Goal: Contribute content: Contribute content

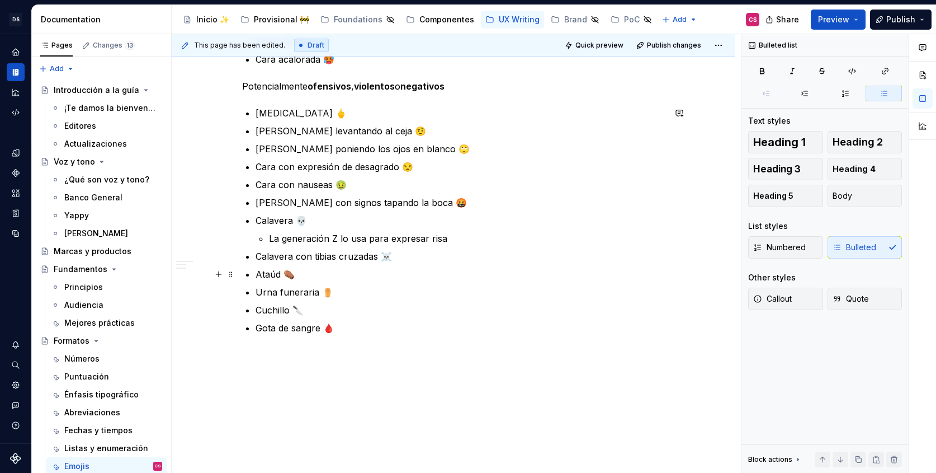
scroll to position [828, 0]
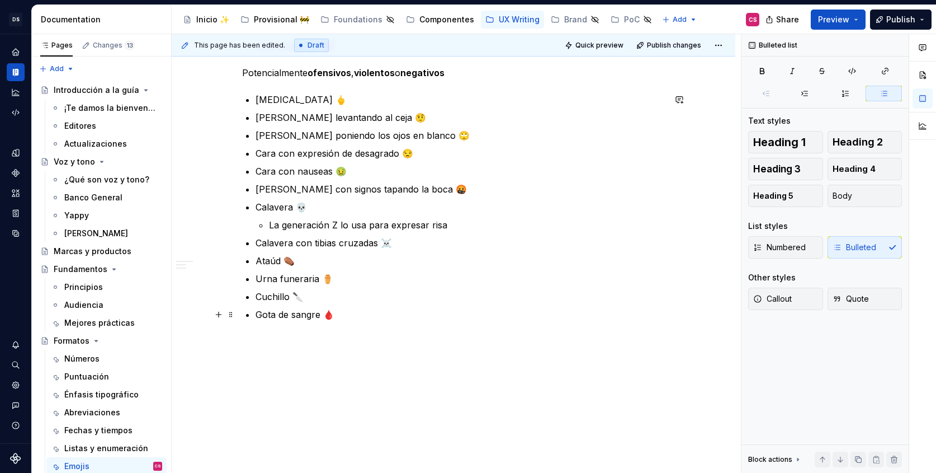
click at [349, 314] on p "Gota de sangre 🩸" at bounding box center [460, 314] width 409 height 13
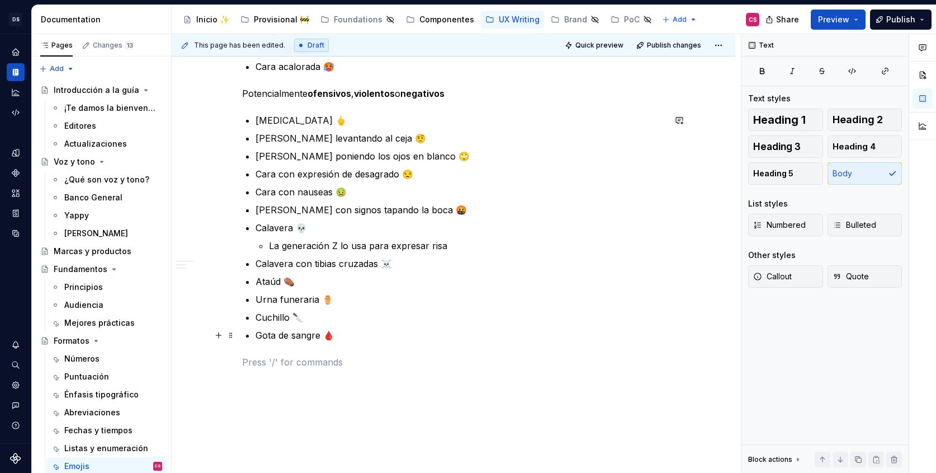
scroll to position [676, 0]
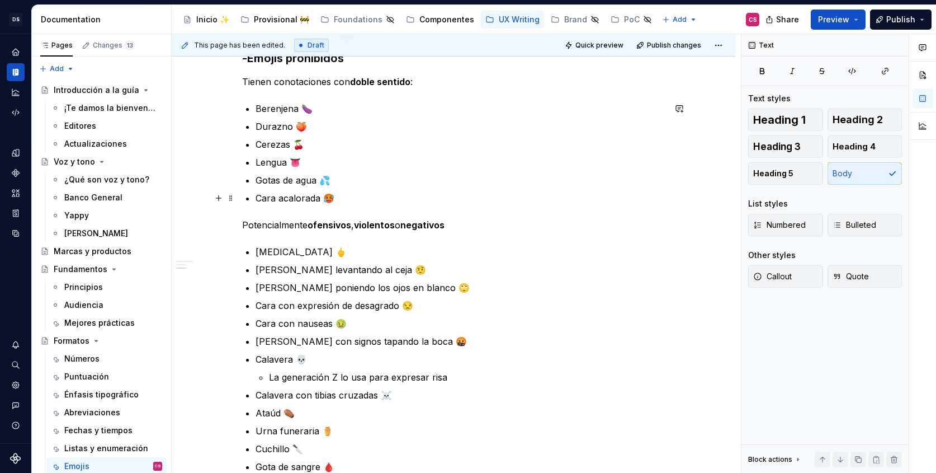
click at [393, 195] on p "Cara acalorada 🥵" at bounding box center [460, 197] width 409 height 13
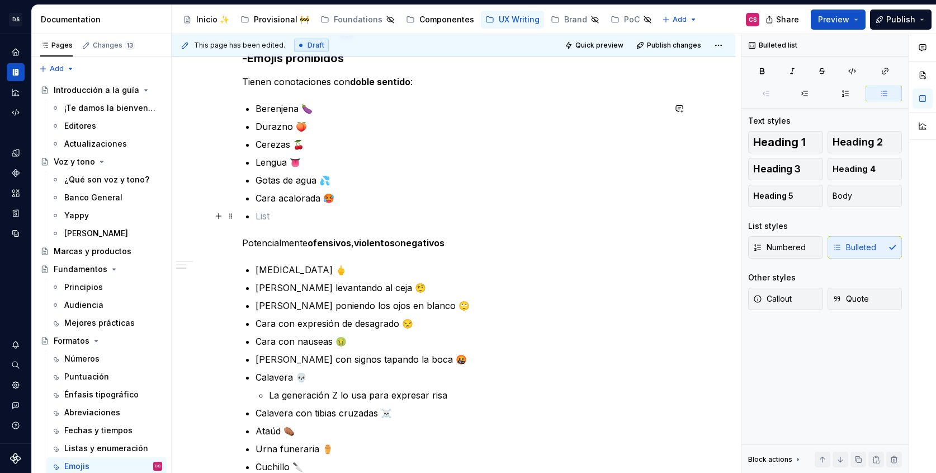
click at [306, 221] on p at bounding box center [460, 215] width 409 height 13
type textarea "*"
click at [258, 215] on div "**********" at bounding box center [453, 65] width 423 height 987
click at [419, 210] on p "Hojas revolotenado al viento 🍃" at bounding box center [460, 215] width 409 height 13
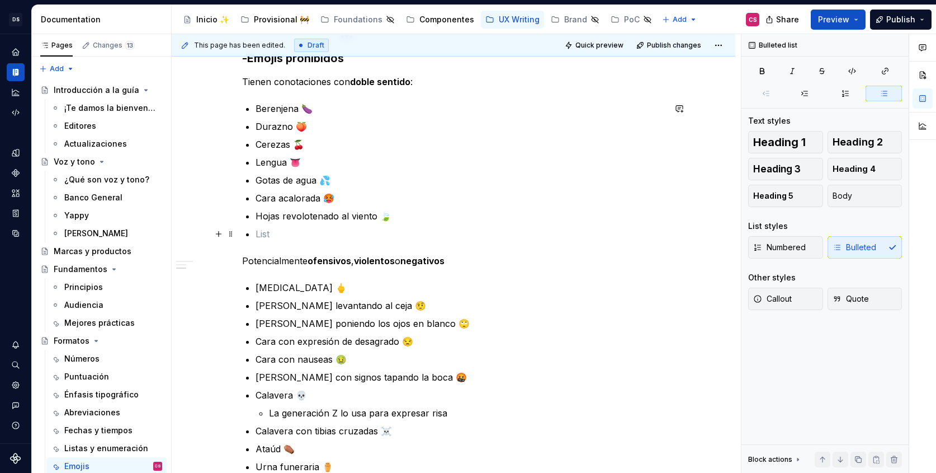
click at [291, 225] on ul "Berenjena 🍆 Durazno 🍑 Cerezas 🍒 Lengua 👅 Gotas de agua 💦 Cara acalorada 🥵 Hojas…" at bounding box center [460, 171] width 409 height 139
click at [259, 233] on p "🌿" at bounding box center [460, 233] width 409 height 13
click at [345, 200] on p "Cara acalorada 🥵" at bounding box center [460, 197] width 409 height 13
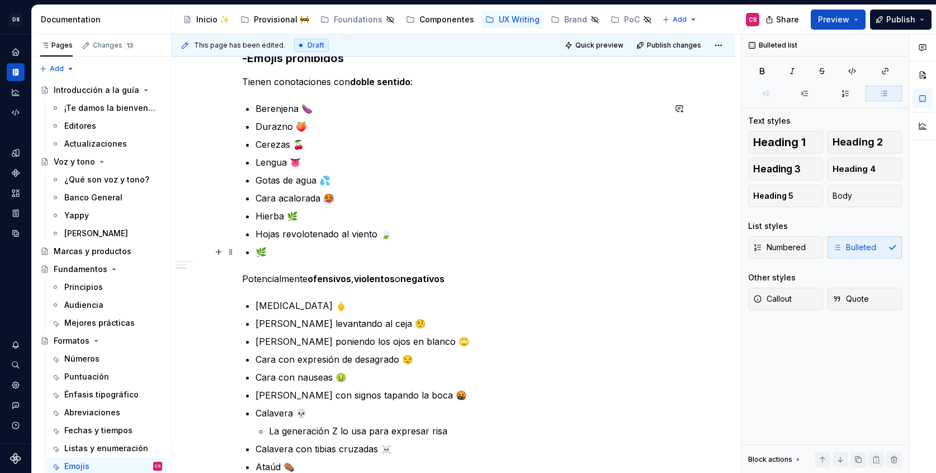
click at [288, 254] on p "🌿" at bounding box center [460, 251] width 409 height 13
click at [275, 255] on p "Pastilla 💊" at bounding box center [460, 251] width 409 height 13
click at [345, 256] on p "Píldora 💊" at bounding box center [460, 251] width 409 height 13
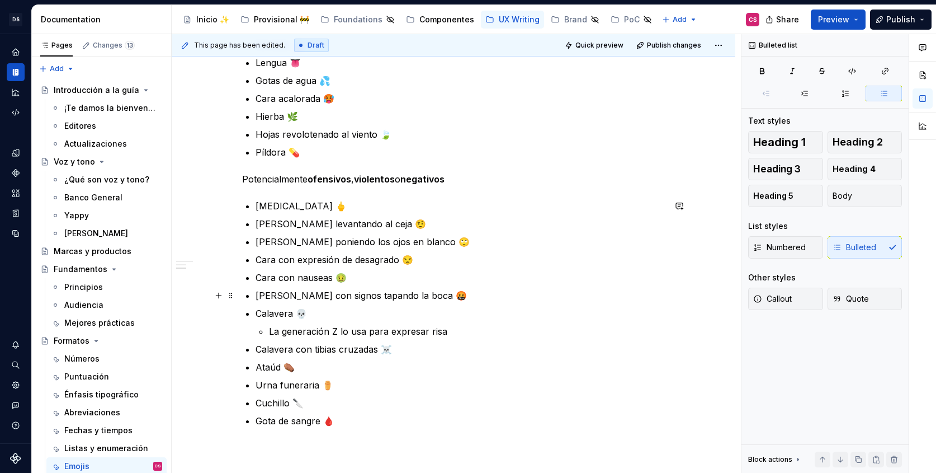
scroll to position [831, 0]
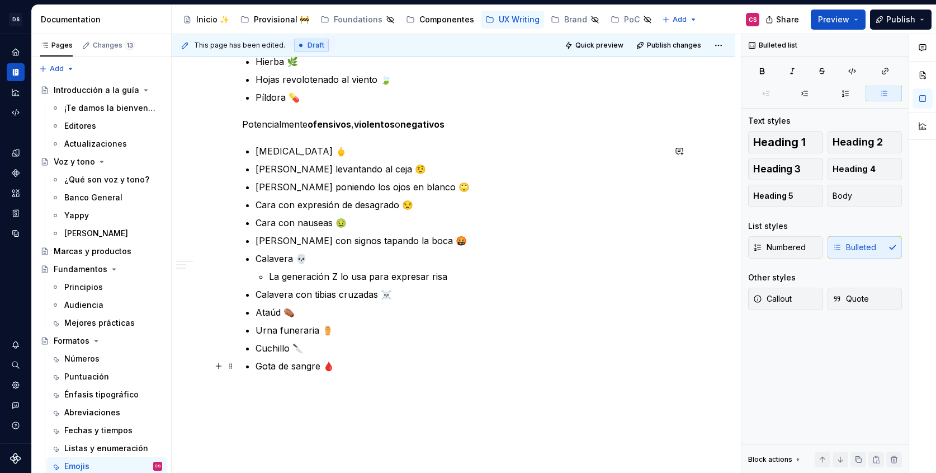
click at [339, 365] on p "Gota de sangre 🩸" at bounding box center [460, 365] width 409 height 13
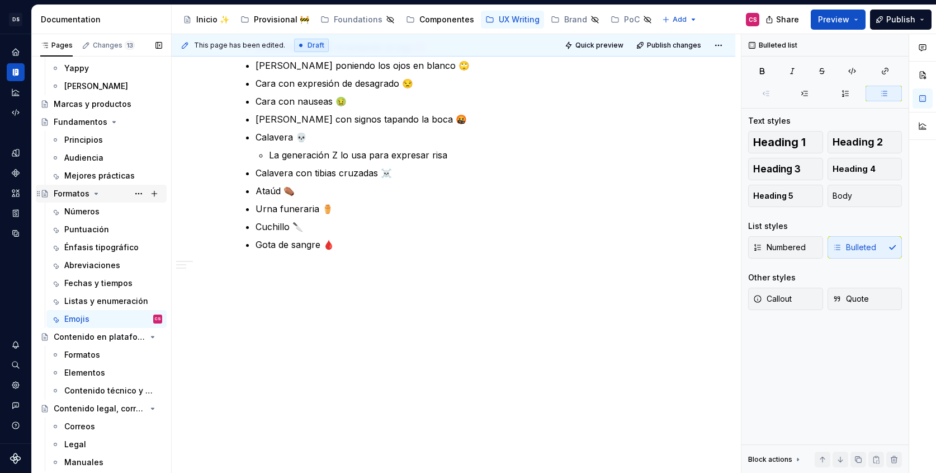
scroll to position [169, 0]
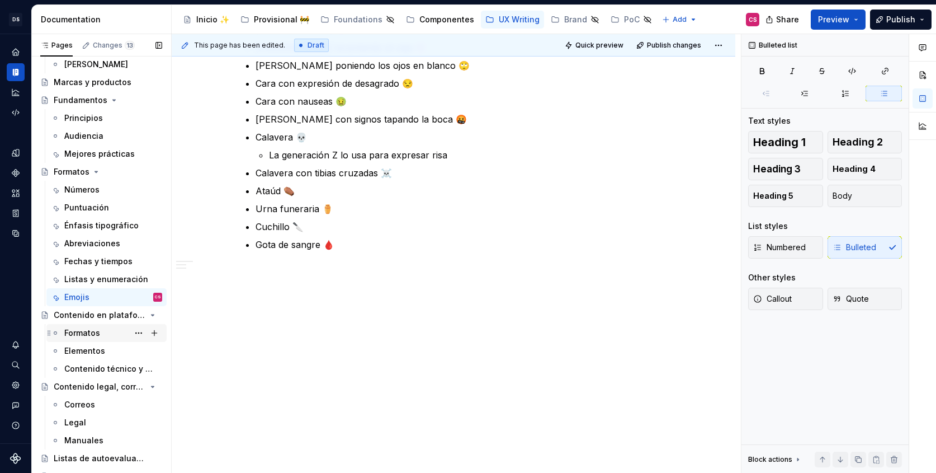
click at [78, 333] on div "Formatos" at bounding box center [82, 332] width 36 height 11
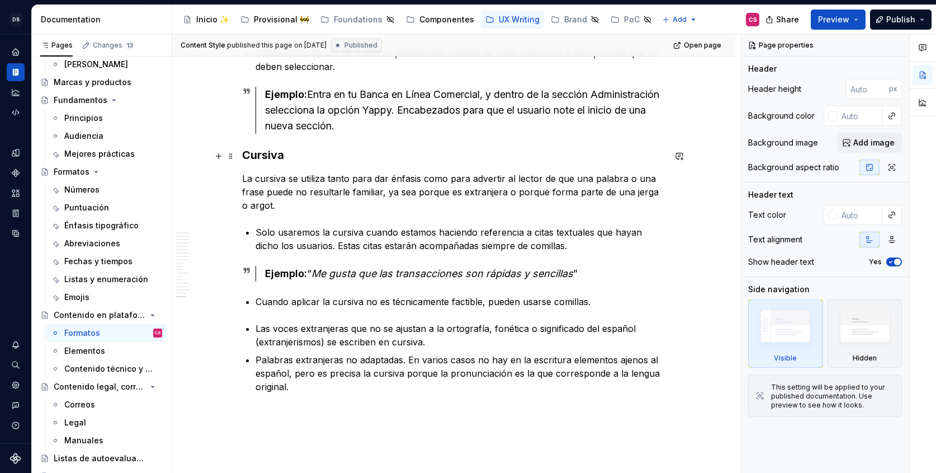
scroll to position [4310, 0]
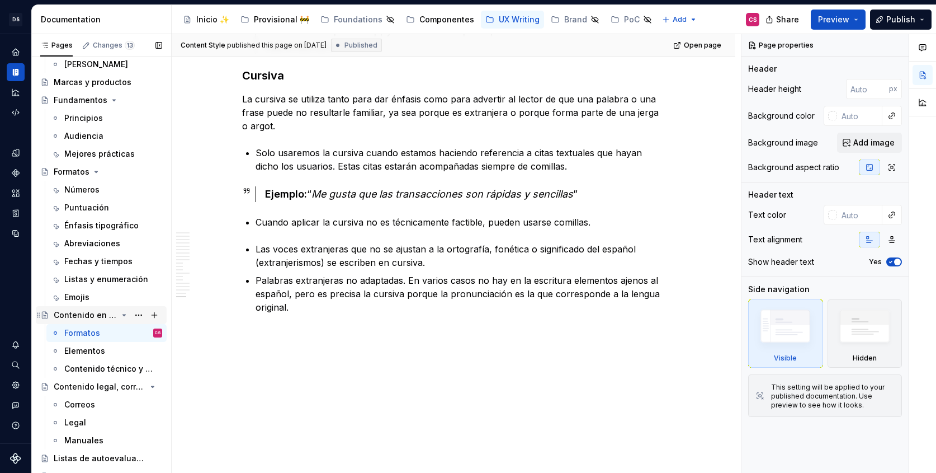
click at [91, 319] on div "Contenido en plataformas" at bounding box center [86, 314] width 64 height 11
click at [123, 313] on icon "Page tree" at bounding box center [124, 314] width 9 height 9
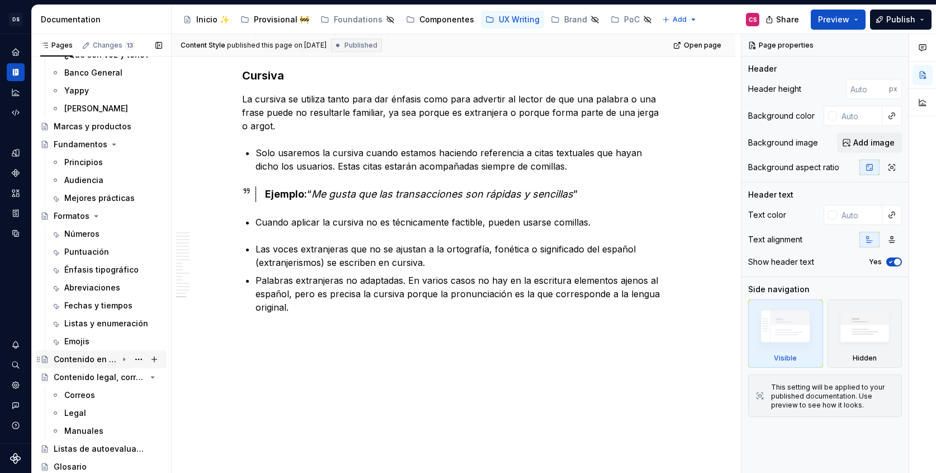
click at [122, 357] on icon "Page tree" at bounding box center [124, 359] width 9 height 9
click at [138, 358] on button "Page tree" at bounding box center [139, 359] width 16 height 16
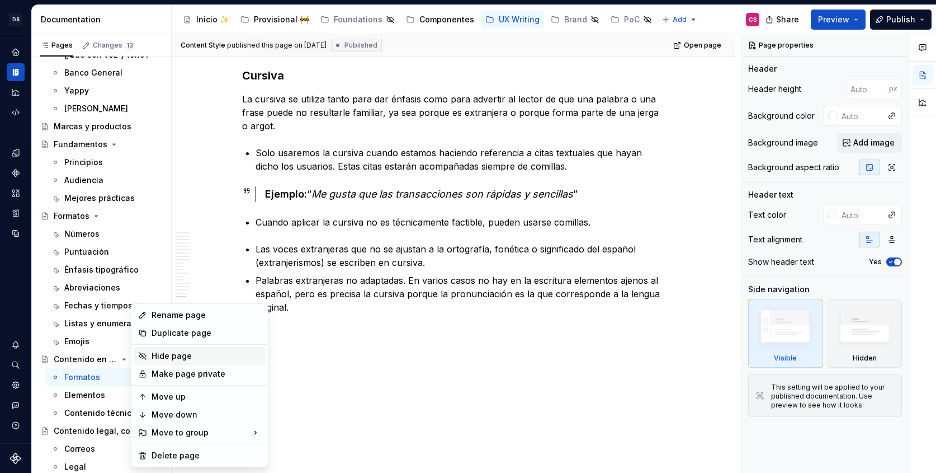
click at [166, 356] on div "Hide page" at bounding box center [207, 355] width 110 height 11
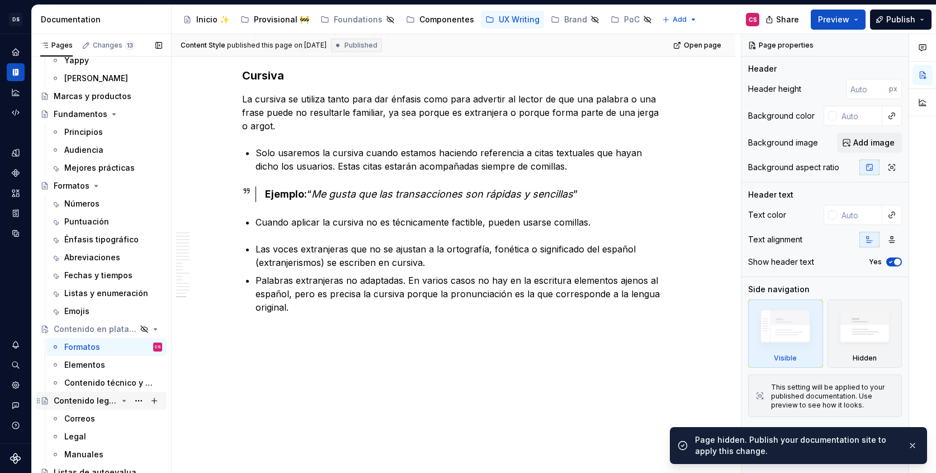
scroll to position [178, 0]
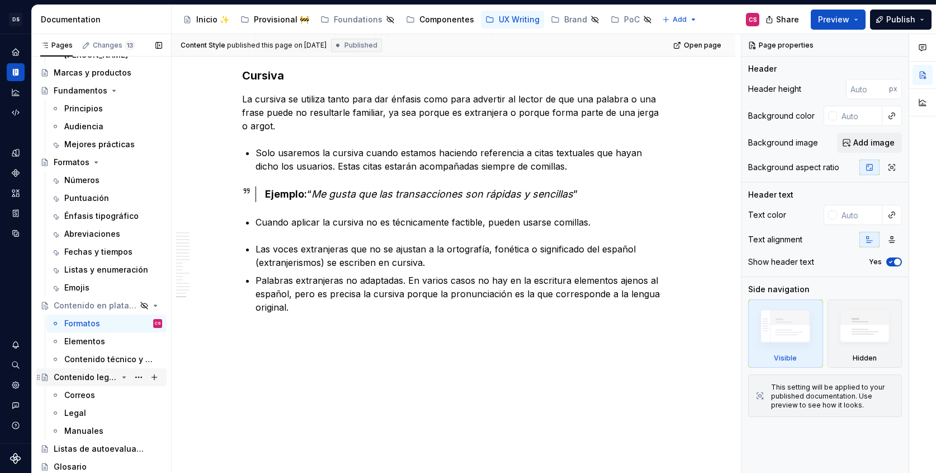
click at [89, 377] on div "Contenido legal, correos, manuales y otros" at bounding box center [86, 376] width 64 height 11
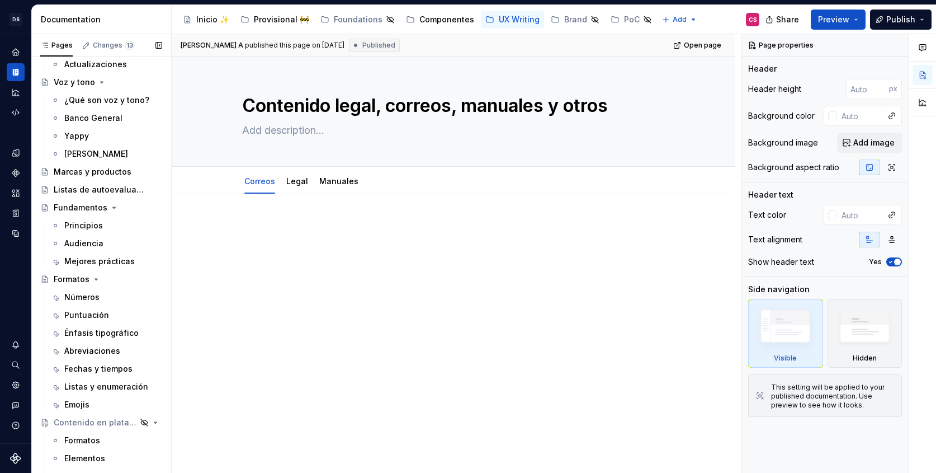
scroll to position [75, 0]
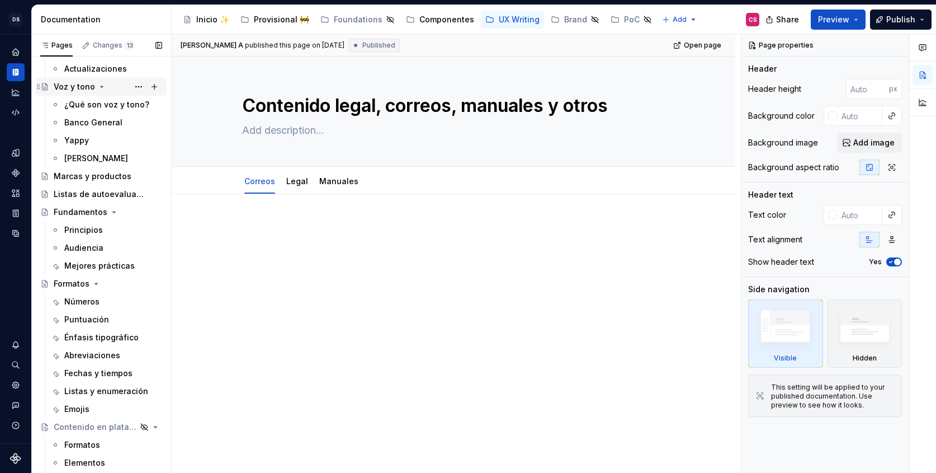
click at [98, 85] on icon "Page tree" at bounding box center [101, 86] width 9 height 9
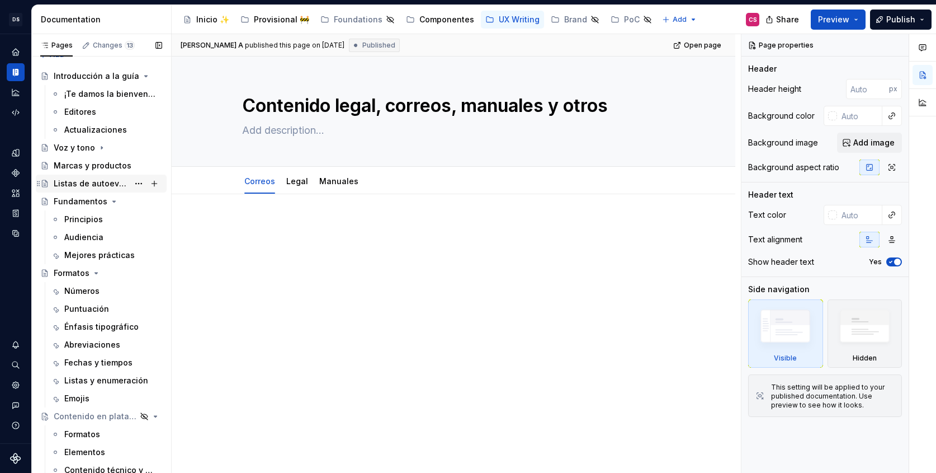
scroll to position [4, 0]
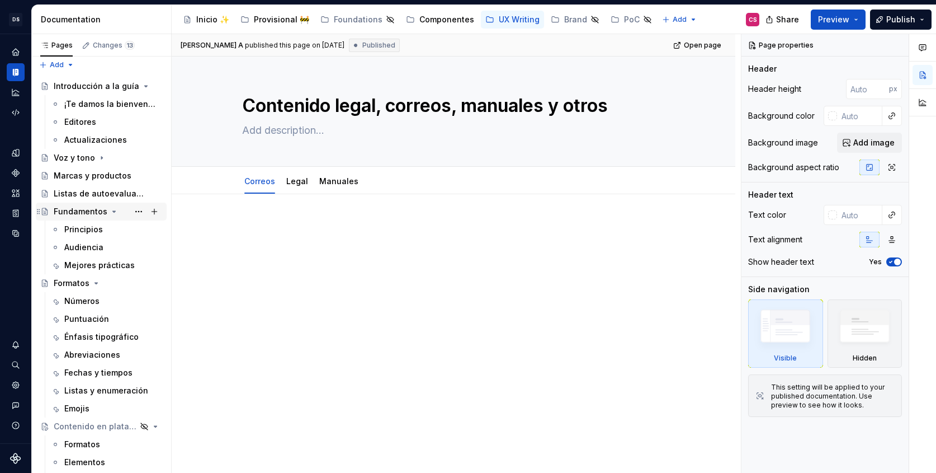
click at [110, 211] on icon "Page tree" at bounding box center [114, 211] width 9 height 9
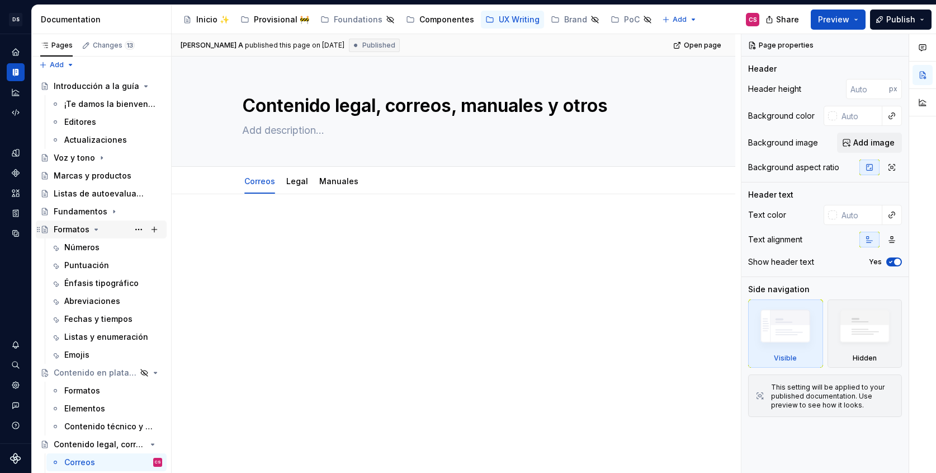
click at [95, 227] on icon "Page tree" at bounding box center [96, 229] width 9 height 9
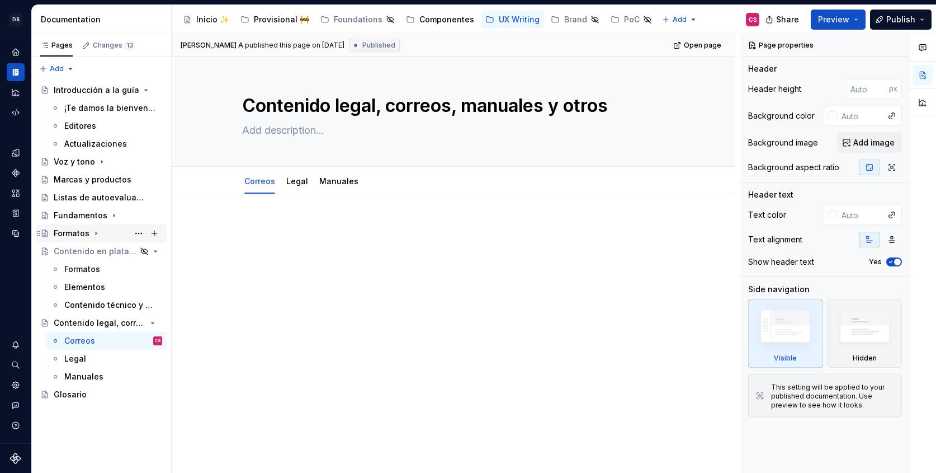
scroll to position [0, 0]
click at [122, 320] on icon "Page tree" at bounding box center [124, 322] width 9 height 9
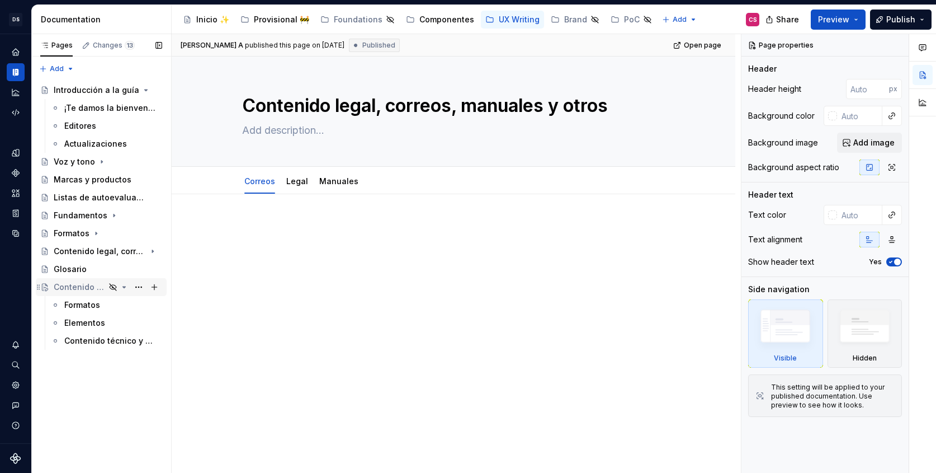
click at [125, 285] on icon "Page tree" at bounding box center [124, 286] width 9 height 9
click at [215, 301] on div at bounding box center [454, 306] width 564 height 225
click at [94, 286] on div "Contenido en plataformas" at bounding box center [79, 286] width 51 height 11
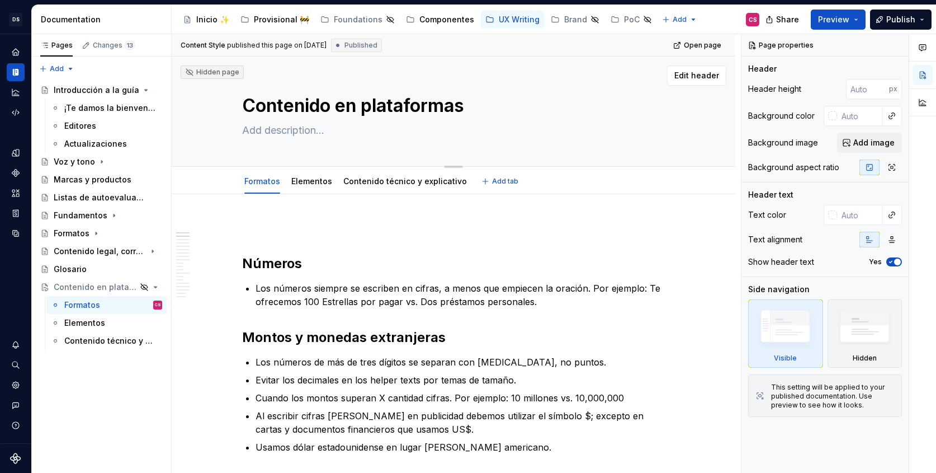
click at [275, 127] on textarea at bounding box center [451, 130] width 423 height 18
click at [351, 125] on textarea at bounding box center [451, 130] width 423 height 18
paste textarea "🔒 Nota para editores (no visible para usuarios): Esta página está oculta porque…"
type textarea "*"
type textarea "🔒 Nota para editores (no visible para usuarios): Esta página está oculta porque…"
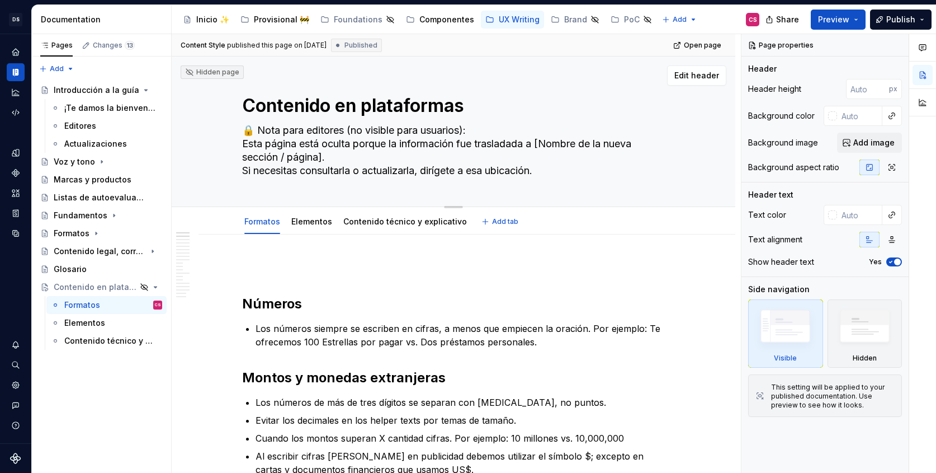
drag, startPoint x: 347, startPoint y: 126, endPoint x: 468, endPoint y: 124, distance: 120.8
click at [468, 124] on textarea "🔒 Nota para editores (no visible para usuarios): Esta página está oculta porque…" at bounding box center [451, 150] width 423 height 58
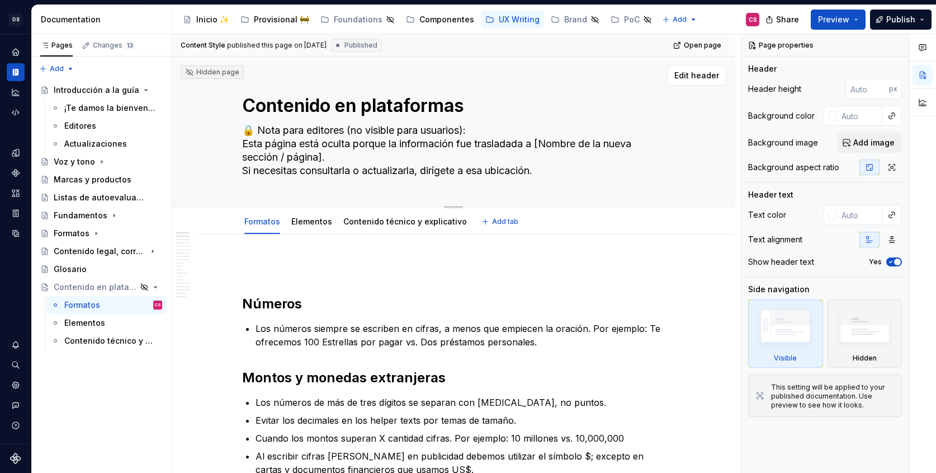
click at [465, 167] on textarea "🔒 Nota para editores (no visible para usuarios): Esta página está oculta porque…" at bounding box center [451, 150] width 423 height 58
click at [343, 157] on textarea "🔒 Nota para editores (no visible para usuarios): Esta página está oculta porque…" at bounding box center [451, 150] width 423 height 58
drag, startPoint x: 542, startPoint y: 140, endPoint x: 567, endPoint y: 178, distance: 45.5
click at [567, 178] on textarea "🔒 Nota para editores (no visible para usuarios): Esta página está oculta porque…" at bounding box center [451, 150] width 423 height 58
type textarea "*"
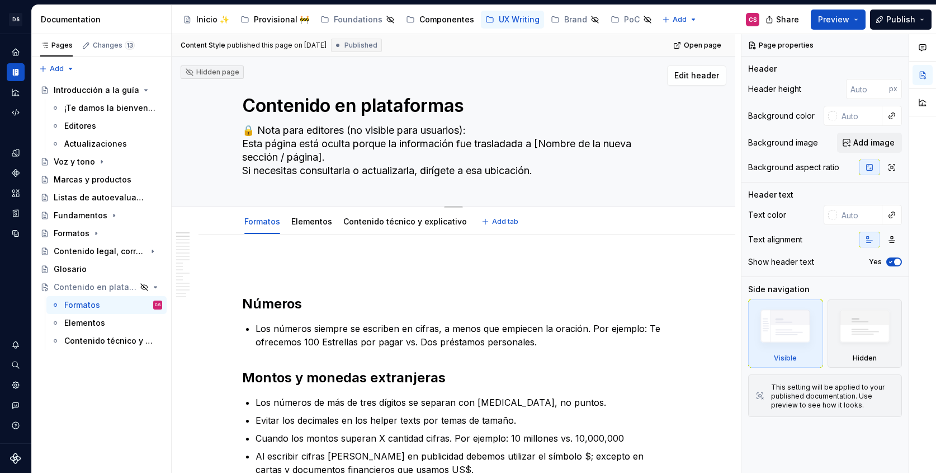
type textarea "🔒 Nota para editores (no visible para usuarios): Esta página está oculta porque…"
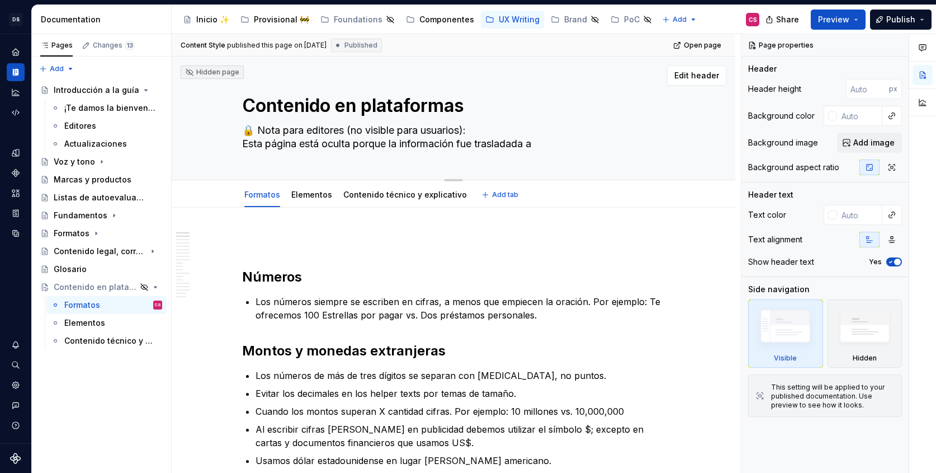
type textarea "*"
type textarea "🔒 Nota para editores (no visible para usuarios): Esta página está oculta porque…"
type textarea "*"
type textarea "🔒 Nota para editores (no visible para usuarios): Esta página está oculta porque…"
type textarea "*"
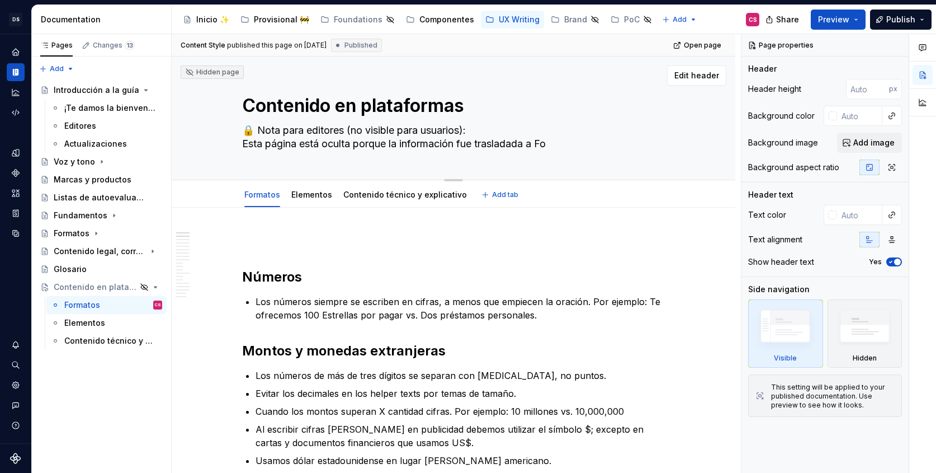
type textarea "🔒 Nota para editores (no visible para usuarios): Esta página está oculta porque…"
type textarea "*"
type textarea "🔒 Nota para editores (no visible para usuarios): Esta página está oculta porque…"
type textarea "*"
type textarea "🔒 Nota para editores (no visible para usuarios): Esta página está oculta porque…"
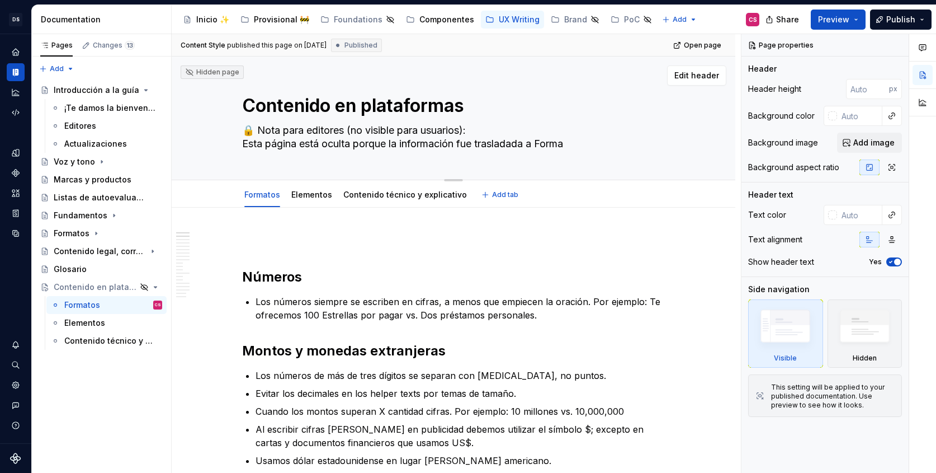
type textarea "*"
type textarea "🔒 Nota para editores (no visible para usuarios): Esta página está oculta porque…"
type textarea "*"
type textarea "🔒 Nota para editores (no visible para usuarios): Esta página está oculta porque…"
type textarea "*"
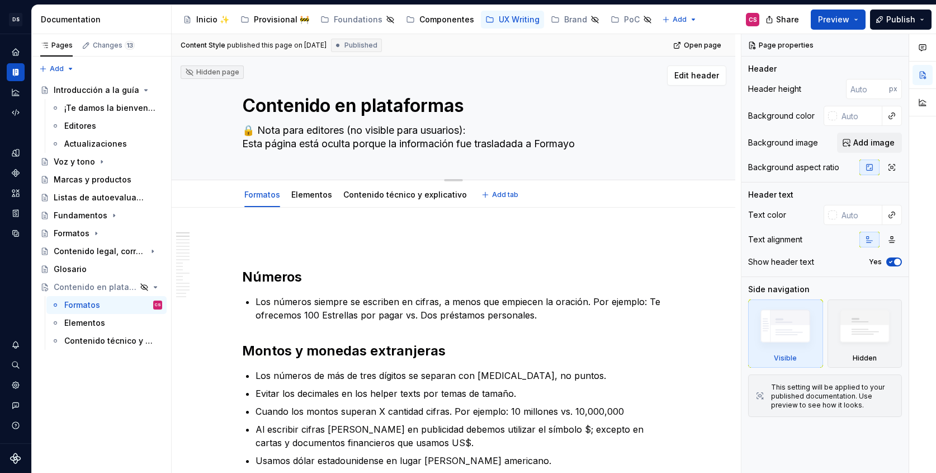
type textarea "🔒 Nota para editores (no visible para usuarios): Esta página está oculta porque…"
type textarea "*"
type textarea "🔒 Nota para editores (no visible para usuarios): Esta página está oculta porque…"
type textarea "*"
type textarea "🔒 Nota para editores (no visible para usuarios): Esta página está oculta porque…"
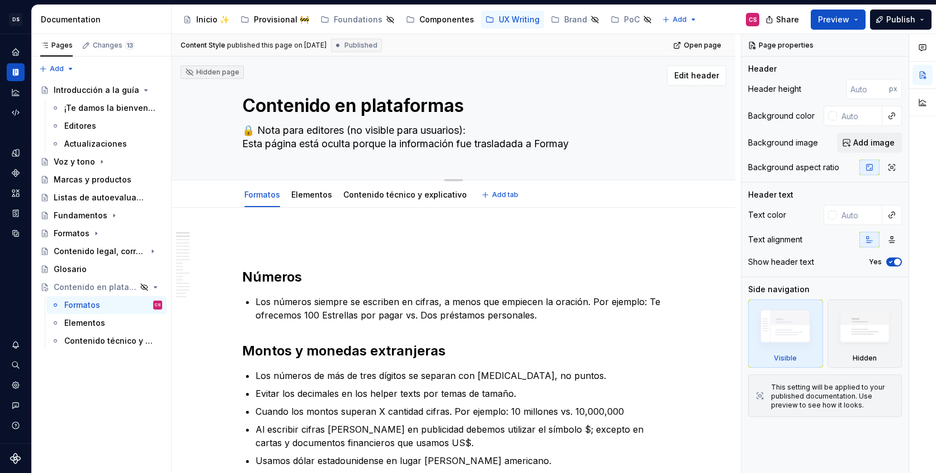
type textarea "*"
type textarea "🔒 Nota para editores (no visible para usuarios): Esta página está oculta porque…"
type textarea "*"
type textarea "🔒 Nota para editores (no visible para usuarios): Esta página está oculta porque…"
type textarea "*"
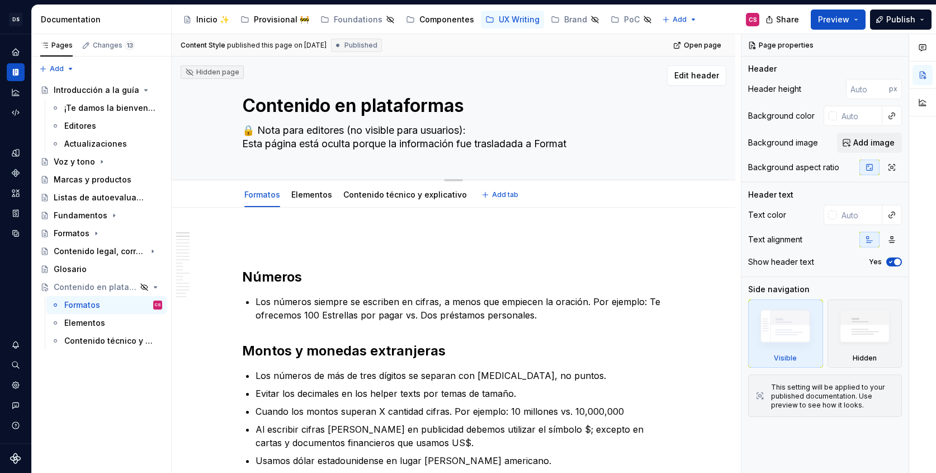
type textarea "🔒 Nota para editores (no visible para usuarios): Esta página está oculta porque…"
type textarea "*"
type textarea "🔒 Nota para editores (no visible para usuarios): Esta página está oculta porque…"
type textarea "*"
type textarea "🔒 Nota para editores (no visible para usuarios): Esta página está oculta porque…"
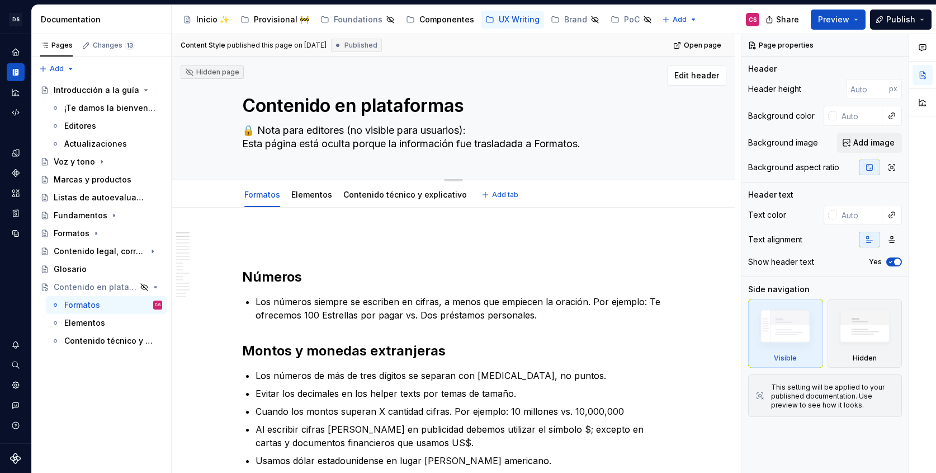
click at [555, 143] on textarea "🔒 Nota para editores (no visible para usuarios): Esta página está oculta porque…" at bounding box center [451, 136] width 423 height 31
click at [569, 139] on textarea "🔒 Nota para editores (no visible para usuarios): Esta página está oculta porque…" at bounding box center [451, 136] width 423 height 31
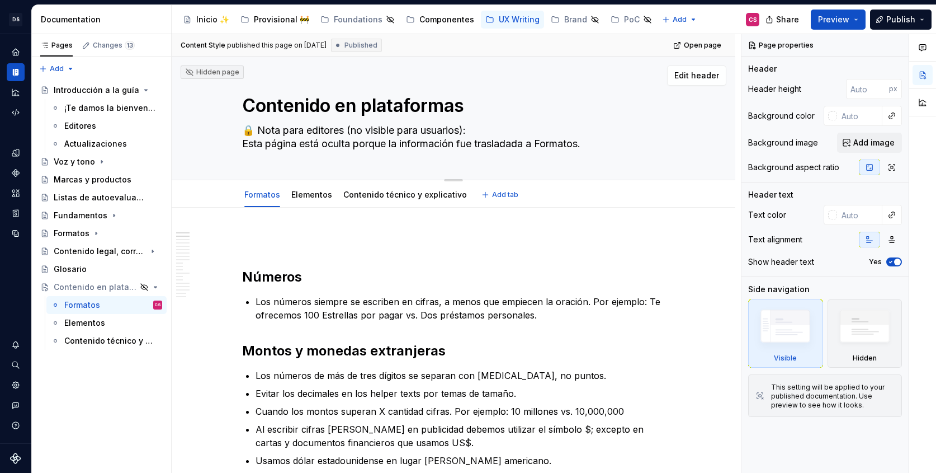
click at [574, 144] on textarea "🔒 Nota para editores (no visible para usuarios): Esta página está oculta porque…" at bounding box center [451, 136] width 423 height 31
type textarea "*"
type textarea "🔒 Nota para editores (no visible para usuarios): Esta página está oculta porque…"
click at [890, 114] on button "button" at bounding box center [892, 116] width 16 height 16
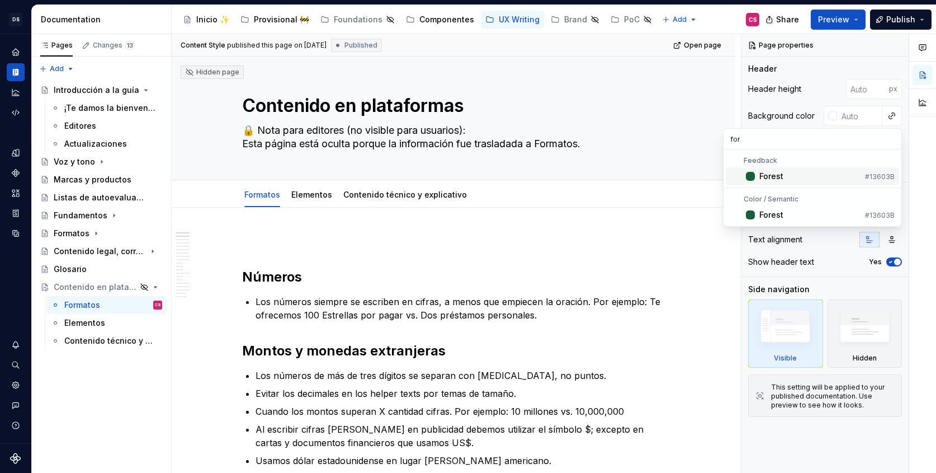
type input "form"
click at [497, 130] on html "DS Banco General CS Design system data Documentation Accessibility guide for tr…" at bounding box center [468, 236] width 936 height 473
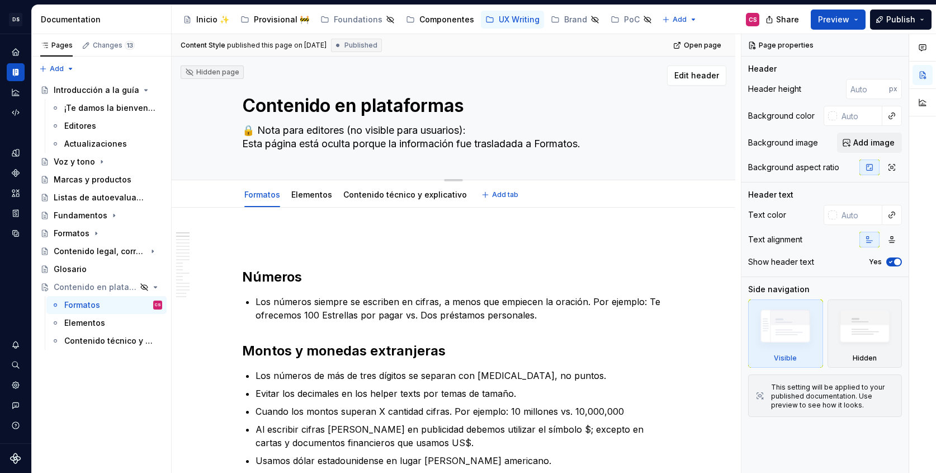
click at [563, 147] on textarea "🔒 Nota para editores (no visible para usuarios): Esta página está oculta porque…" at bounding box center [451, 136] width 423 height 31
click at [585, 140] on textarea "🔒 Nota para editores (no visible para usuarios): Esta página está oculta porque…" at bounding box center [451, 136] width 423 height 31
click at [317, 238] on p at bounding box center [453, 240] width 423 height 13
click at [287, 106] on textarea "Contenido en plataformas" at bounding box center [451, 105] width 423 height 27
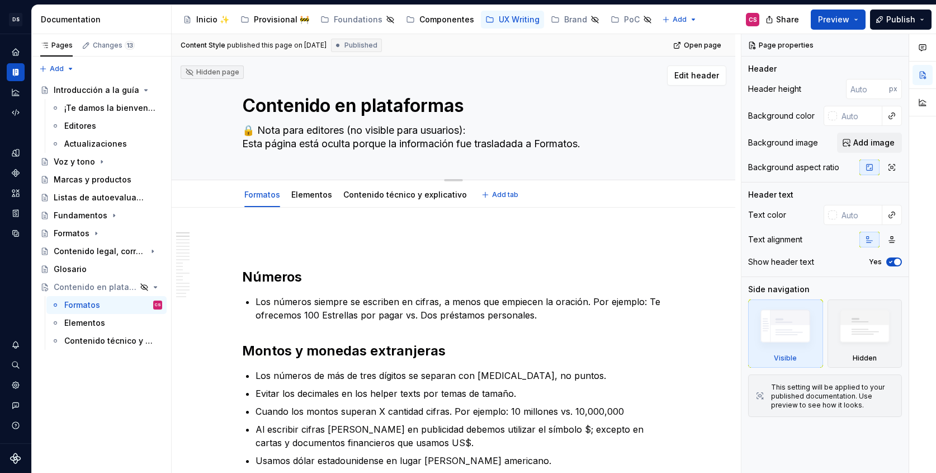
click at [247, 103] on textarea "Contenido en plataformas" at bounding box center [451, 105] width 423 height 27
type textarea "*"
type textarea "Contenido en plataformas"
type textarea "*"
type textarea "Contenido en plataformas"
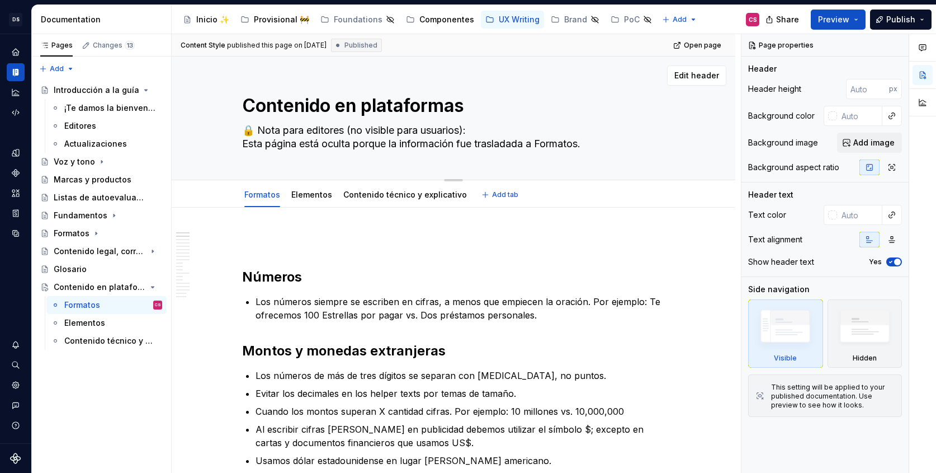
click at [498, 106] on textarea "Contenido en plataformas" at bounding box center [451, 105] width 423 height 27
type textarea "*"
type textarea "Contenido en plataformas"
type textarea "*"
type textarea "Contenido en plataformas"
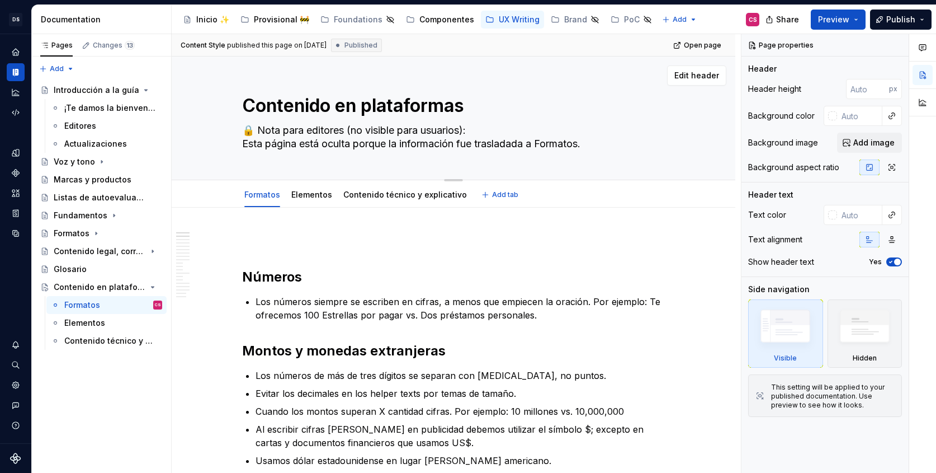
click at [272, 137] on textarea "🔒 Nota para editores (no visible para usuarios): Esta página está oculta porque…" at bounding box center [451, 136] width 423 height 31
click at [255, 128] on textarea "🔒 Nota para editores (no visible para usuarios): Esta página está oculta porque…" at bounding box center [451, 136] width 423 height 31
click at [498, 101] on textarea "Contenido en plataformas" at bounding box center [451, 105] width 423 height 27
type textarea "*"
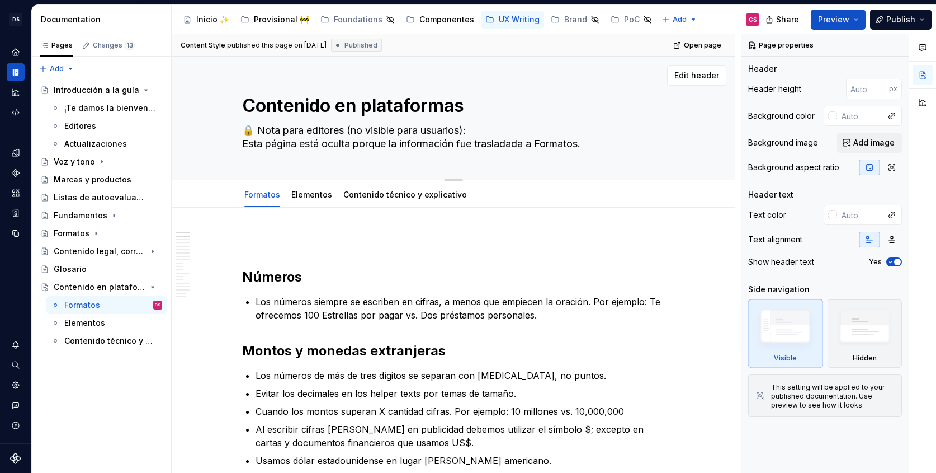
type textarea "Contenido en plataformas ⚠"
type textarea "*"
type textarea "Contenido en plataformas ⚠"
click at [263, 130] on textarea "🔒 Nota para editores (no visible para usuarios): Esta página está oculta porque…" at bounding box center [451, 136] width 423 height 31
click at [286, 129] on textarea "🔒 Nota para editores (no visible para usuarios): Esta página está oculta porque…" at bounding box center [451, 136] width 423 height 31
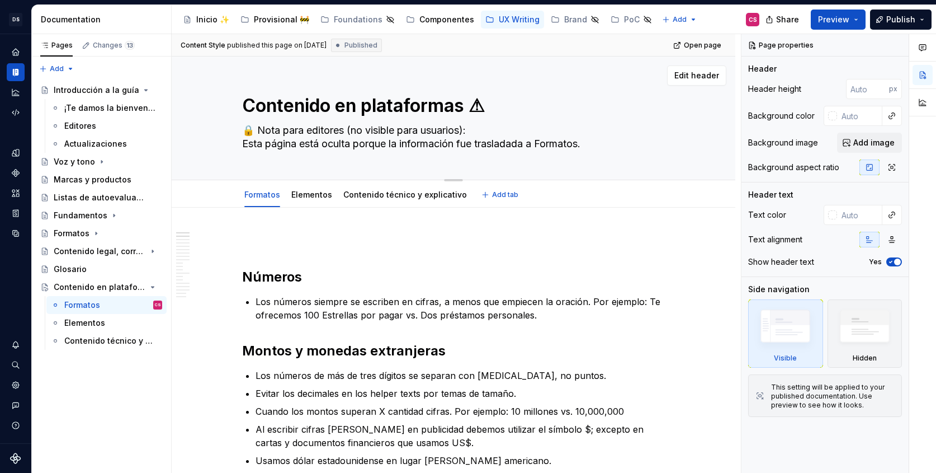
click at [353, 129] on textarea "🔒 Nota para editores (no visible para usuarios): Esta página está oculta porque…" at bounding box center [451, 136] width 423 height 31
type textarea "*"
type textarea "🔒 Nota para editores no visible para usuarios): Esta página está oculta porque …"
type textarea "*"
type textarea "🔒 Nota para editores -no visible para usuarios): Esta página está oculta porque…"
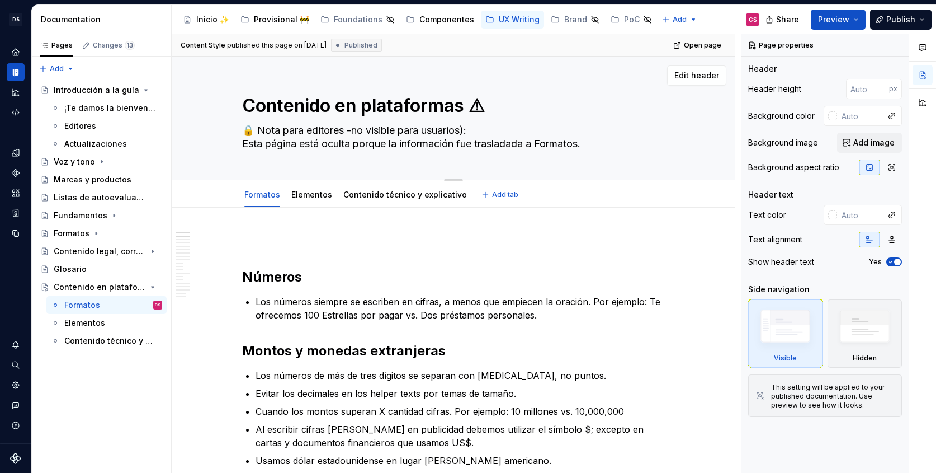
type textarea "*"
type textarea "🔒 Nota para editores - no visible para usuarios): Esta página está oculta porqu…"
type textarea "*"
type textarea "🔒 Nota para editores - pno visible para usuarios): Esta página está oculta porq…"
type textarea "*"
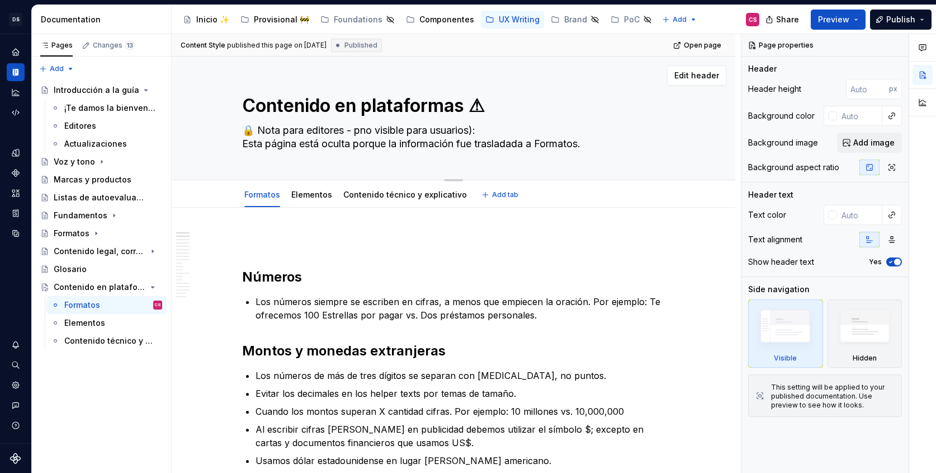
type textarea "🔒 Nota para editores - p´no visible para usuarios): Esta página está oculta por…"
type textarea "*"
type textarea "🔒 Nota para editores - páno visible para usuarios): Esta página está oculta por…"
type textarea "*"
type textarea "🔒 Nota para editores - págno visible para usuarios): Esta página está oculta po…"
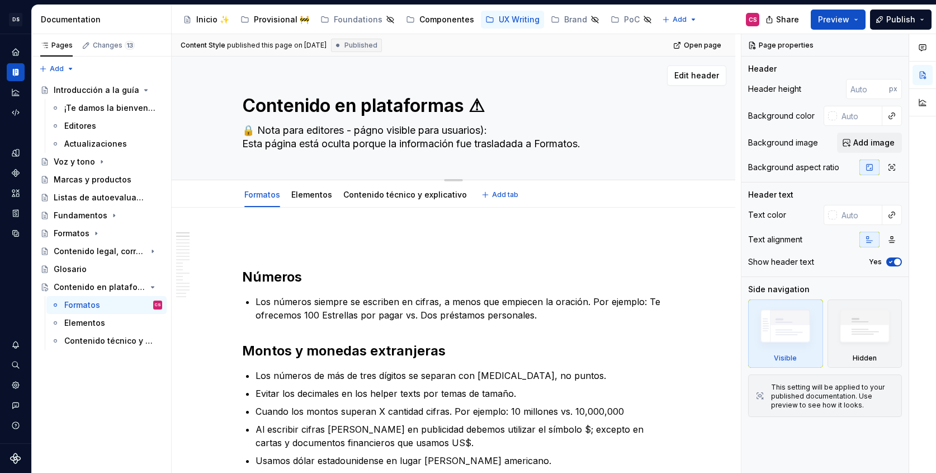
type textarea "*"
type textarea "🔒 Nota para editores - págino visible para usuarios): Esta página está oculta p…"
type textarea "*"
type textarea "🔒 Nota para editores - páginno visible para usuarios): Esta página está oculta …"
type textarea "*"
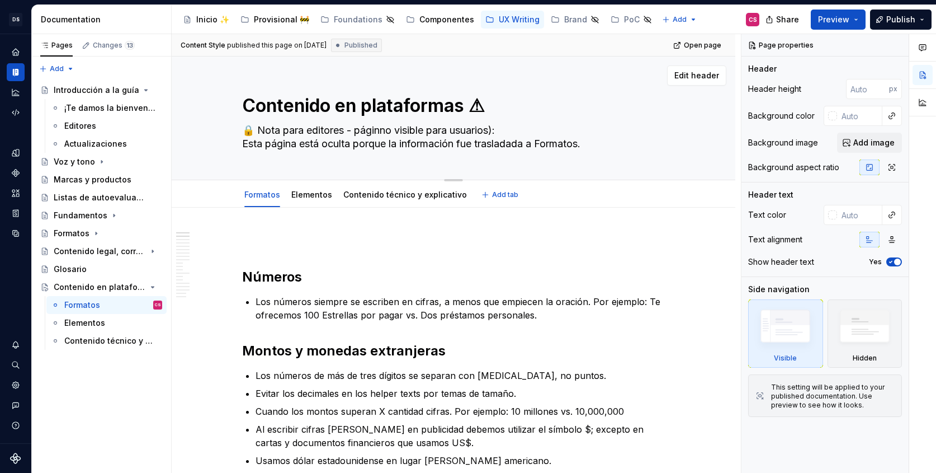
type textarea "🔒 Nota para editores - páginano visible para usuarios): Esta página está oculta…"
type textarea "*"
type textarea "🔒 Nota para editores - página no visible para usuarios): Esta página está ocult…"
drag, startPoint x: 504, startPoint y: 128, endPoint x: 523, endPoint y: 130, distance: 19.1
click at [522, 130] on textarea "🔒 Nota para editores - página no visible para usuarios): Esta página está ocult…" at bounding box center [451, 136] width 423 height 31
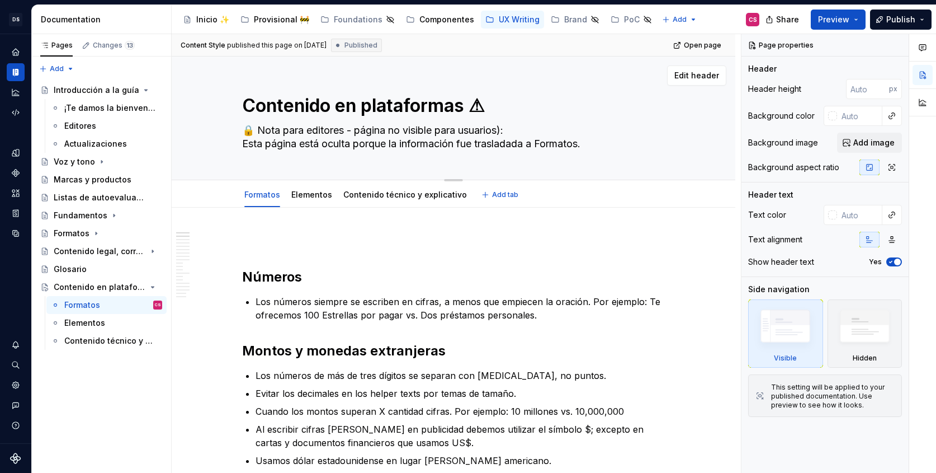
type textarea "*"
type textarea "🔒 Nota para editores - página no visible para usuarios Esta página está oculta …"
type textarea "*"
type textarea "🔒 Nota para editores - página no visible para usuarios. Esta página está oculta…"
type textarea "*"
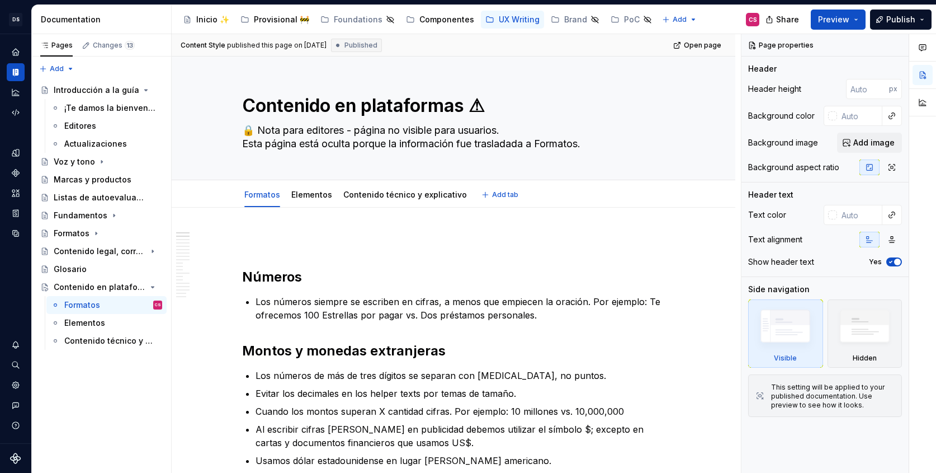
type textarea "🔒 Nota para editores - página no visible para usuarios. Esta página está oculta…"
click at [431, 247] on p at bounding box center [453, 240] width 423 height 13
click at [125, 287] on icon "Page tree" at bounding box center [124, 286] width 9 height 9
click at [138, 286] on button "Page tree" at bounding box center [139, 287] width 16 height 16
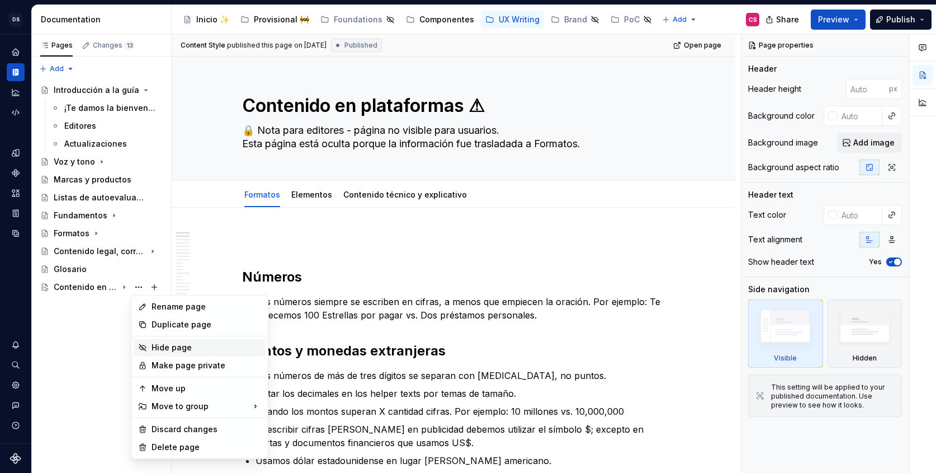
click at [150, 347] on div "Hide page" at bounding box center [200, 347] width 132 height 18
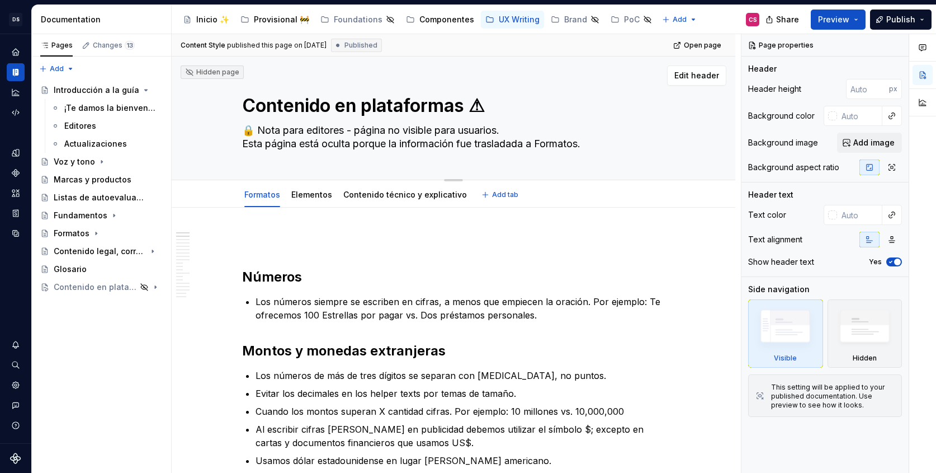
click at [562, 144] on textarea "🔒 Nota para editores - página no visible para usuarios. Esta página está oculta…" at bounding box center [451, 136] width 423 height 31
click at [540, 144] on textarea "🔒 Nota para editores - página no visible para usuarios. Esta página está oculta…" at bounding box center [451, 136] width 423 height 31
click at [93, 358] on div "Pages Changes 13 Add Accessibility guide for tree Page tree. Navigate the tree …" at bounding box center [101, 253] width 140 height 439
click at [69, 160] on div "Voz y tono" at bounding box center [74, 161] width 41 height 11
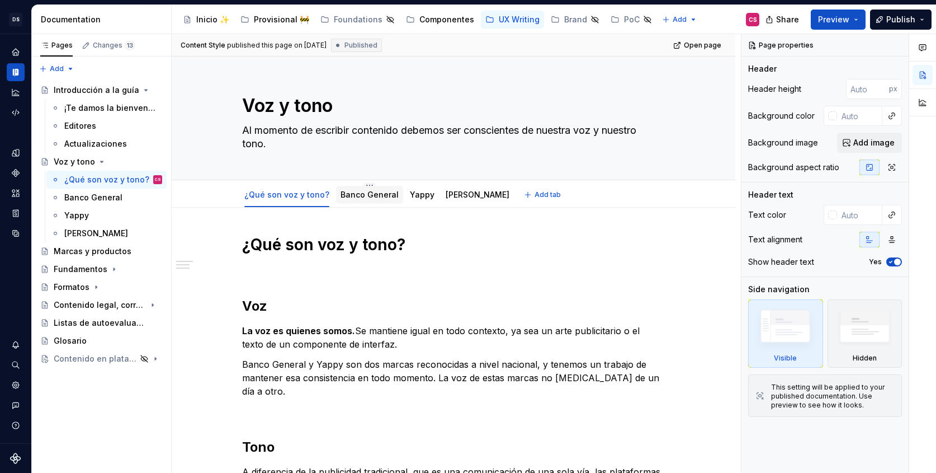
click at [354, 195] on link "Banco General" at bounding box center [370, 195] width 58 height 10
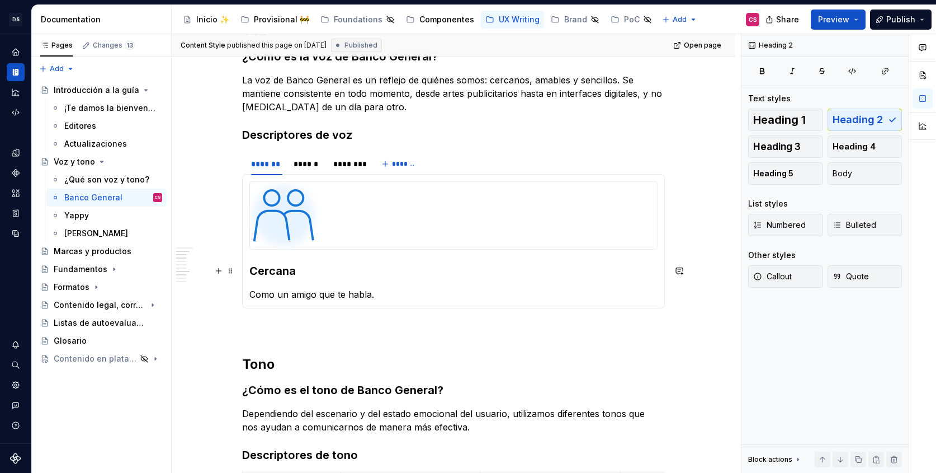
scroll to position [407, 0]
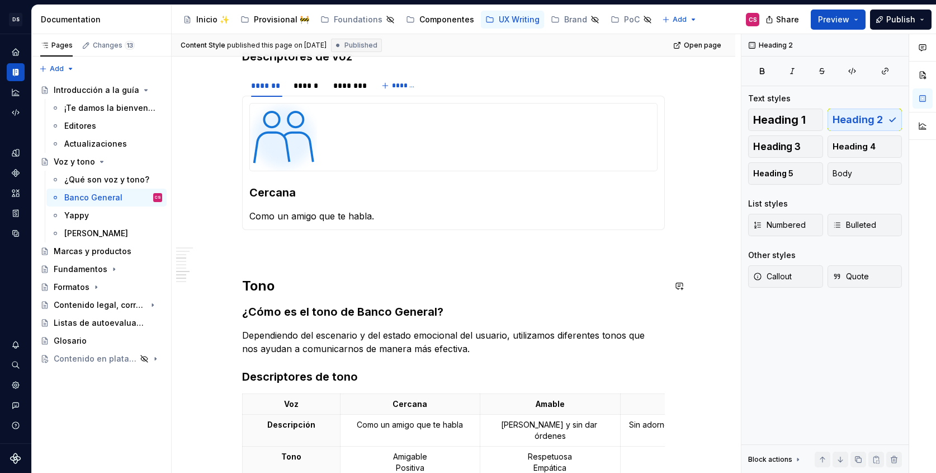
click at [311, 263] on div "Banco General Somos una voz que inspira confianza: tus buenos vecinos. Nuestras…" at bounding box center [453, 414] width 423 height 1174
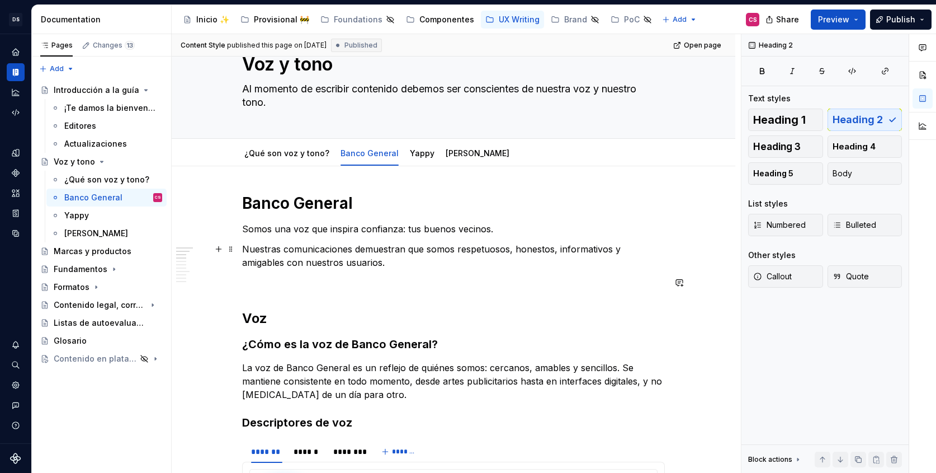
scroll to position [0, 0]
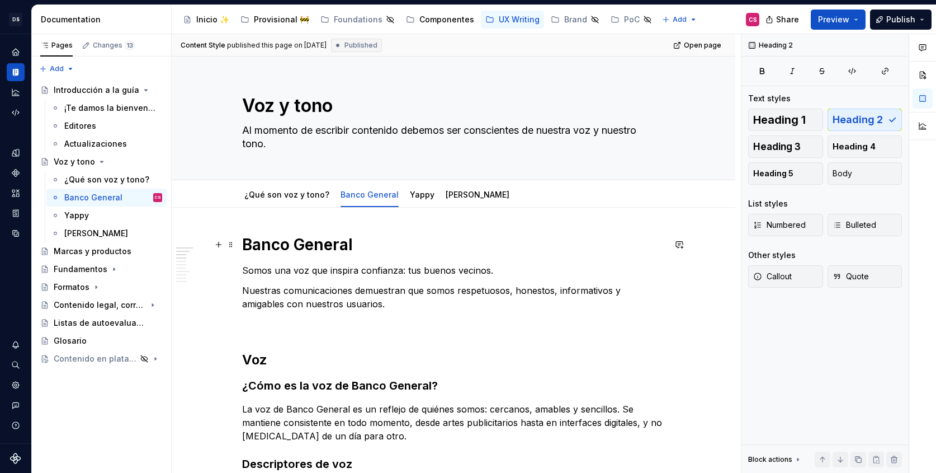
click at [301, 249] on h1 "Banco General" at bounding box center [453, 244] width 423 height 20
click at [252, 360] on h2 "Voz" at bounding box center [453, 360] width 423 height 18
click at [305, 384] on h3 "¿Cómo es la voz de Banco General?" at bounding box center [453, 386] width 423 height 16
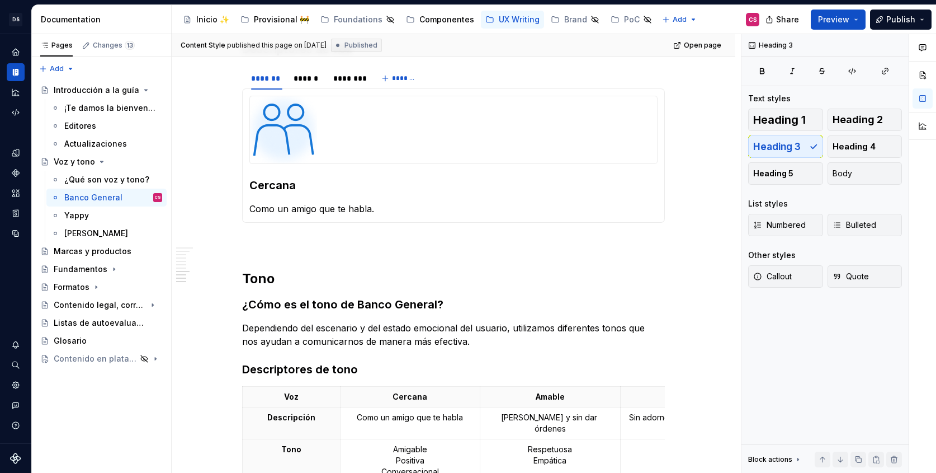
scroll to position [582, 0]
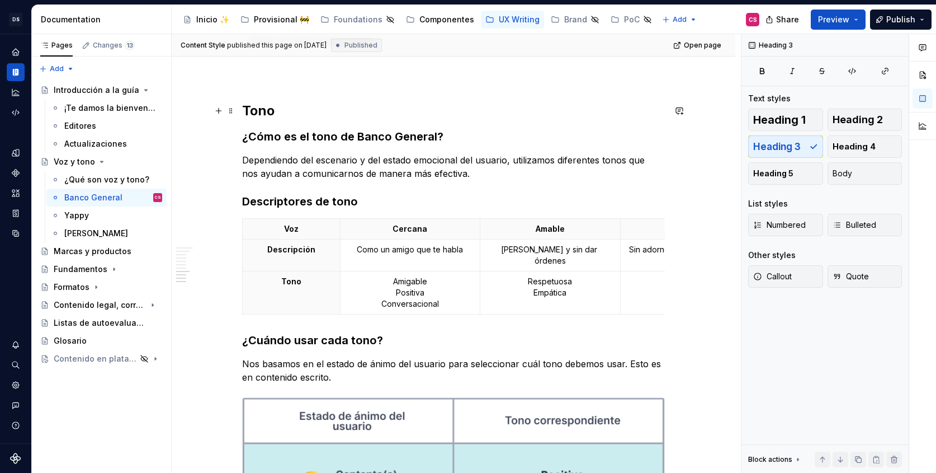
click at [260, 114] on h2 "Tono" at bounding box center [453, 111] width 423 height 18
click at [273, 135] on h3 "¿Cómo es el tono de Banco General?" at bounding box center [453, 137] width 423 height 16
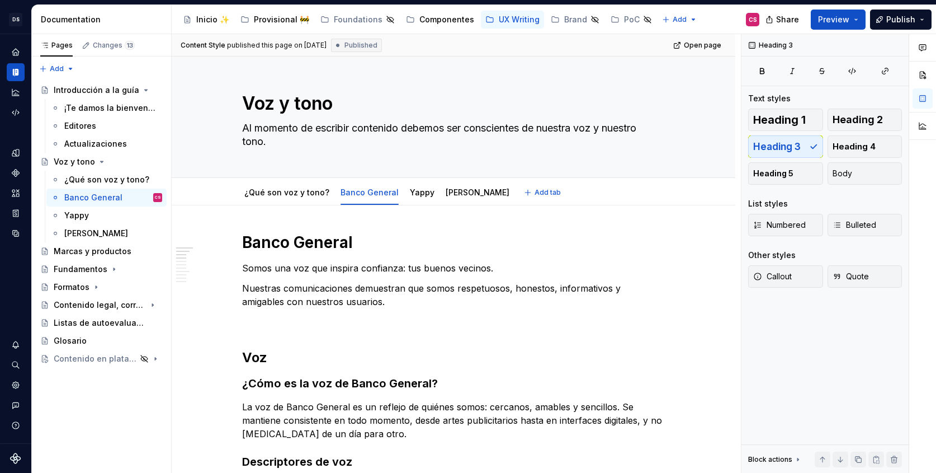
scroll to position [0, 0]
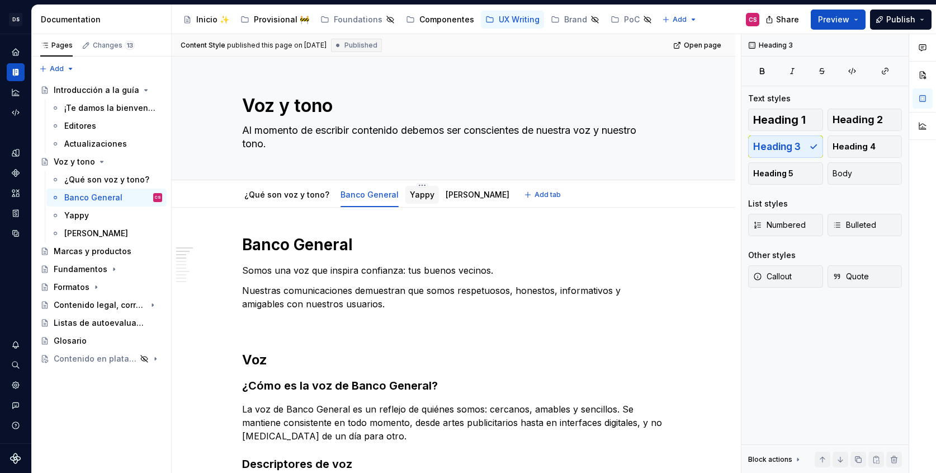
click at [417, 197] on link "Yappy" at bounding box center [422, 195] width 25 height 10
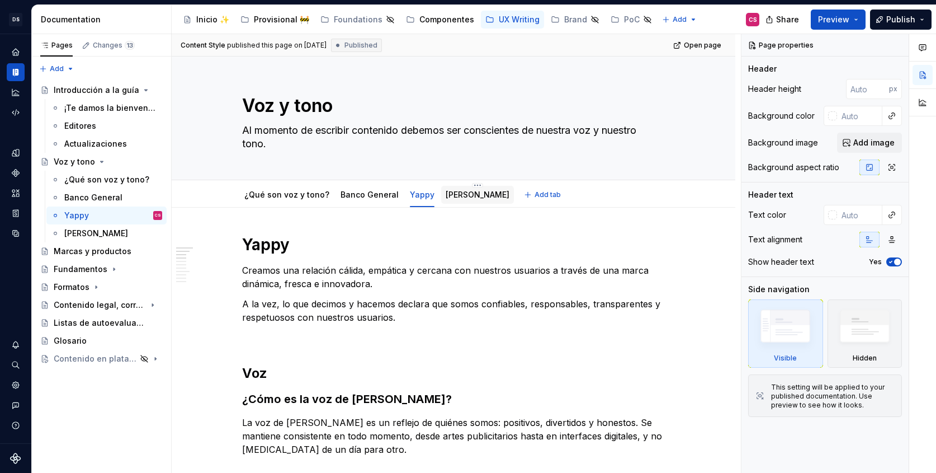
click at [446, 199] on link "Stella" at bounding box center [478, 195] width 64 height 10
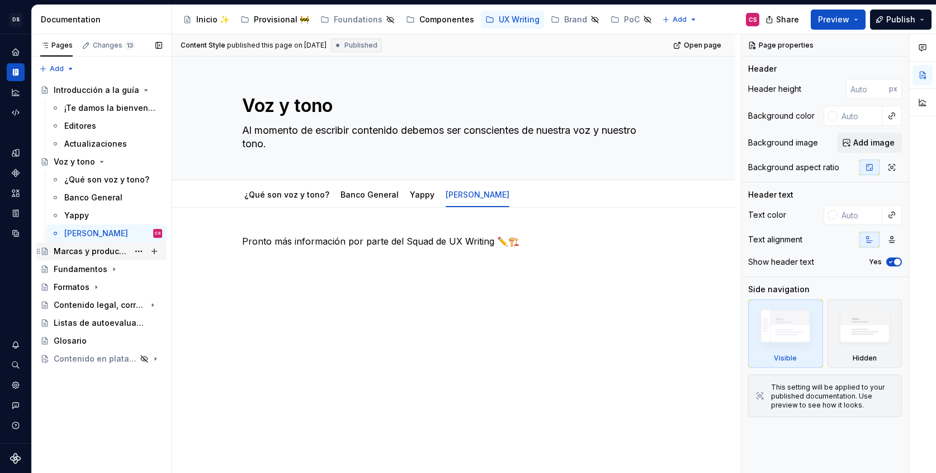
click at [69, 251] on div "Marcas y productos" at bounding box center [91, 251] width 75 height 11
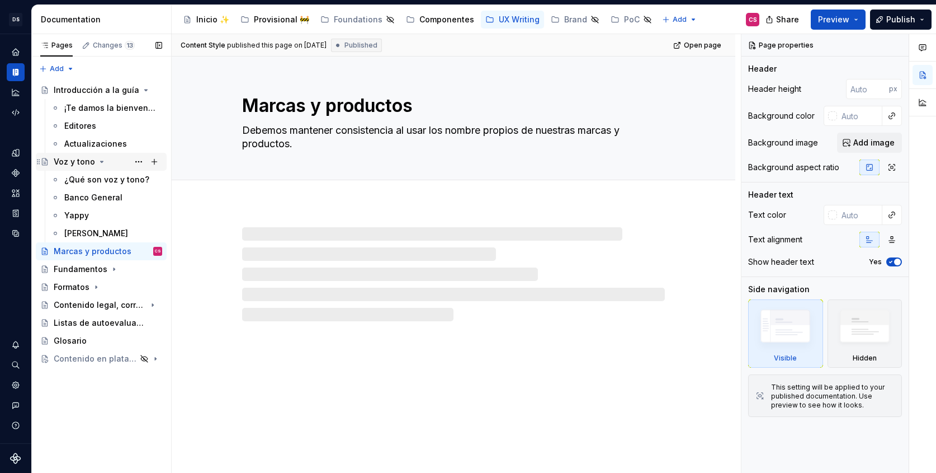
click at [100, 160] on icon "Page tree" at bounding box center [101, 161] width 9 height 9
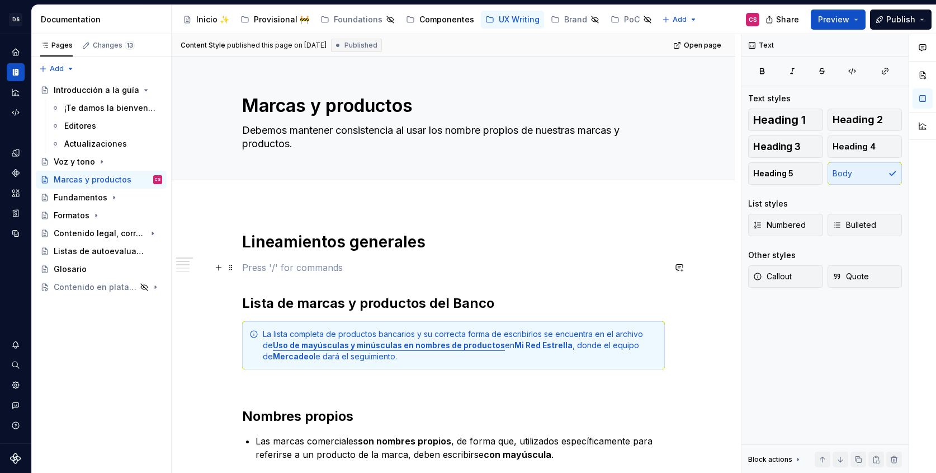
click at [346, 264] on p at bounding box center [453, 267] width 423 height 13
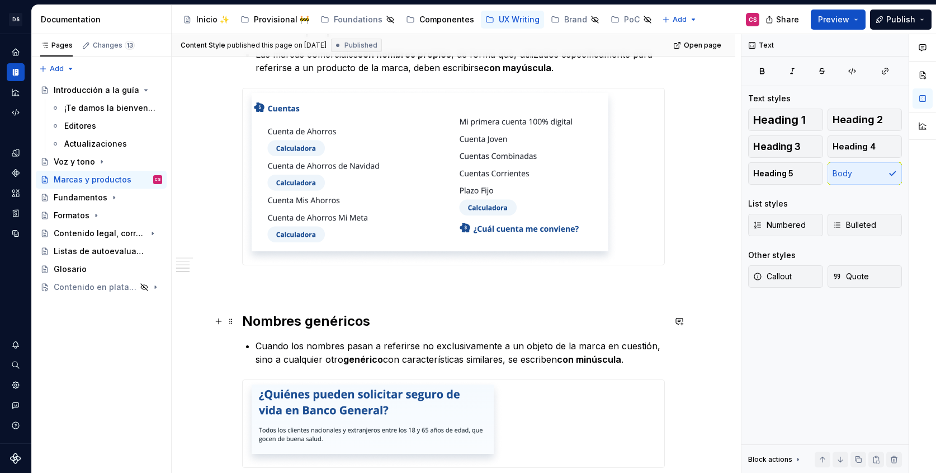
scroll to position [447, 0]
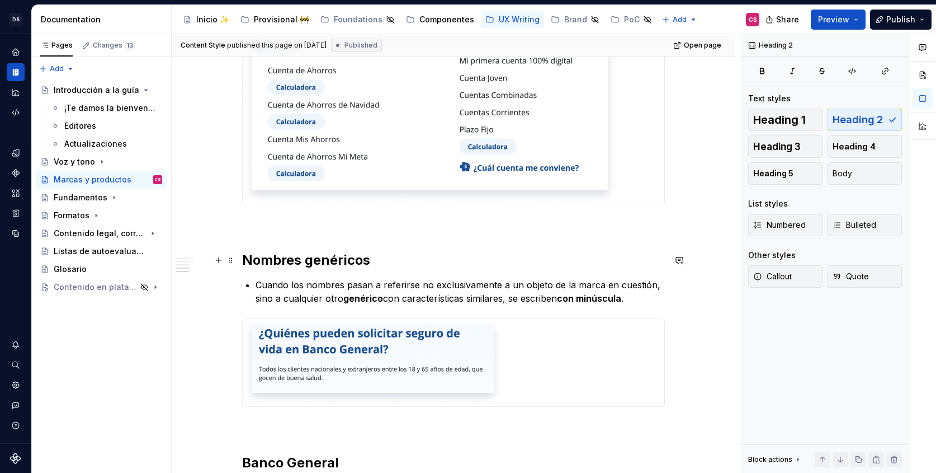
click at [346, 263] on h2 "Nombres genéricos" at bounding box center [453, 260] width 423 height 18
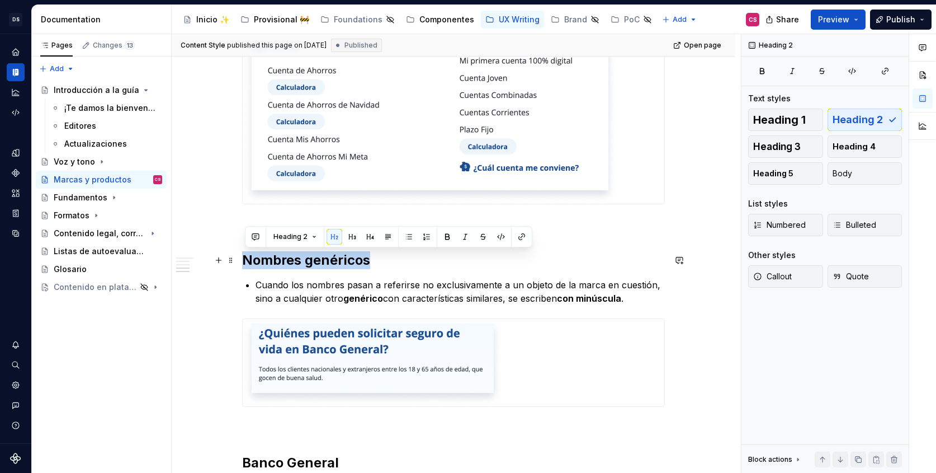
click at [346, 263] on h2 "Nombres genéricos" at bounding box center [453, 260] width 423 height 18
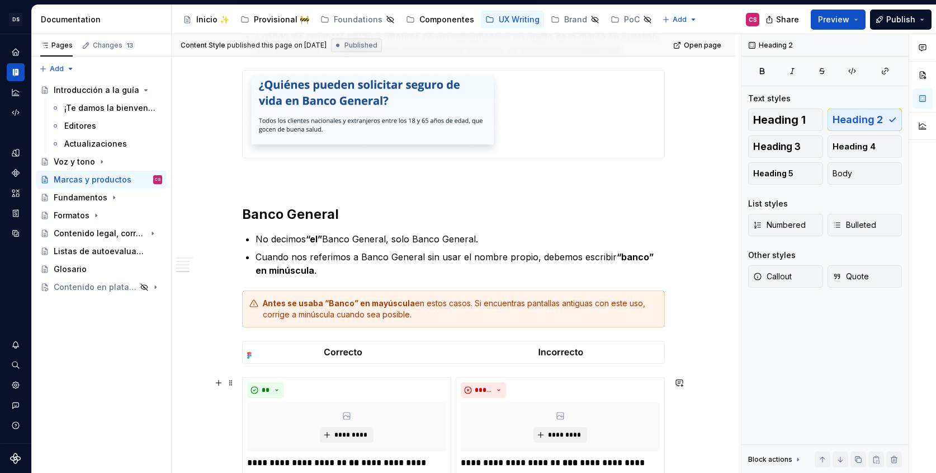
scroll to position [795, 0]
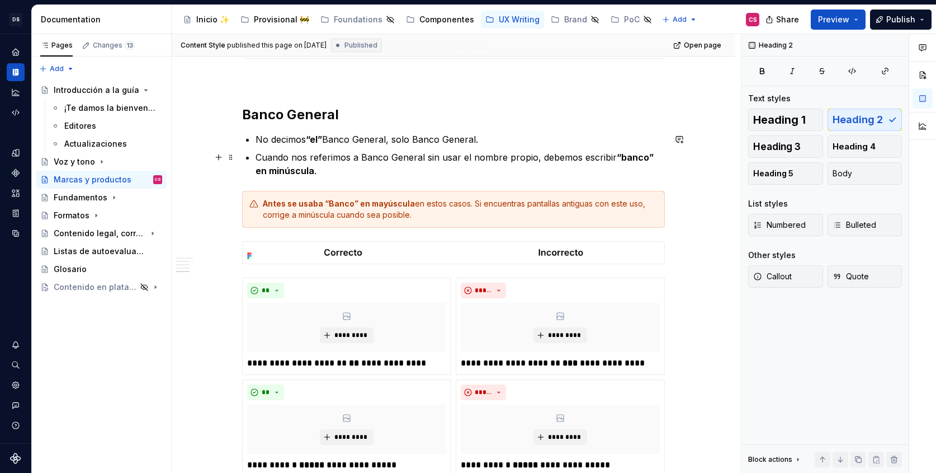
click at [313, 157] on p "Cuando nos referimos a Banco General sin usar el nombre propio, debemos escribi…" at bounding box center [460, 163] width 409 height 27
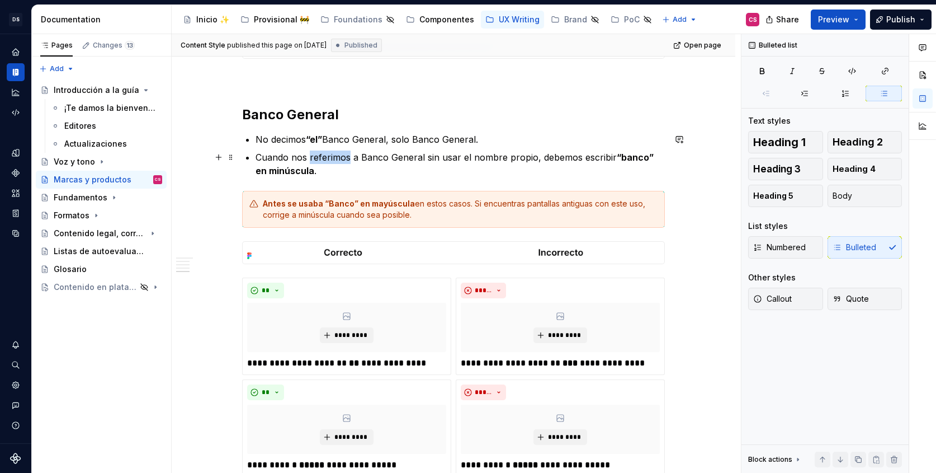
click at [313, 157] on p "Cuando nos referimos a Banco General sin usar el nombre propio, debemos escribi…" at bounding box center [460, 163] width 409 height 27
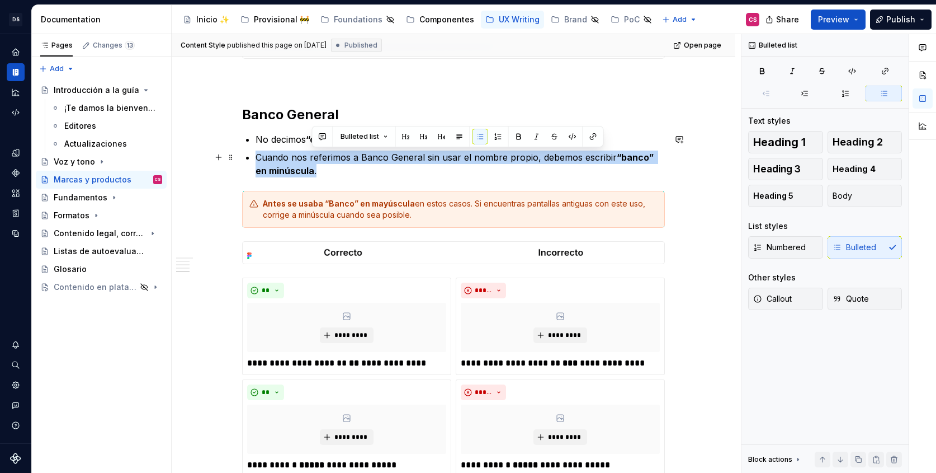
click at [313, 157] on p "Cuando nos referimos a Banco General sin usar el nombre propio, debemos escribi…" at bounding box center [460, 163] width 409 height 27
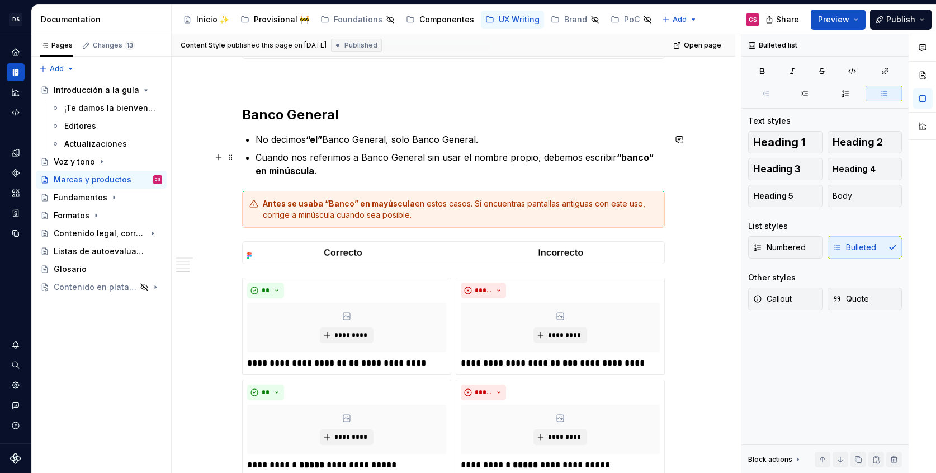
click at [312, 157] on p "Cuando nos referimos a Banco General sin usar el nombre propio, debemos escribi…" at bounding box center [460, 163] width 409 height 27
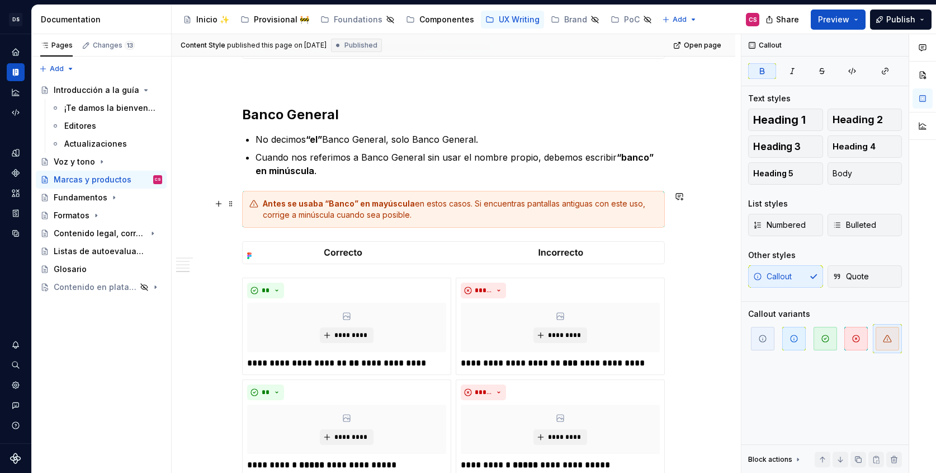
click at [410, 200] on strong "Antes se usaba “Banco” en mayúscula" at bounding box center [339, 204] width 152 height 10
click at [488, 204] on div "Antes se usaba “Banco” en mayúscula en estos casos. Si encuentras pantallas ant…" at bounding box center [460, 209] width 395 height 22
click at [476, 204] on div "Antes se usaba “Banco” en mayúscula en estos casos. Si encuentras pantallas ant…" at bounding box center [460, 209] width 395 height 22
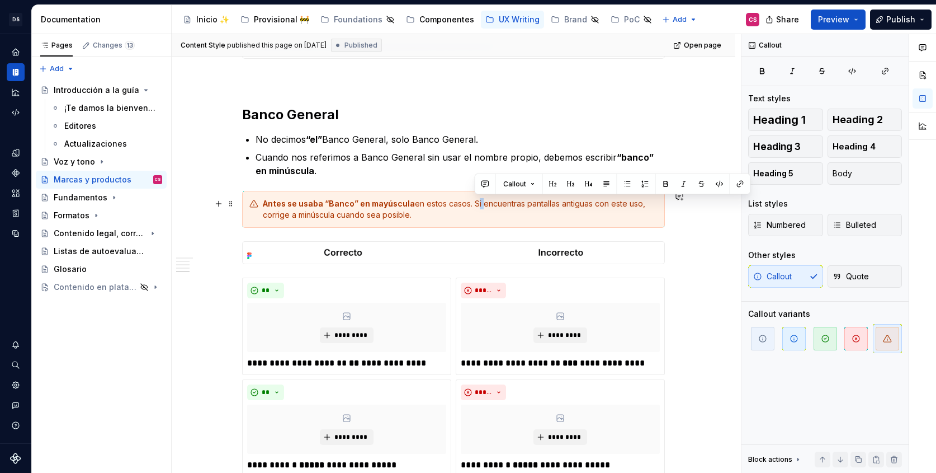
click at [476, 204] on div "Antes se usaba “Banco” en mayúscula en estos casos. Si encuentras pantallas ant…" at bounding box center [460, 209] width 395 height 22
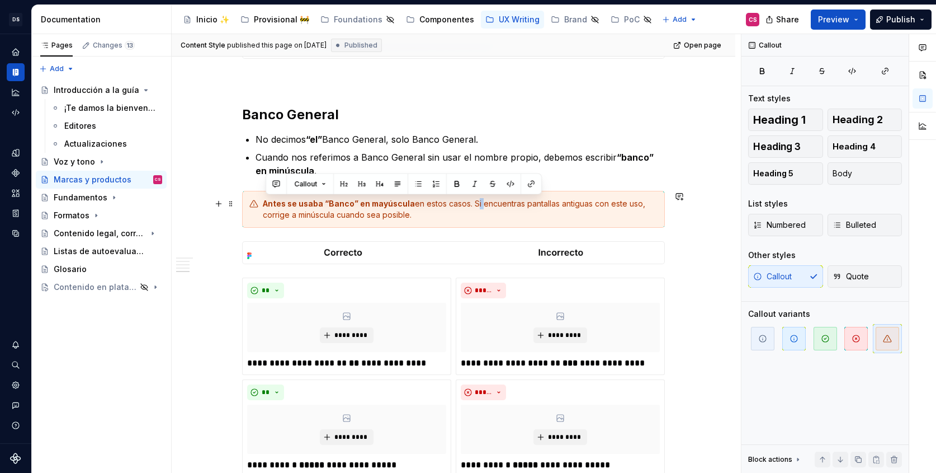
click at [476, 204] on div "Antes se usaba “Banco” en mayúscula en estos casos. Si encuentras pantallas ant…" at bounding box center [460, 209] width 395 height 22
click at [407, 210] on div "Antes se usaba “Banco” en mayúscula en estos casos. Si encuentras pantallas ant…" at bounding box center [460, 209] width 395 height 22
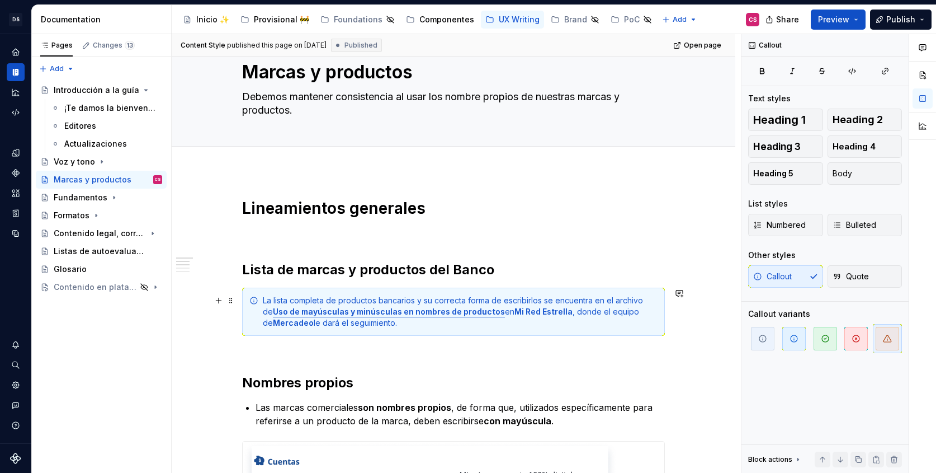
scroll to position [0, 0]
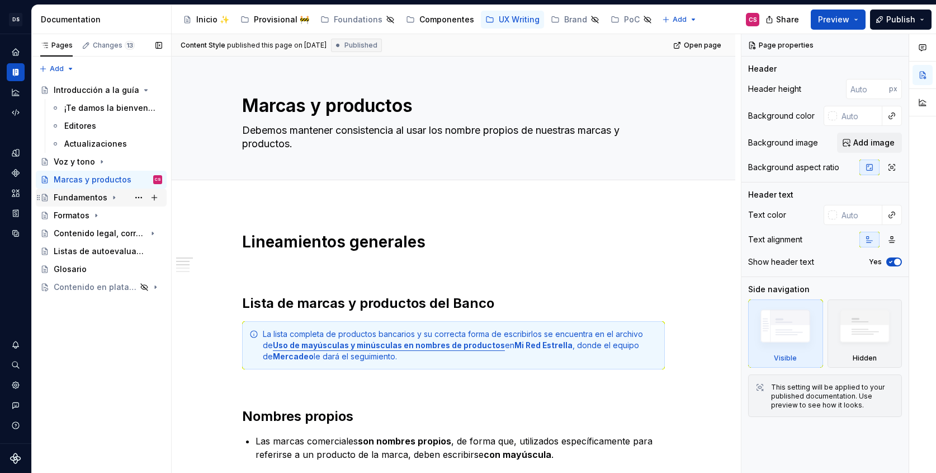
click at [94, 199] on div "Fundamentos" at bounding box center [81, 197] width 54 height 11
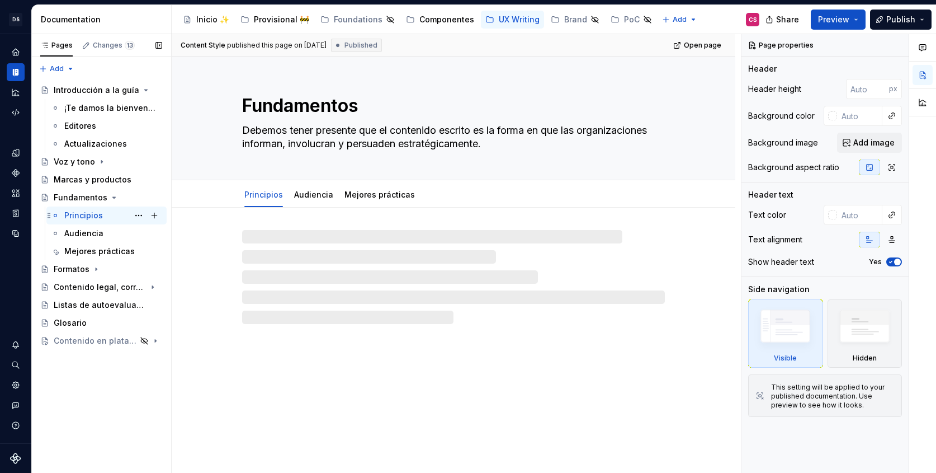
click at [103, 218] on div "Principios CS" at bounding box center [113, 215] width 98 height 16
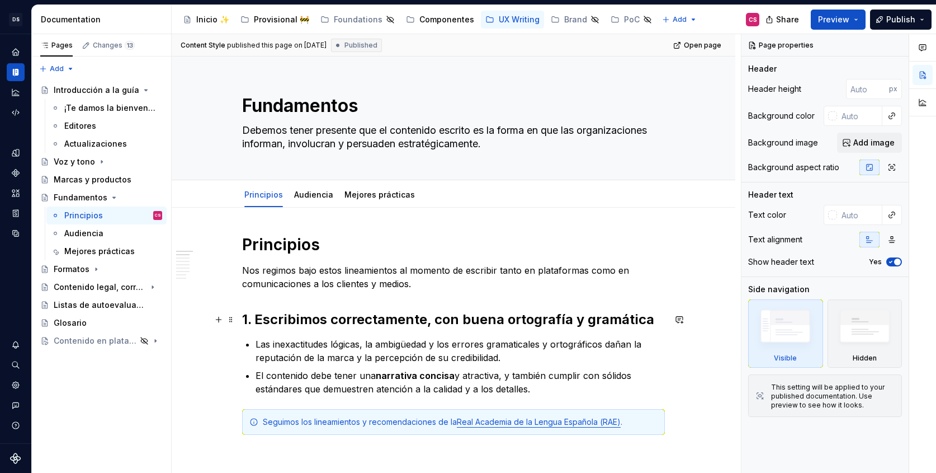
click at [324, 316] on h2 "1. Escribimos correctamente, con buena ortografía y gramática" at bounding box center [453, 319] width 423 height 18
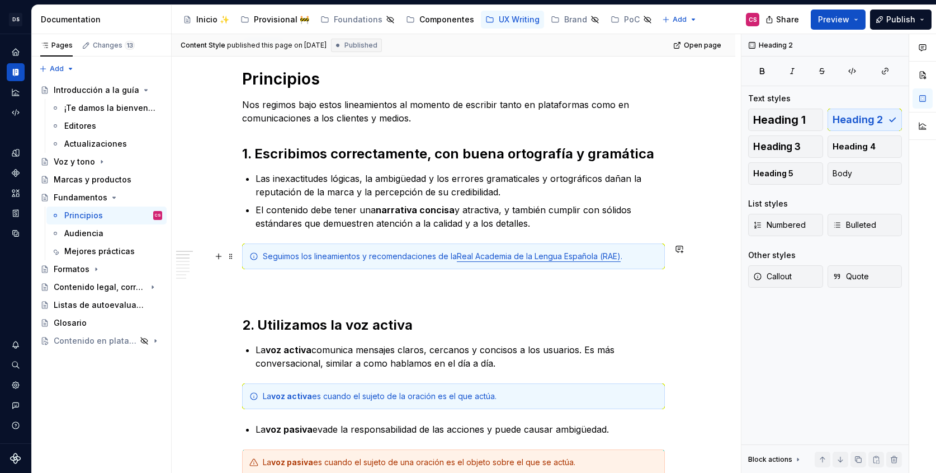
scroll to position [173, 0]
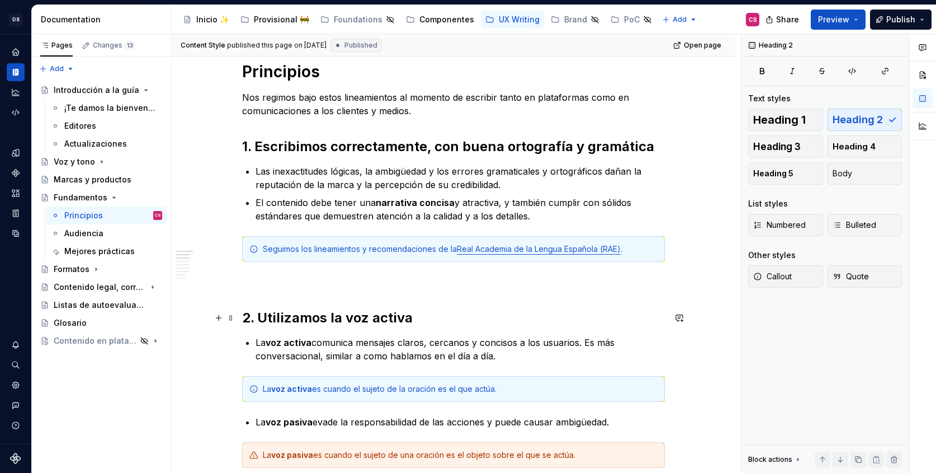
click at [296, 318] on h2 "2. Utilizamos la voz activa" at bounding box center [453, 318] width 423 height 18
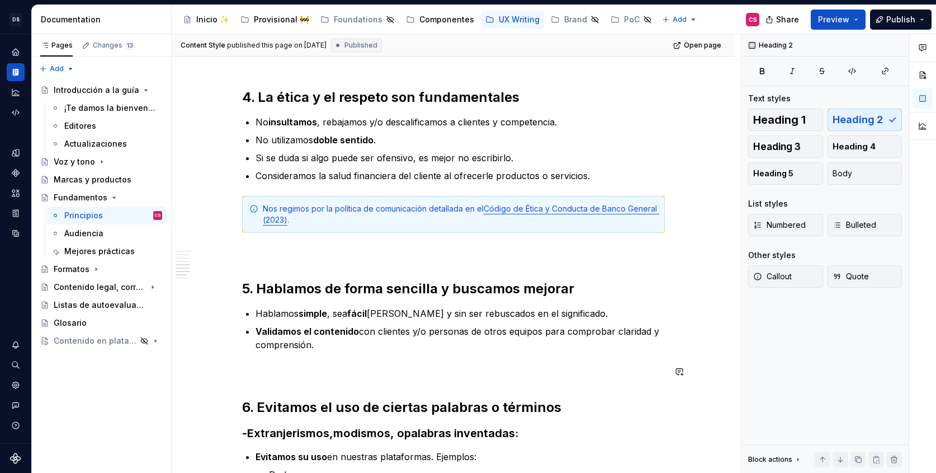
scroll to position [1569, 0]
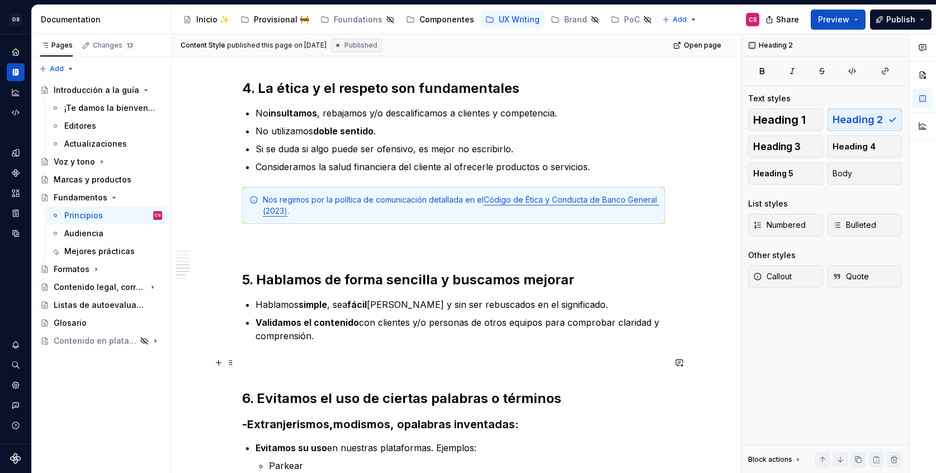
click at [341, 361] on p at bounding box center [453, 362] width 423 height 13
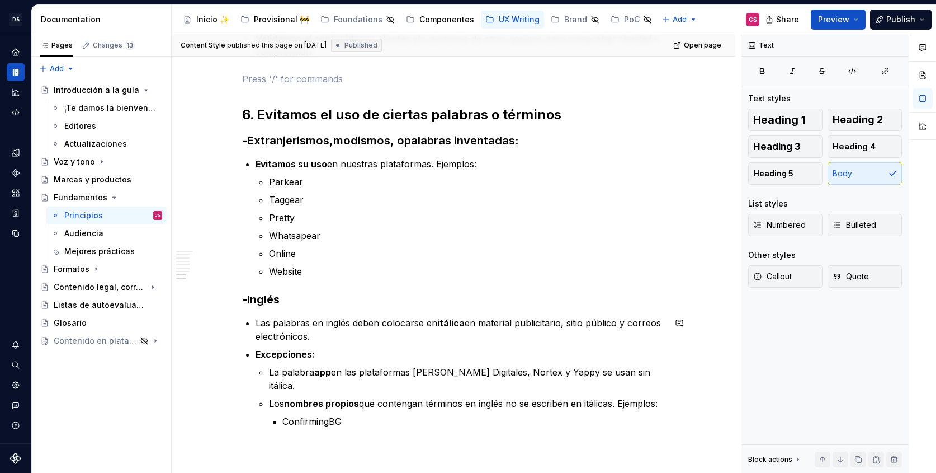
scroll to position [1949, 0]
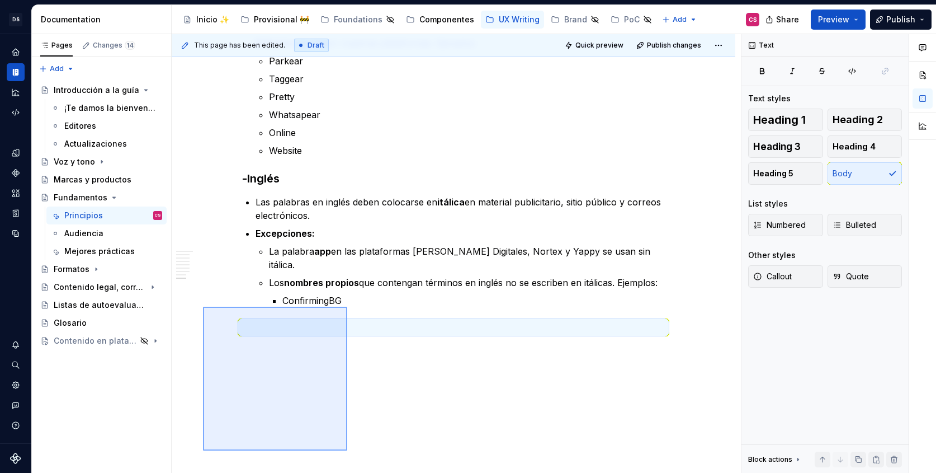
drag, startPoint x: 203, startPoint y: 333, endPoint x: 347, endPoint y: 450, distance: 185.7
click at [347, 450] on div "This page has been edited. Draft Quick preview Publish changes Fundamentos Debe…" at bounding box center [456, 253] width 569 height 439
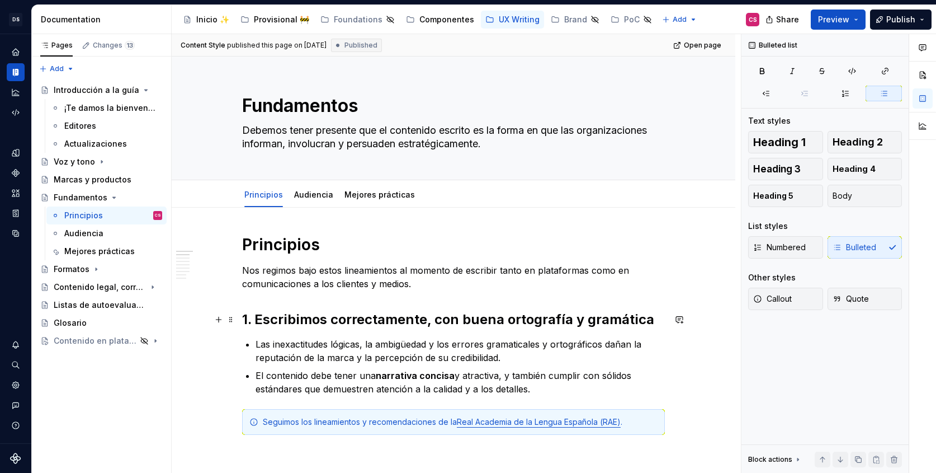
scroll to position [0, 0]
click at [293, 191] on div "Audiencia" at bounding box center [314, 195] width 48 height 18
click at [316, 199] on div "Audiencia" at bounding box center [313, 194] width 39 height 11
click at [315, 198] on link "Audiencia" at bounding box center [313, 195] width 39 height 10
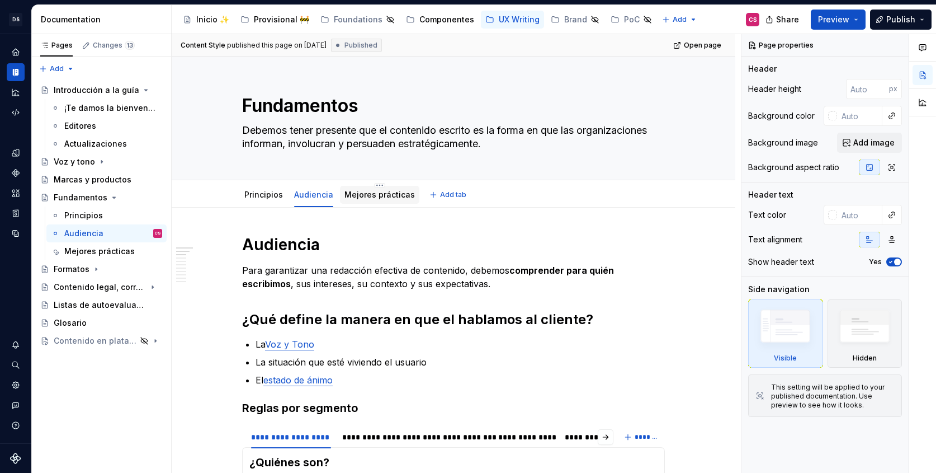
click at [367, 199] on div "Mejores prácticas" at bounding box center [380, 194] width 70 height 11
click at [363, 191] on link "Mejores prácticas" at bounding box center [380, 195] width 70 height 10
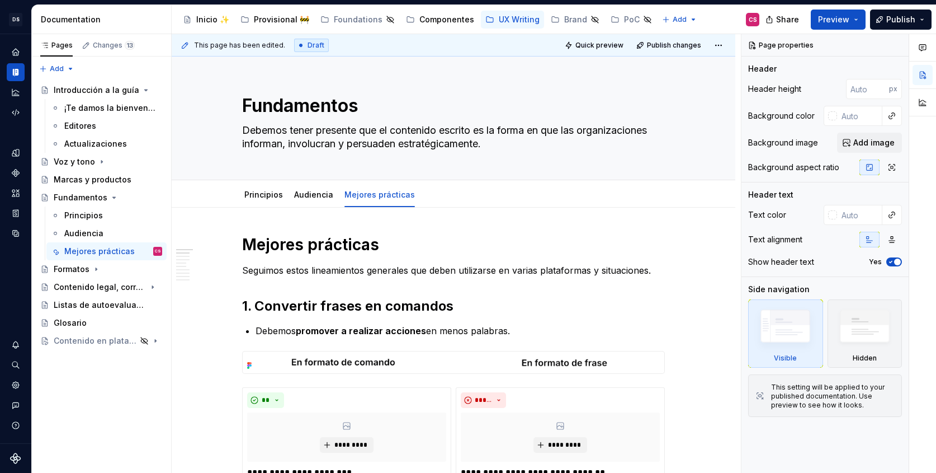
click at [328, 238] on h1 "Mejores prácticas" at bounding box center [453, 244] width 423 height 20
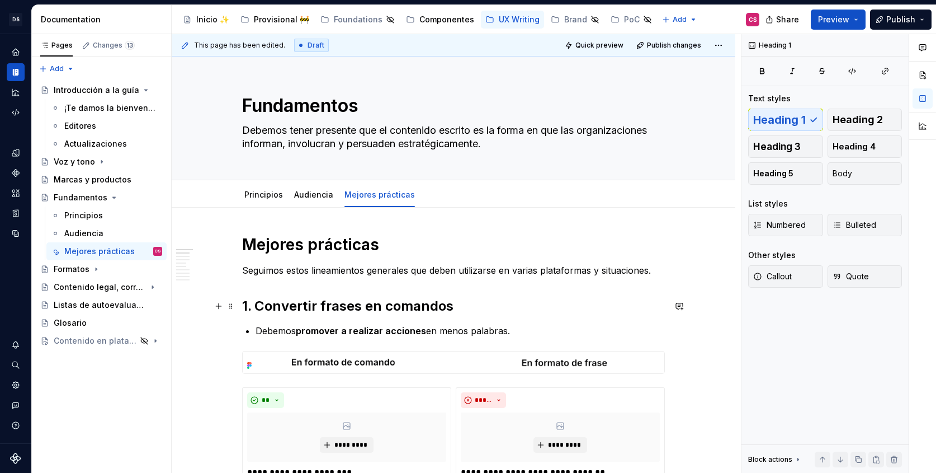
click at [287, 305] on h2 "1. Convertir frases en comandos" at bounding box center [453, 306] width 423 height 18
click at [75, 268] on div "Formatos" at bounding box center [72, 268] width 36 height 11
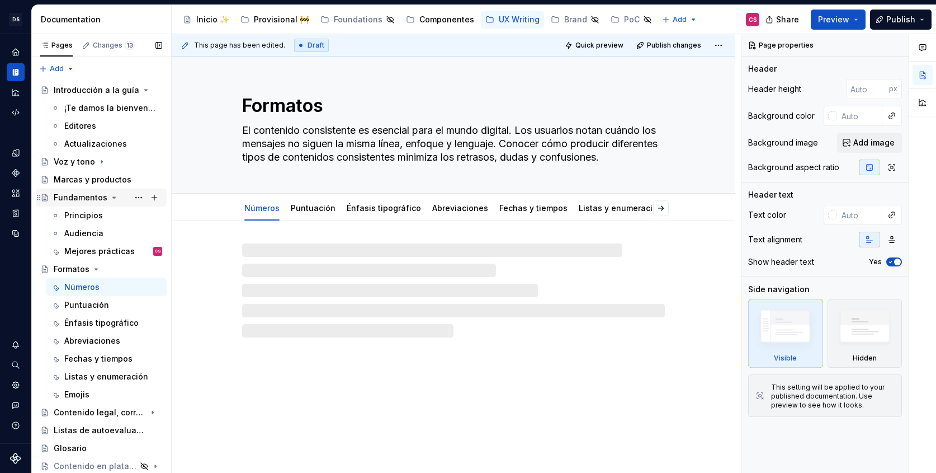
click at [110, 196] on icon "Page tree" at bounding box center [114, 197] width 9 height 9
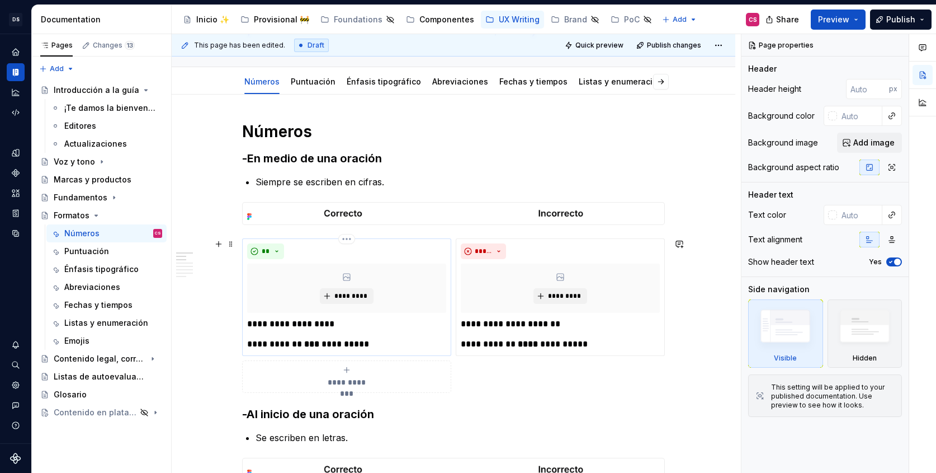
scroll to position [159, 0]
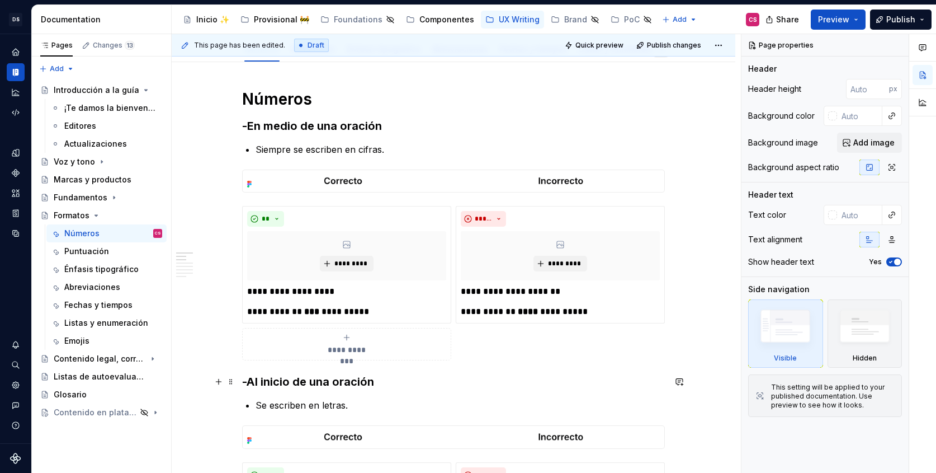
click at [354, 381] on h3 "-Al inicio de una oración" at bounding box center [453, 382] width 423 height 16
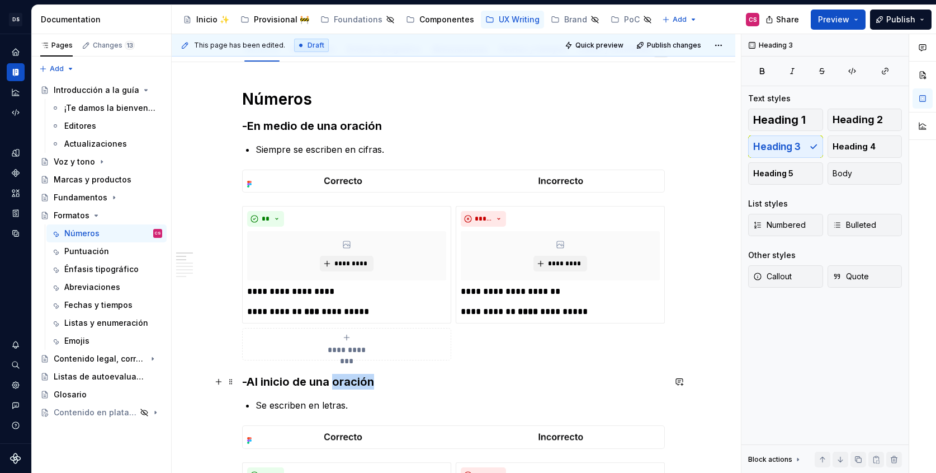
click at [354, 381] on h3 "-Al inicio de una oración" at bounding box center [453, 382] width 423 height 16
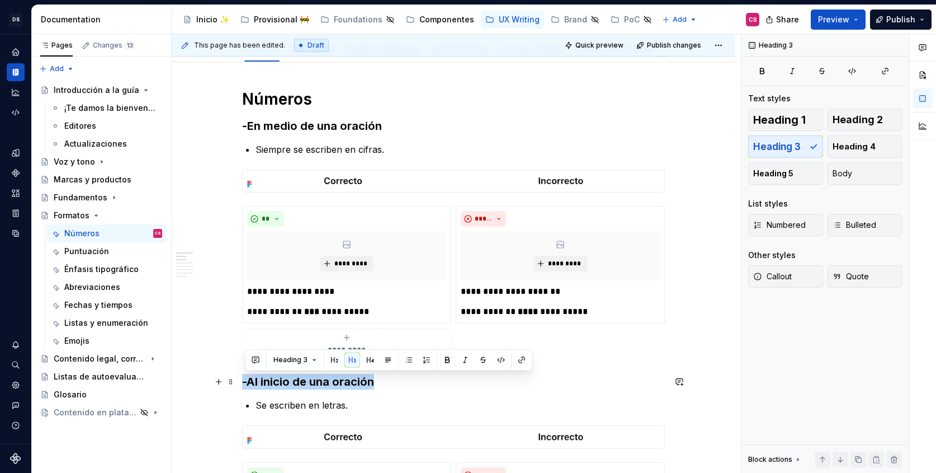
click at [354, 381] on h3 "-Al inicio de una oración" at bounding box center [453, 382] width 423 height 16
click at [354, 402] on p "Se escriben en letras." at bounding box center [460, 404] width 409 height 13
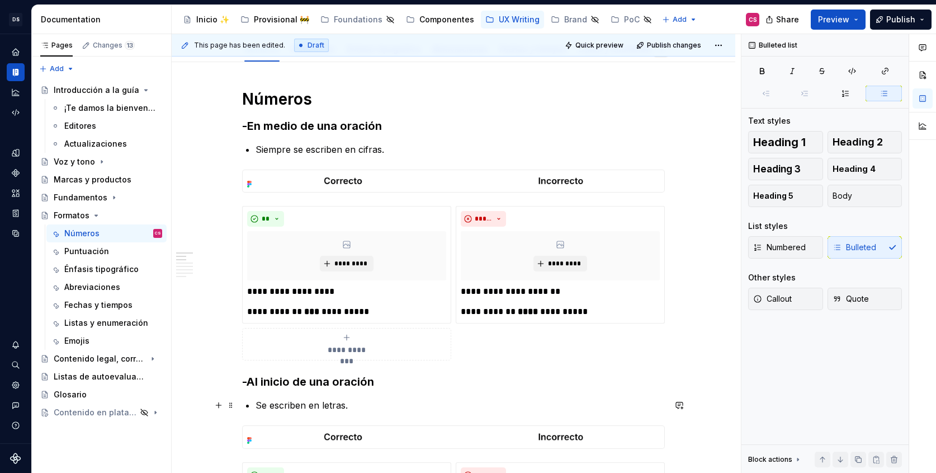
click at [354, 402] on p "Se escriben en letras." at bounding box center [460, 404] width 409 height 13
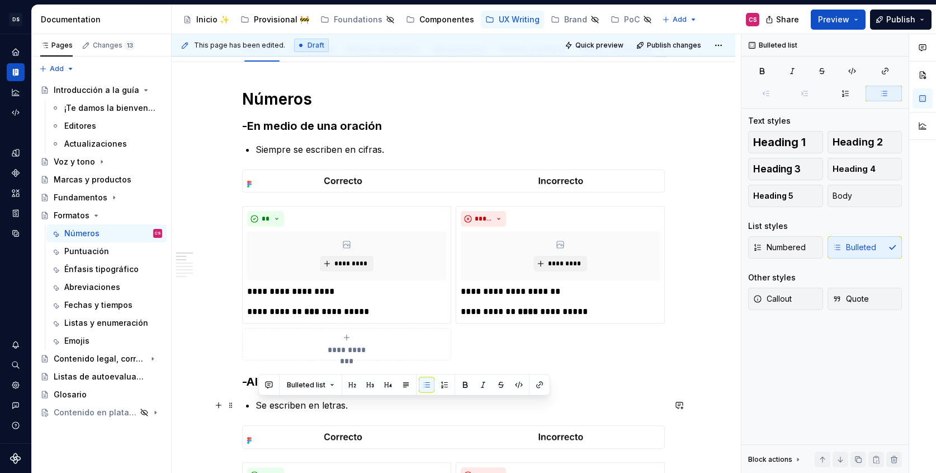
click at [376, 407] on p "Se escriben en letras." at bounding box center [460, 404] width 409 height 13
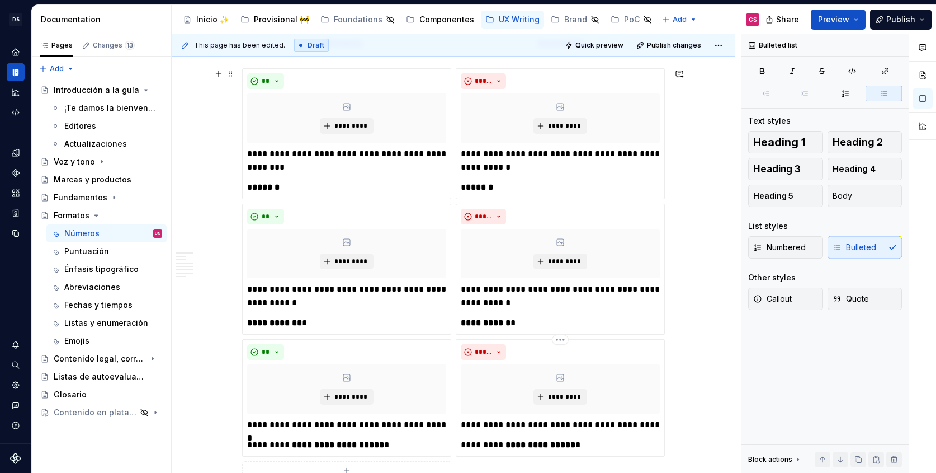
scroll to position [993, 0]
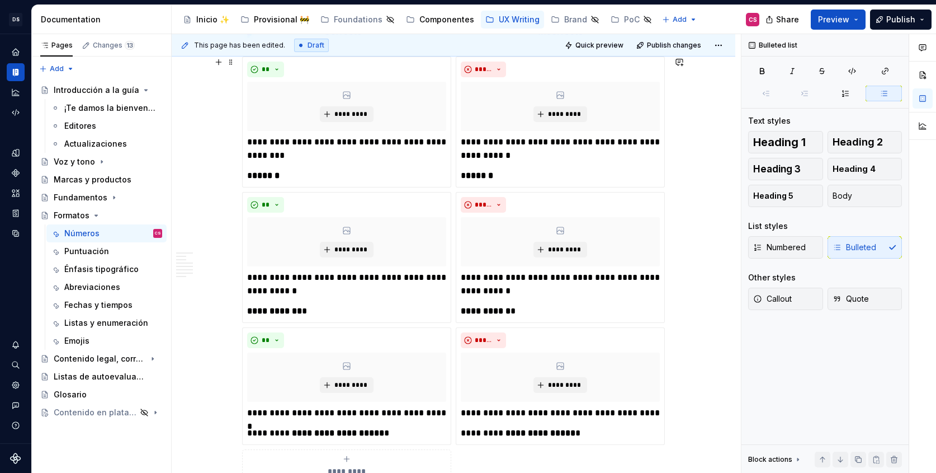
click at [455, 188] on div "**********" at bounding box center [453, 268] width 423 height 425
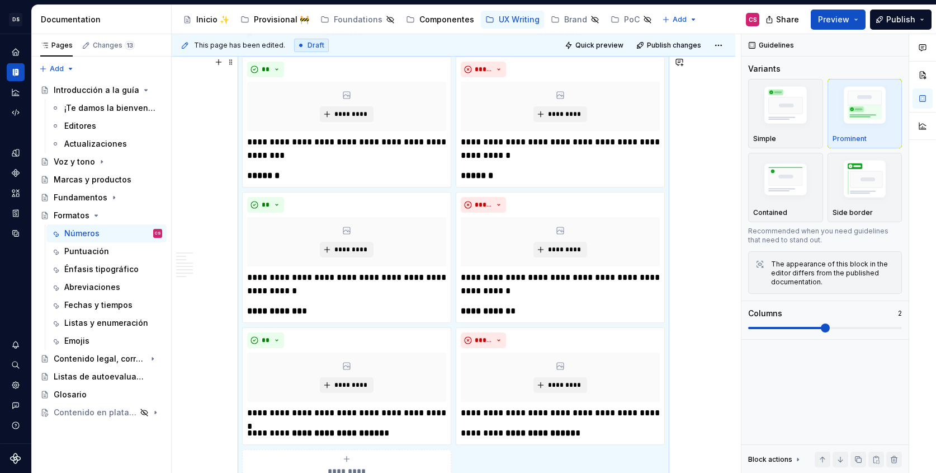
click at [455, 189] on div "**********" at bounding box center [453, 268] width 423 height 425
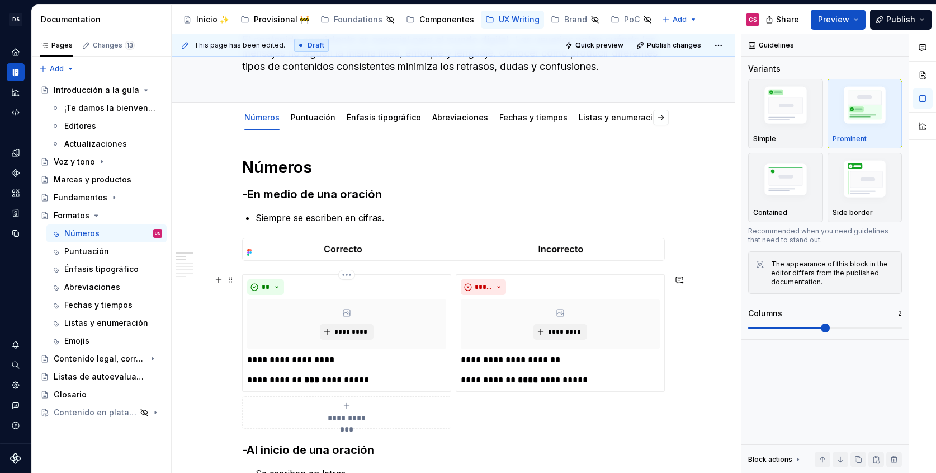
scroll to position [92, 0]
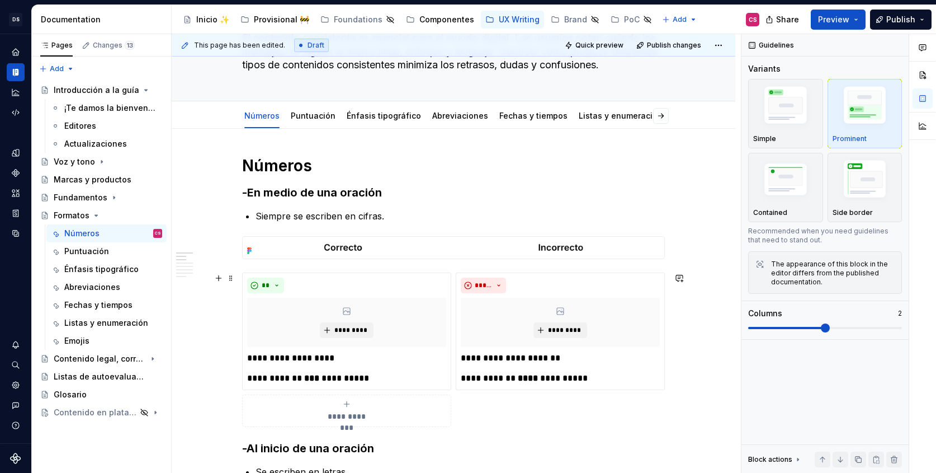
click at [457, 274] on div "**********" at bounding box center [453, 349] width 423 height 154
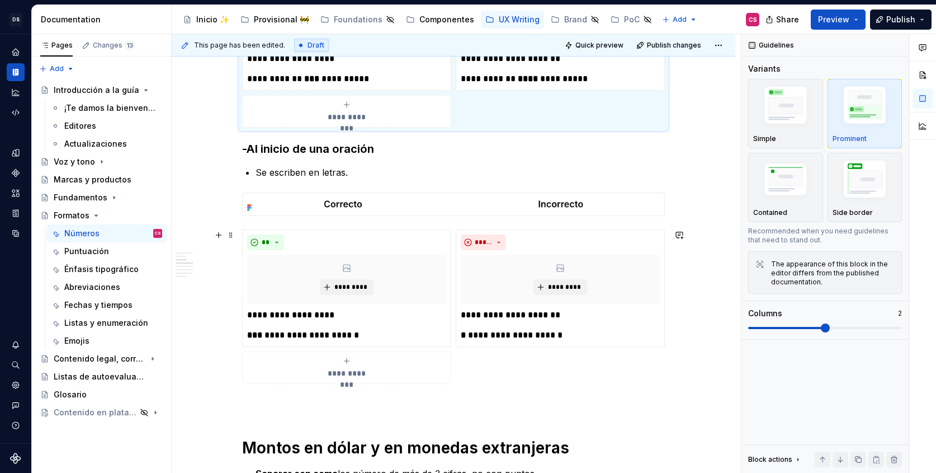
scroll to position [295, 0]
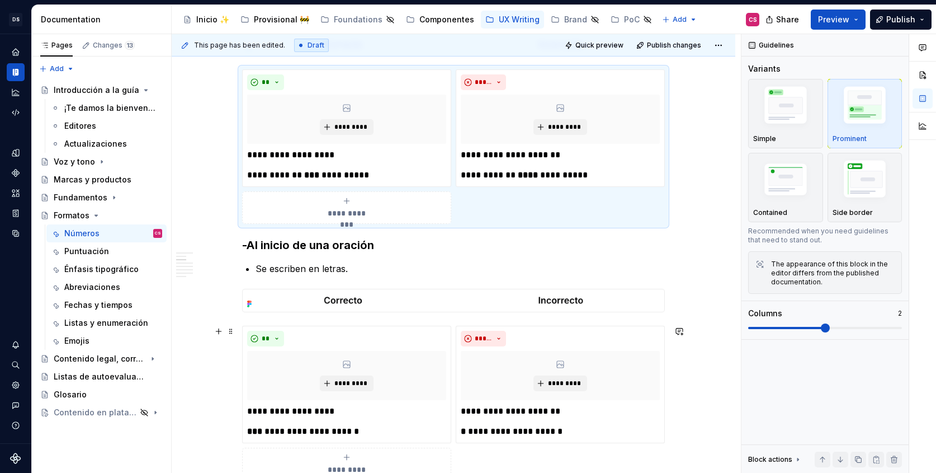
click at [455, 325] on div "**********" at bounding box center [453, 402] width 423 height 154
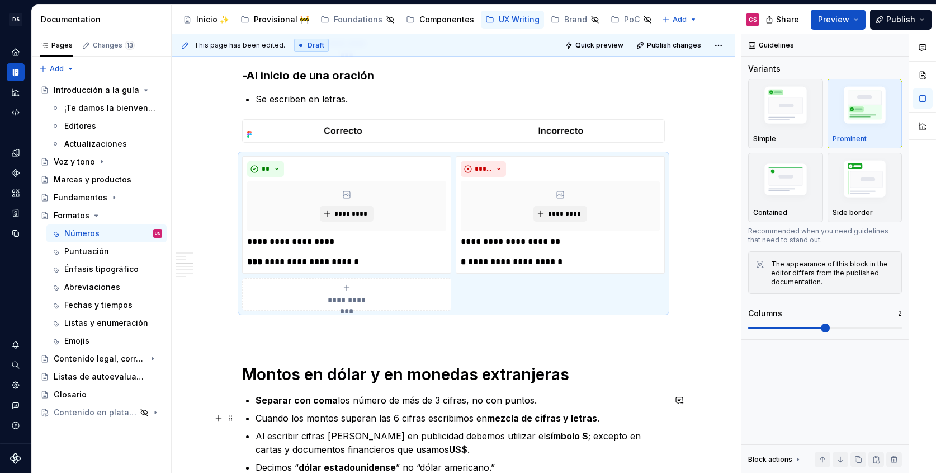
scroll to position [758, 0]
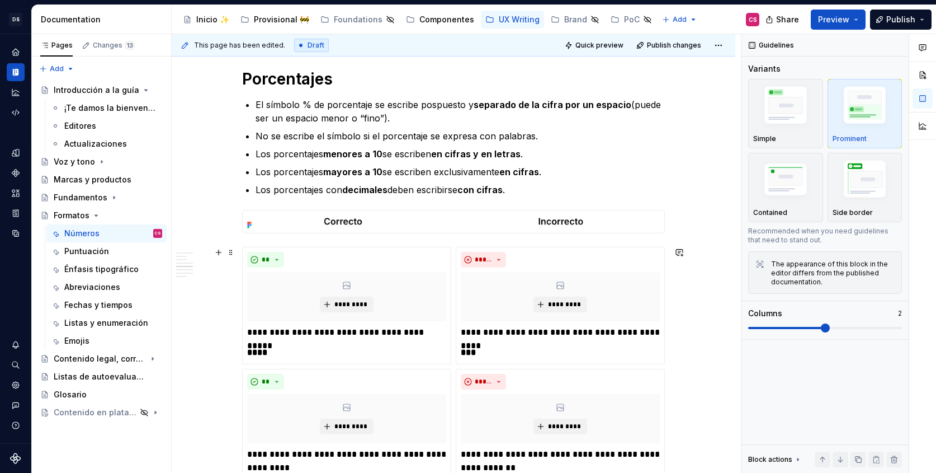
scroll to position [1522, 0]
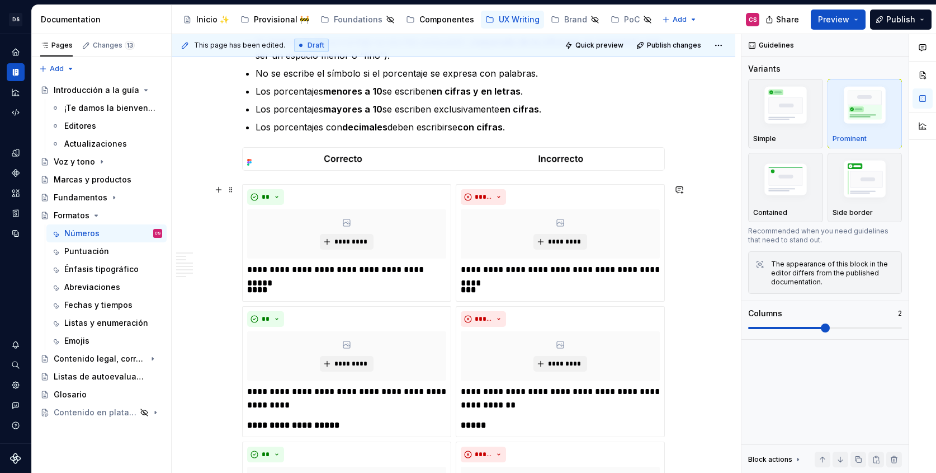
click at [456, 269] on div "**********" at bounding box center [453, 464] width 423 height 560
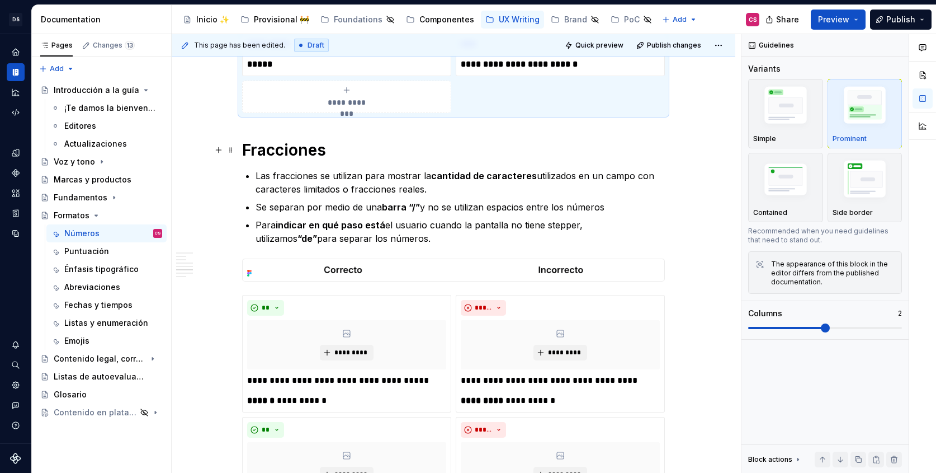
scroll to position [2238, 0]
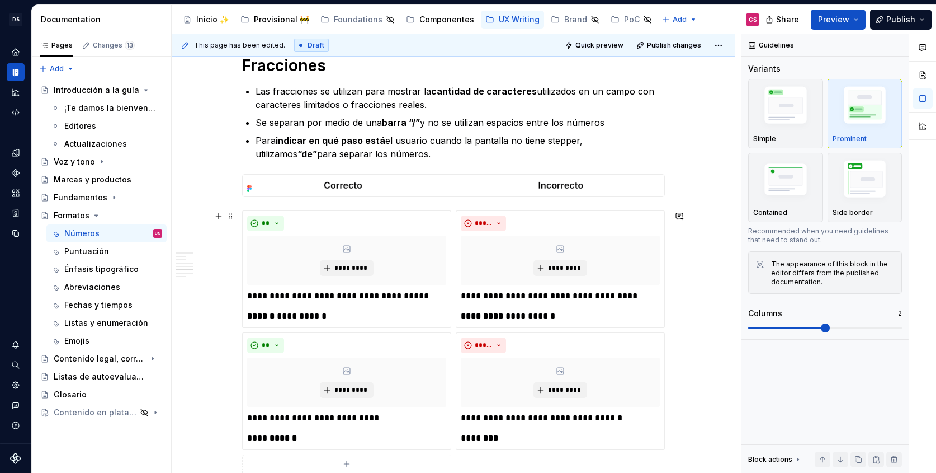
click at [455, 210] on div "**********" at bounding box center [453, 348] width 423 height 276
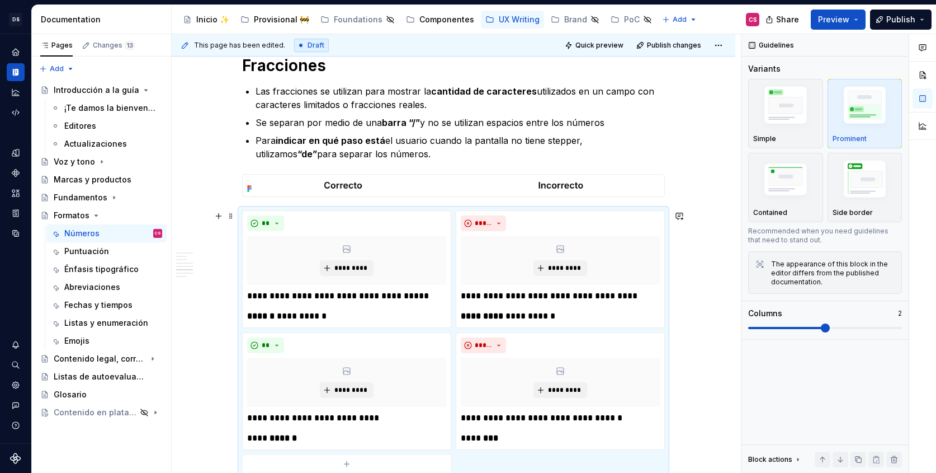
click at [456, 210] on div "**********" at bounding box center [453, 348] width 423 height 276
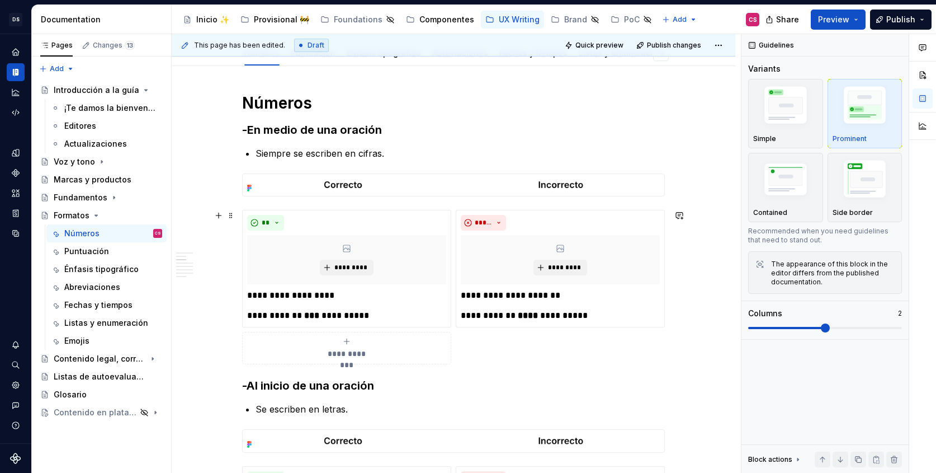
scroll to position [0, 0]
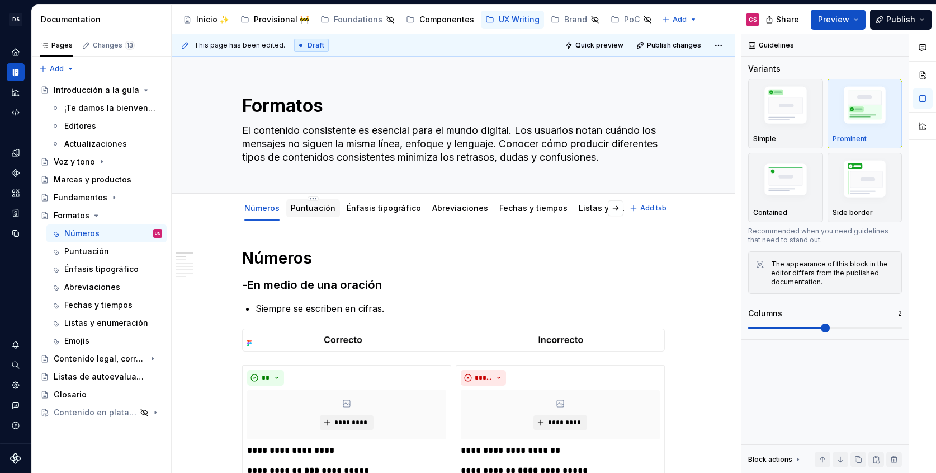
click at [289, 204] on div "Puntuación" at bounding box center [313, 208] width 54 height 18
click at [309, 212] on link "Puntuación" at bounding box center [313, 208] width 45 height 10
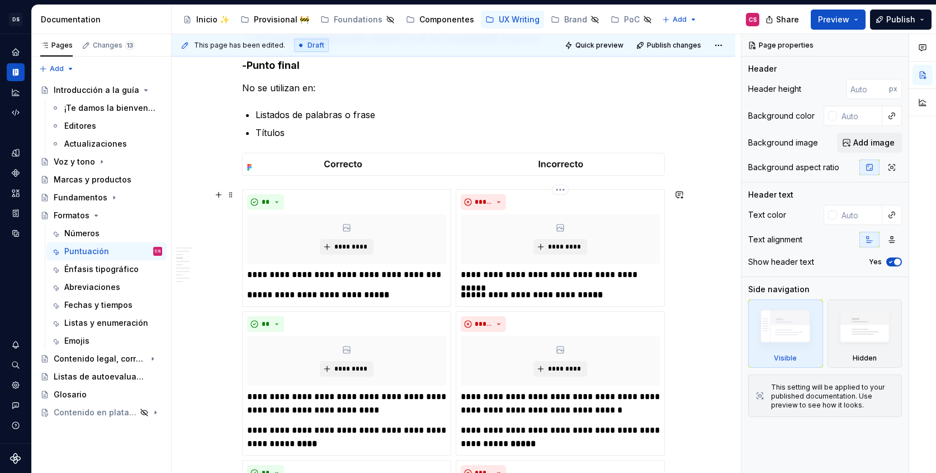
scroll to position [537, 0]
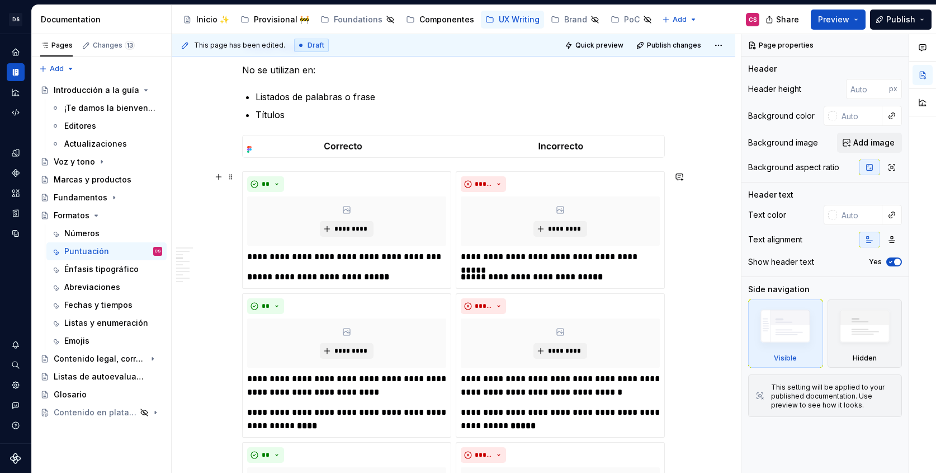
click at [455, 287] on div "**********" at bounding box center [453, 383] width 423 height 425
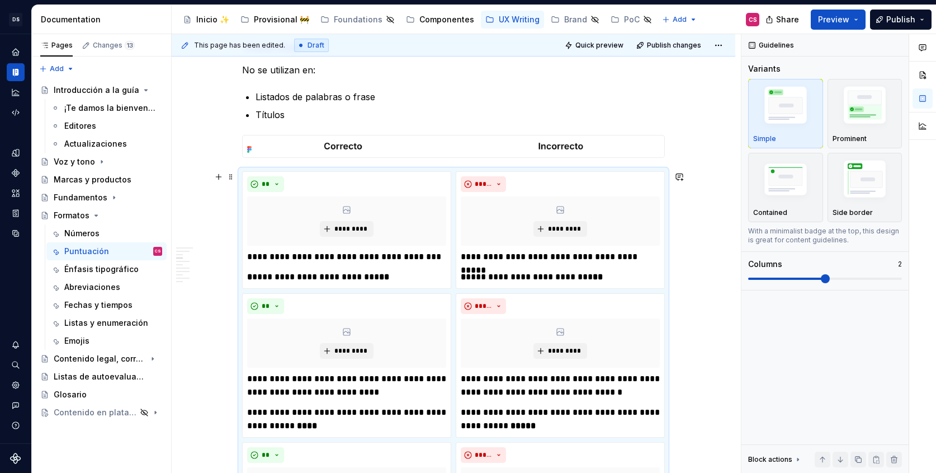
click at [455, 289] on div "**********" at bounding box center [453, 383] width 423 height 425
click at [862, 122] on img "button" at bounding box center [865, 107] width 65 height 49
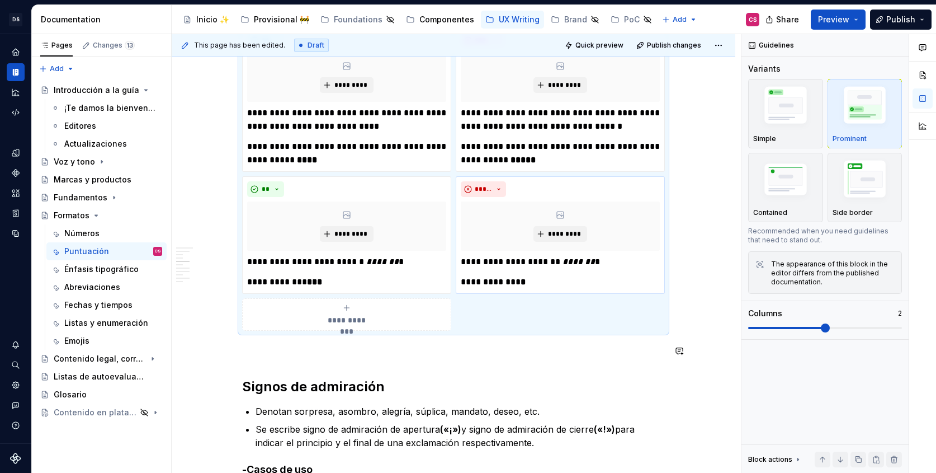
scroll to position [809, 0]
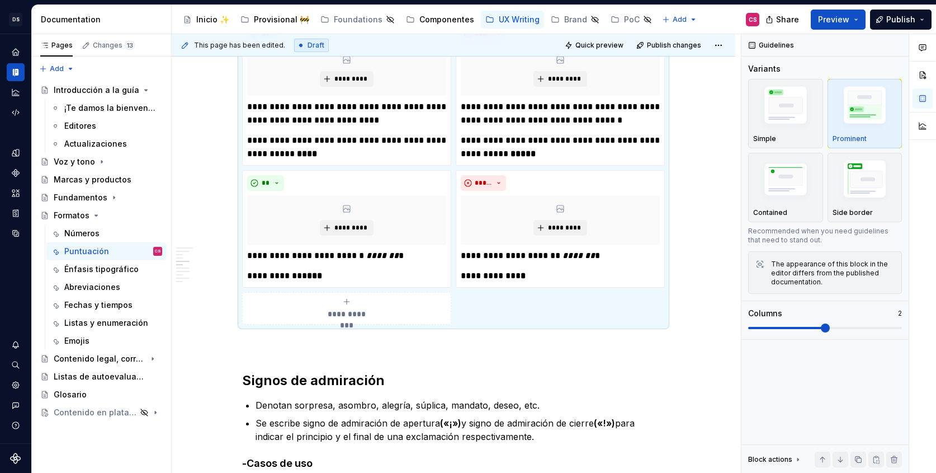
click at [577, 297] on div "**********" at bounding box center [453, 111] width 423 height 425
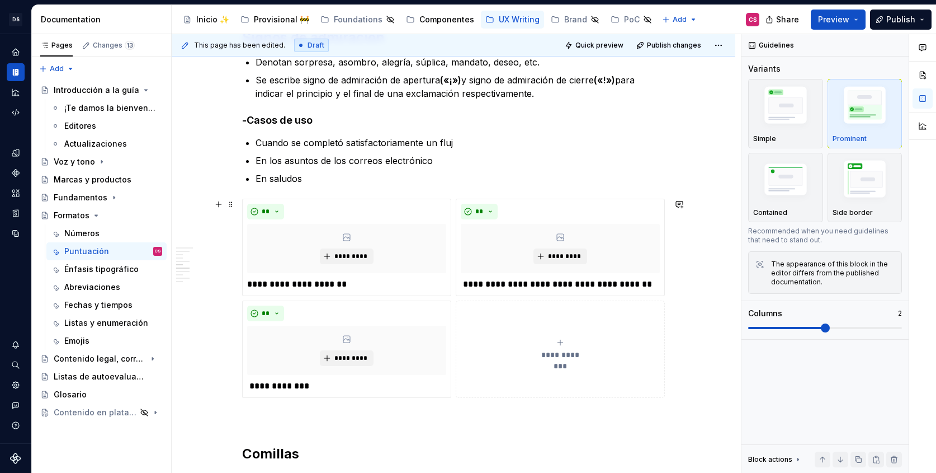
scroll to position [1177, 0]
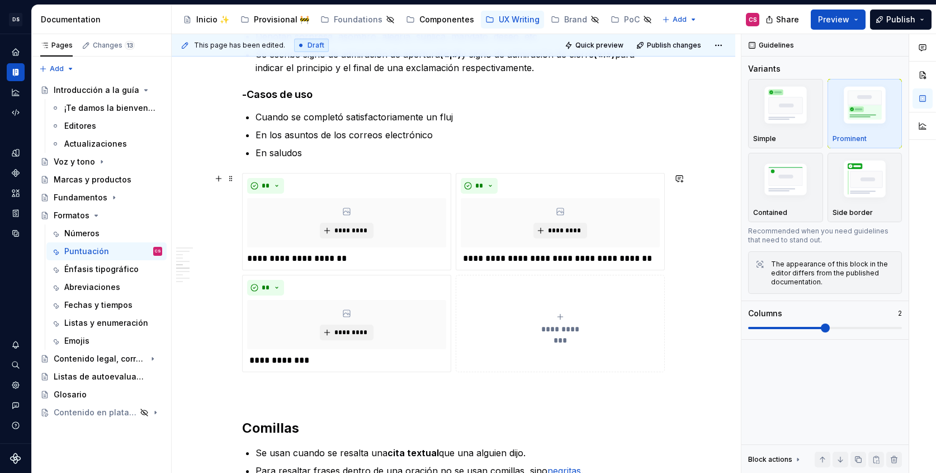
click at [456, 273] on div "**********" at bounding box center [453, 272] width 423 height 199
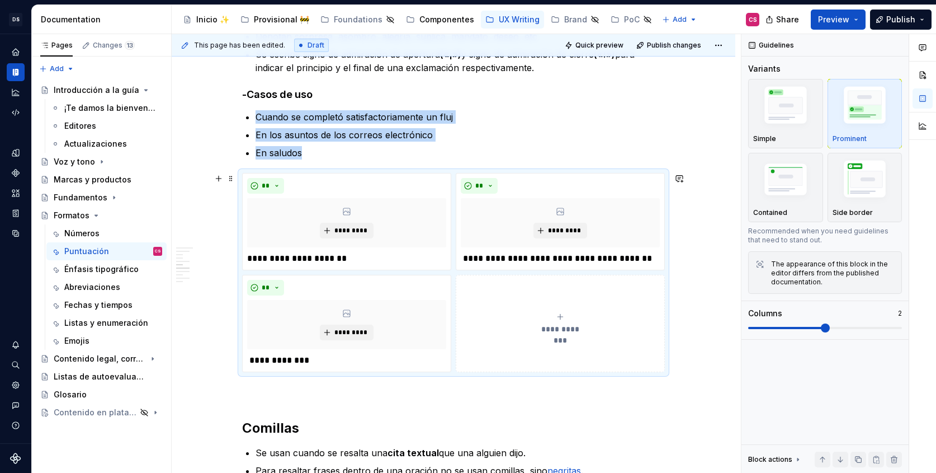
click at [456, 273] on div "**********" at bounding box center [453, 272] width 423 height 199
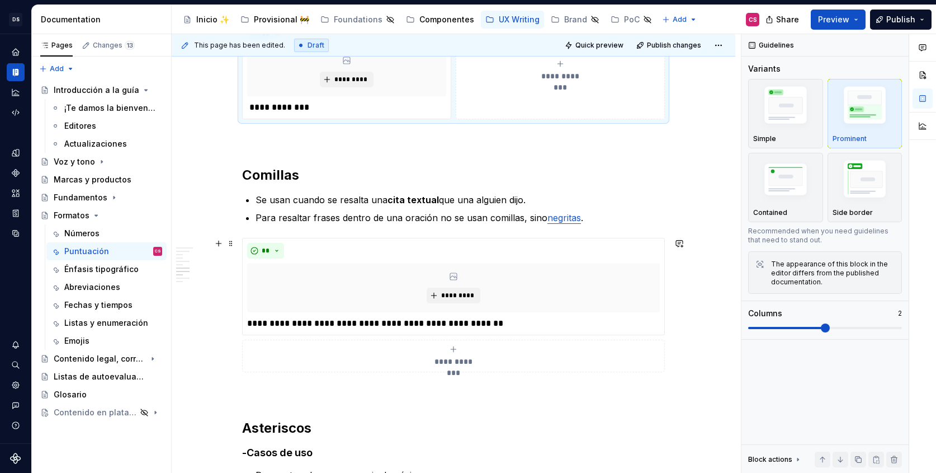
scroll to position [1502, 0]
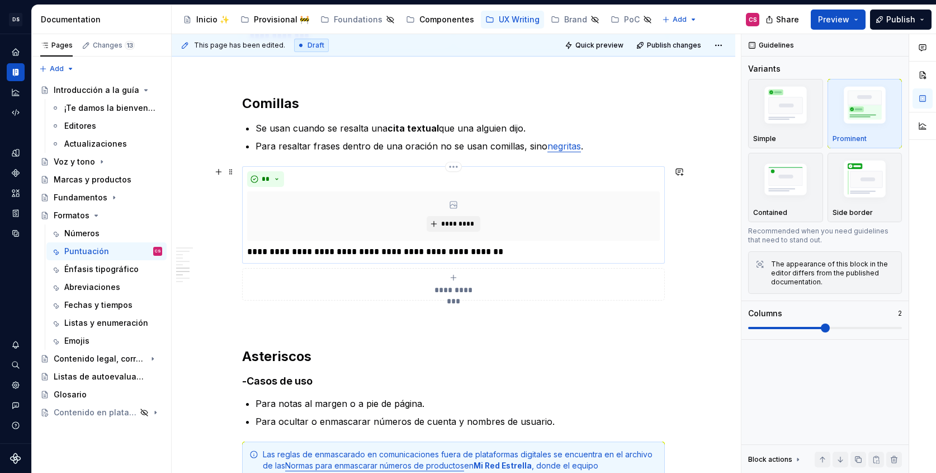
click at [598, 253] on p "**********" at bounding box center [453, 251] width 413 height 13
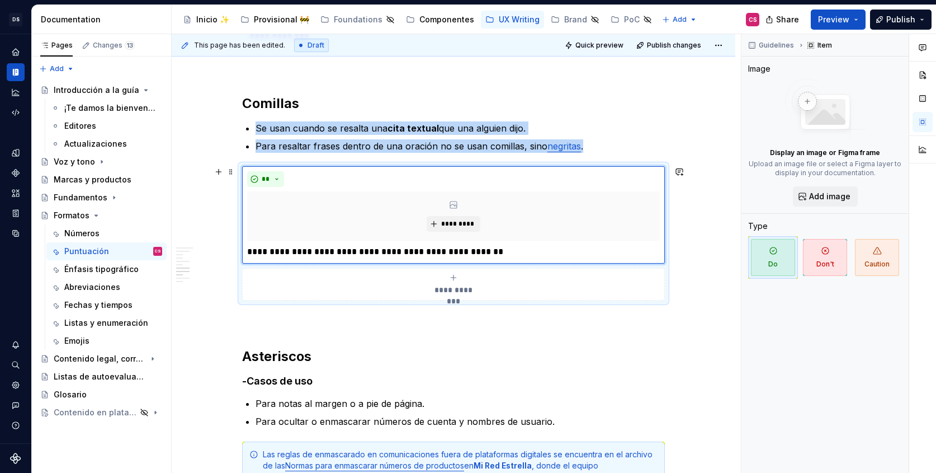
click at [665, 265] on div "**********" at bounding box center [453, 233] width 423 height 134
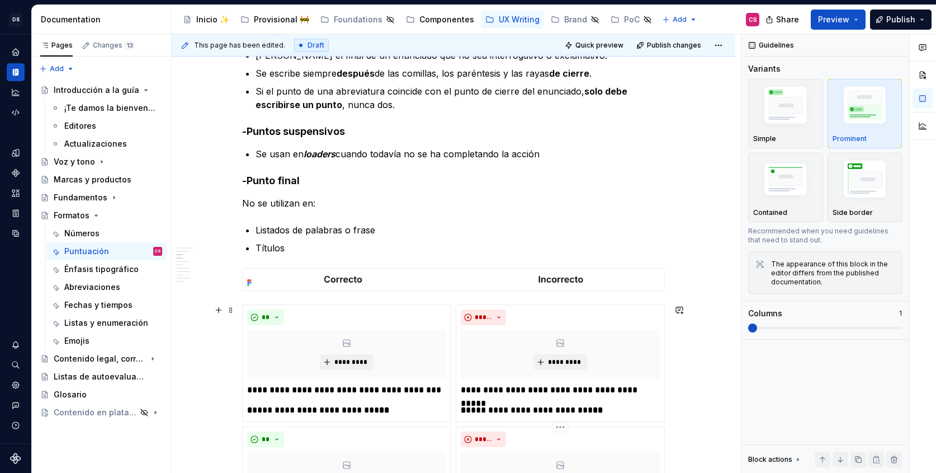
scroll to position [0, 0]
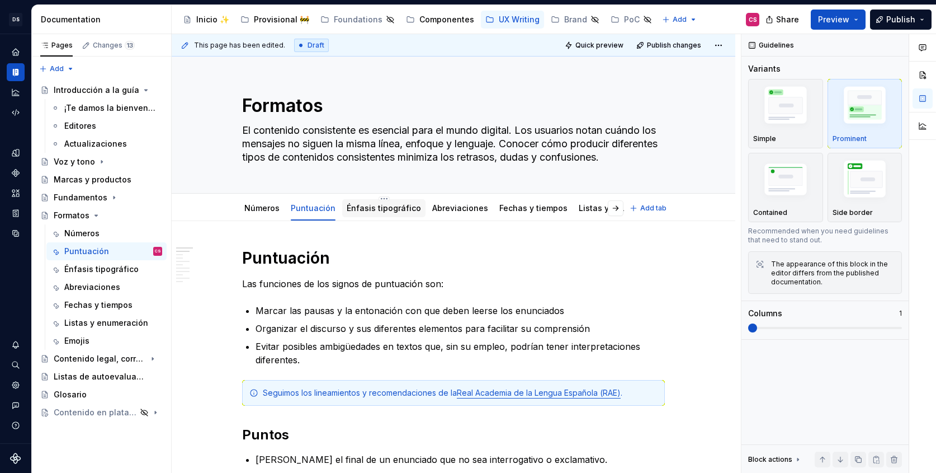
click at [399, 207] on link "Énfasis tipográfico" at bounding box center [384, 208] width 74 height 10
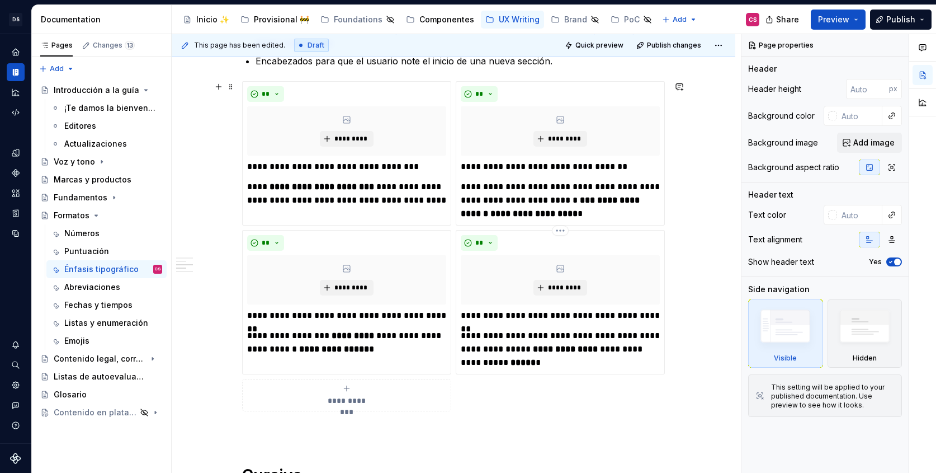
scroll to position [532, 0]
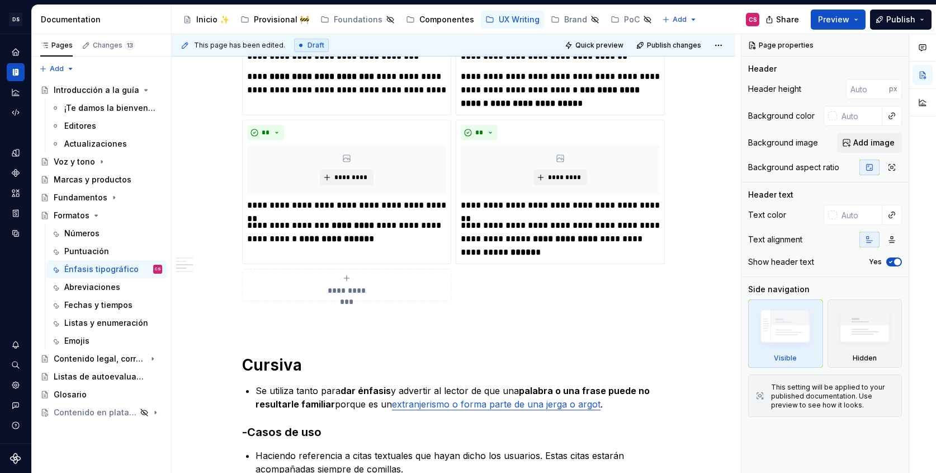
click at [468, 268] on div "**********" at bounding box center [453, 136] width 423 height 330
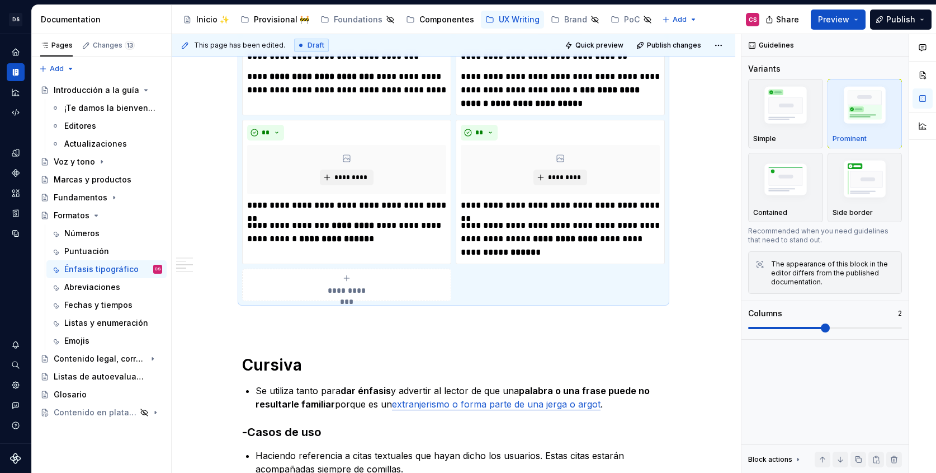
click at [466, 281] on div "**********" at bounding box center [453, 136] width 423 height 330
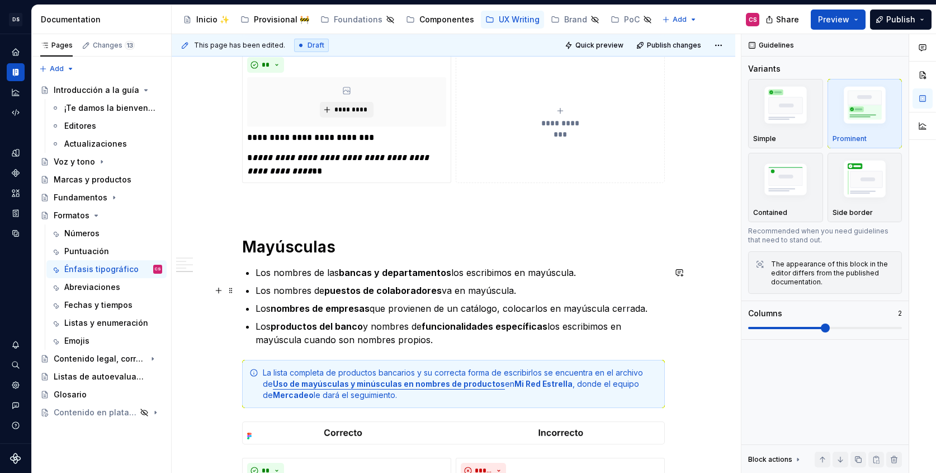
scroll to position [1095, 0]
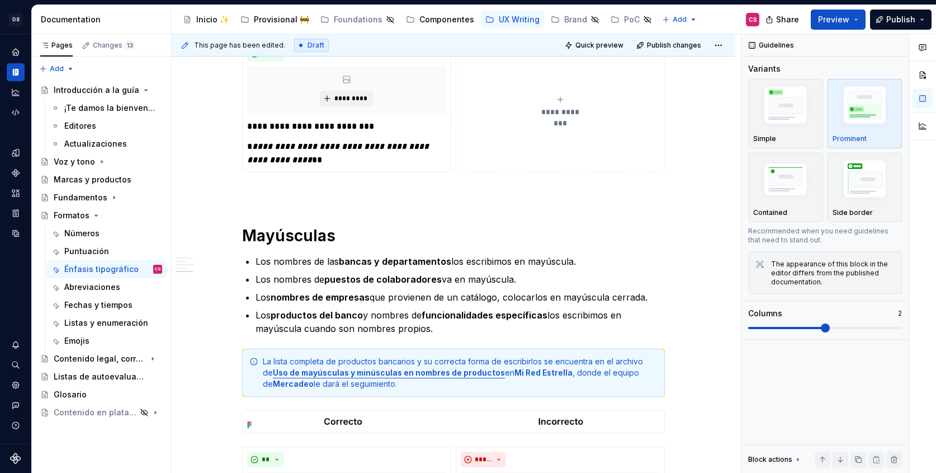
click at [456, 164] on div "**********" at bounding box center [453, 106] width 423 height 131
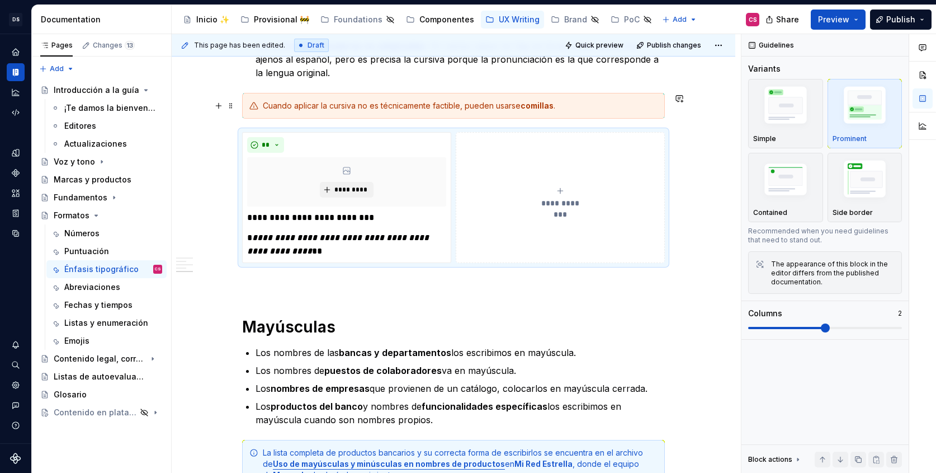
scroll to position [1264, 0]
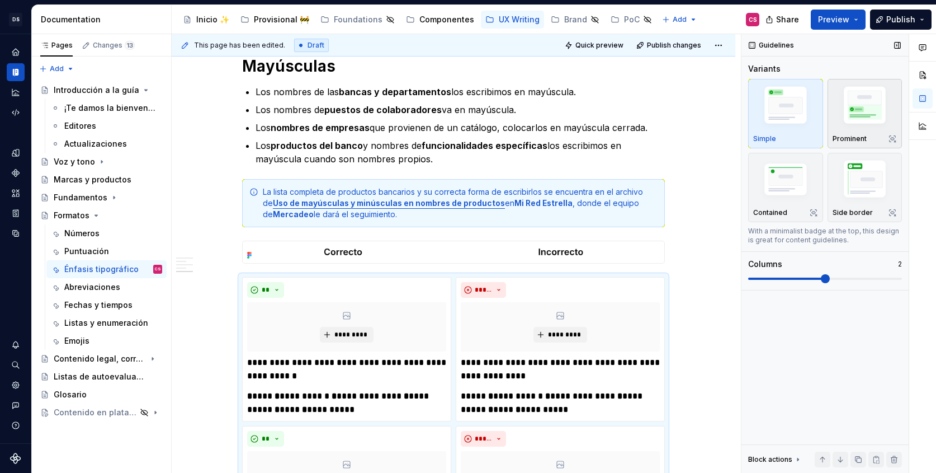
click at [858, 130] on div "Prominent" at bounding box center [865, 113] width 65 height 59
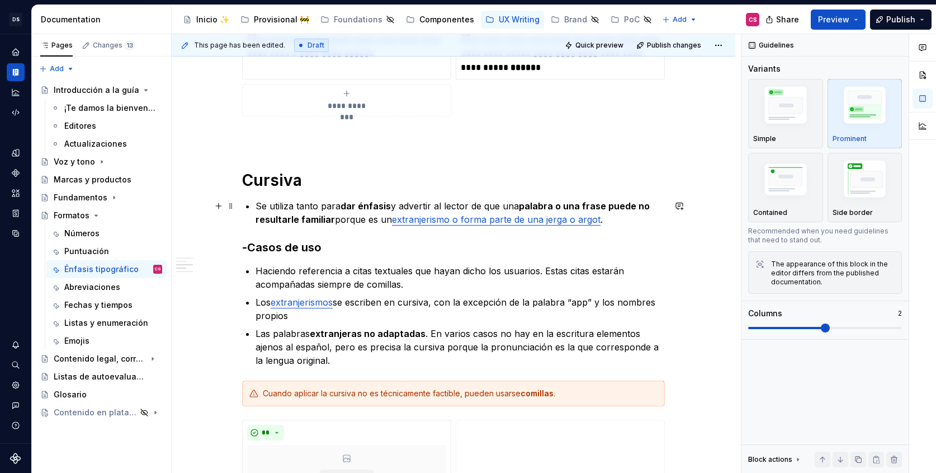
scroll to position [908, 0]
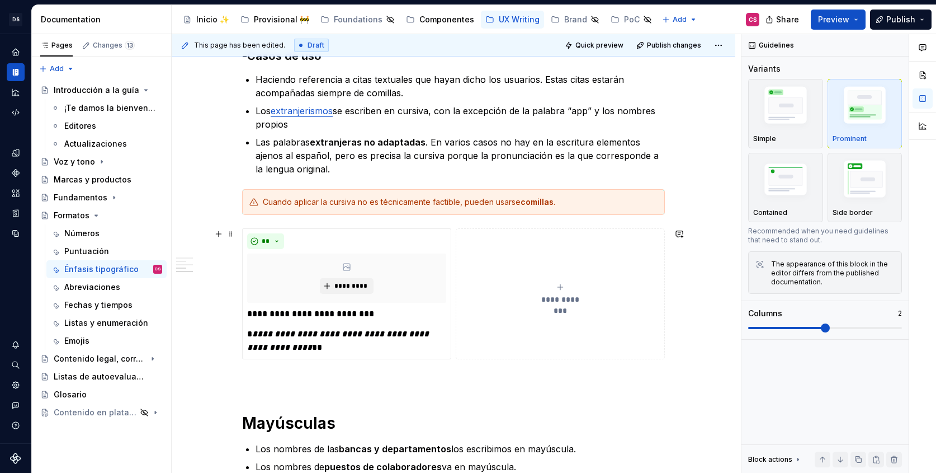
click at [454, 239] on div "**********" at bounding box center [453, 293] width 423 height 131
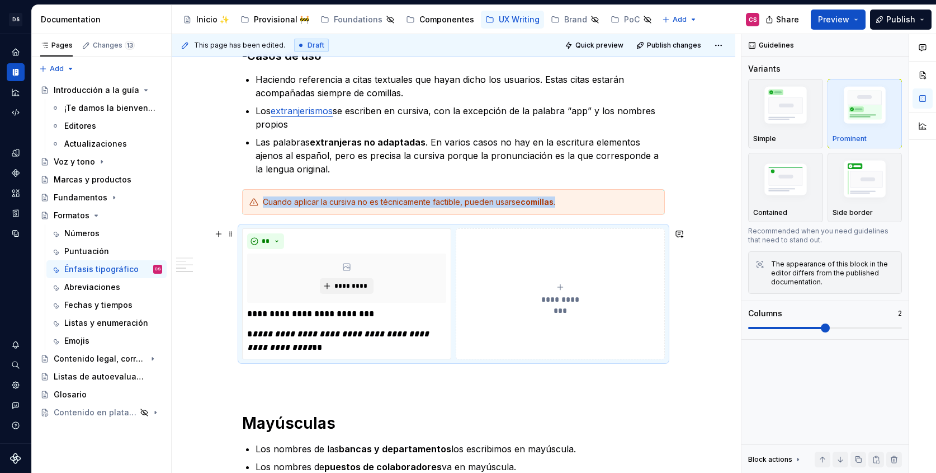
click at [454, 239] on div "**********" at bounding box center [453, 293] width 423 height 131
click at [776, 328] on span at bounding box center [786, 328] width 77 height 2
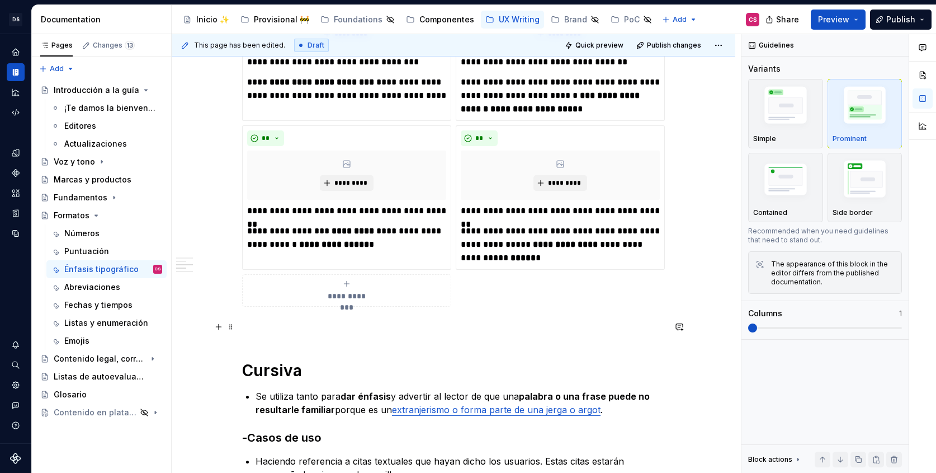
scroll to position [529, 0]
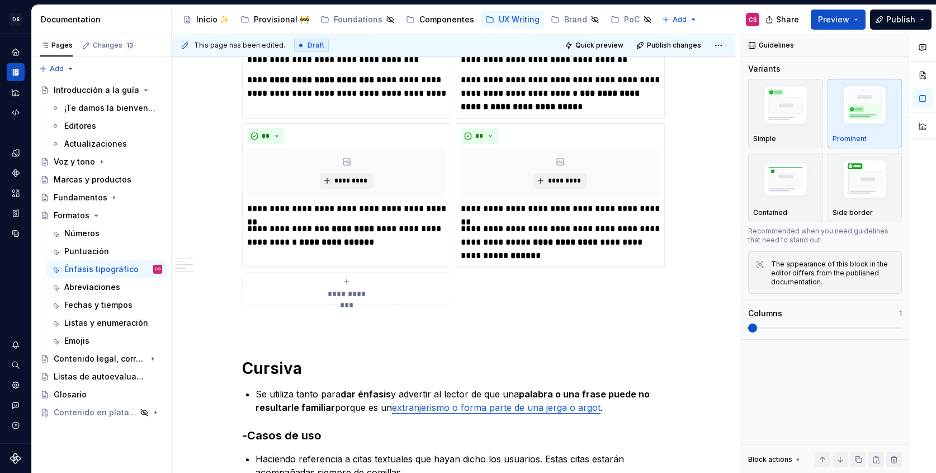
click at [497, 298] on div "**********" at bounding box center [453, 139] width 423 height 330
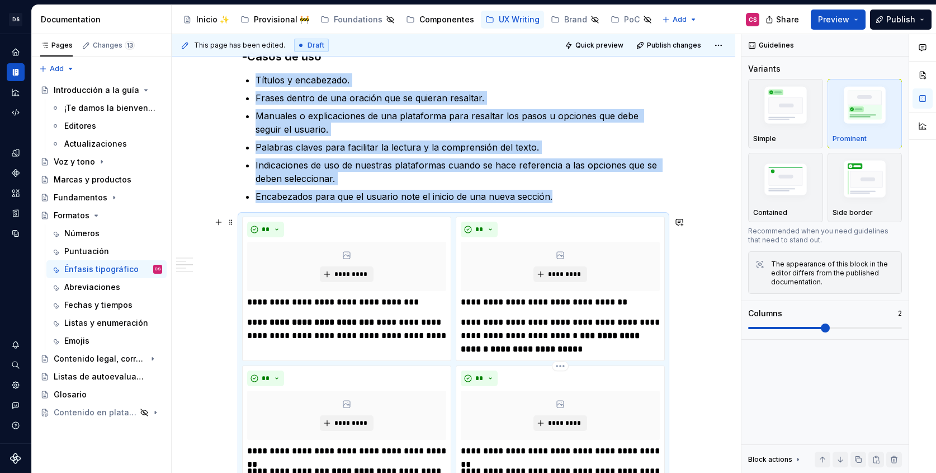
scroll to position [0, 0]
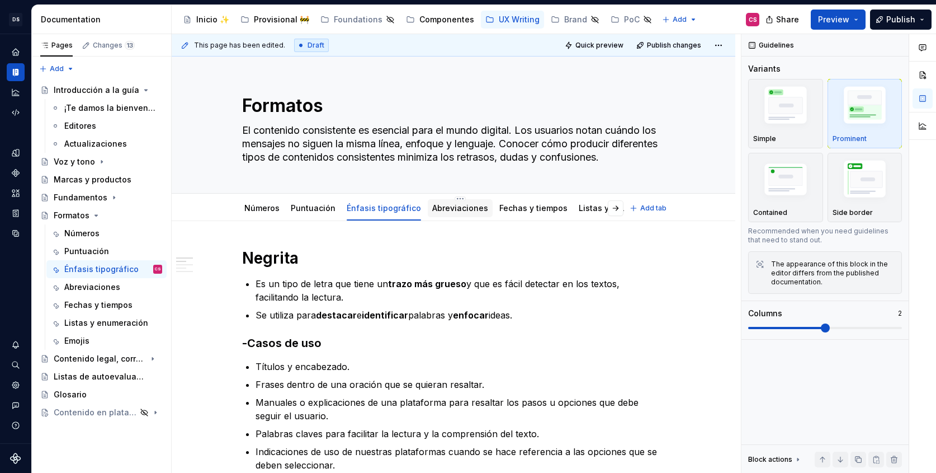
click at [450, 213] on div "Abreviaciones" at bounding box center [460, 207] width 56 height 11
click at [444, 214] on div "Abreviaciones" at bounding box center [460, 207] width 56 height 13
click at [449, 211] on link "Abreviaciones" at bounding box center [460, 208] width 56 height 10
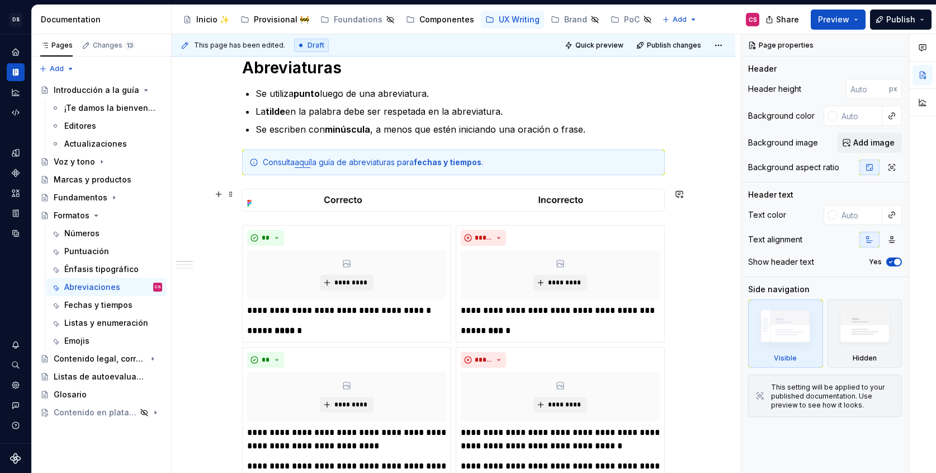
scroll to position [221, 0]
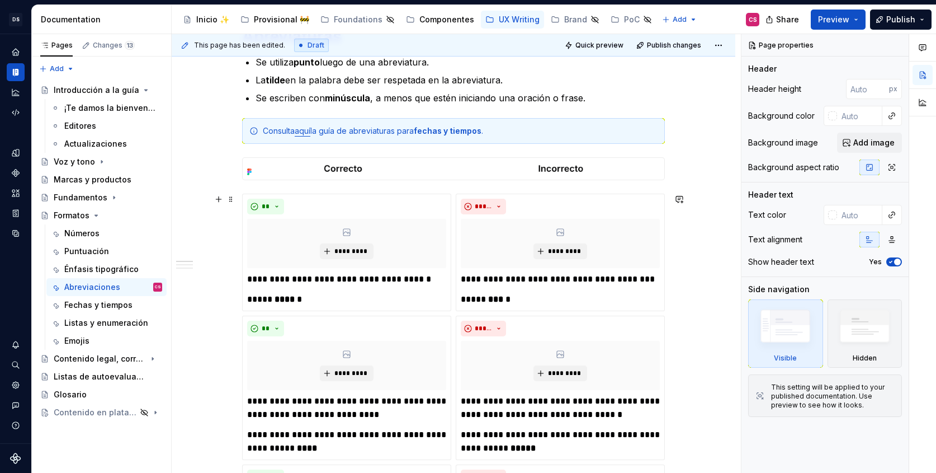
click at [458, 313] on div "**********" at bounding box center [453, 474] width 423 height 560
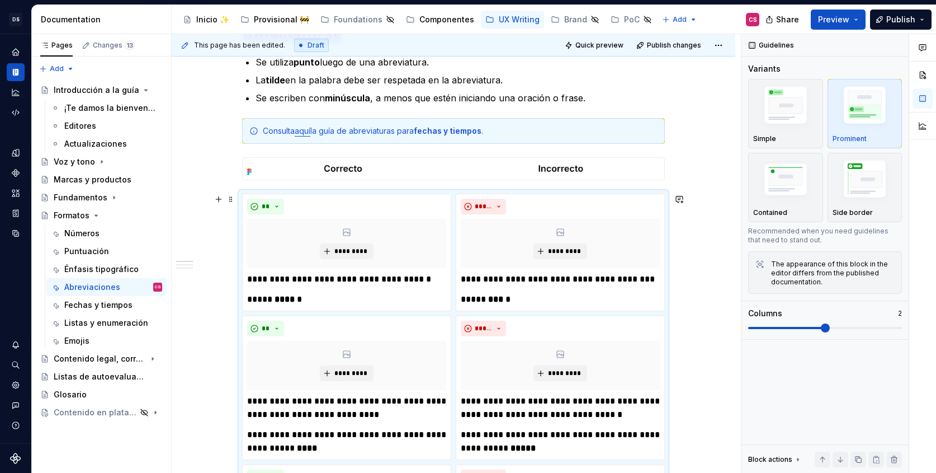
click at [456, 313] on div "**********" at bounding box center [453, 474] width 423 height 560
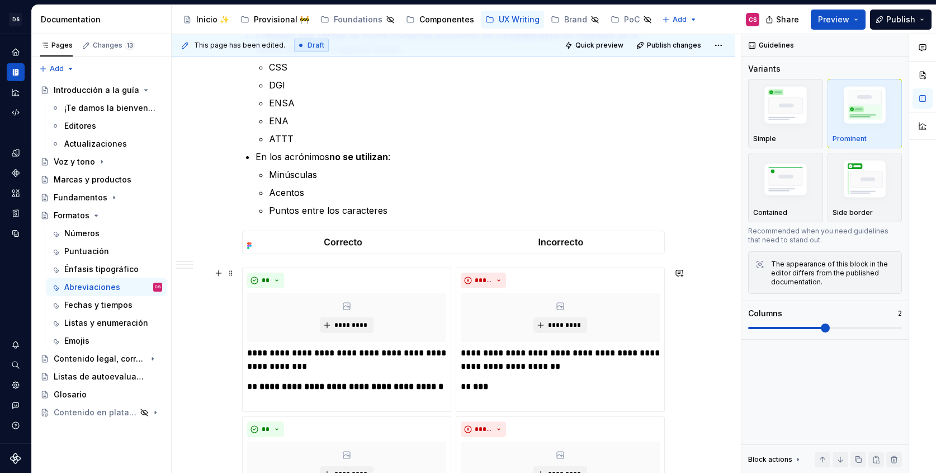
scroll to position [1057, 0]
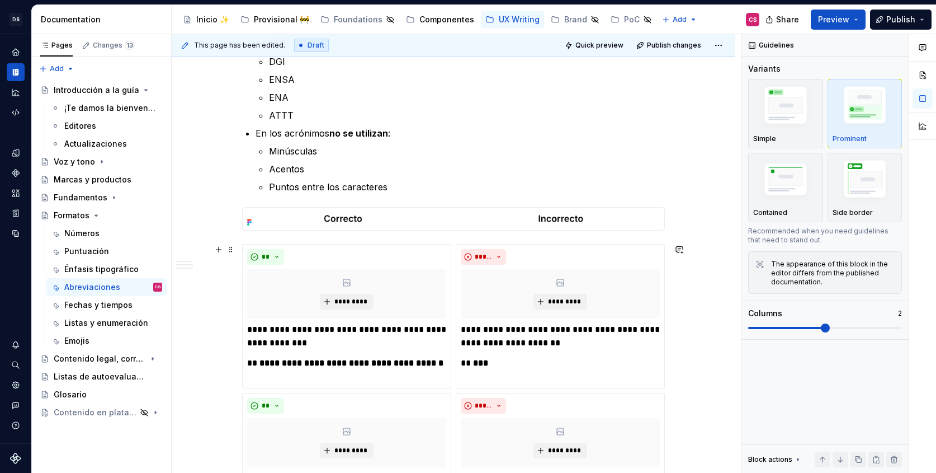
click at [456, 247] on div "**********" at bounding box center [453, 456] width 423 height 425
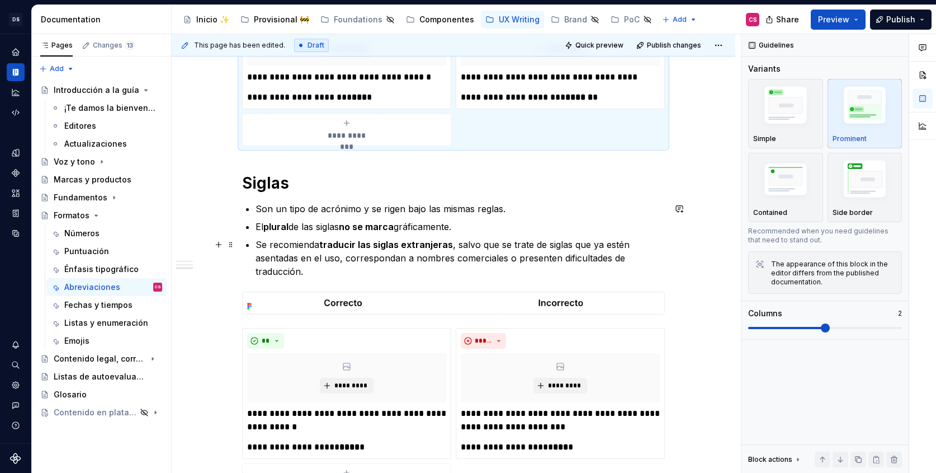
scroll to position [1587, 0]
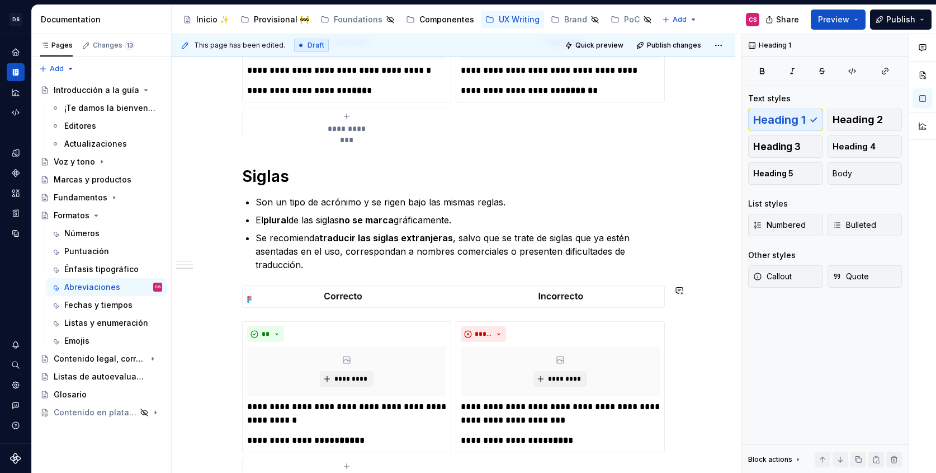
click at [456, 325] on div "**********" at bounding box center [453, 405] width 423 height 168
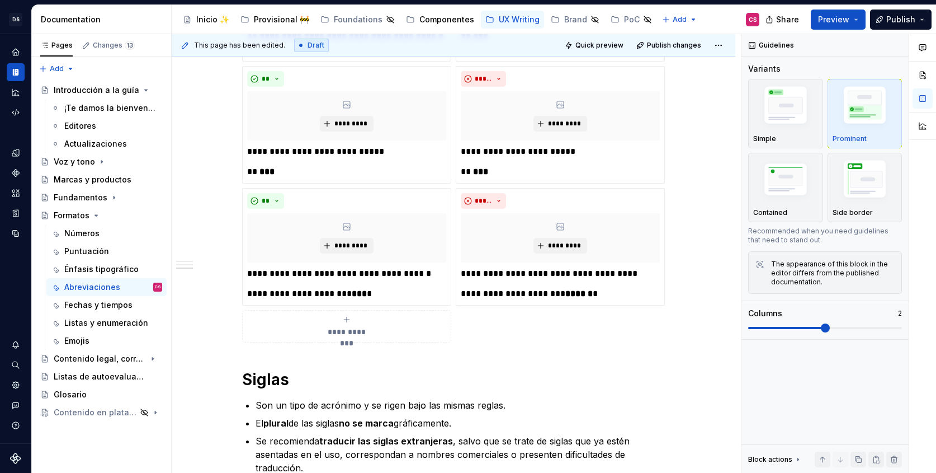
scroll to position [1339, 0]
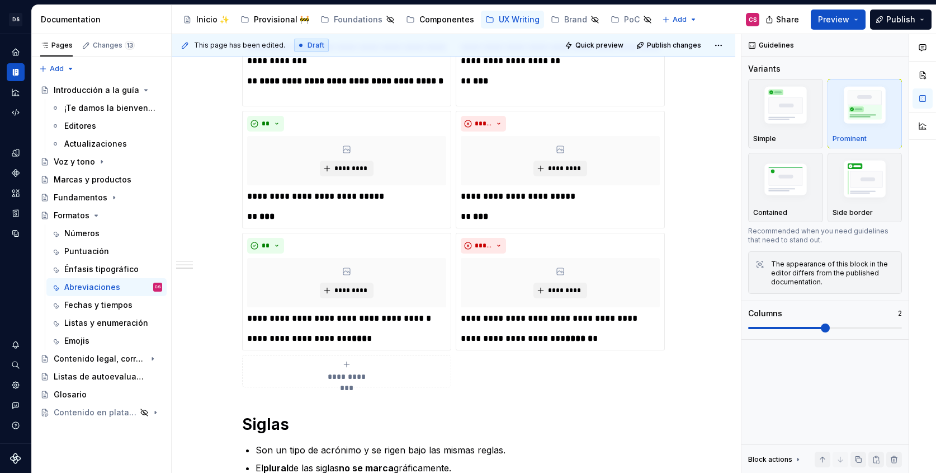
click at [455, 325] on div "**********" at bounding box center [453, 174] width 423 height 425
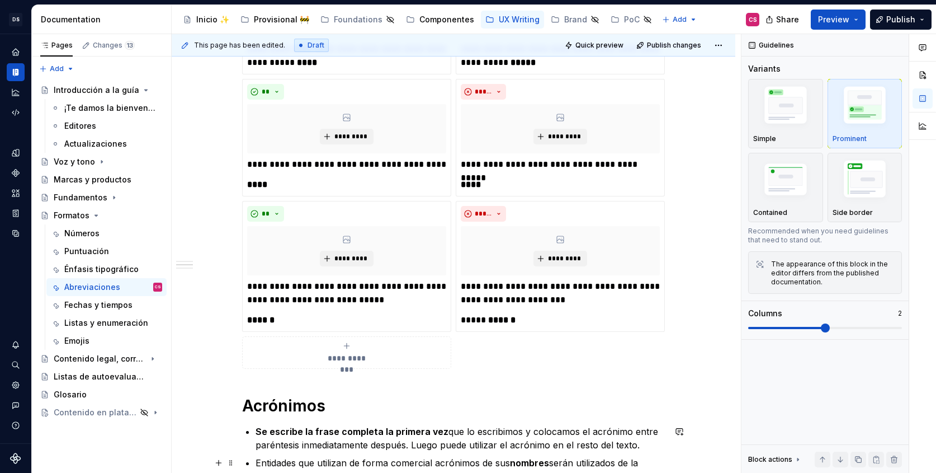
scroll to position [592, 0]
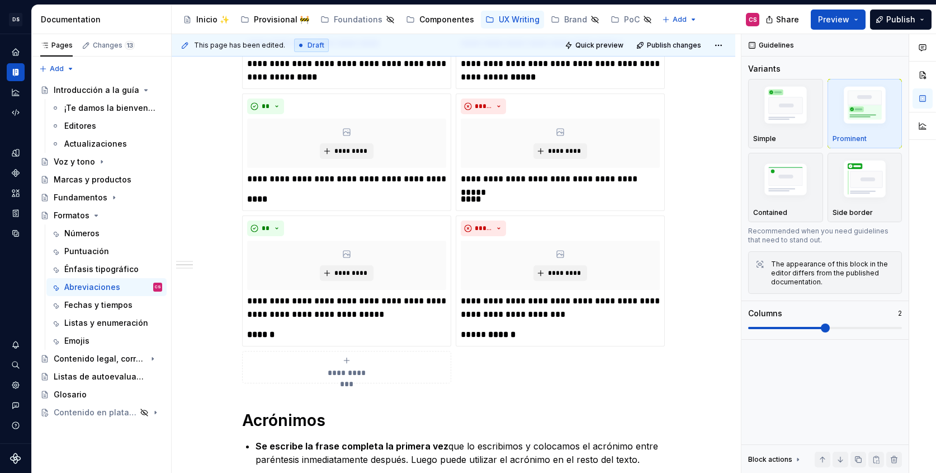
click at [459, 348] on div "**********" at bounding box center [453, 103] width 423 height 560
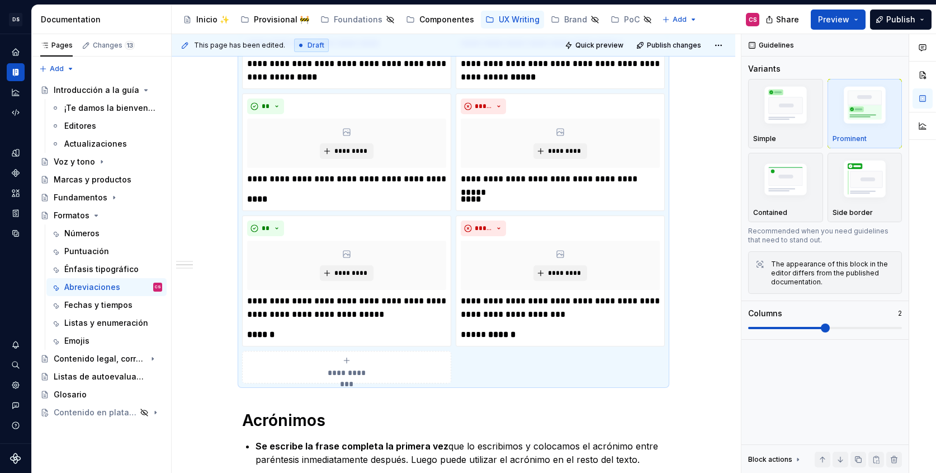
click at [470, 362] on div "**********" at bounding box center [453, 103] width 423 height 560
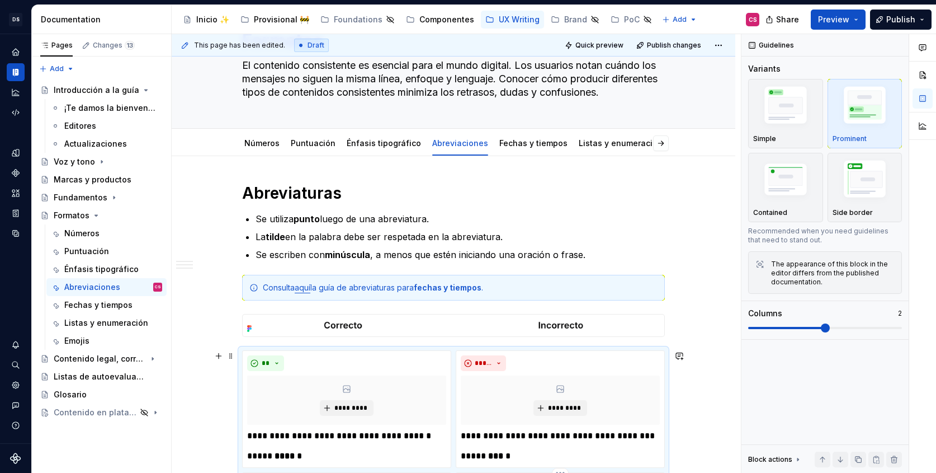
scroll to position [0, 0]
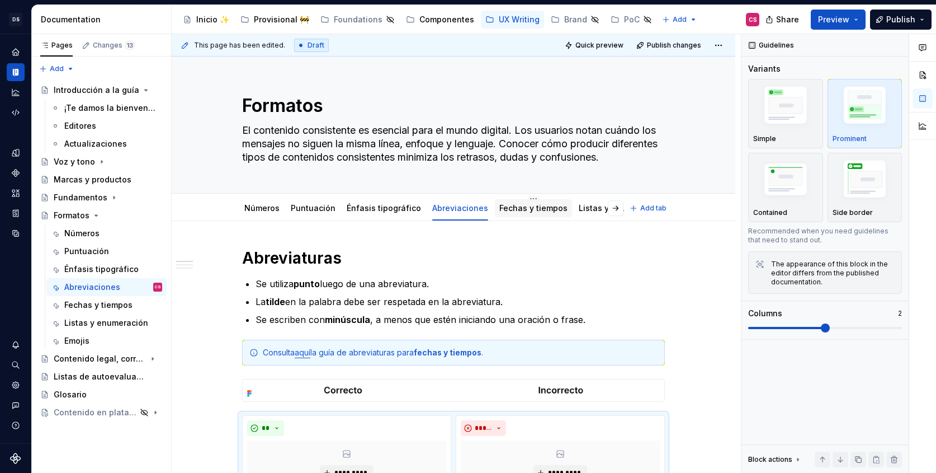
click at [512, 207] on link "Fechas y tiempos" at bounding box center [533, 208] width 68 height 10
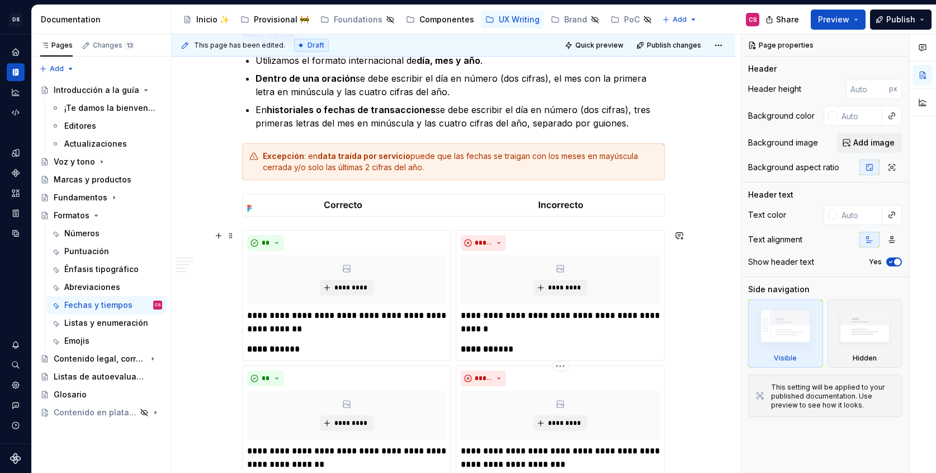
scroll to position [283, 0]
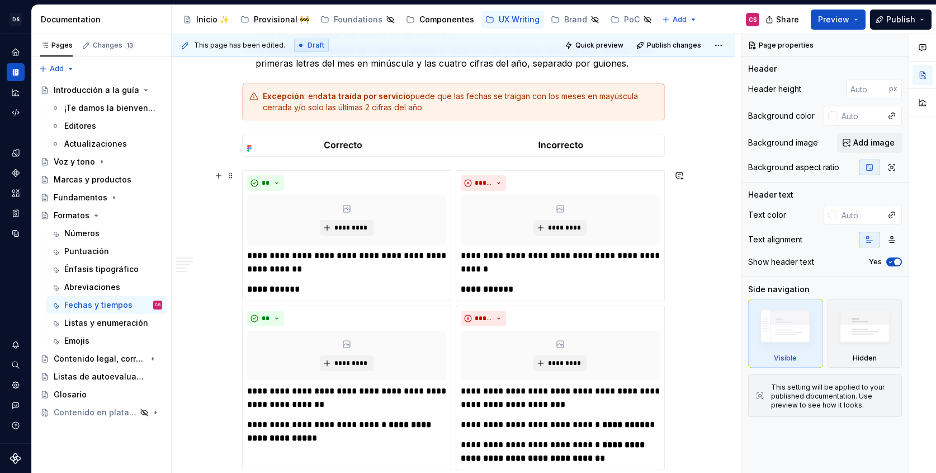
click at [455, 307] on div "**********" at bounding box center [453, 338] width 423 height 337
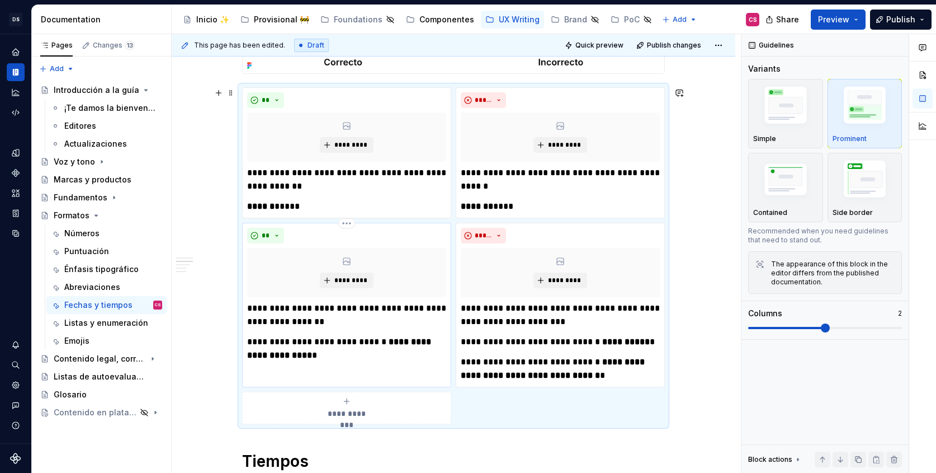
scroll to position [355, 0]
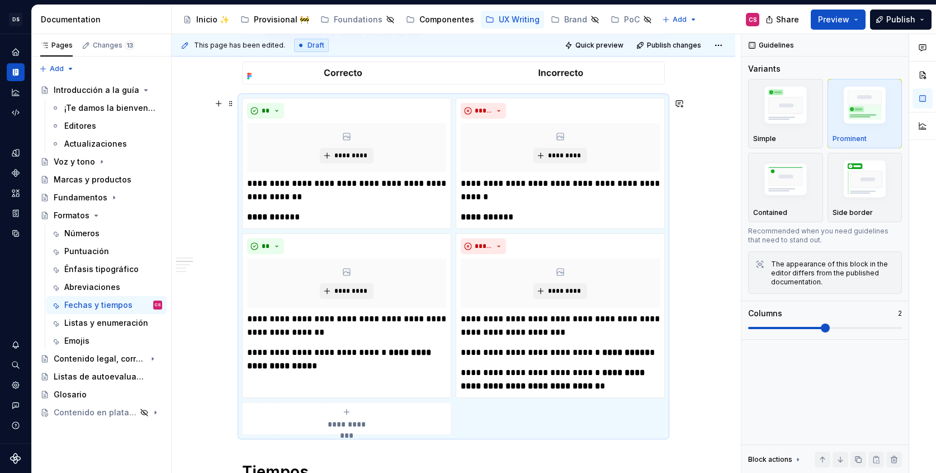
click at [481, 426] on div "**********" at bounding box center [453, 266] width 423 height 337
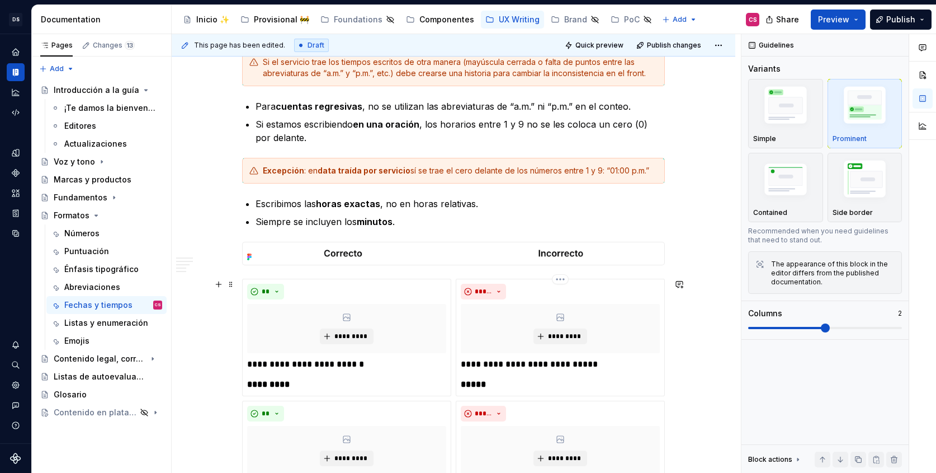
scroll to position [869, 0]
click at [459, 280] on div "**********" at bounding box center [560, 335] width 209 height 117
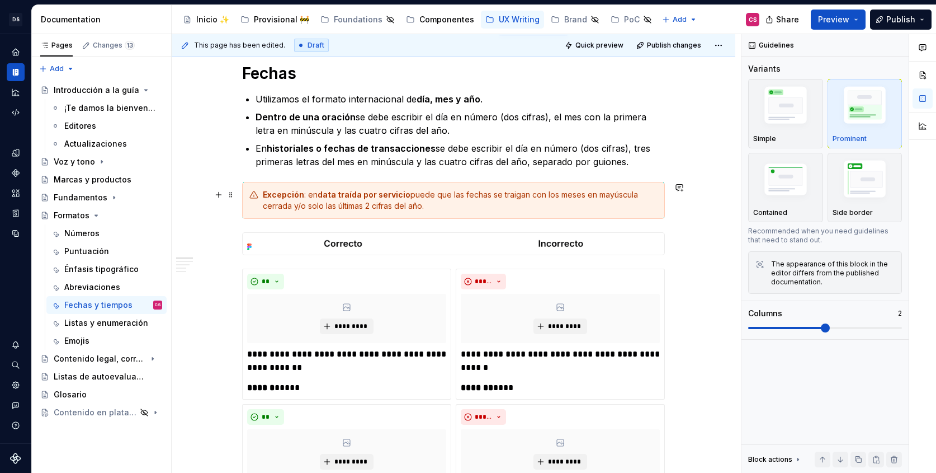
scroll to position [0, 0]
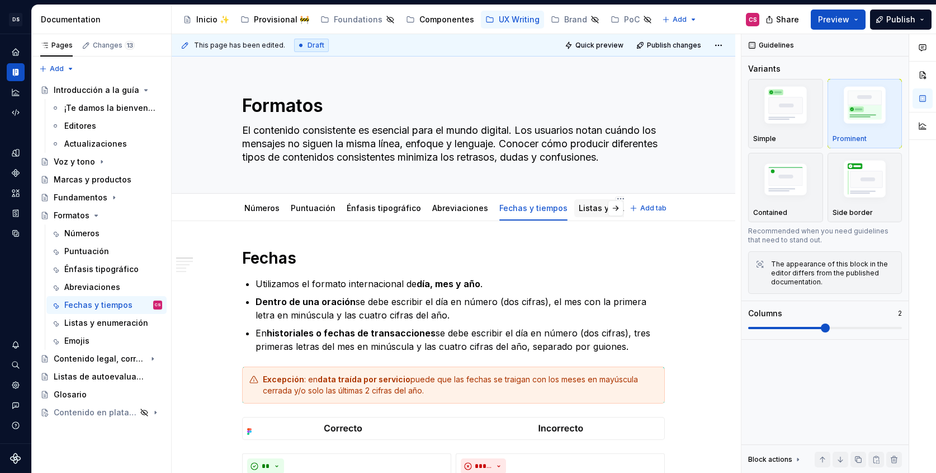
click at [592, 205] on link "Listas y enumeración" at bounding box center [621, 208] width 84 height 10
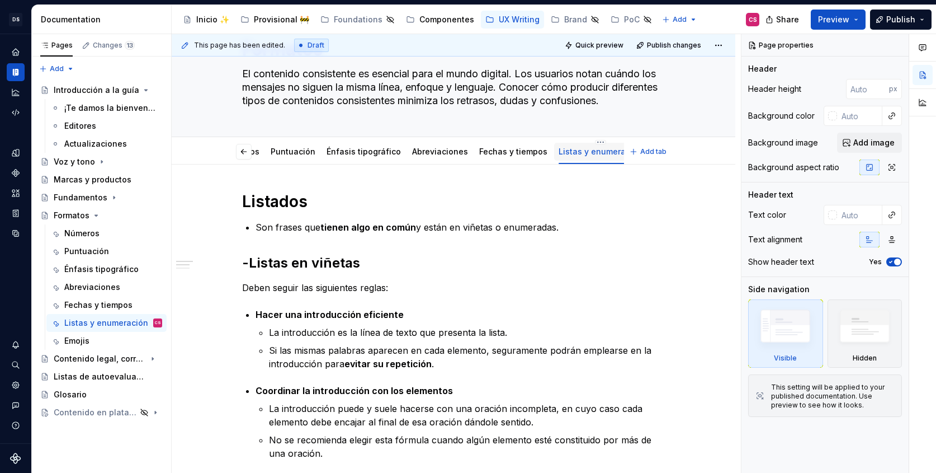
scroll to position [0, 64]
click at [610, 153] on link "Emojis" at bounding box center [622, 152] width 25 height 10
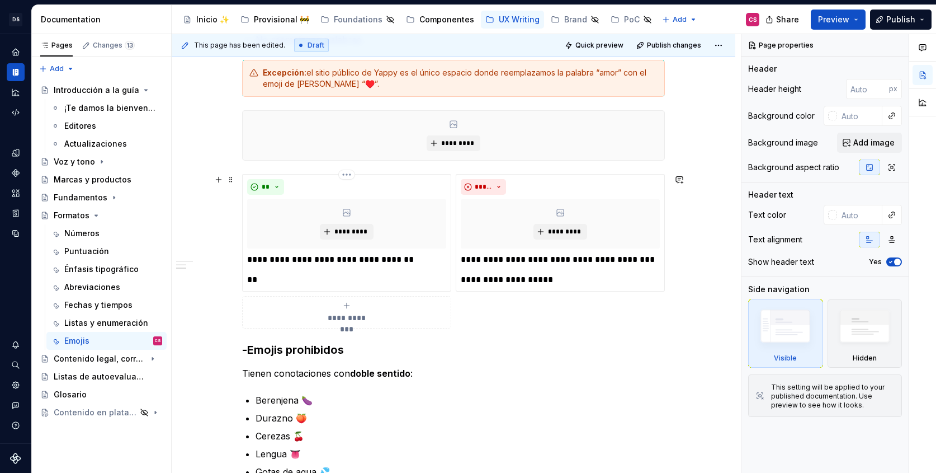
scroll to position [357, 0]
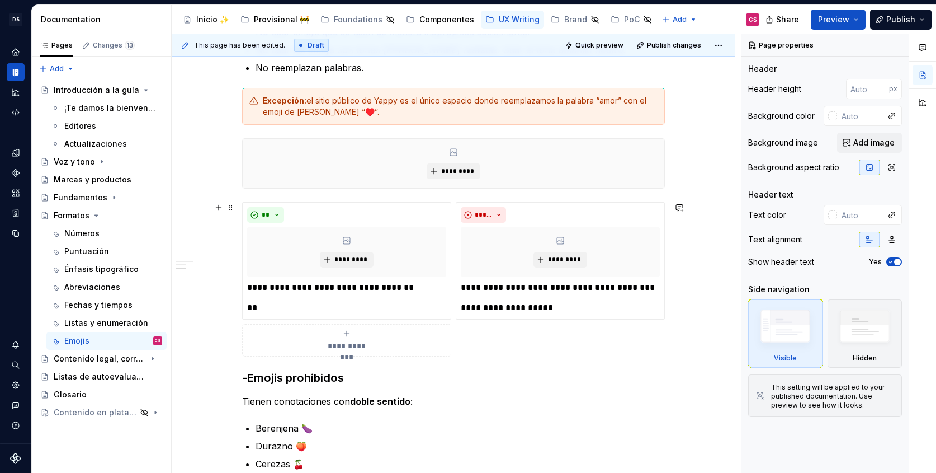
click at [455, 319] on div "**********" at bounding box center [453, 279] width 423 height 154
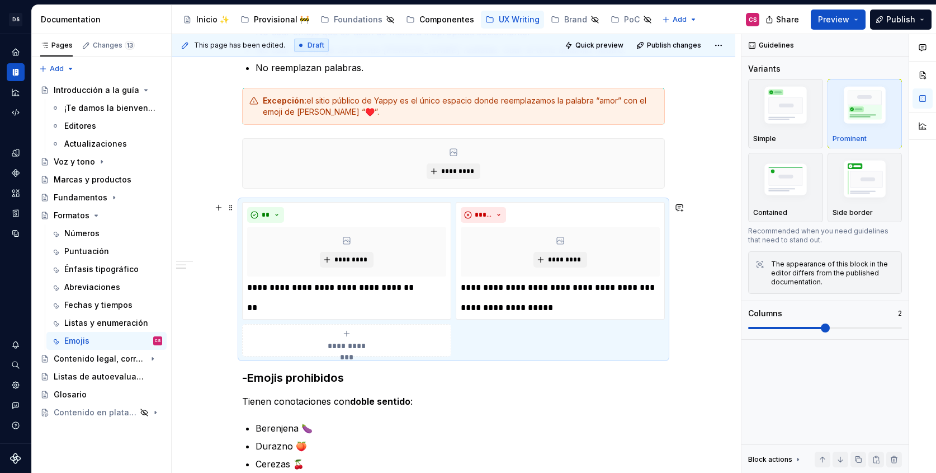
click at [468, 332] on div "**********" at bounding box center [453, 279] width 423 height 154
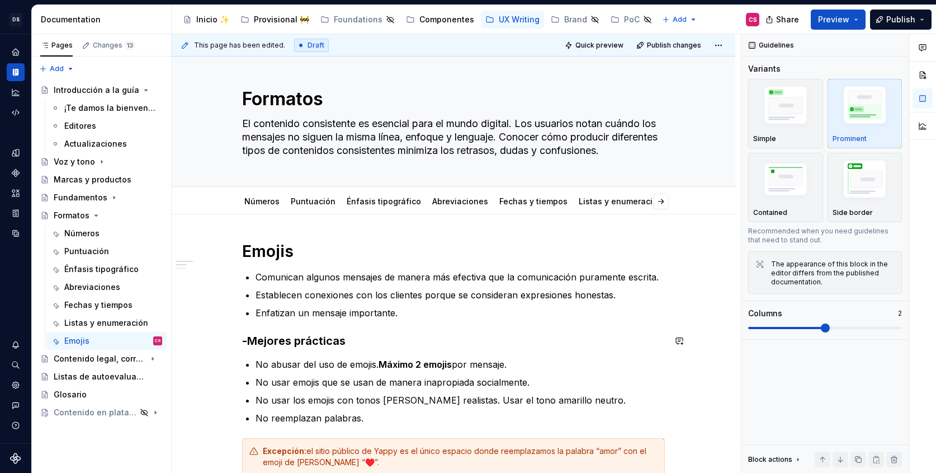
scroll to position [0, 0]
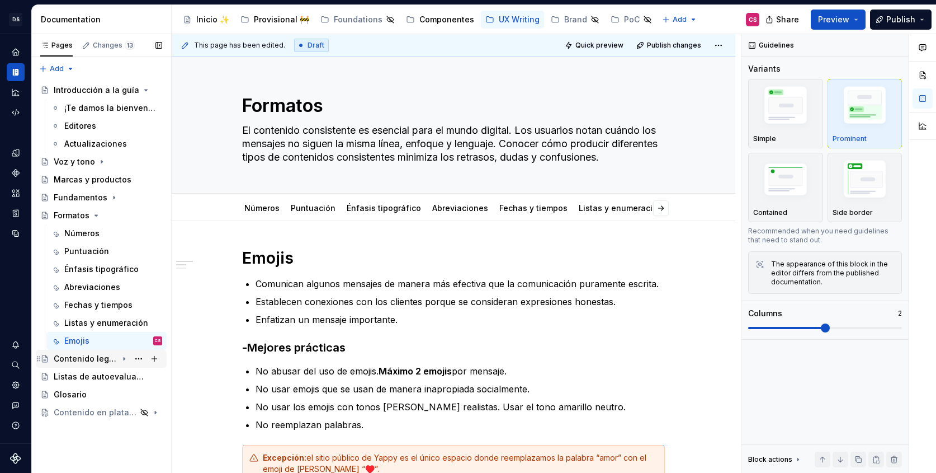
click at [81, 361] on div "Contenido legal, correos, manuales y otros" at bounding box center [86, 358] width 64 height 11
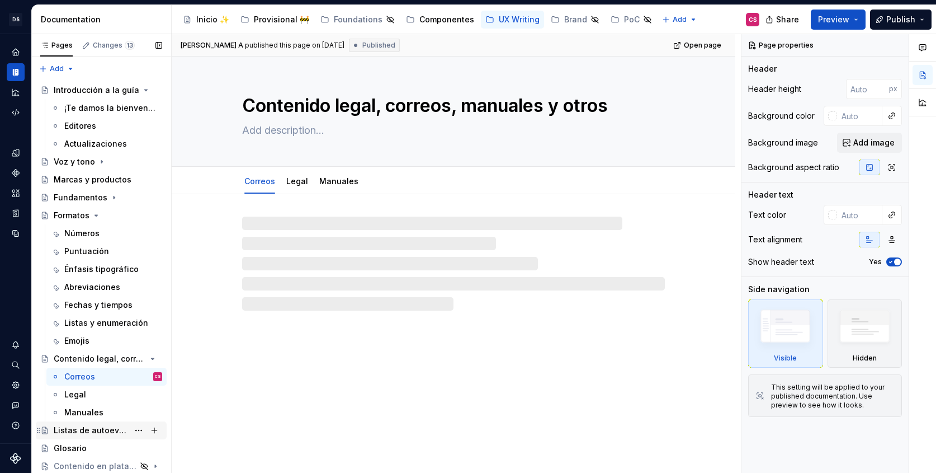
click at [84, 433] on div "Listas de autoevaluación" at bounding box center [91, 429] width 75 height 11
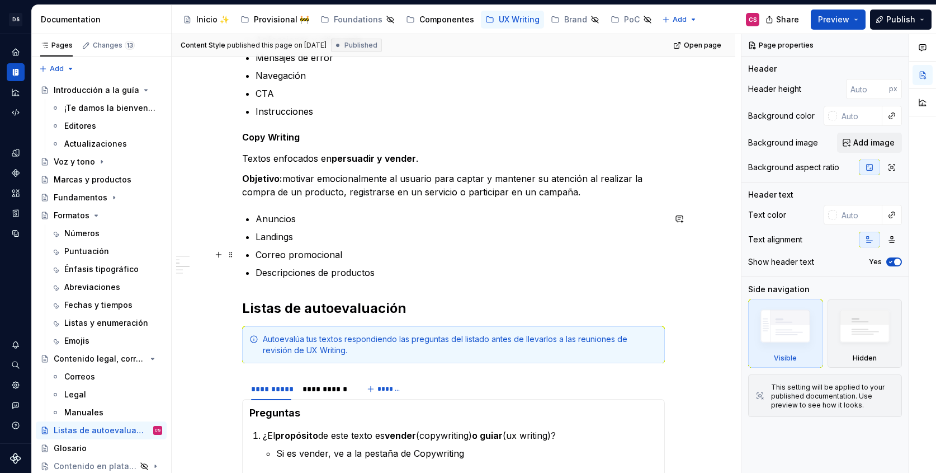
scroll to position [297, 0]
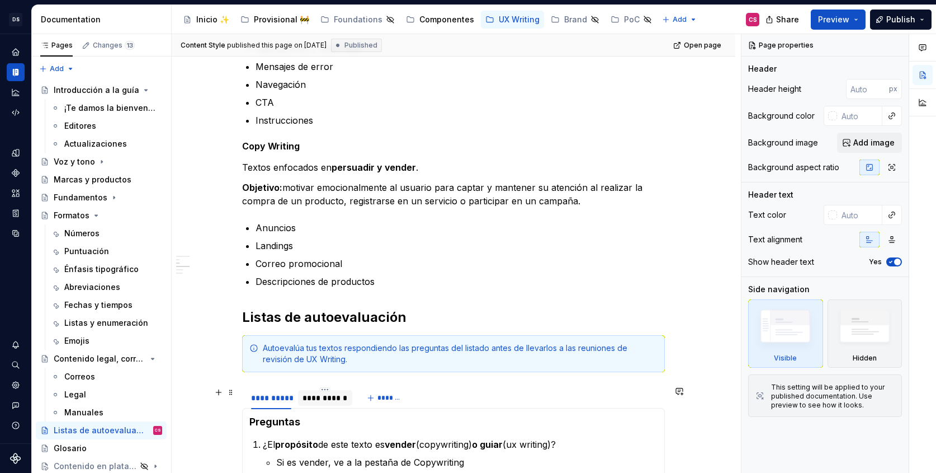
click at [331, 393] on div "**********" at bounding box center [325, 397] width 45 height 11
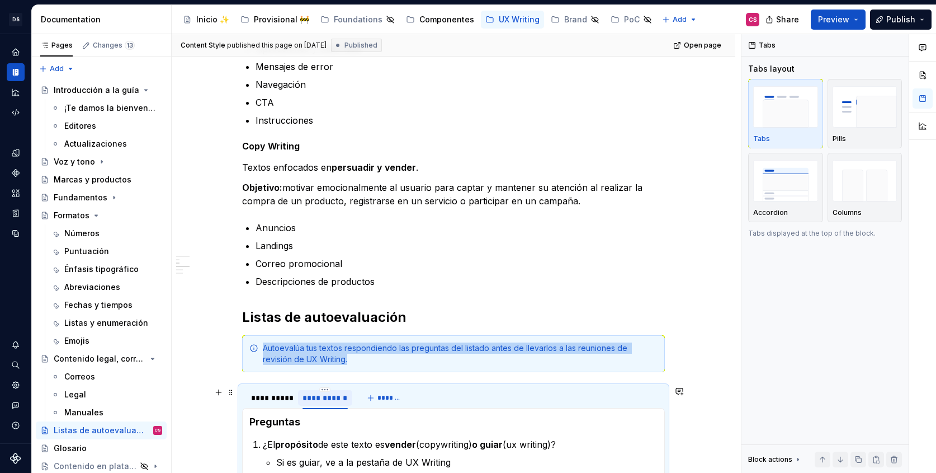
click at [326, 399] on div "**********" at bounding box center [325, 397] width 45 height 11
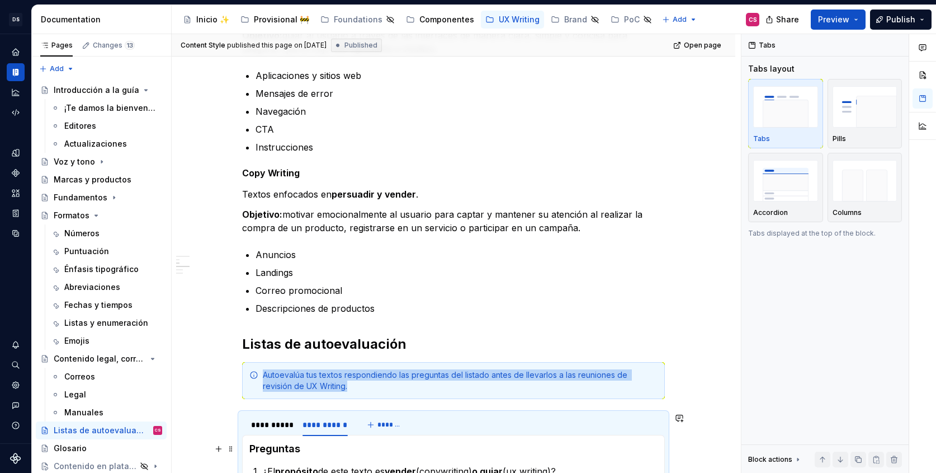
scroll to position [479, 0]
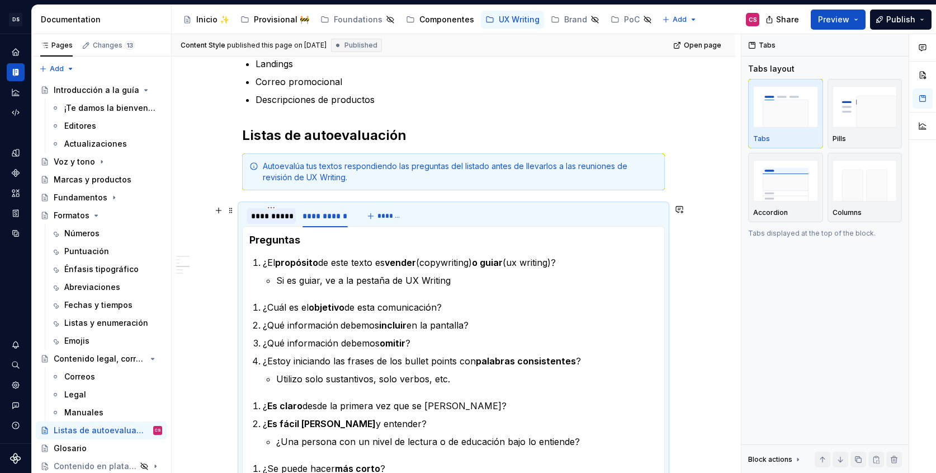
click at [275, 219] on div "**********" at bounding box center [271, 215] width 40 height 11
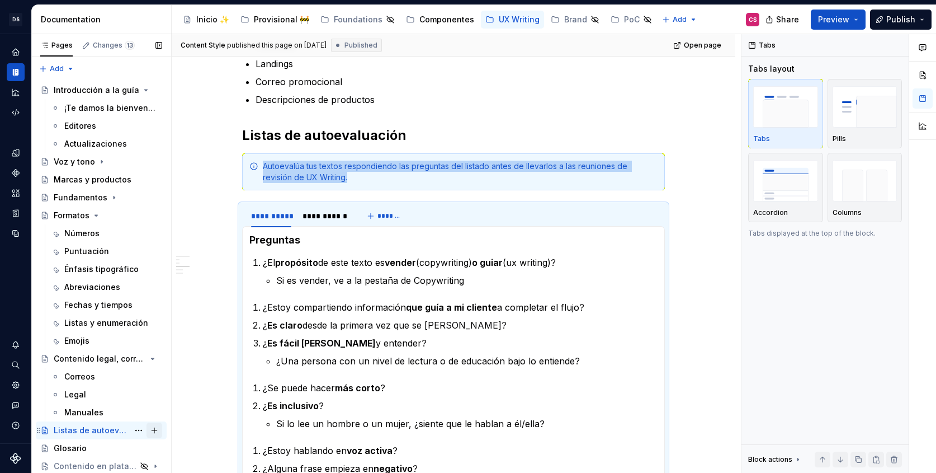
click at [152, 431] on button "Page tree" at bounding box center [155, 430] width 16 height 16
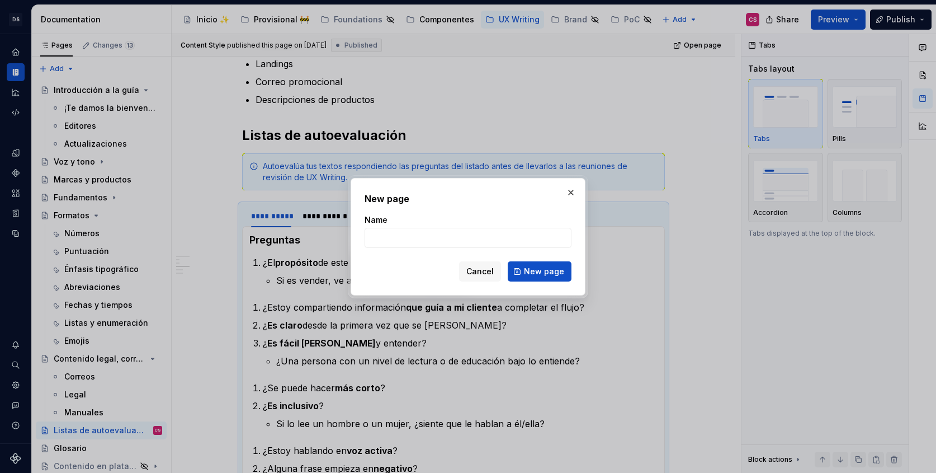
type textarea "*"
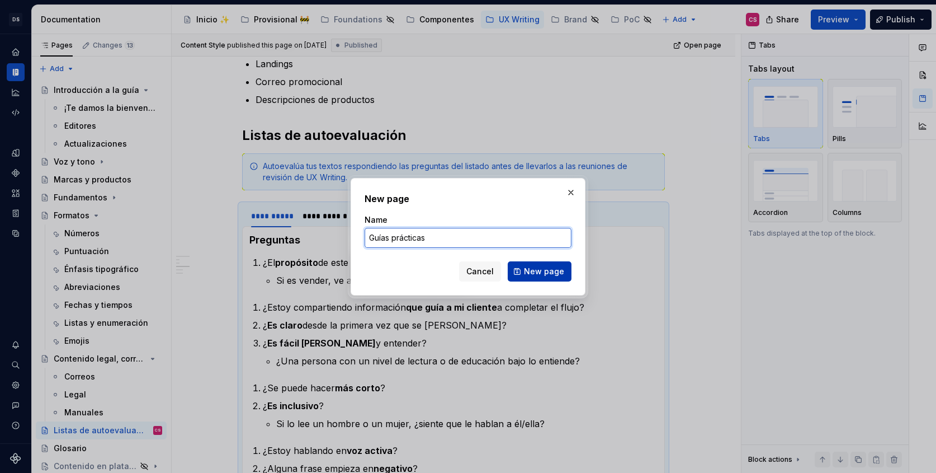
type input "Guías prácticas"
click at [535, 274] on span "New page" at bounding box center [544, 271] width 40 height 11
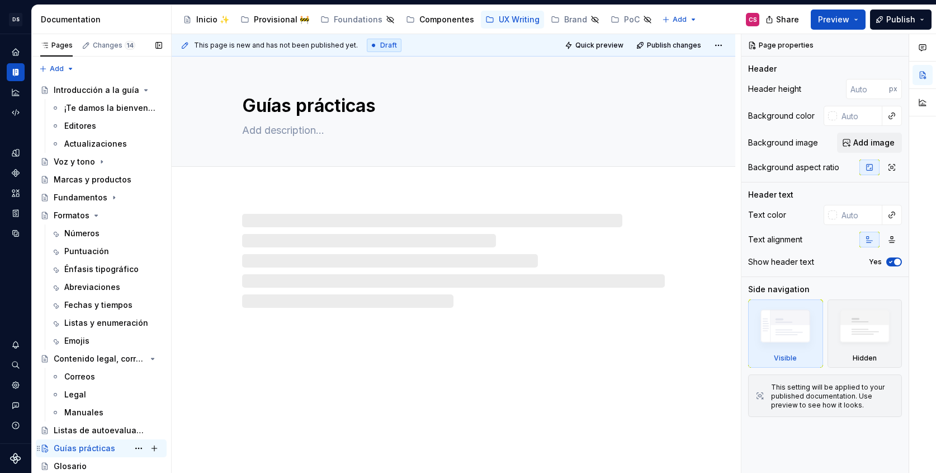
click at [112, 449] on div "Guías prácticas CS" at bounding box center [108, 448] width 108 height 16
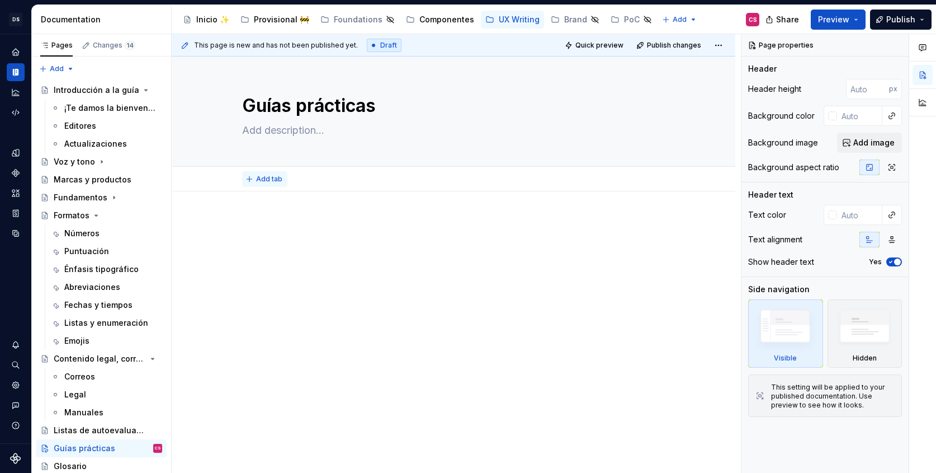
type textarea "*"
click at [272, 176] on span "Add tab" at bounding box center [269, 178] width 26 height 9
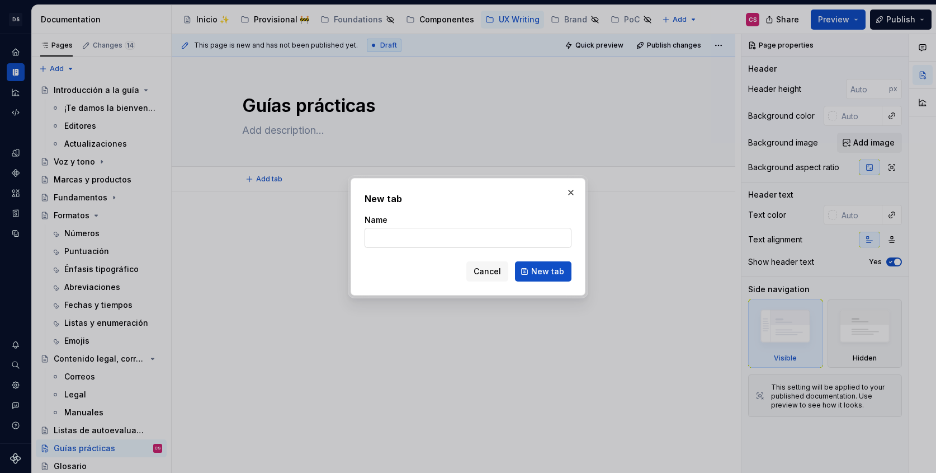
type input "M"
type textarea "*"
type input "Me"
type textarea "*"
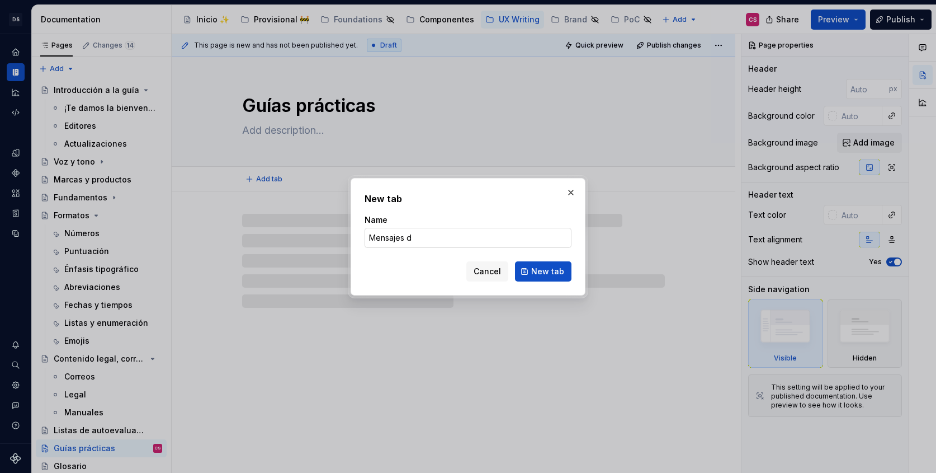
type input "Mensajes de"
type textarea "*"
type input "E"
type textarea "*"
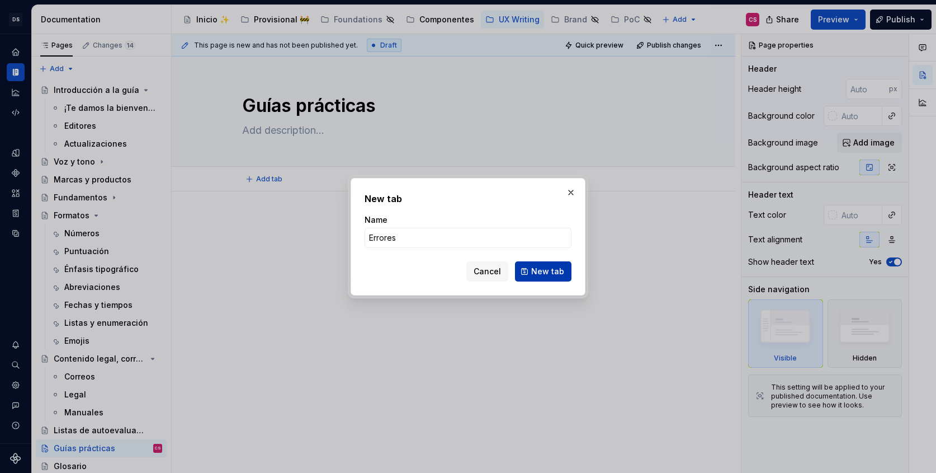
type input "Errores"
click at [528, 268] on button "New tab" at bounding box center [543, 271] width 56 height 20
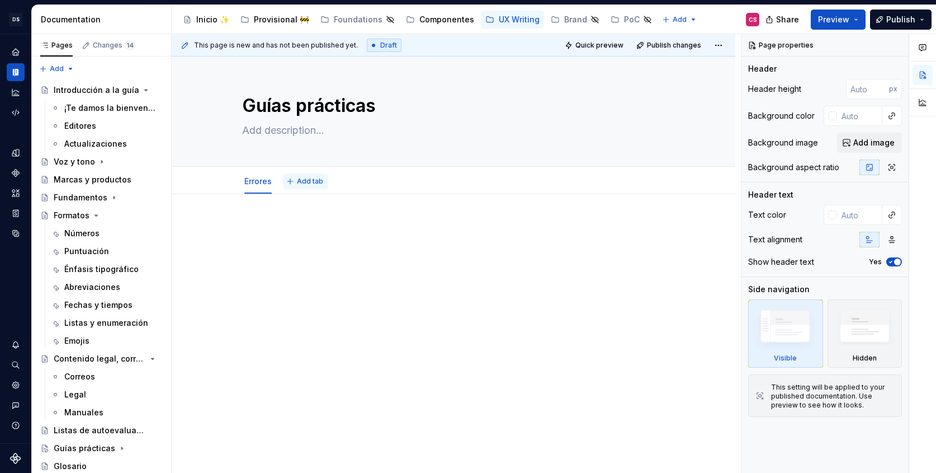
click at [312, 176] on button "Add tab" at bounding box center [305, 181] width 45 height 16
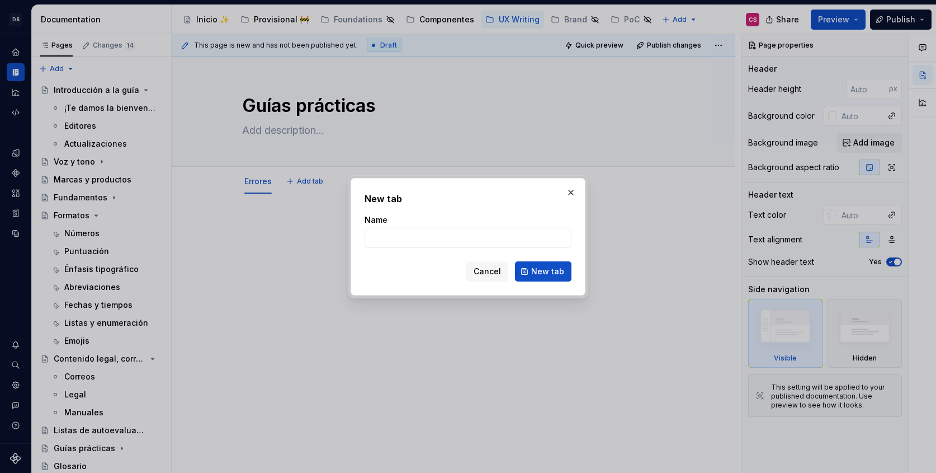
type textarea "*"
type input "Indicaciones"
click button "New tab" at bounding box center [543, 271] width 56 height 20
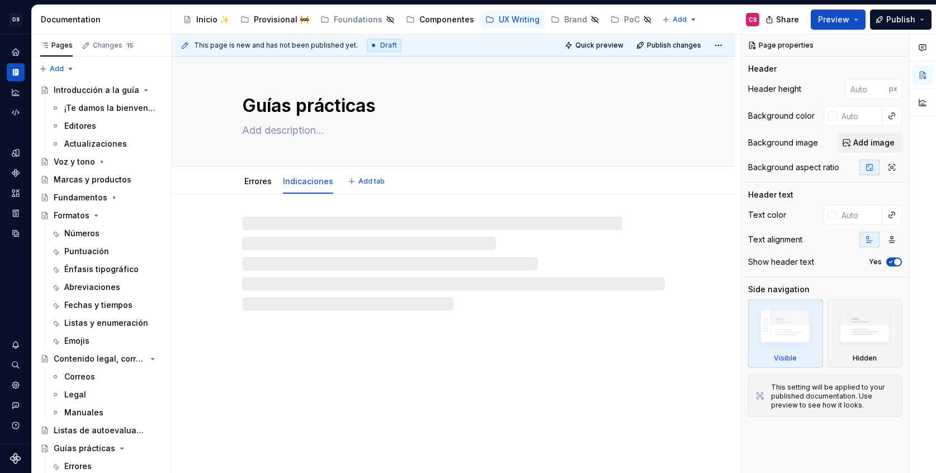
click at [267, 131] on textarea at bounding box center [451, 130] width 423 height 18
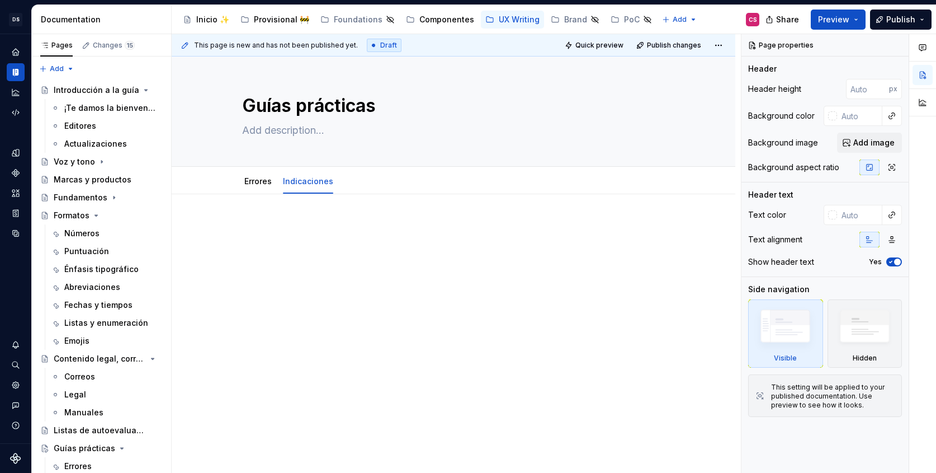
type textarea "*"
click at [339, 185] on div "Errores Indicaciones" at bounding box center [288, 184] width 107 height 30
click at [352, 183] on button "Add tab" at bounding box center [367, 181] width 45 height 16
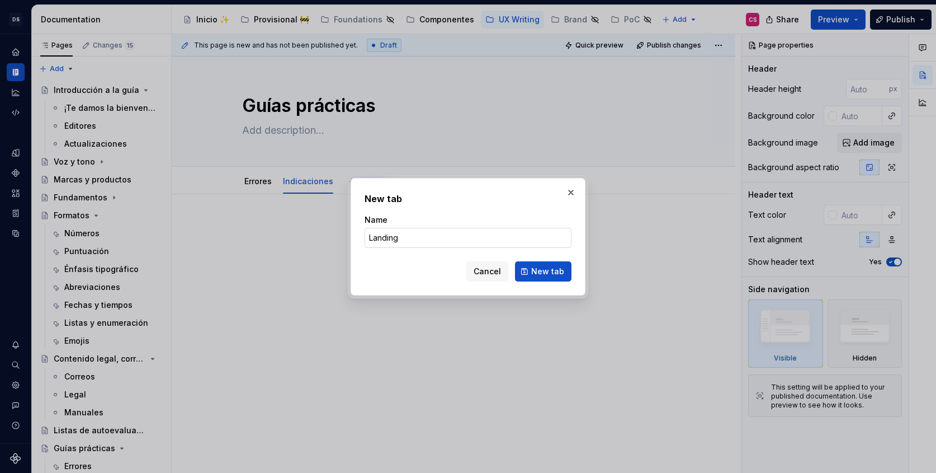
type input "Landings"
click button "New tab" at bounding box center [543, 271] width 56 height 20
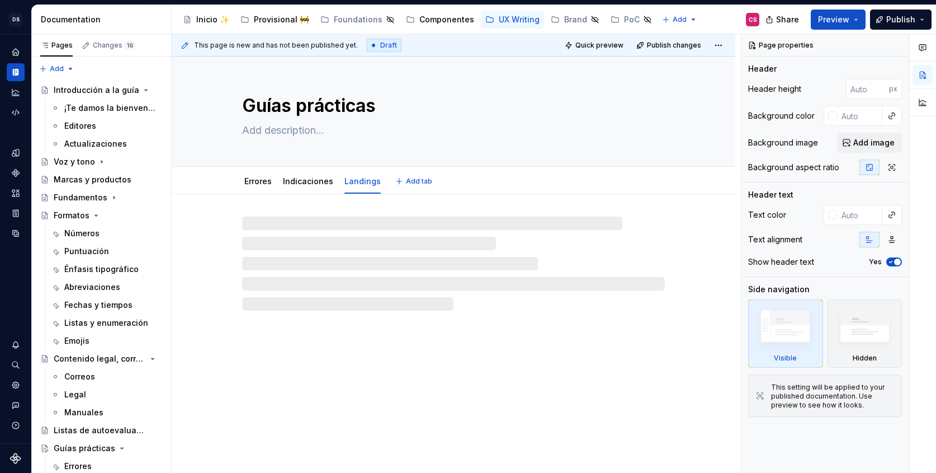
click at [287, 133] on textarea at bounding box center [451, 130] width 423 height 18
click at [280, 132] on textarea at bounding box center [451, 130] width 423 height 18
click at [262, 127] on textarea at bounding box center [451, 130] width 423 height 18
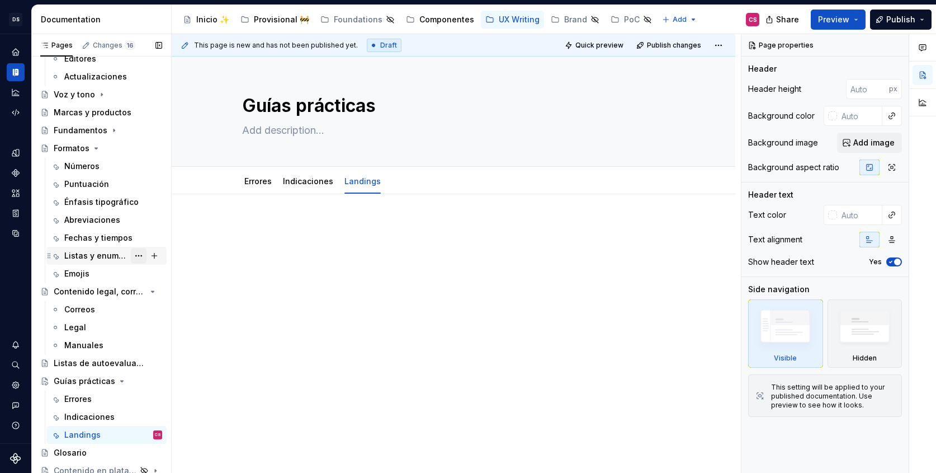
scroll to position [71, 0]
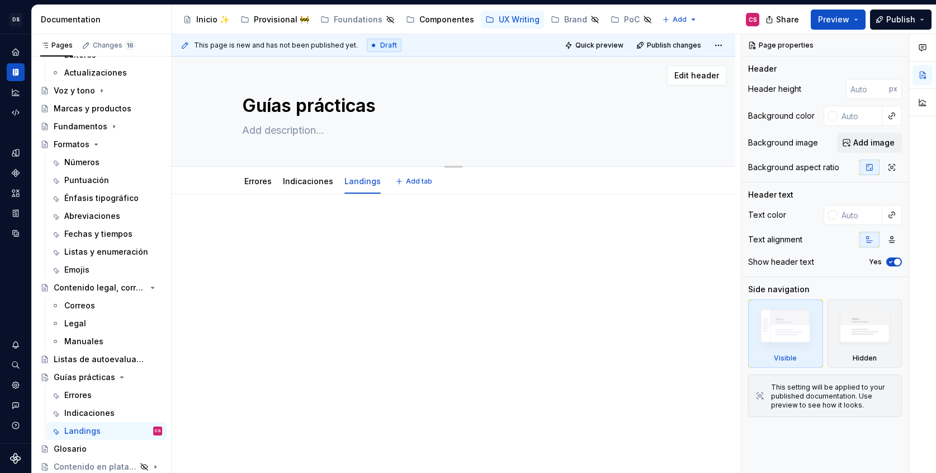
click at [262, 130] on textarea at bounding box center [451, 130] width 423 height 18
paste textarea "En esta sección encontrarás guías prácticas para escribir textos en situaciones…"
type textarea "*"
type textarea "En esta sección encontrarás guías prácticas para escribir textos en situaciones…"
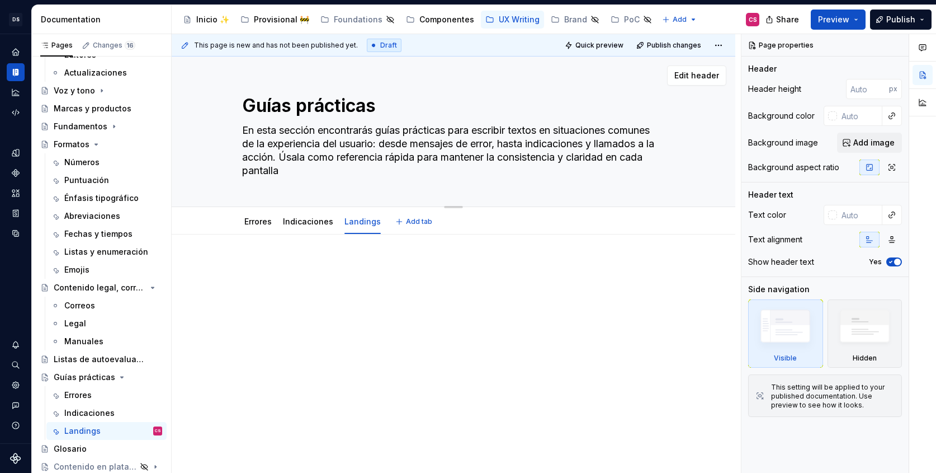
drag, startPoint x: 428, startPoint y: 143, endPoint x: 341, endPoint y: 158, distance: 89.0
click at [340, 158] on textarea "En esta sección encontrarás guías prácticas para escribir textos en situaciones…" at bounding box center [451, 150] width 423 height 58
type textarea "*"
type textarea "En esta sección encontrarás guías prácticas para escribir textos en situaciones…"
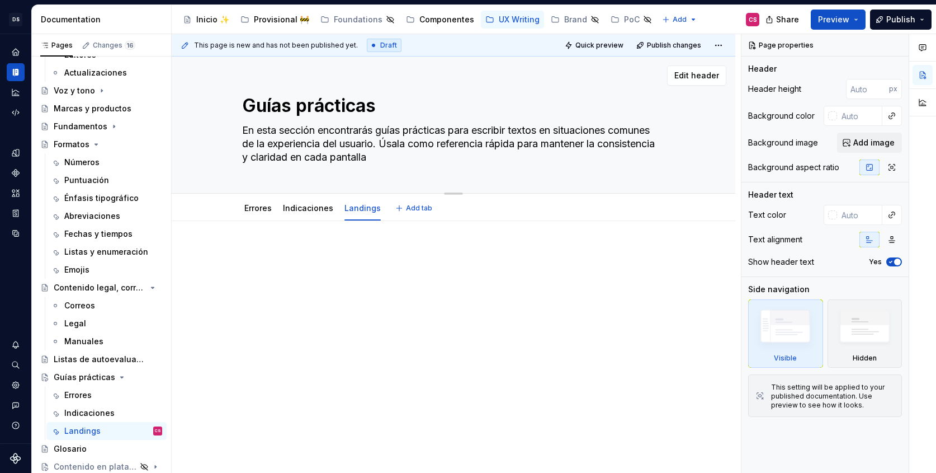
click at [447, 164] on textarea "En esta sección encontrarás guías prácticas para escribir textos en situaciones…" at bounding box center [451, 143] width 423 height 45
type textarea "*"
type textarea "En esta sección encontrarás guías prácticas para escribir textos en situaciones…"
type textarea "*"
type textarea "En esta sección encontrarás guías prácticas para escribir textos en situaciones…"
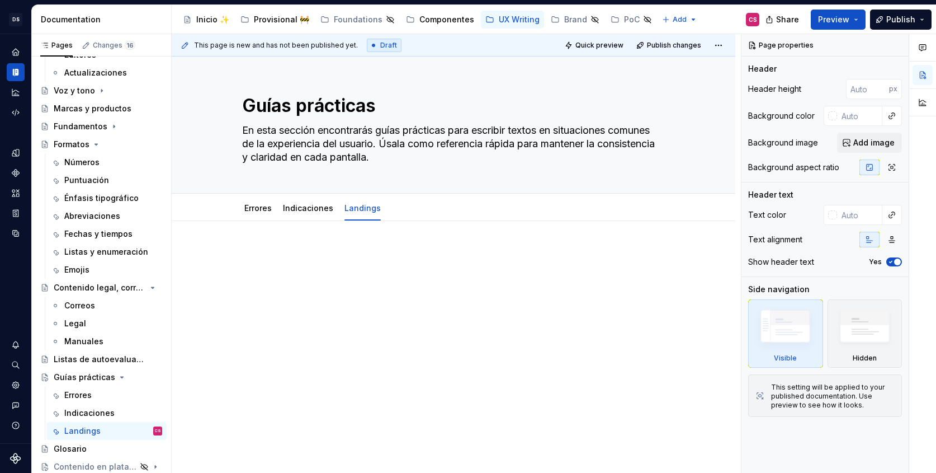
click at [351, 273] on div at bounding box center [453, 269] width 423 height 43
click at [251, 205] on link "Errores" at bounding box center [257, 208] width 27 height 10
type textarea "*"
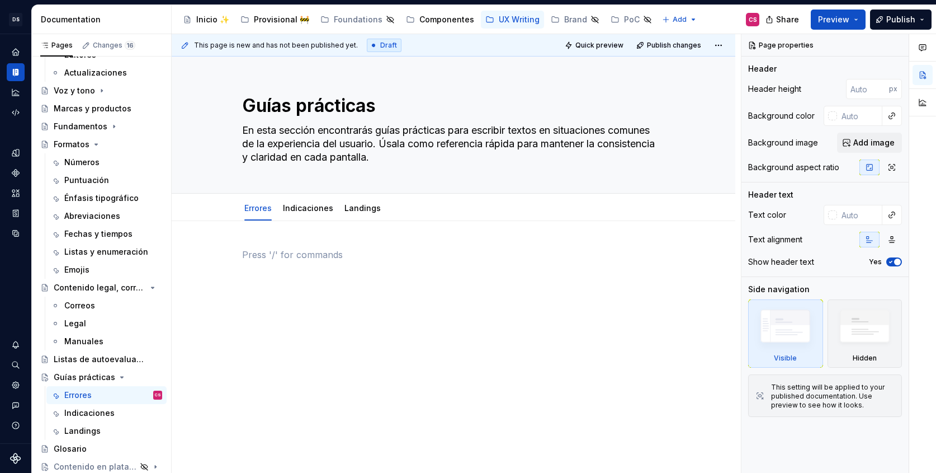
click at [266, 250] on p at bounding box center [453, 254] width 423 height 13
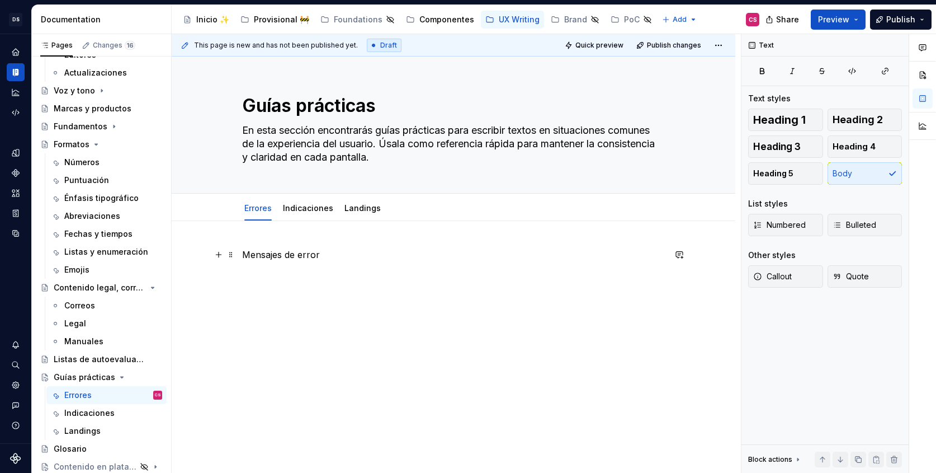
click at [287, 257] on p "Mensajes de error" at bounding box center [453, 254] width 423 height 13
click at [783, 116] on span "Heading 1" at bounding box center [779, 119] width 53 height 11
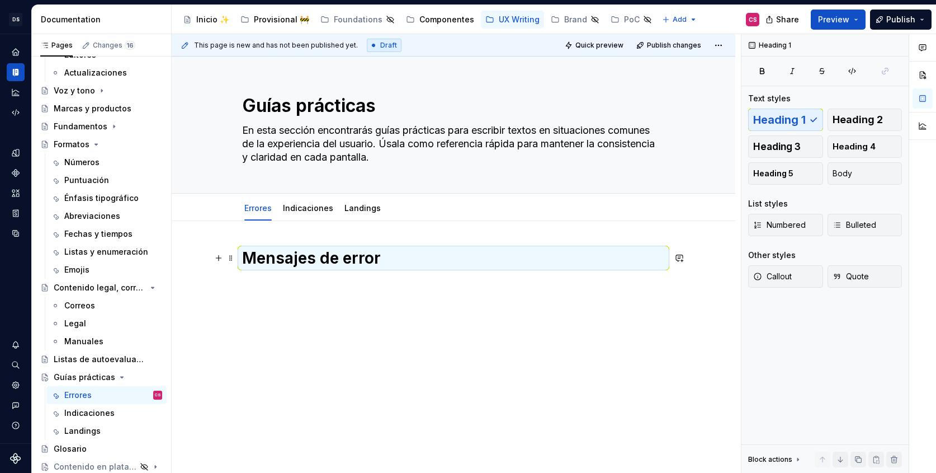
click at [372, 313] on div "This page is new and has not been published yet. Draft Quick preview Publish ch…" at bounding box center [456, 253] width 569 height 439
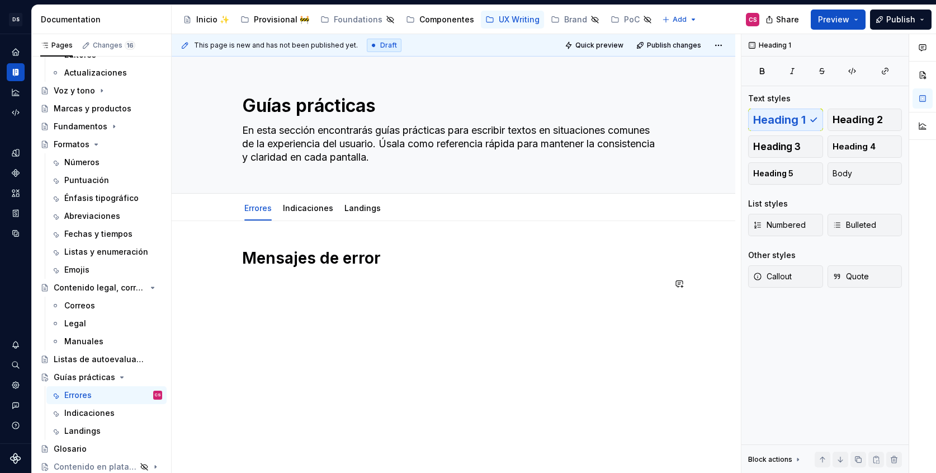
click at [320, 294] on div "Mensajes de error" at bounding box center [453, 276] width 423 height 56
click at [297, 272] on div "Mensajes de error" at bounding box center [453, 269] width 423 height 43
click at [371, 286] on p "Cómo escribir un" at bounding box center [453, 283] width 423 height 13
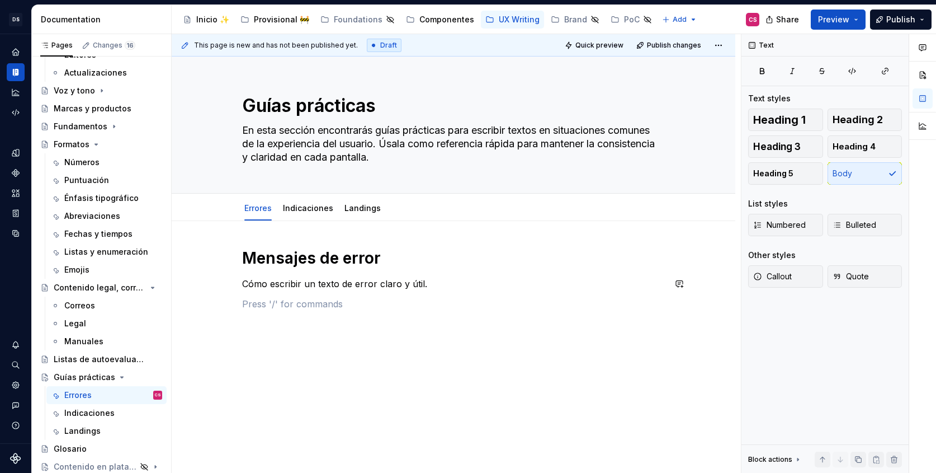
click at [444, 292] on div "Mensajes de error Cómo escribir un texto de error claro y útil." at bounding box center [453, 279] width 423 height 63
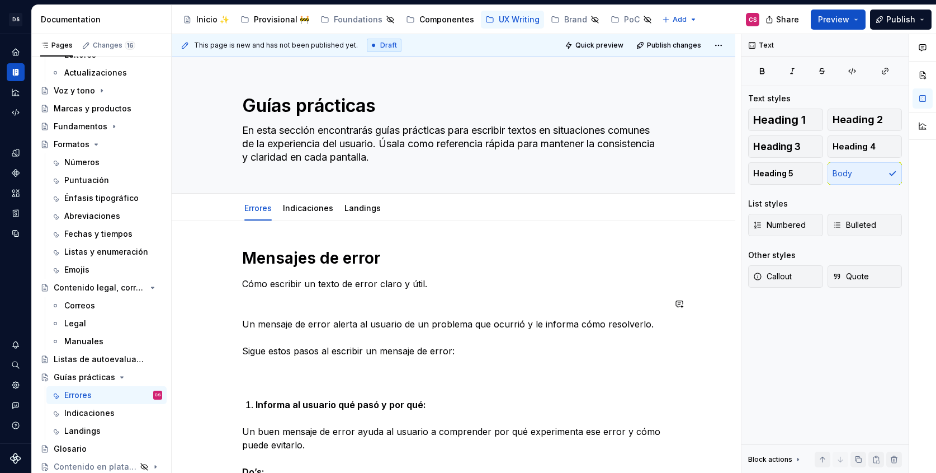
click at [271, 308] on p at bounding box center [453, 303] width 423 height 13
click at [247, 284] on p "Cómo escribir un texto de error claro y útil." at bounding box center [453, 283] width 423 height 13
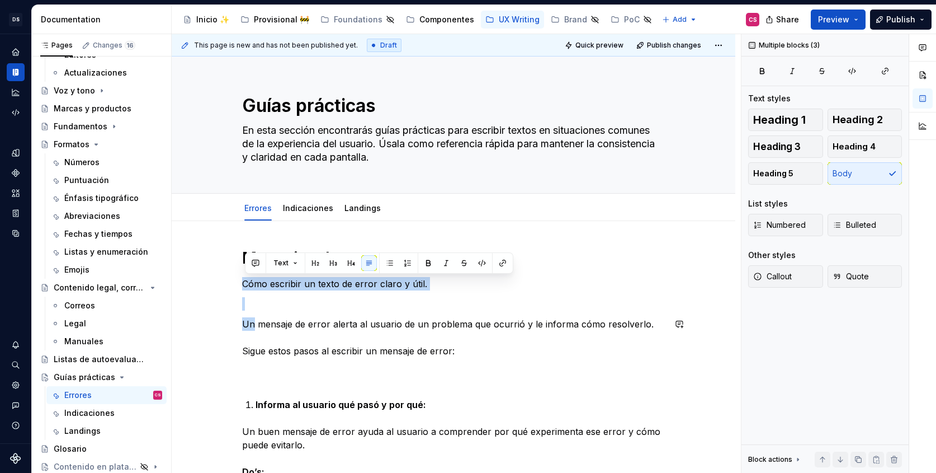
drag, startPoint x: 247, startPoint y: 284, endPoint x: 240, endPoint y: 316, distance: 33.1
drag, startPoint x: 336, startPoint y: 323, endPoint x: 249, endPoint y: 277, distance: 98.3
click at [249, 277] on div "Mensajes de error Cómo escribir un texto de error claro y útil. Un mensaje de e…" at bounding box center [453, 470] width 423 height 445
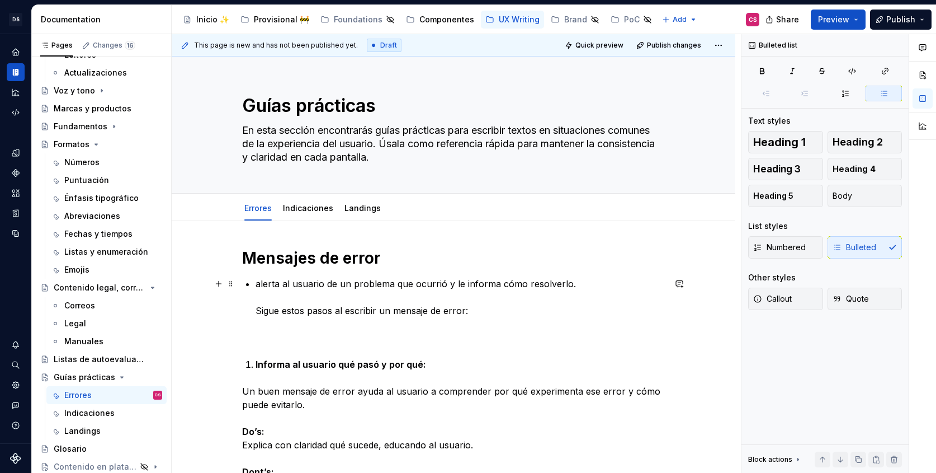
click at [261, 288] on p "alerta al usuario de un problema que ocurrió y le informa cómo resolverlo. Sigu…" at bounding box center [460, 310] width 409 height 67
click at [253, 308] on div "Mensajes de error Alertan al usuario de un problema que ocurrió y le informa có…" at bounding box center [453, 450] width 423 height 405
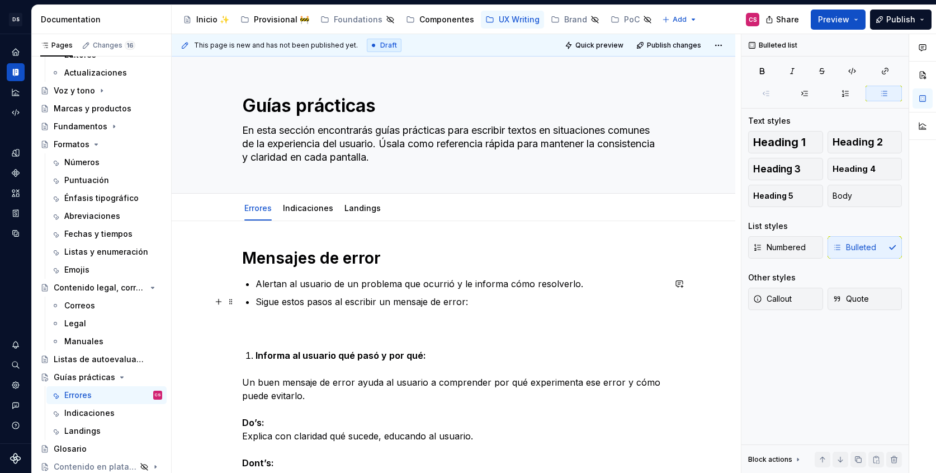
click at [277, 295] on p "Sigue estos pasos al escribir un mensaje de error:" at bounding box center [460, 315] width 409 height 40
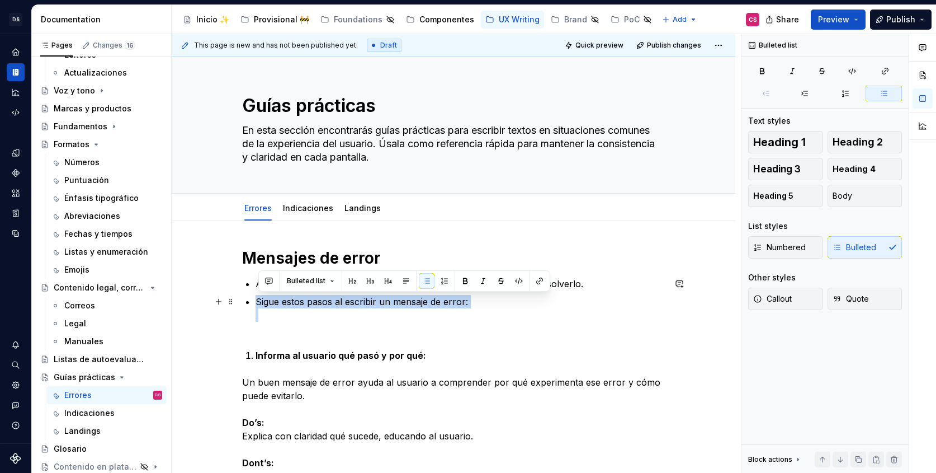
click at [277, 295] on p "Sigue estos pasos al escribir un mensaje de error:" at bounding box center [460, 315] width 409 height 40
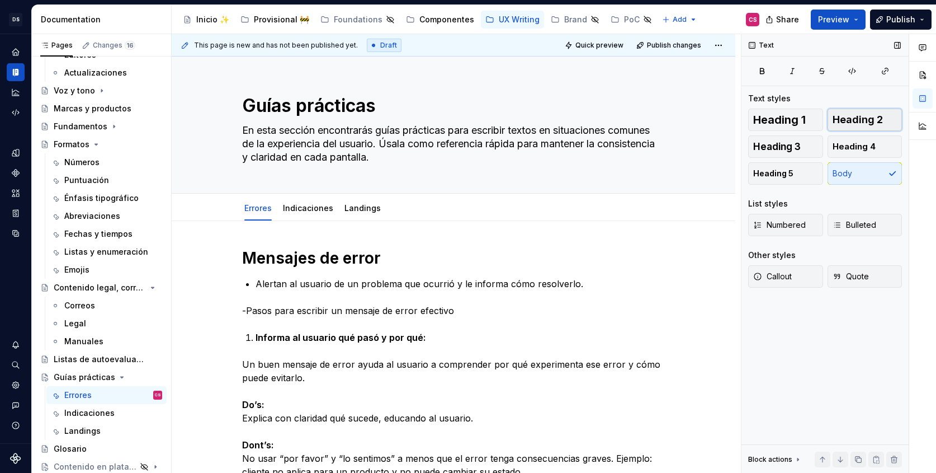
click at [843, 128] on button "Heading 2" at bounding box center [865, 119] width 75 height 22
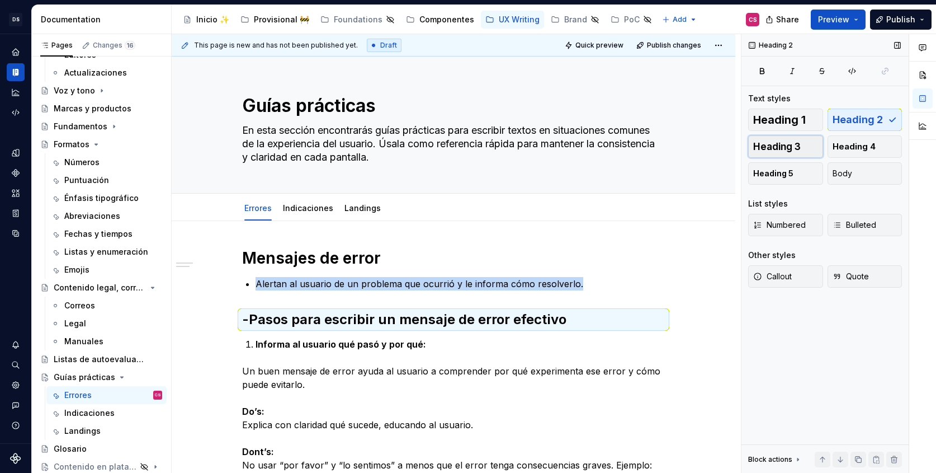
click at [780, 138] on button "Heading 3" at bounding box center [785, 146] width 75 height 22
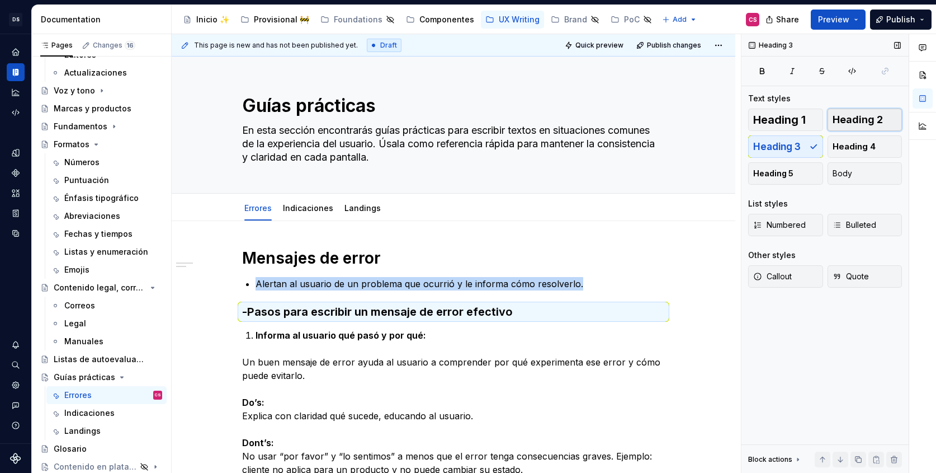
click at [874, 115] on span "Heading 2" at bounding box center [858, 119] width 50 height 11
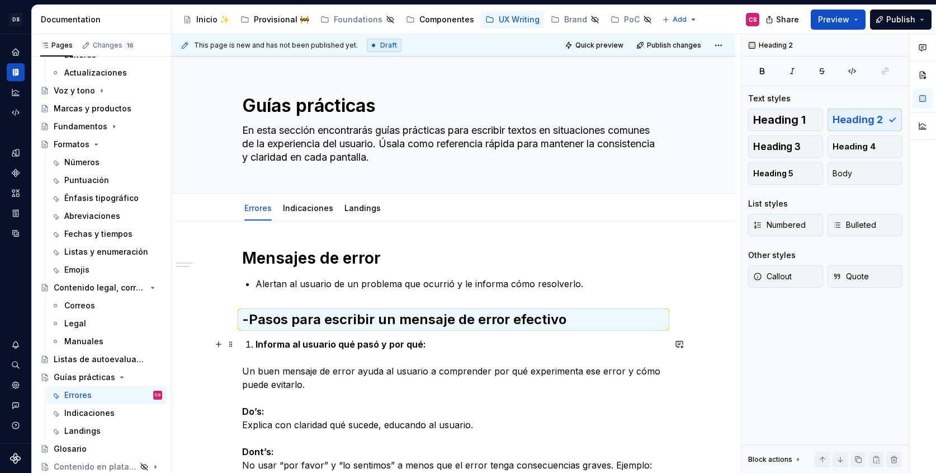
click at [322, 343] on strong "Informa al usuario qué pasó y por qué:" at bounding box center [341, 343] width 171 height 11
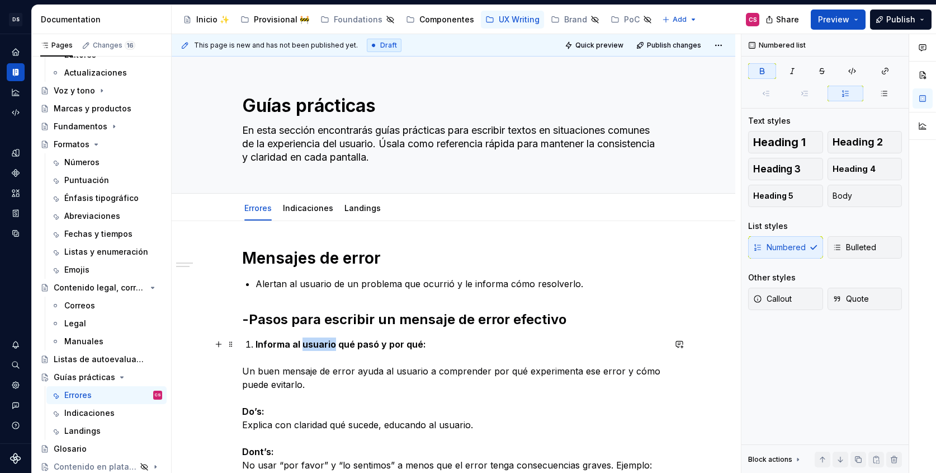
click at [322, 343] on strong "Informa al usuario qué pasó y por qué:" at bounding box center [341, 343] width 171 height 11
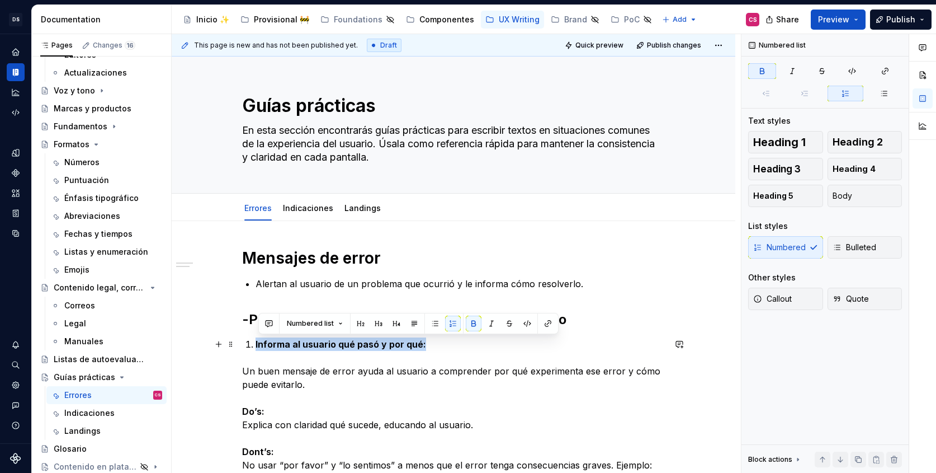
click at [322, 343] on strong "Informa al usuario qué pasó y por qué:" at bounding box center [341, 343] width 171 height 11
click at [795, 170] on span "Heading 3" at bounding box center [777, 168] width 48 height 11
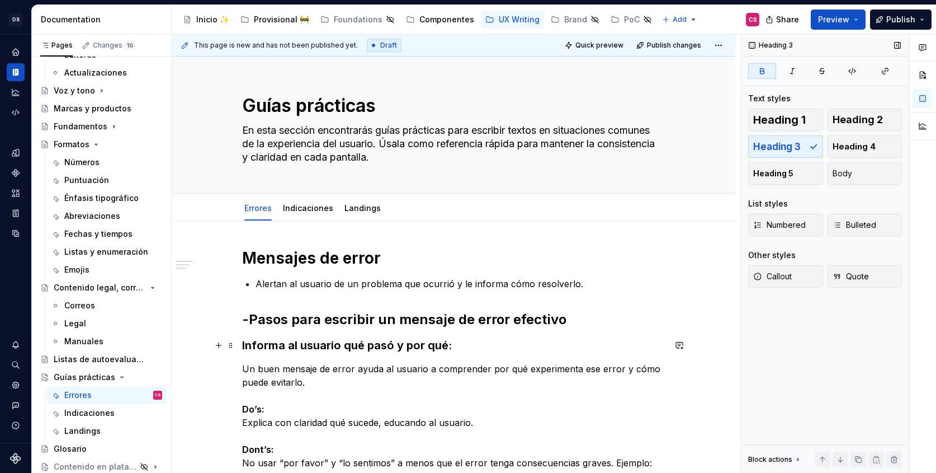
click at [279, 325] on h2 "-Pasos para escribir un mensaje de error efectivo" at bounding box center [453, 319] width 423 height 18
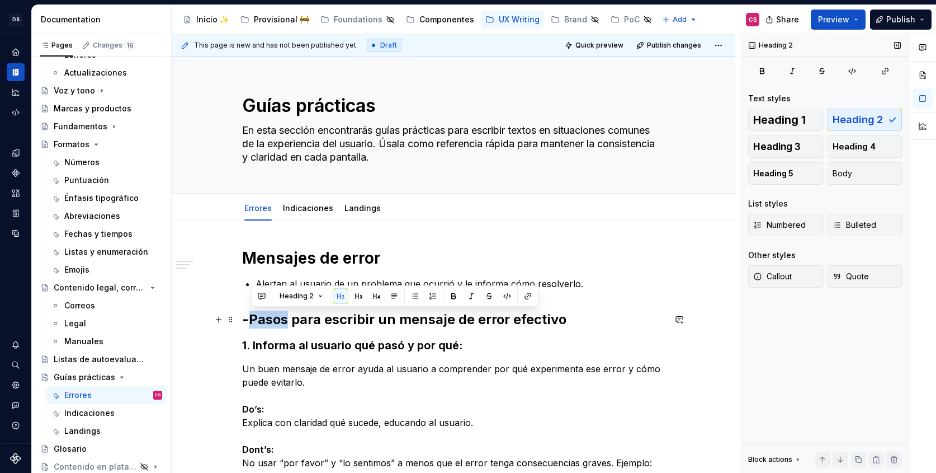
click at [279, 325] on h2 "-Pasos para escribir un mensaje de error efectivo" at bounding box center [453, 319] width 423 height 18
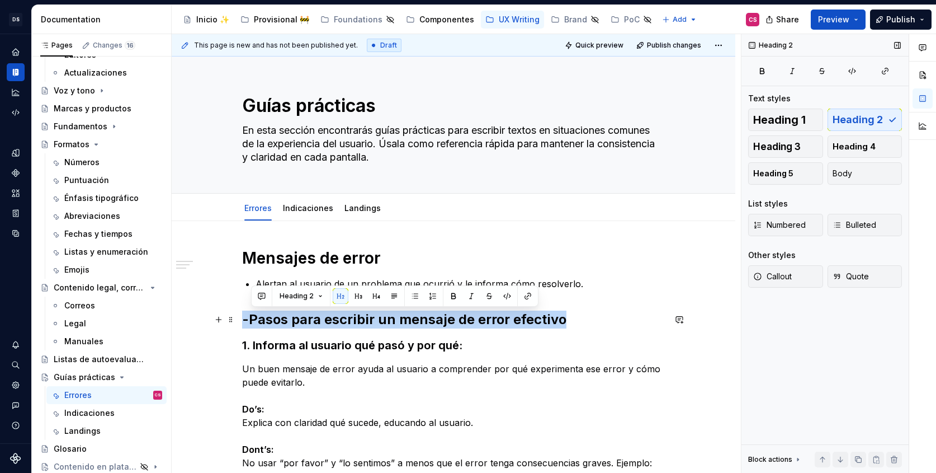
click at [279, 325] on h2 "-Pasos para escribir un mensaje de error efectivo" at bounding box center [453, 319] width 423 height 18
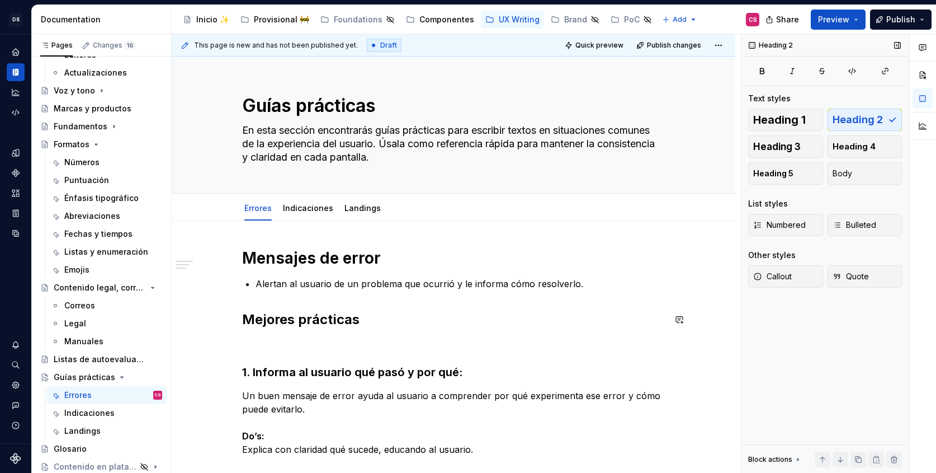
click at [276, 310] on h2 "Mejores prácticas" at bounding box center [453, 319] width 423 height 18
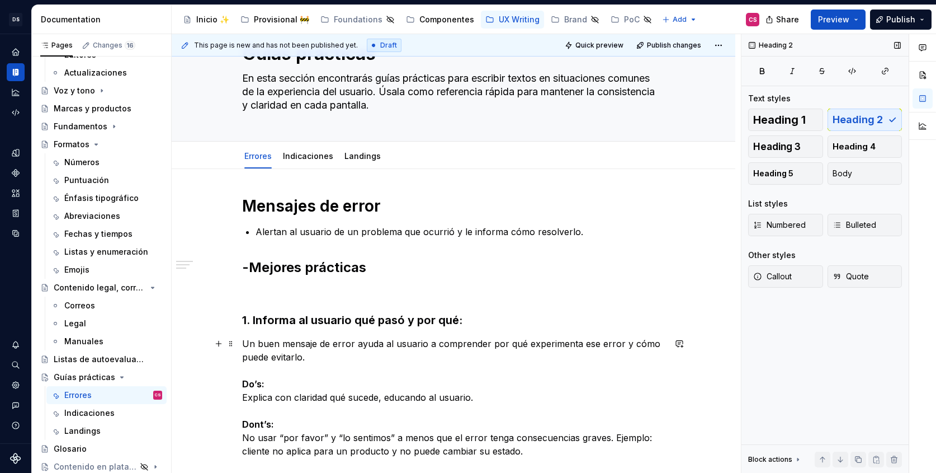
scroll to position [54, 0]
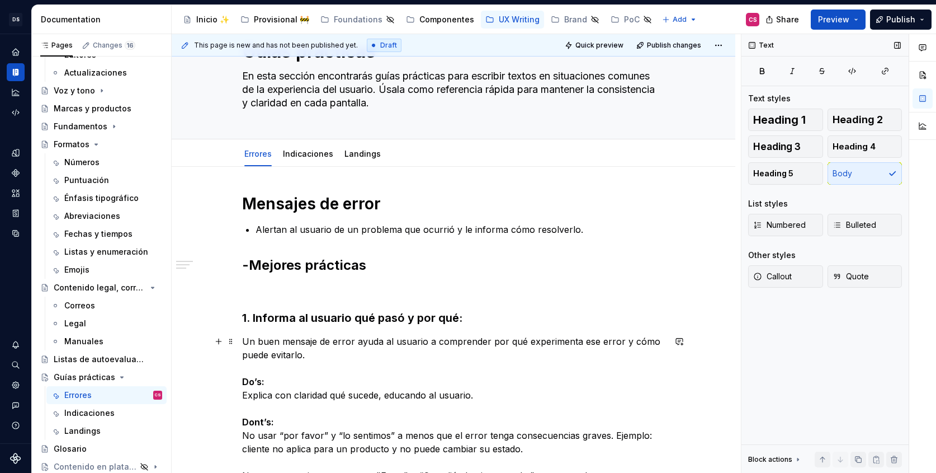
click at [338, 358] on p "Un buen mensaje de error ayuda al usuario a comprender por qué experimenta ese …" at bounding box center [453, 468] width 423 height 268
click at [243, 339] on div "Mensajes de error Alertan al usuario de un problema que ocurrió y le informa có…" at bounding box center [454, 463] width 564 height 592
click at [848, 227] on span "Bulleted" at bounding box center [855, 224] width 44 height 11
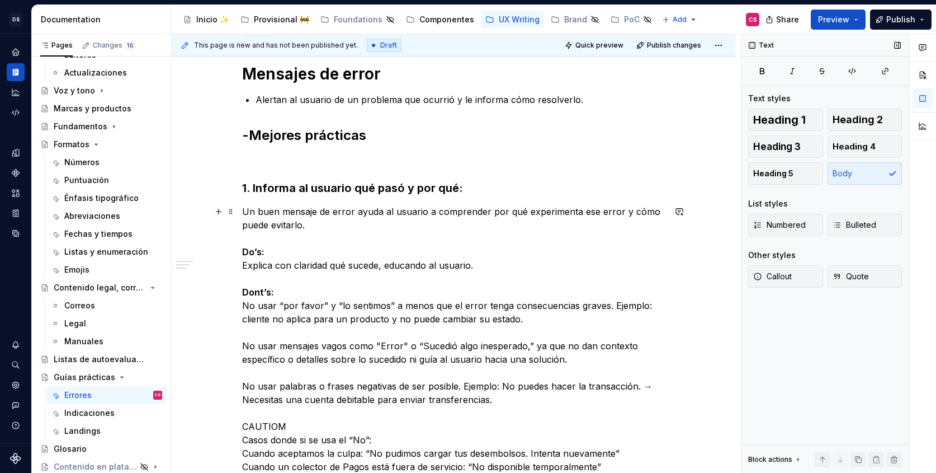
click at [324, 234] on p "Un buen mensaje de error ayuda al usuario a comprender por qué experimenta ese …" at bounding box center [453, 339] width 423 height 268
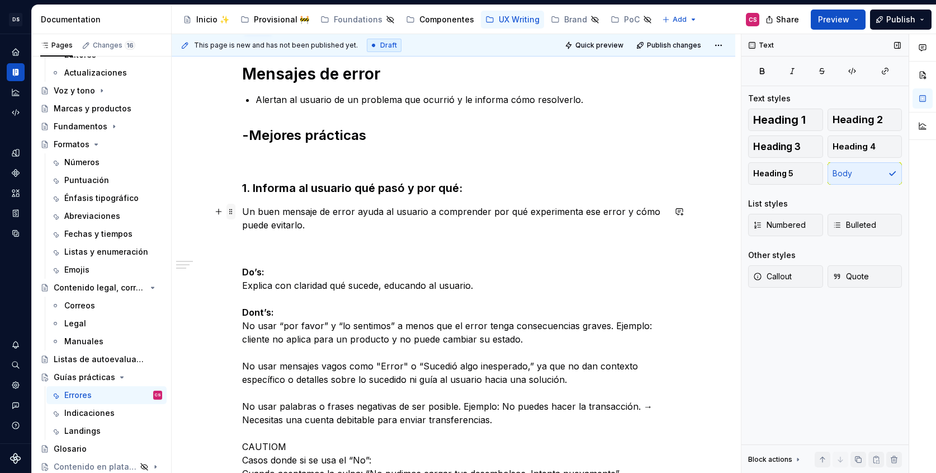
click at [232, 213] on span at bounding box center [231, 212] width 9 height 16
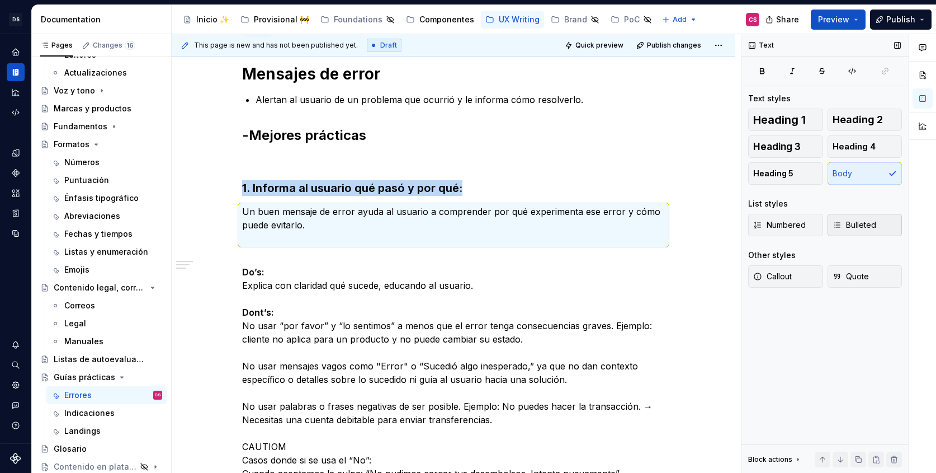
click at [854, 227] on span "Bulleted" at bounding box center [855, 224] width 44 height 11
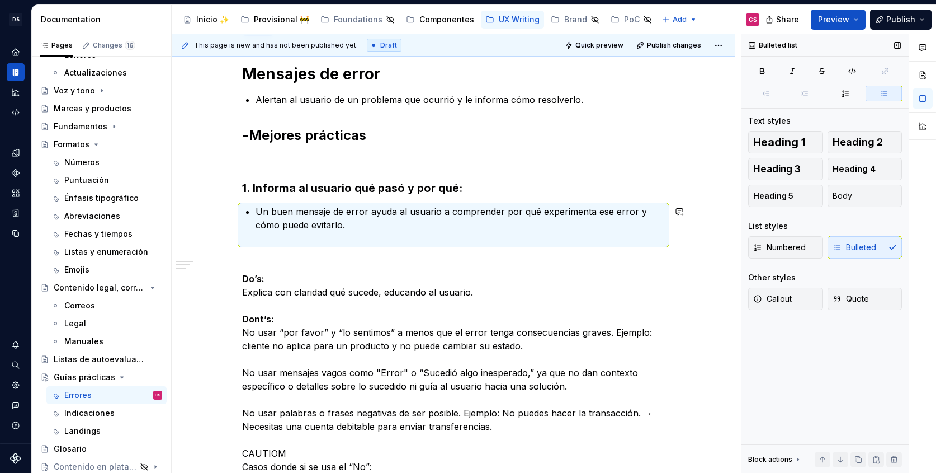
click at [312, 249] on div "Mensajes de error Alertan al usuario de un problema que ocurrió y le informa có…" at bounding box center [453, 282] width 423 height 436
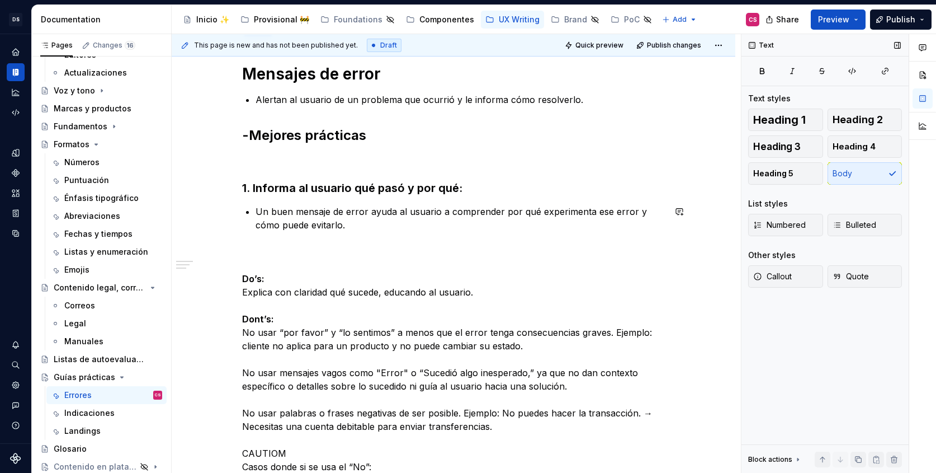
click at [298, 242] on p "Un buen mensaje de error ayuda al usuario a comprender por qué experimenta ese …" at bounding box center [460, 225] width 409 height 40
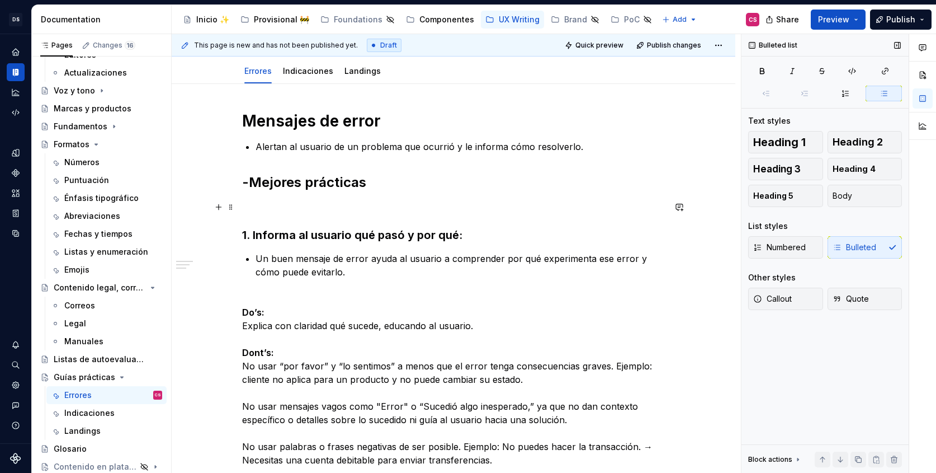
scroll to position [133, 0]
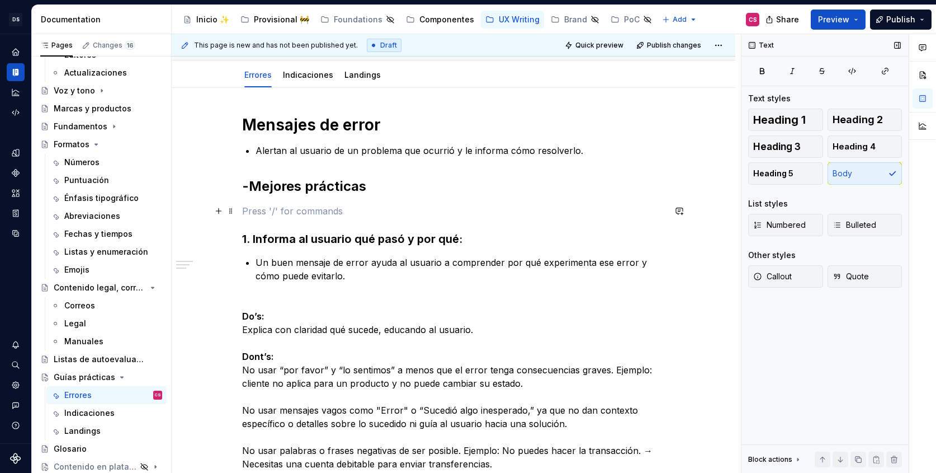
click at [290, 210] on p at bounding box center [453, 210] width 423 height 13
click at [285, 162] on div "Mensajes de error Alertan al usuario de un problema que ocurrió y le informa có…" at bounding box center [453, 326] width 423 height 423
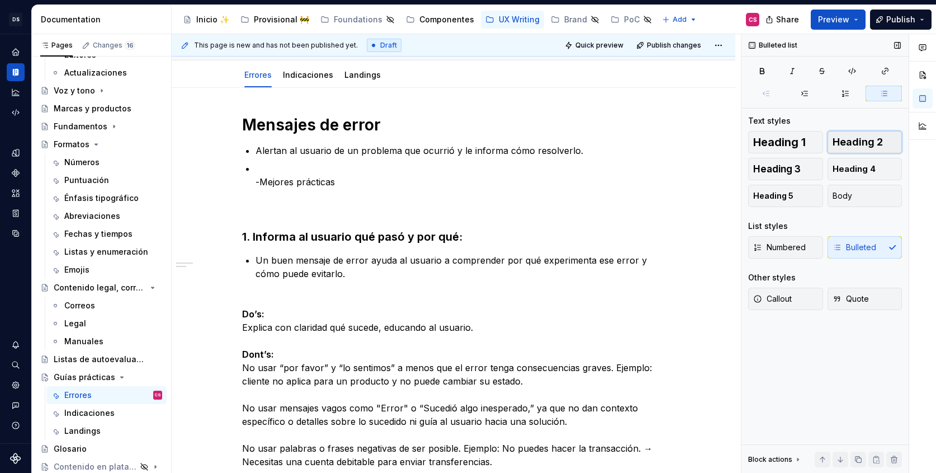
click at [871, 133] on button "Heading 2" at bounding box center [865, 142] width 75 height 22
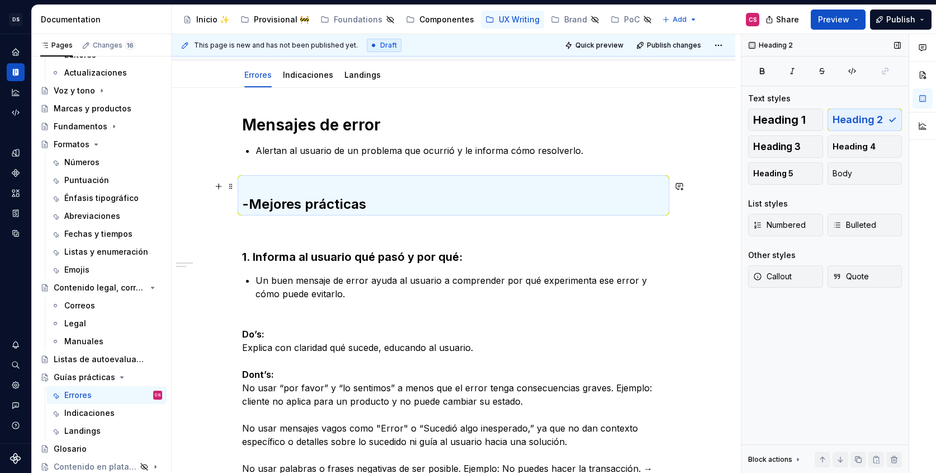
click at [276, 182] on h2 "-Mejores prácticas" at bounding box center [453, 195] width 423 height 36
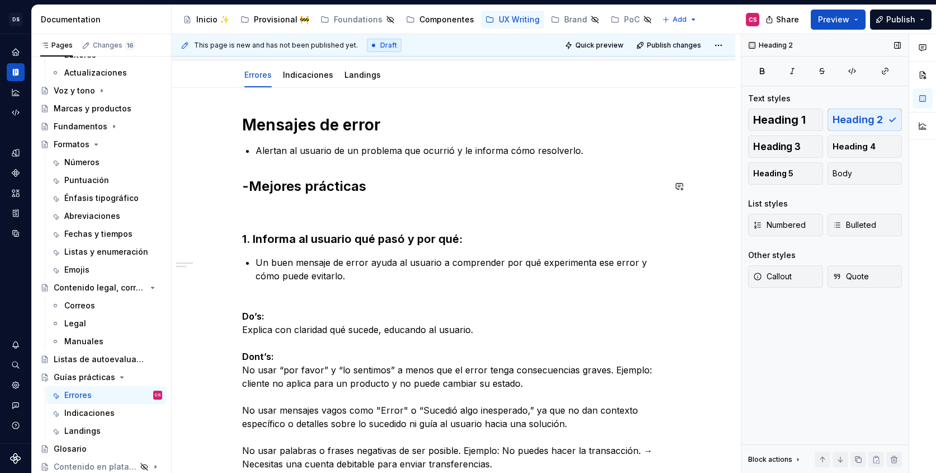
click at [278, 159] on div "Mensajes de error Alertan al usuario de un problema que ocurrió y le informa có…" at bounding box center [453, 326] width 423 height 423
click at [245, 219] on div "Mensajes de error Alertan al usuario de un problema que ocurrió y le informa có…" at bounding box center [453, 326] width 423 height 423
click at [246, 216] on p at bounding box center [453, 210] width 423 height 13
click at [243, 238] on div "Mensajes de error Alertan al usuario de un problema que ocurrió y le informa có…" at bounding box center [454, 390] width 564 height 605
click at [285, 188] on h2 "-Mejores prácticas" at bounding box center [453, 186] width 423 height 18
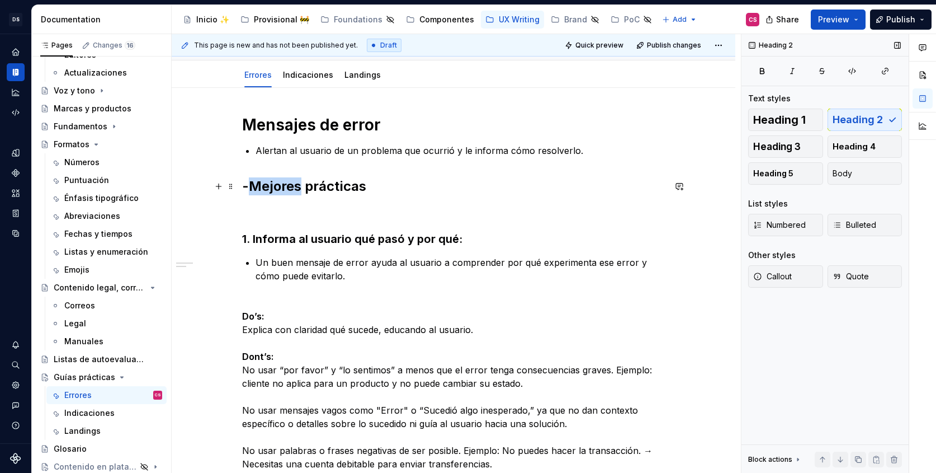
click at [285, 188] on h2 "-Mejores prácticas" at bounding box center [453, 186] width 423 height 18
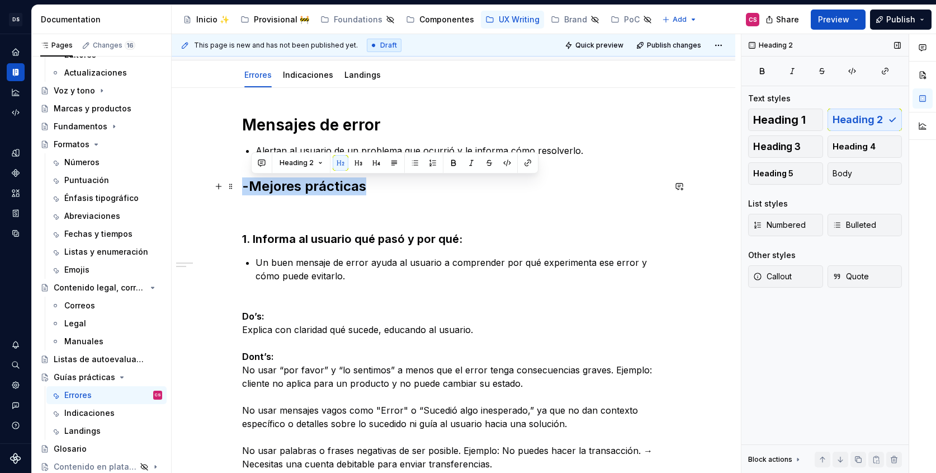
click at [285, 188] on h2 "-Mejores prácticas" at bounding box center [453, 186] width 423 height 18
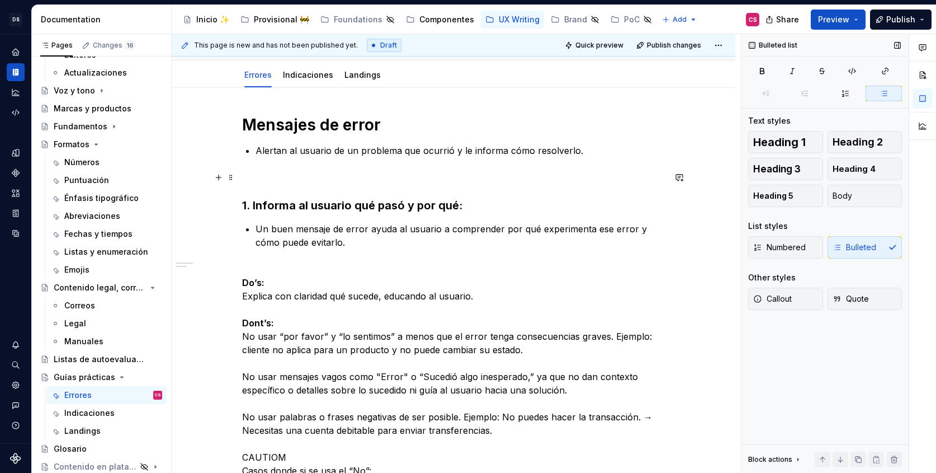
click at [314, 180] on p at bounding box center [453, 177] width 423 height 13
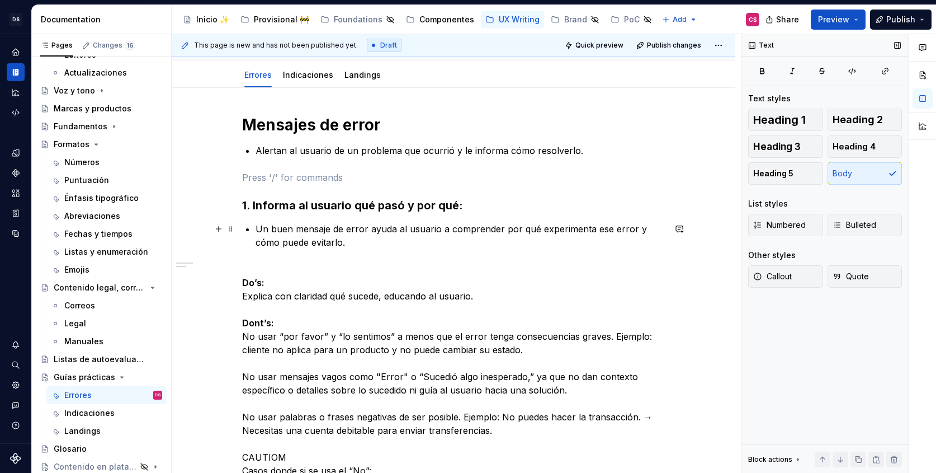
click at [286, 234] on p "Un buen mensaje de error ayuda al usuario a comprender por qué experimenta ese …" at bounding box center [460, 235] width 409 height 27
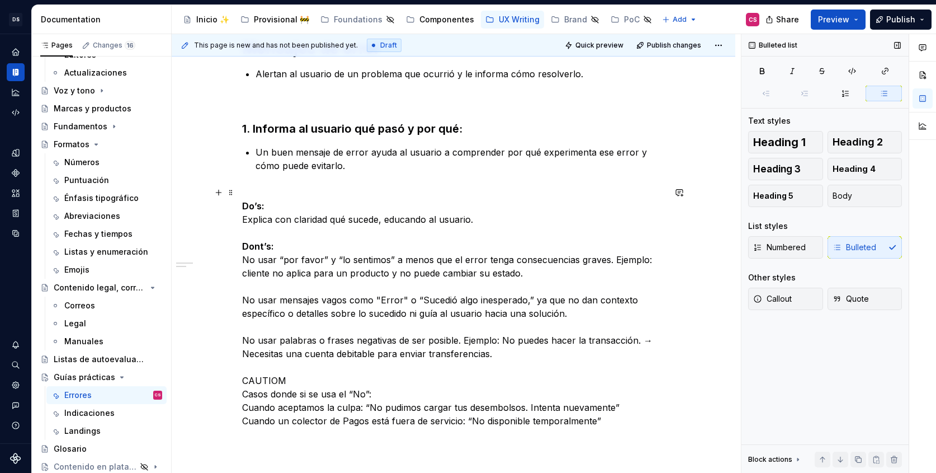
scroll to position [216, 0]
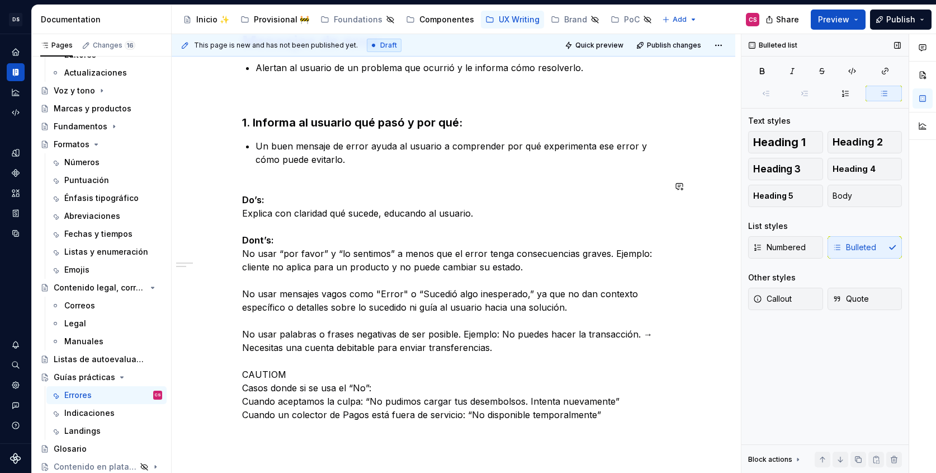
click at [310, 172] on div "Mensajes de error Alertan al usuario de un problema que ocurrió y le informa có…" at bounding box center [453, 226] width 423 height 389
click at [277, 167] on div "Mensajes de error Alertan al usuario de un problema que ocurrió y le informa có…" at bounding box center [453, 226] width 423 height 389
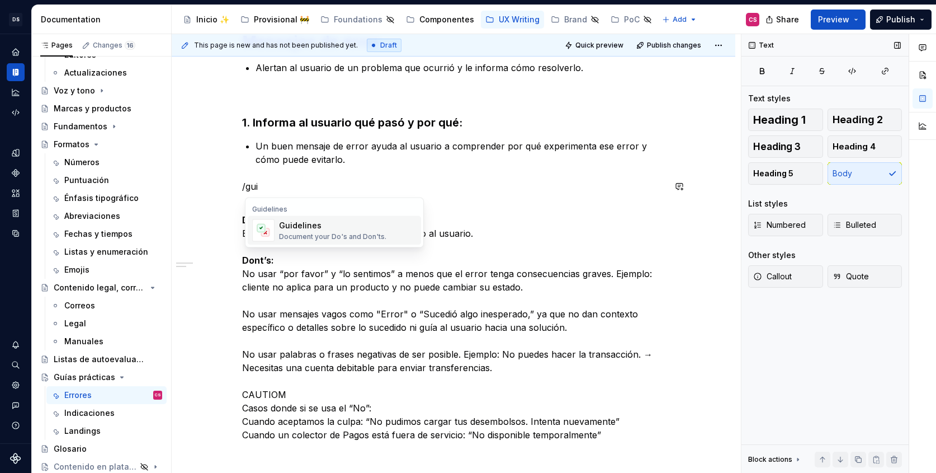
click at [308, 235] on div "Document your Do's and Don'ts." at bounding box center [332, 236] width 107 height 9
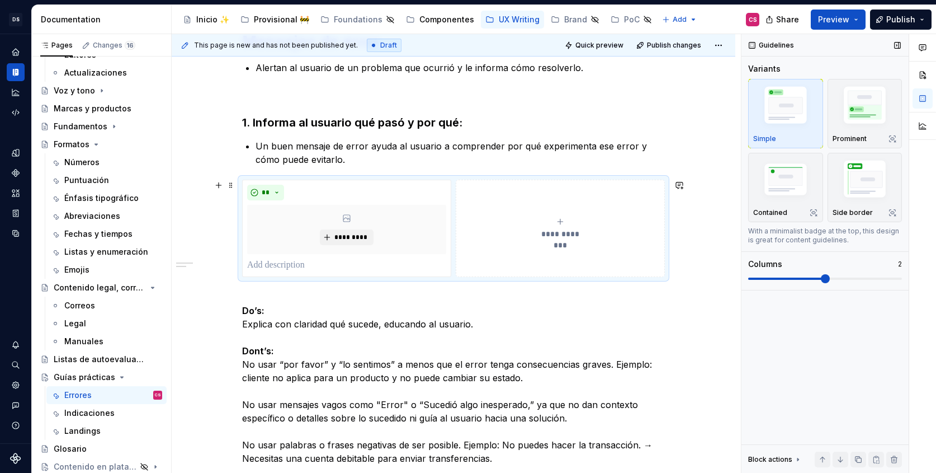
type textarea "*"
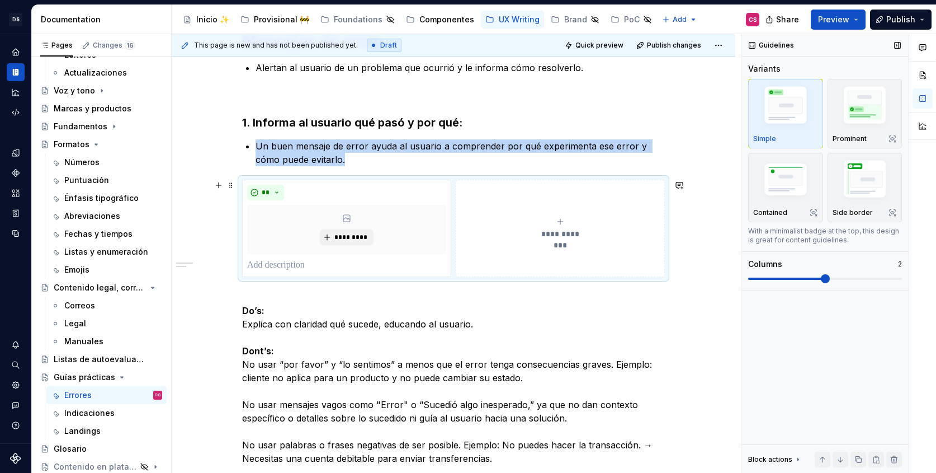
click at [509, 203] on button "**********" at bounding box center [560, 228] width 209 height 97
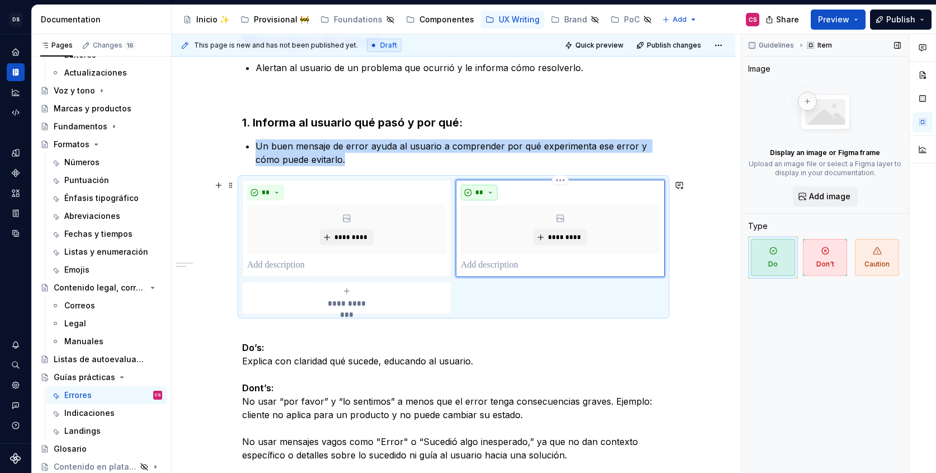
click at [487, 192] on button "**" at bounding box center [479, 193] width 37 height 16
click at [489, 233] on div "Suggestions" at bounding box center [488, 232] width 9 height 9
click at [320, 300] on div "**********" at bounding box center [346, 297] width 199 height 22
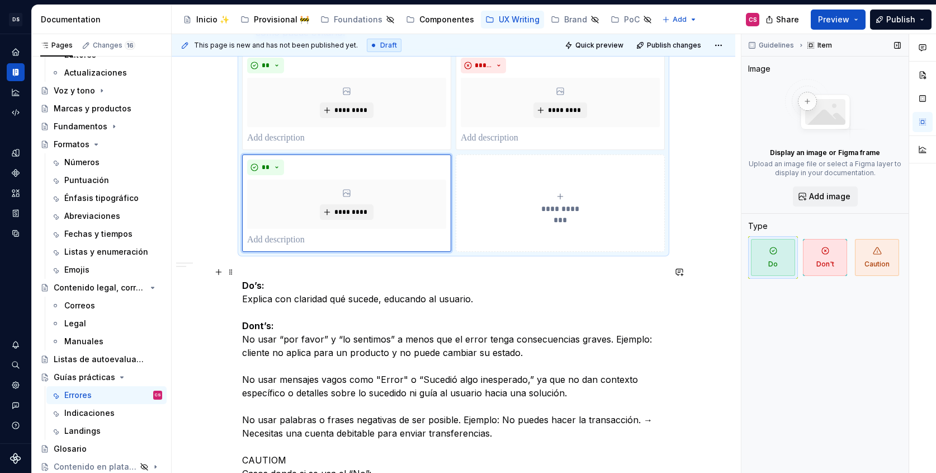
scroll to position [343, 0]
click at [270, 164] on span "**" at bounding box center [265, 166] width 9 height 9
click at [291, 221] on div "Caution" at bounding box center [299, 224] width 31 height 11
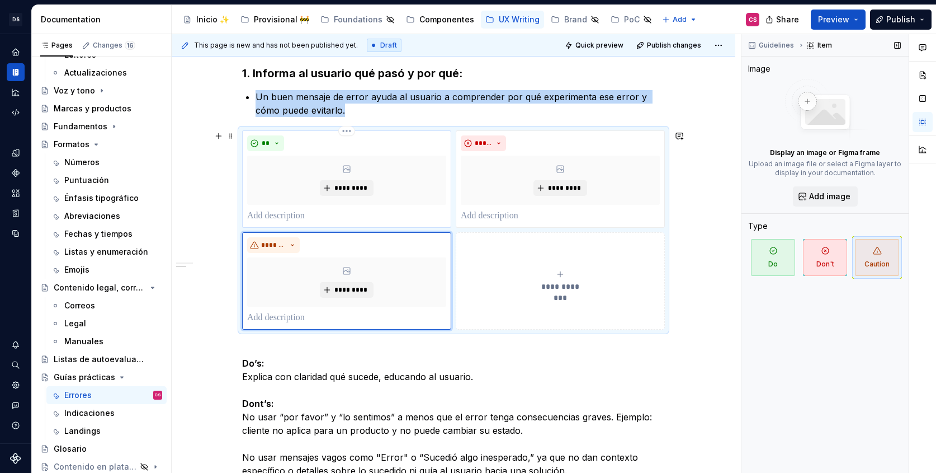
scroll to position [263, 0]
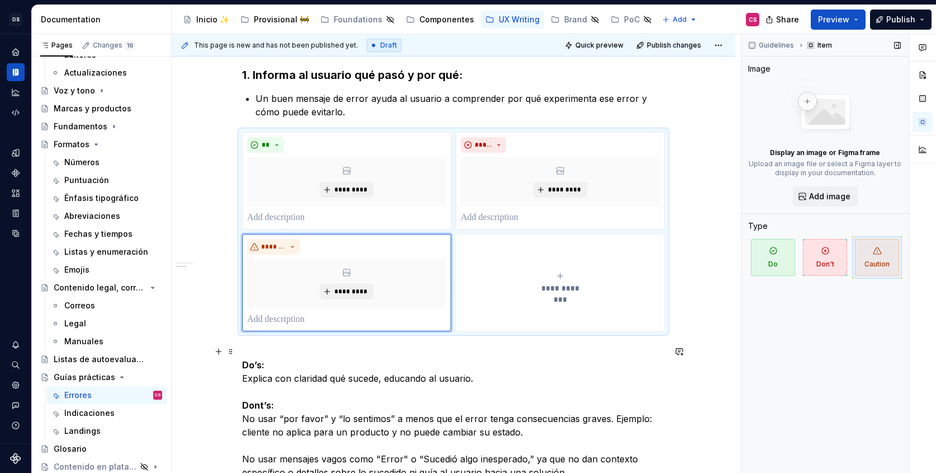
click at [322, 378] on p "Do’s: Explica con claridad qué sucede, educando al usuario. Dont’s: No usar “po…" at bounding box center [453, 466] width 423 height 242
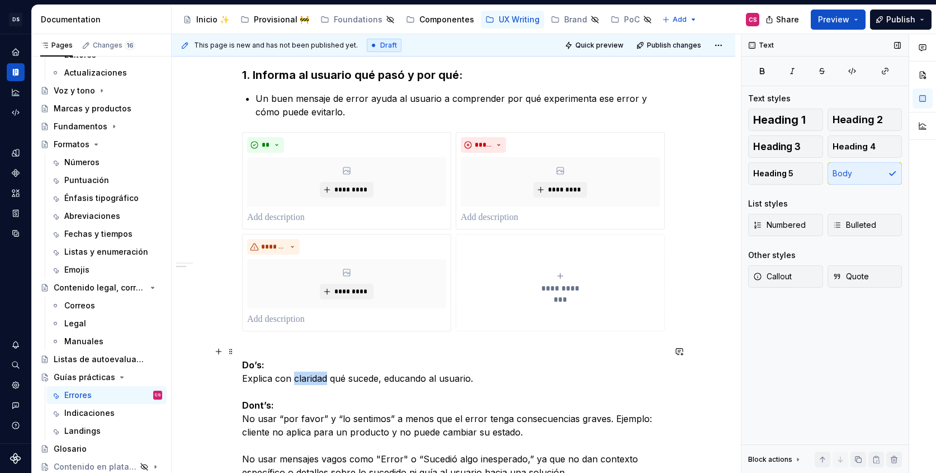
click at [322, 378] on p "Do’s: Explica con claridad qué sucede, educando al usuario. Dont’s: No usar “po…" at bounding box center [453, 466] width 423 height 242
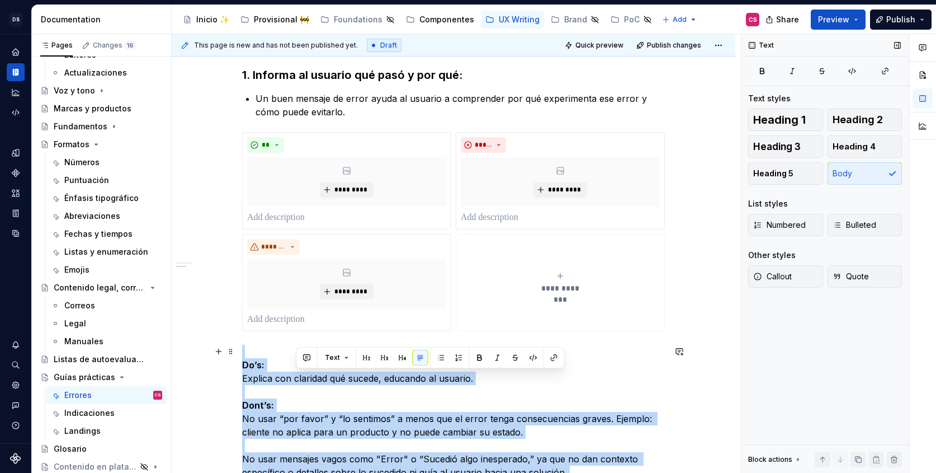
click at [322, 378] on p "Do’s: Explica con claridad qué sucede, educando al usuario. Dont’s: No usar “po…" at bounding box center [453, 466] width 423 height 242
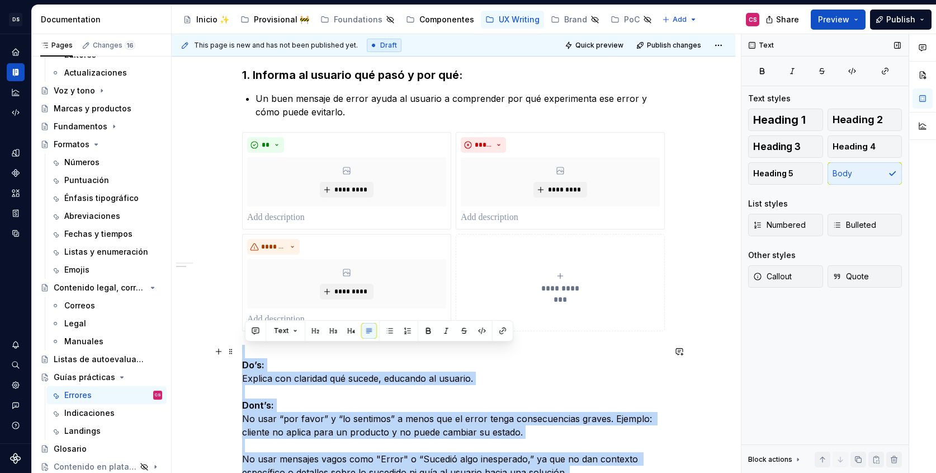
click at [336, 384] on p "Do’s: Explica con claridad qué sucede, educando al usuario. Dont’s: No usar “po…" at bounding box center [453, 466] width 423 height 242
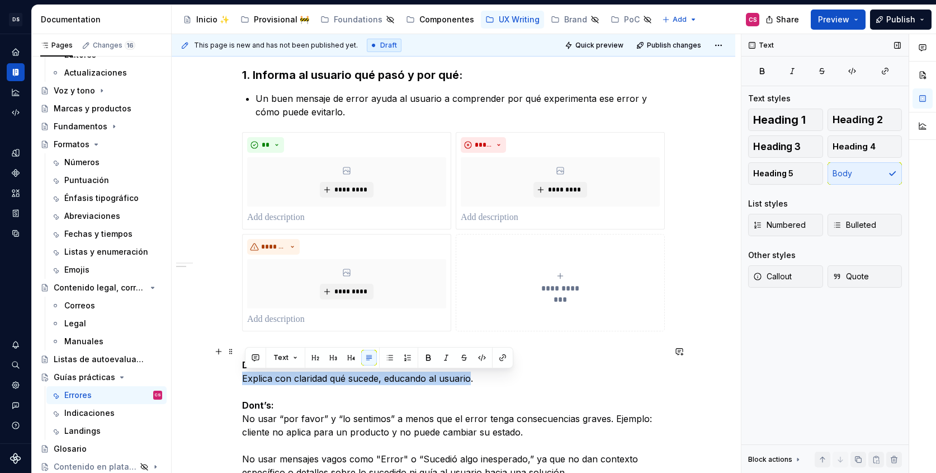
drag, startPoint x: 474, startPoint y: 378, endPoint x: 242, endPoint y: 375, distance: 232.7
click at [242, 375] on div "**********" at bounding box center [454, 349] width 564 height 784
copy p "Explica con claridad qué sucede, educando al usuario"
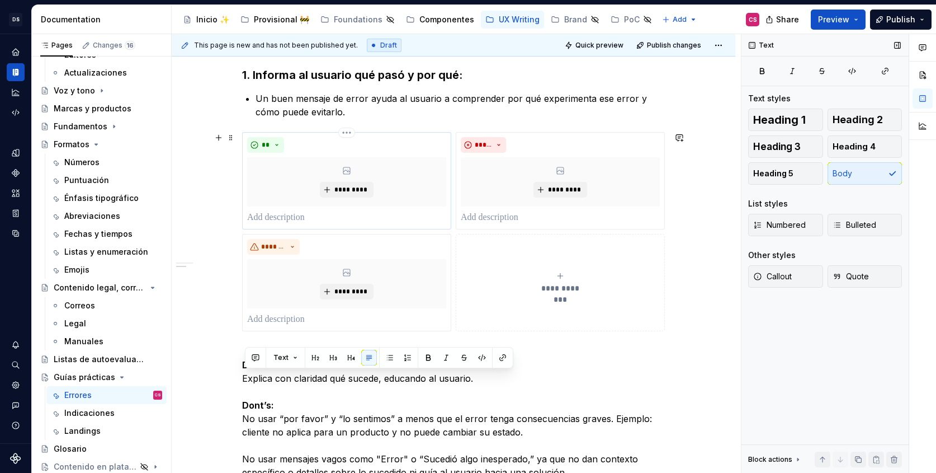
click at [313, 218] on p at bounding box center [346, 217] width 199 height 13
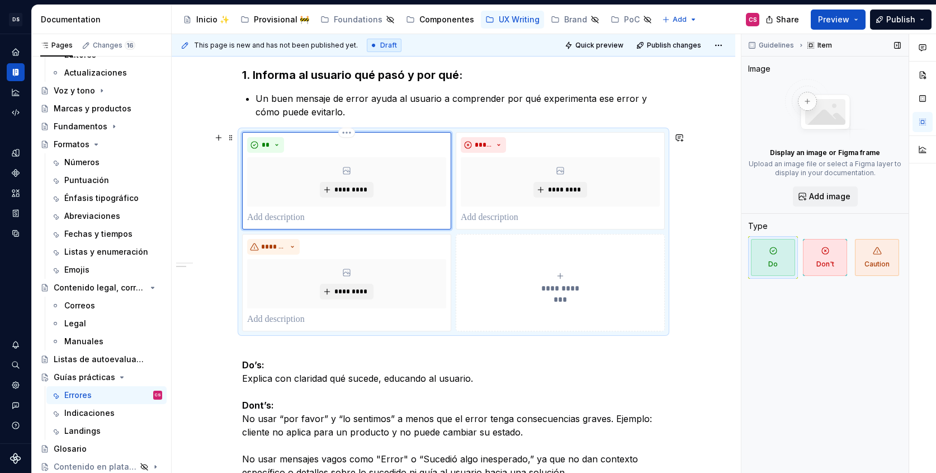
paste div
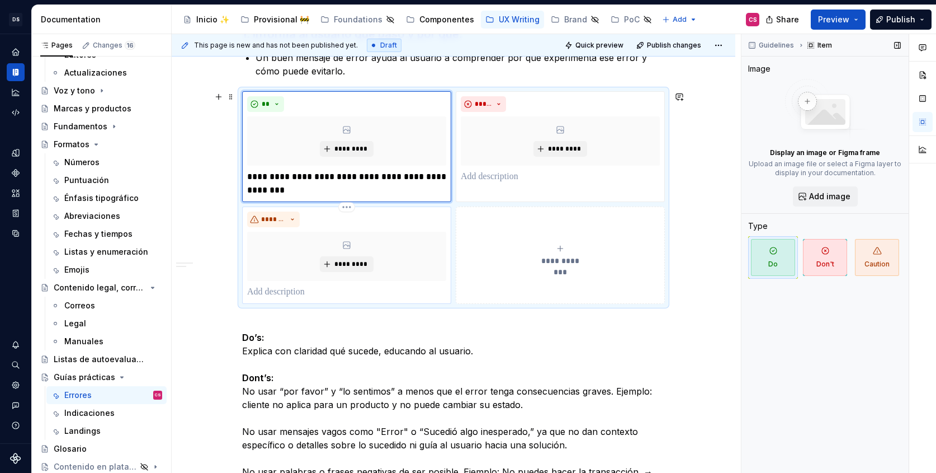
scroll to position [316, 0]
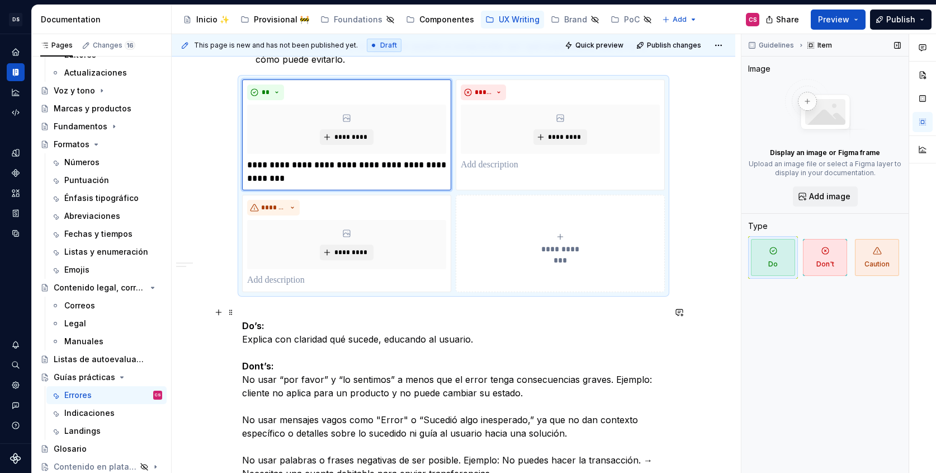
click at [246, 381] on p "Do’s: Explica con claridad qué sucede, educando al usuario. Dont’s: No usar “po…" at bounding box center [453, 426] width 423 height 242
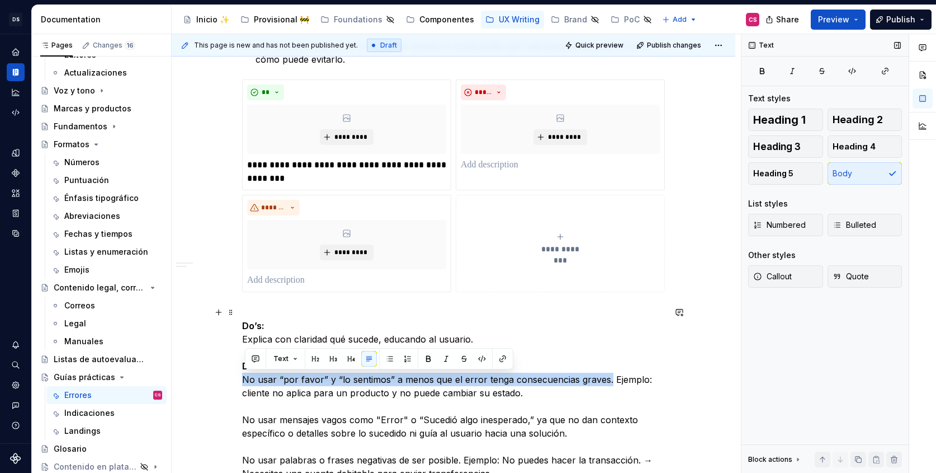
drag, startPoint x: 246, startPoint y: 381, endPoint x: 608, endPoint y: 378, distance: 361.9
click at [608, 378] on p "Do’s: Explica con claridad qué sucede, educando al usuario. Dont’s: No usar “po…" at bounding box center [453, 426] width 423 height 242
copy p "No usar “por favor” y “lo sentimos” a menos que el error tenga consecuencias gr…"
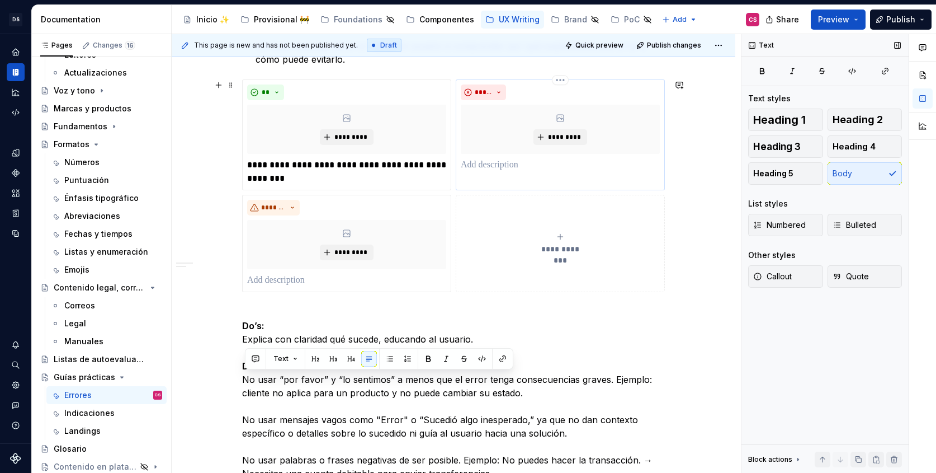
click at [536, 167] on p at bounding box center [560, 164] width 199 height 13
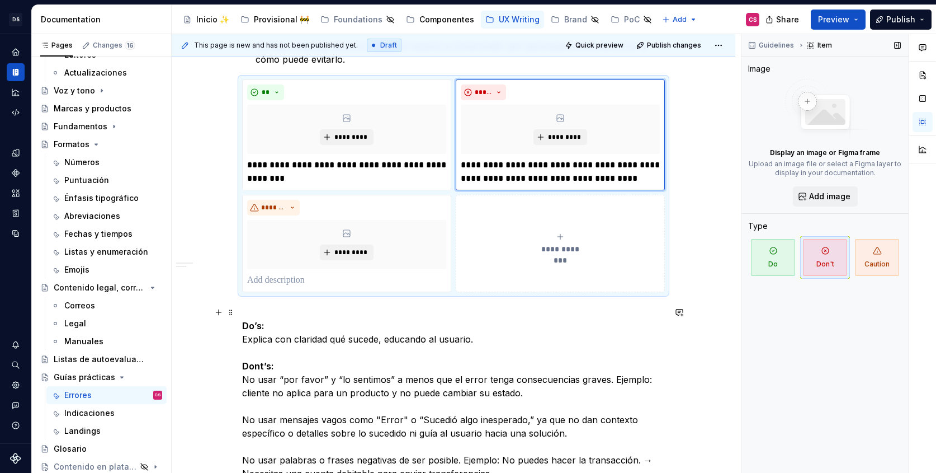
click at [248, 416] on p "Do’s: Explica con claridad qué sucede, educando al usuario. Dont’s: No usar “po…" at bounding box center [453, 426] width 423 height 242
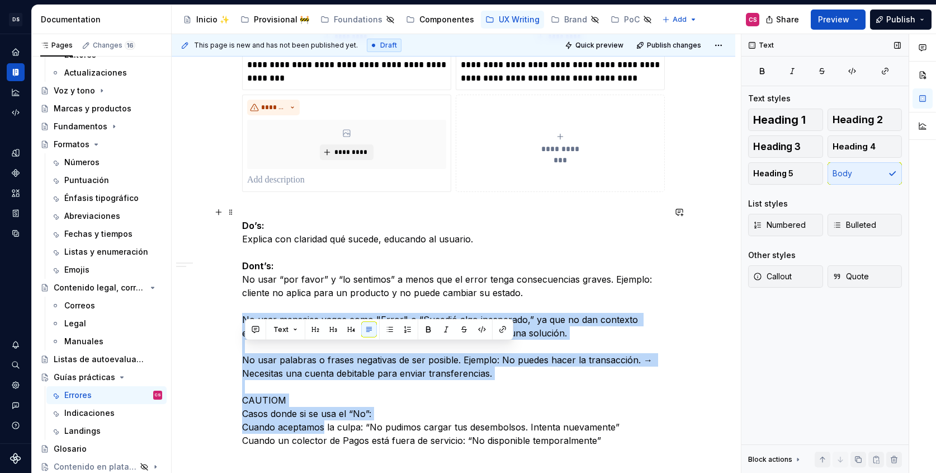
scroll to position [441, 0]
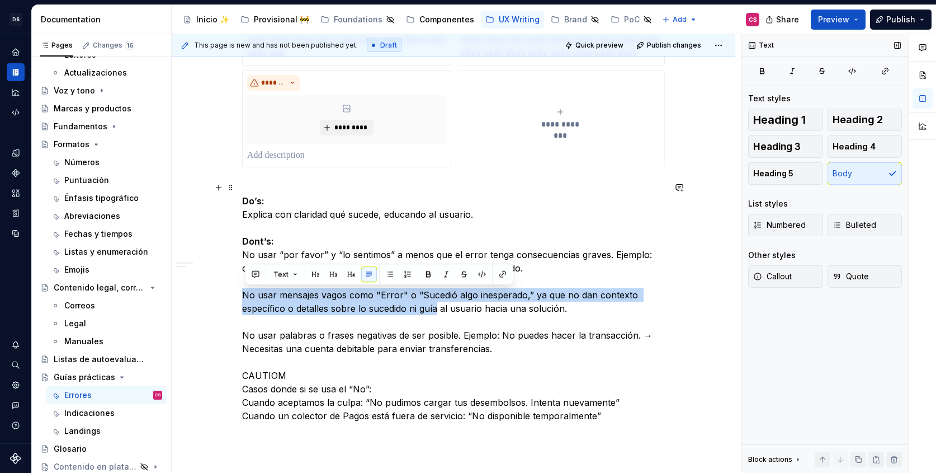
drag, startPoint x: 248, startPoint y: 416, endPoint x: 429, endPoint y: 303, distance: 213.4
click at [429, 303] on p "Do’s: Explica con claridad qué sucede, educando al usuario. Dont’s: No usar “po…" at bounding box center [453, 302] width 423 height 242
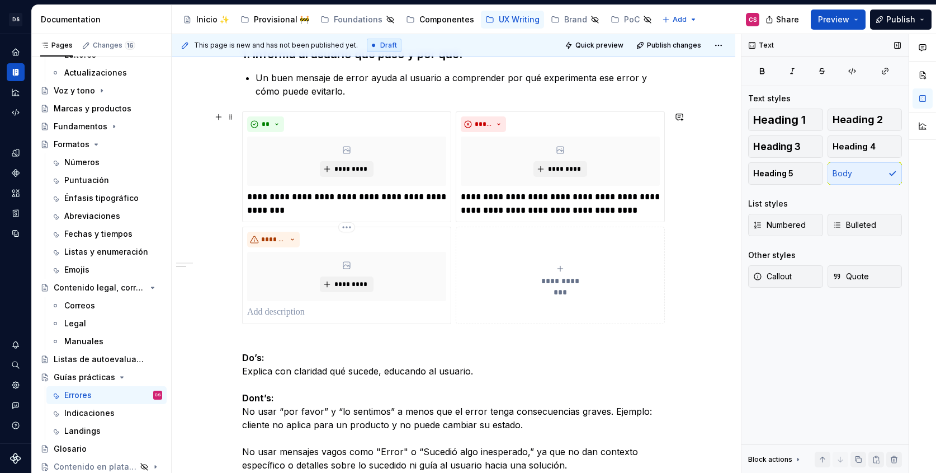
scroll to position [188, 0]
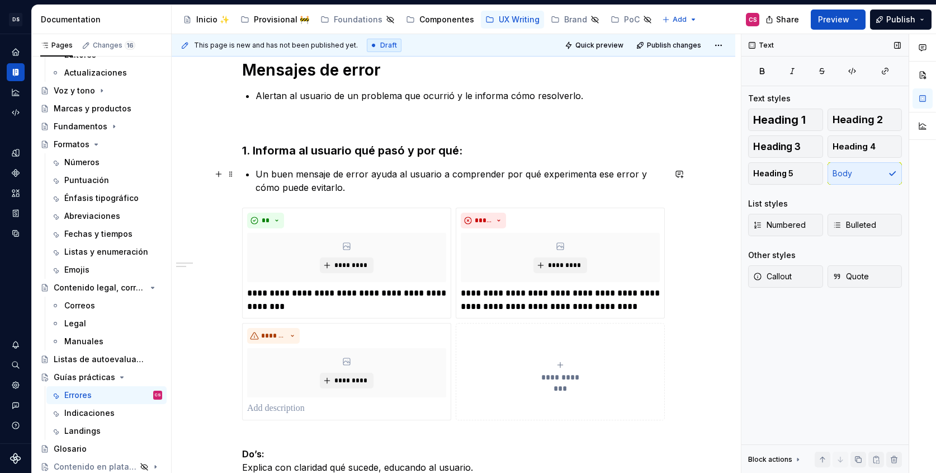
click at [360, 191] on p "Un buen mensaje de error ayuda al usuario a comprender por qué experimenta ese …" at bounding box center [460, 180] width 409 height 27
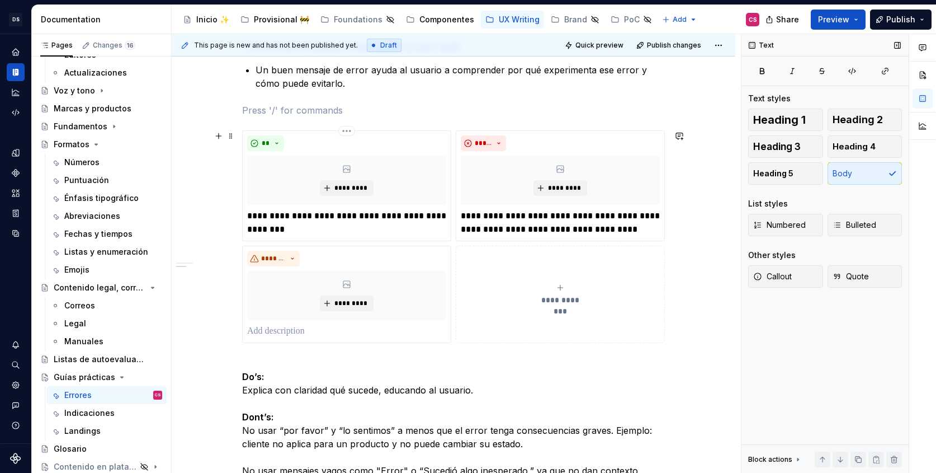
scroll to position [291, 0]
click at [232, 137] on span at bounding box center [231, 137] width 9 height 16
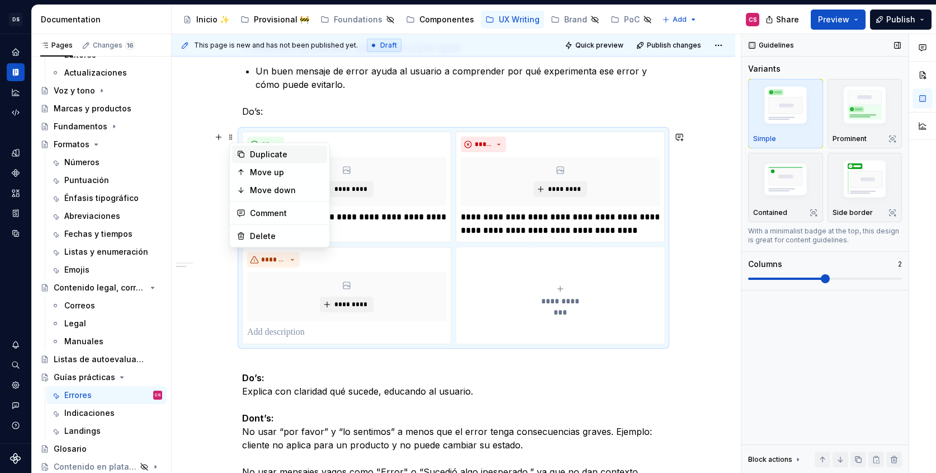
click at [247, 154] on div "Duplicate" at bounding box center [279, 154] width 95 height 18
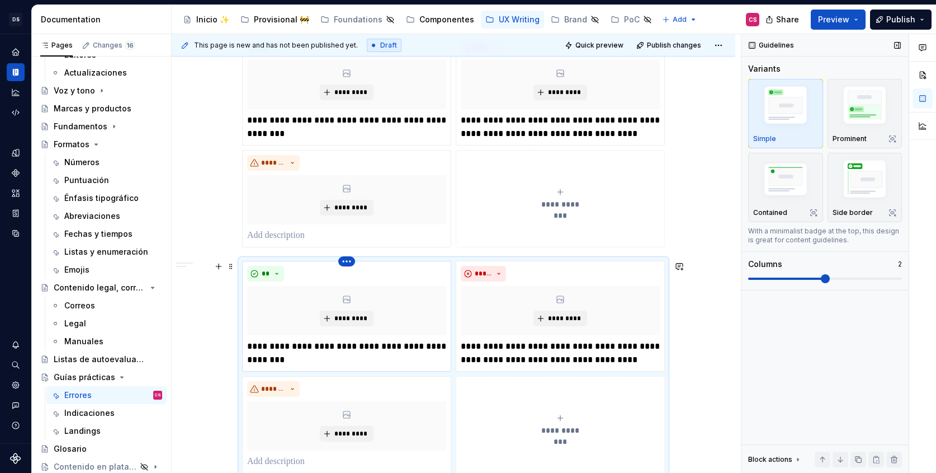
click at [347, 258] on html "DS Banco General CS Design system data Documentation Accessibility guide for tr…" at bounding box center [468, 236] width 936 height 473
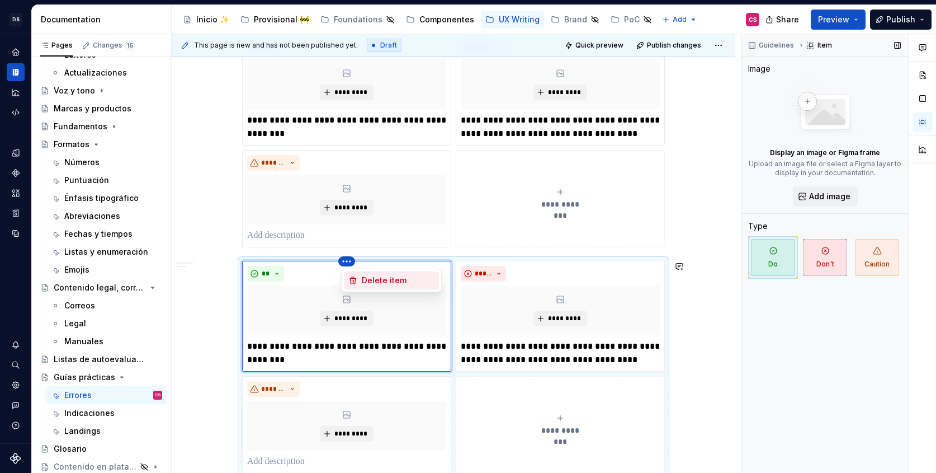
click at [360, 279] on div "Delete item" at bounding box center [391, 280] width 95 height 18
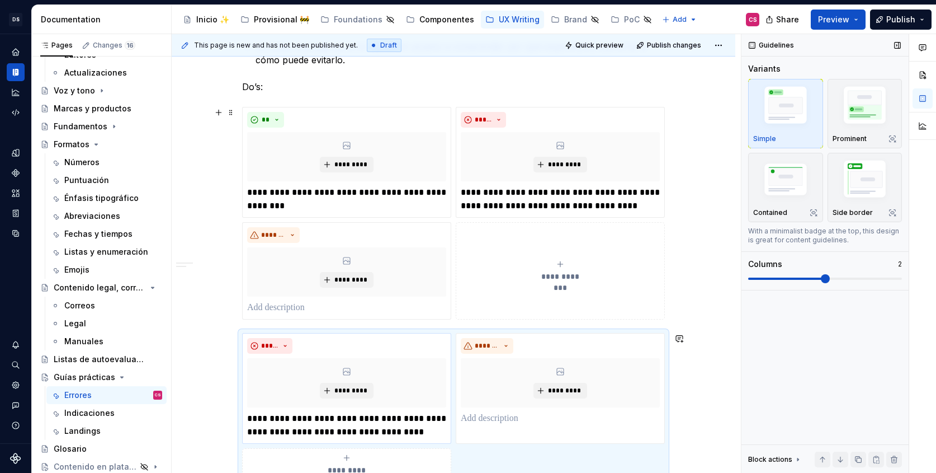
scroll to position [311, 0]
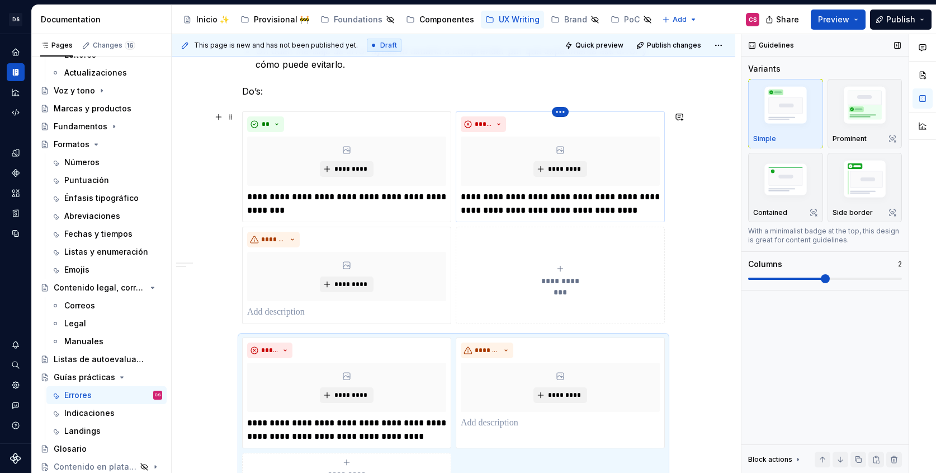
click at [562, 115] on html "DS Banco General CS Design system data Documentation Accessibility guide for tr…" at bounding box center [468, 236] width 936 height 473
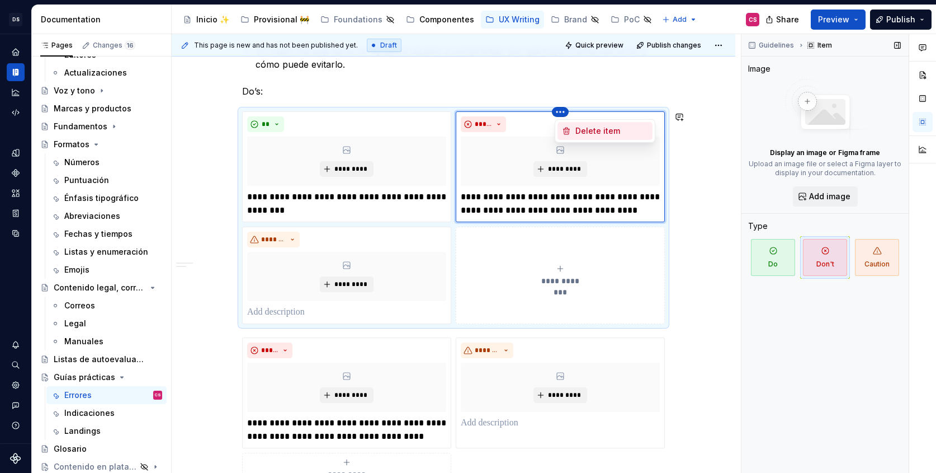
click at [572, 129] on div "Delete item" at bounding box center [605, 131] width 95 height 18
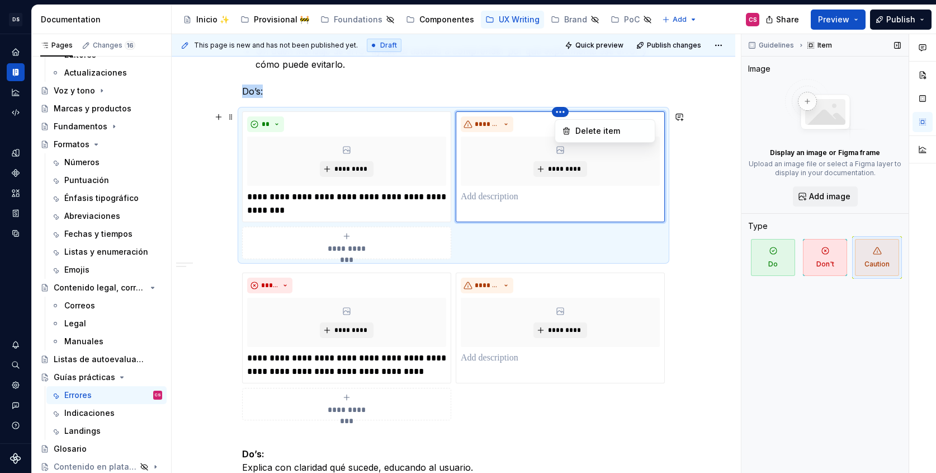
click at [561, 113] on html "DS Banco General CS Design system data Documentation Accessibility guide for tr…" at bounding box center [468, 236] width 936 height 473
click at [564, 131] on icon at bounding box center [567, 131] width 6 height 7
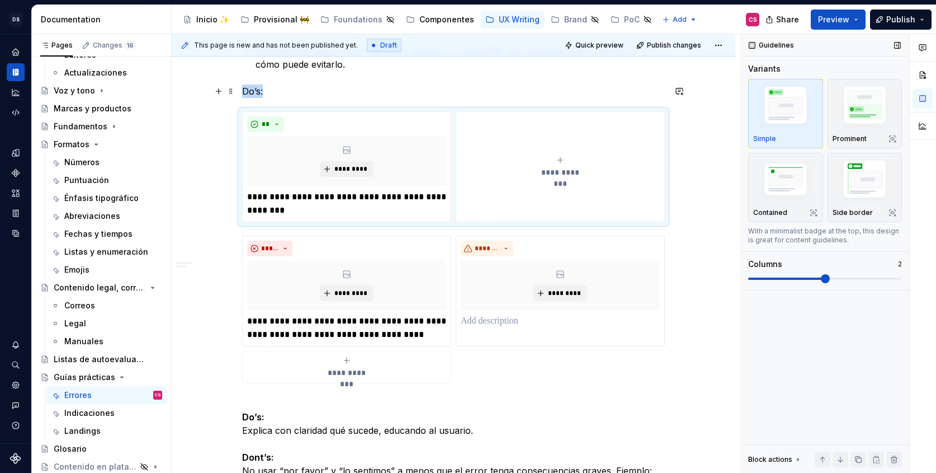
click at [244, 88] on div "**********" at bounding box center [454, 352] width 564 height 884
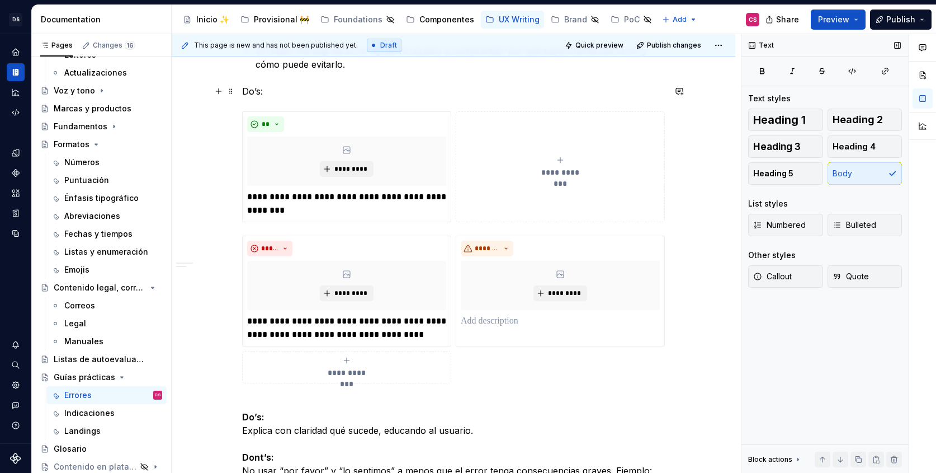
click at [245, 92] on p "Do’s:" at bounding box center [453, 90] width 423 height 13
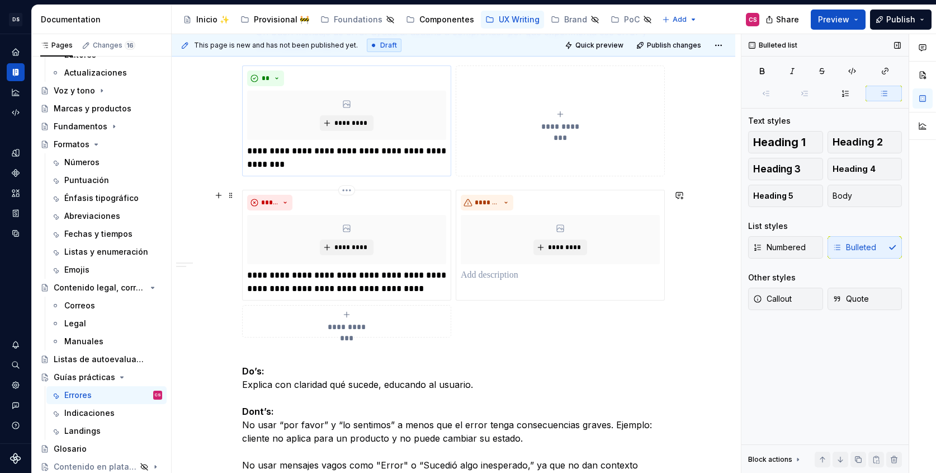
scroll to position [348, 0]
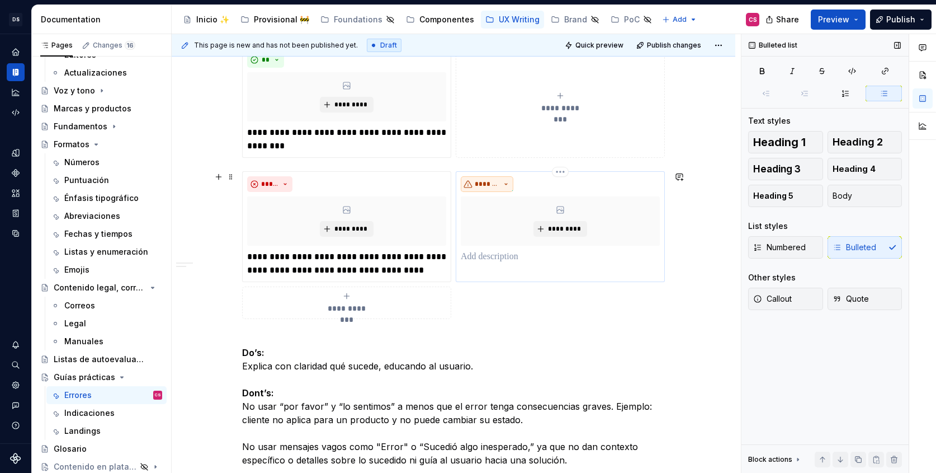
click at [485, 180] on span "*******" at bounding box center [487, 184] width 25 height 9
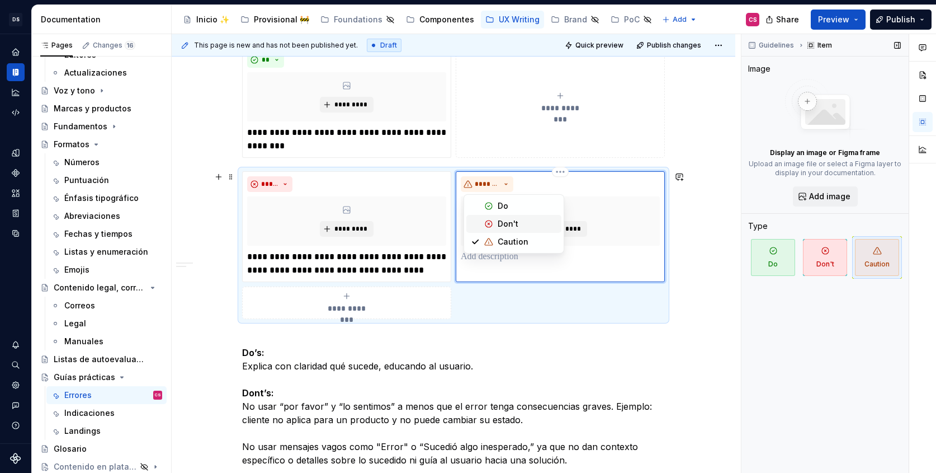
click at [492, 224] on div "Suggestions" at bounding box center [488, 223] width 9 height 9
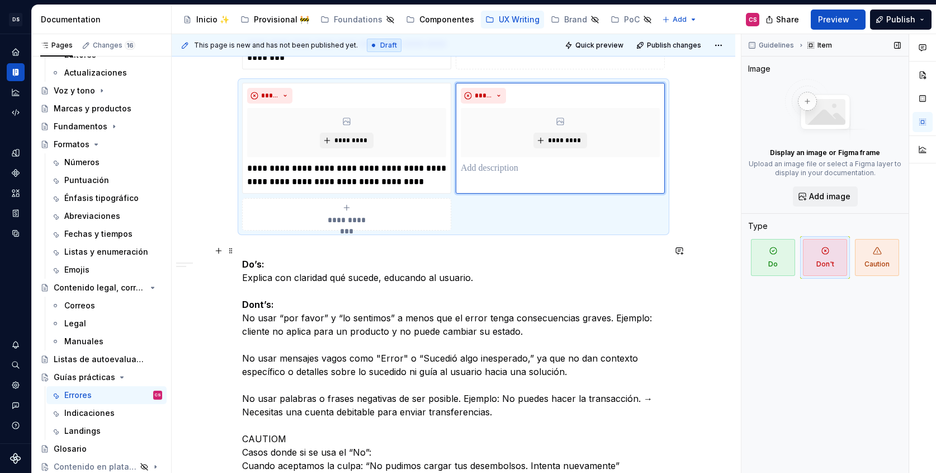
scroll to position [441, 0]
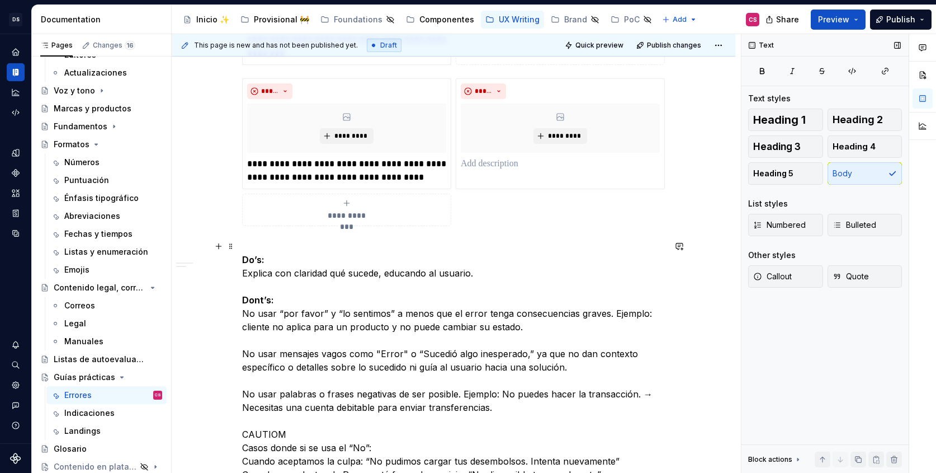
click at [286, 356] on p "Do’s: Explica con claridad qué sucede, educando al usuario. Dont’s: No usar “po…" at bounding box center [453, 360] width 423 height 242
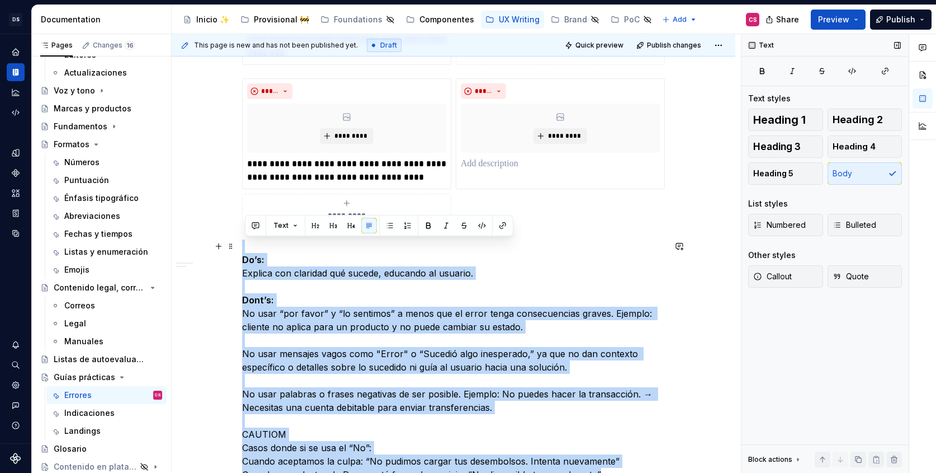
click at [286, 356] on p "Do’s: Explica con claridad qué sucede, educando al usuario. Dont’s: No usar “po…" at bounding box center [453, 360] width 423 height 242
click at [309, 365] on p "Do’s: Explica con claridad qué sucede, educando al usuario. Dont’s: No usar “po…" at bounding box center [453, 360] width 423 height 242
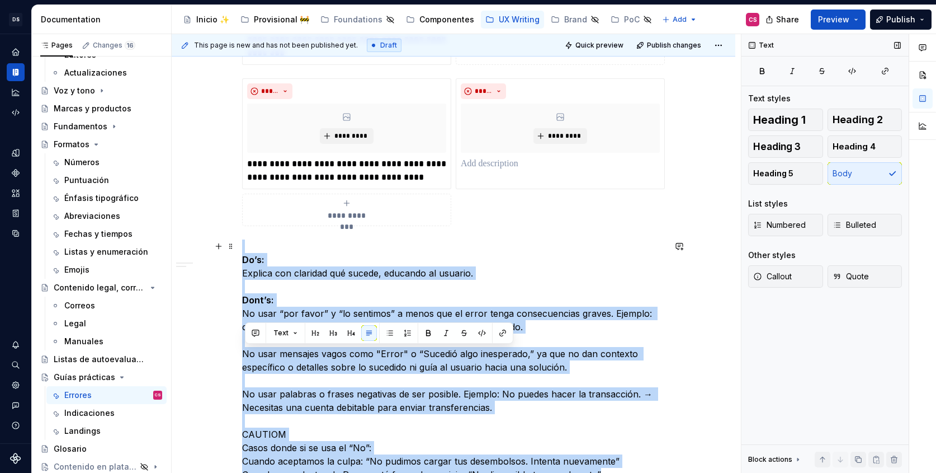
drag, startPoint x: 245, startPoint y: 353, endPoint x: 590, endPoint y: 370, distance: 345.5
click at [590, 370] on p "Do’s: Explica con claridad qué sucede, educando al usuario. Dont’s: No usar “po…" at bounding box center [453, 360] width 423 height 242
copy p "No usar mensajes vagos como "Error" o “Sucedió algo inesperado,” ya que no dan …"
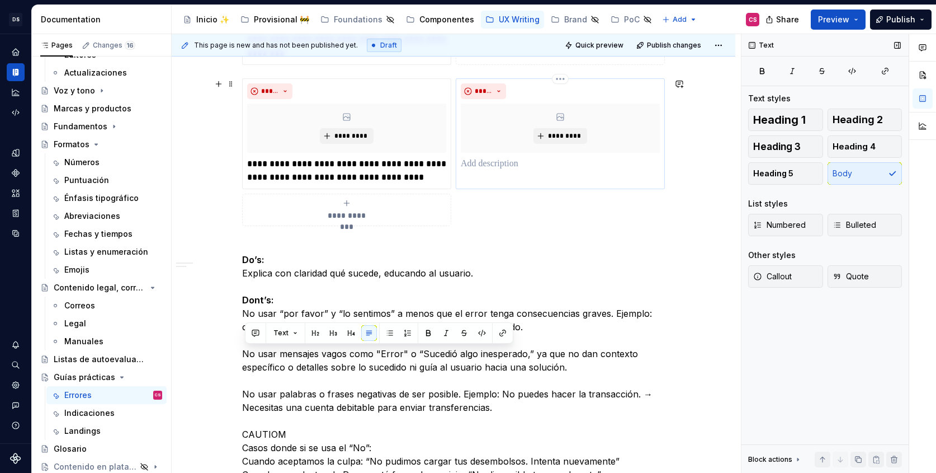
click at [525, 169] on p at bounding box center [560, 163] width 199 height 13
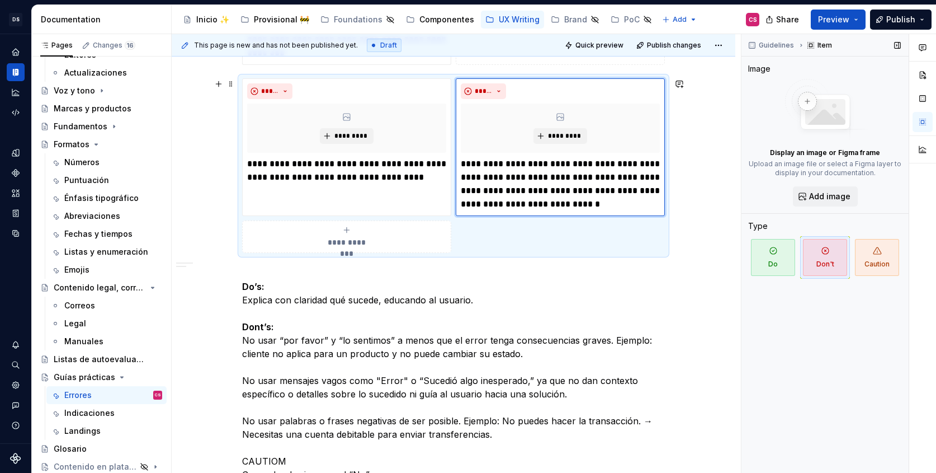
click at [304, 239] on div "**********" at bounding box center [346, 236] width 199 height 22
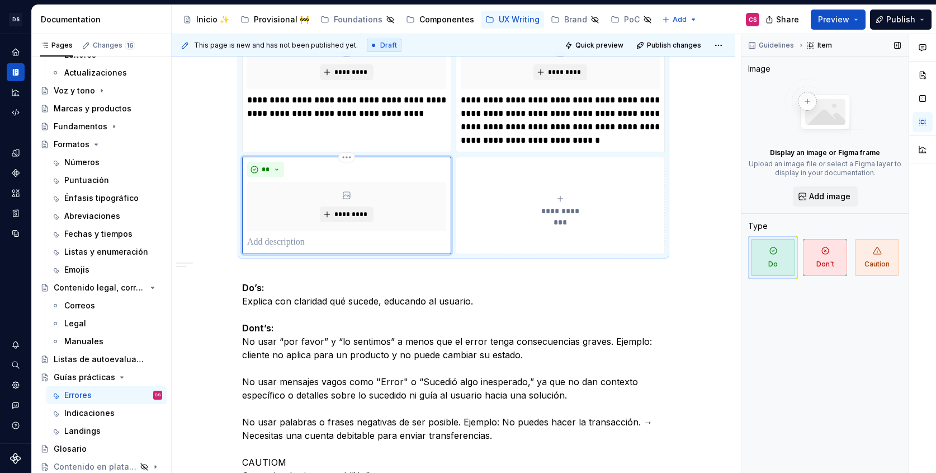
scroll to position [532, 0]
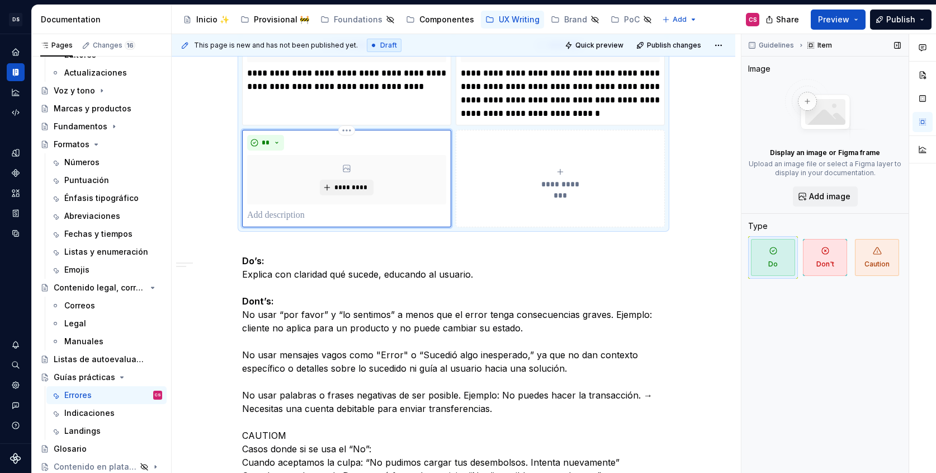
click at [275, 134] on div "** *********" at bounding box center [346, 178] width 209 height 97
click at [275, 138] on button "**" at bounding box center [265, 143] width 37 height 16
click at [286, 180] on div "Don't" at bounding box center [294, 182] width 21 height 11
click at [299, 391] on p "Do’s: Explica con claridad qué sucede, educando al usuario. Dont’s: No usar “po…" at bounding box center [453, 361] width 423 height 242
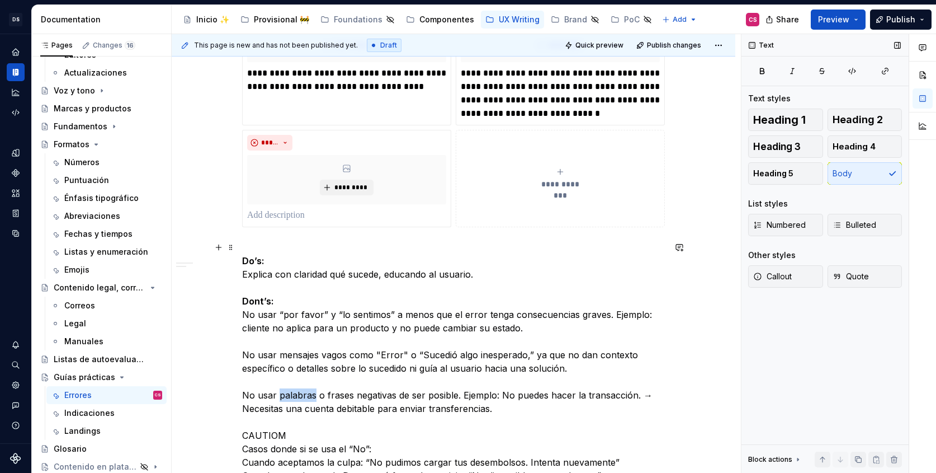
click at [299, 391] on p "Do’s: Explica con claridad qué sucede, educando al usuario. Dont’s: No usar “po…" at bounding box center [453, 361] width 423 height 242
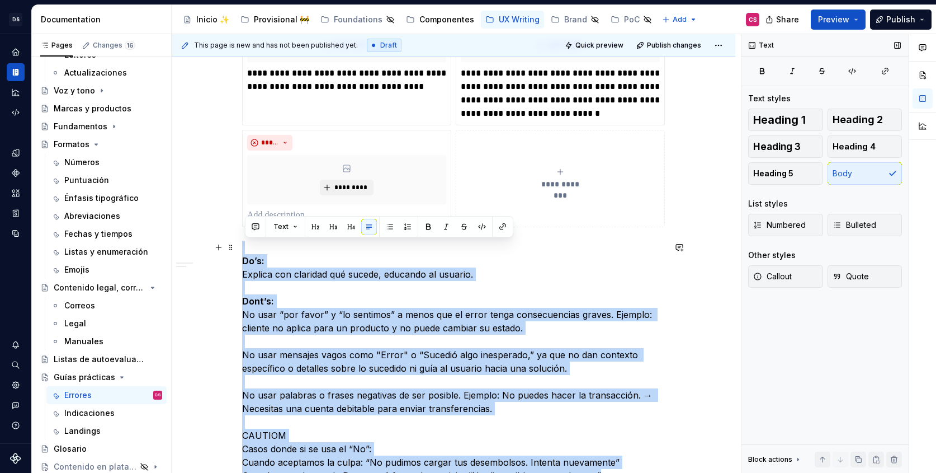
click at [299, 391] on p "Do’s: Explica con claridad qué sucede, educando al usuario. Dont’s: No usar “po…" at bounding box center [453, 361] width 423 height 242
click at [468, 386] on p "Do’s: Explica con claridad qué sucede, educando al usuario. Dont’s: No usar “po…" at bounding box center [453, 361] width 423 height 242
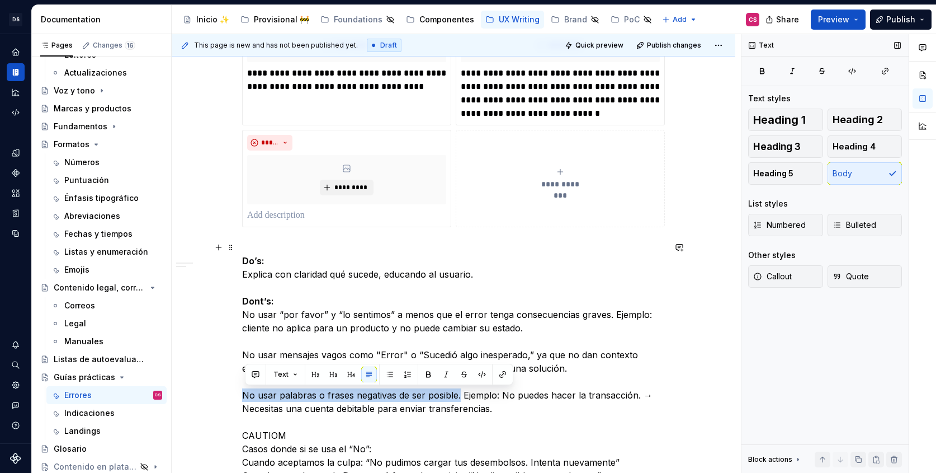
drag, startPoint x: 463, startPoint y: 395, endPoint x: 206, endPoint y: 394, distance: 256.1
click at [206, 394] on div "**********" at bounding box center [454, 163] width 564 height 949
copy p "No usar palabras o frases negativas de ser posible."
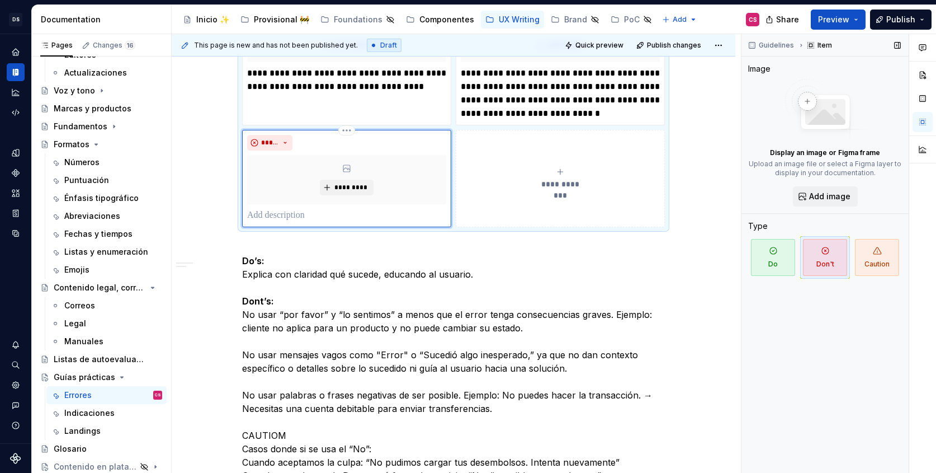
click at [304, 199] on div "*********" at bounding box center [346, 179] width 199 height 49
click at [305, 216] on p at bounding box center [346, 215] width 199 height 13
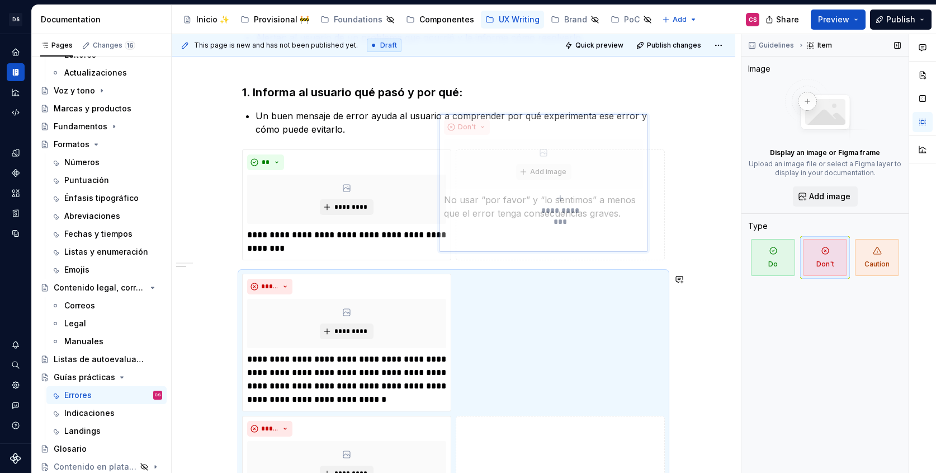
scroll to position [238, 0]
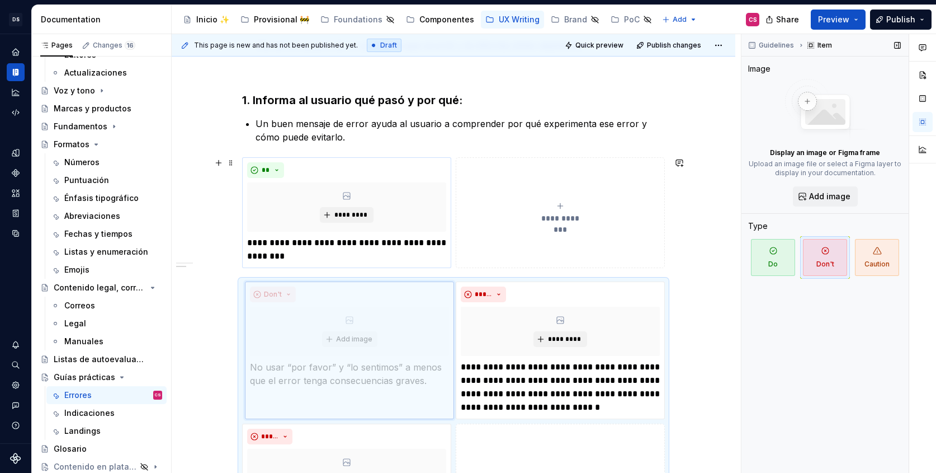
drag, startPoint x: 376, startPoint y: 232, endPoint x: 360, endPoint y: 267, distance: 38.6
click at [342, 260] on body "DS Banco General CS Design system data Documentation Accessibility guide for tr…" at bounding box center [468, 236] width 936 height 473
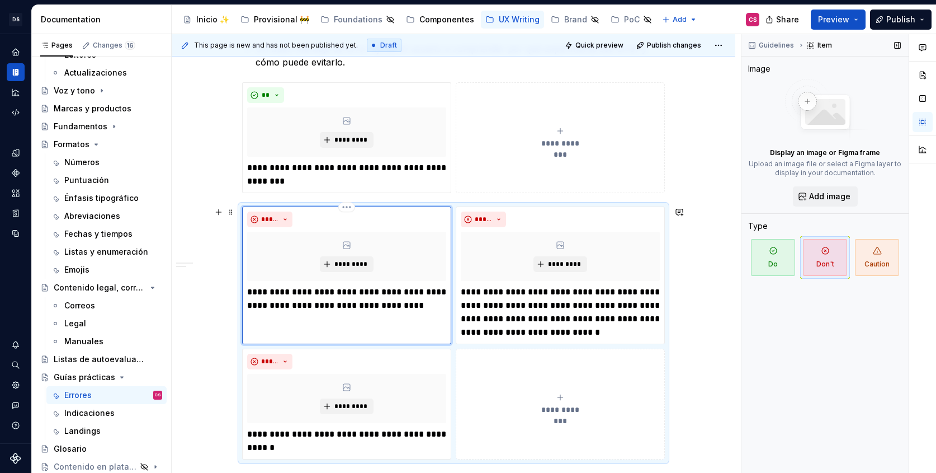
scroll to position [314, 0]
click at [544, 369] on button "**********" at bounding box center [560, 402] width 209 height 111
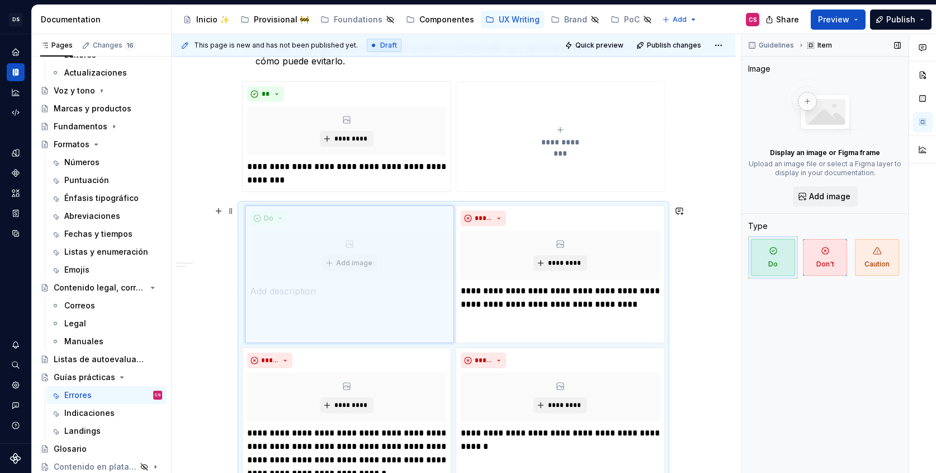
drag, startPoint x: 534, startPoint y: 348, endPoint x: 317, endPoint y: 234, distance: 245.2
click at [317, 234] on body "DS Banco General CS Design system data Documentation Accessibility guide for tr…" at bounding box center [468, 236] width 936 height 473
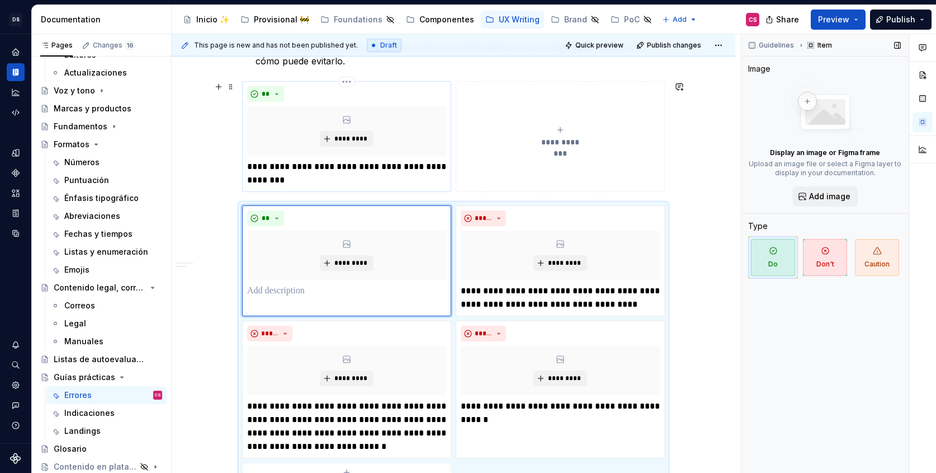
click at [293, 166] on p "**********" at bounding box center [346, 173] width 199 height 27
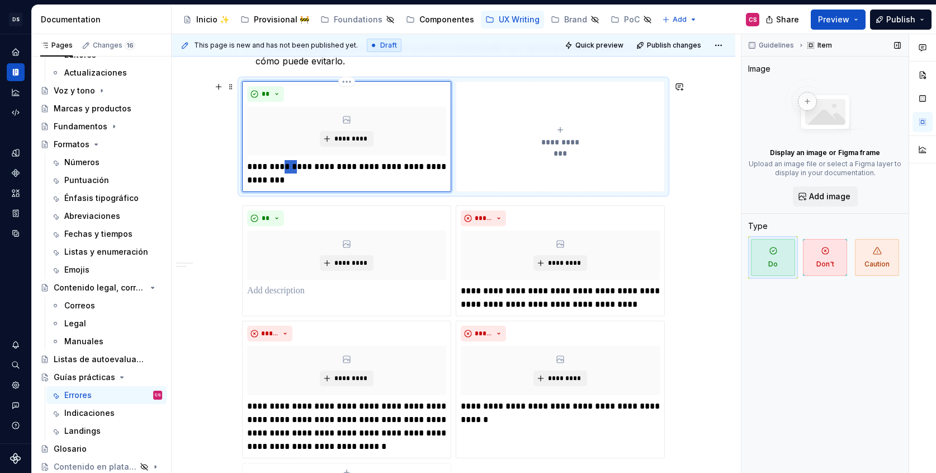
click at [293, 166] on p "**********" at bounding box center [346, 173] width 199 height 27
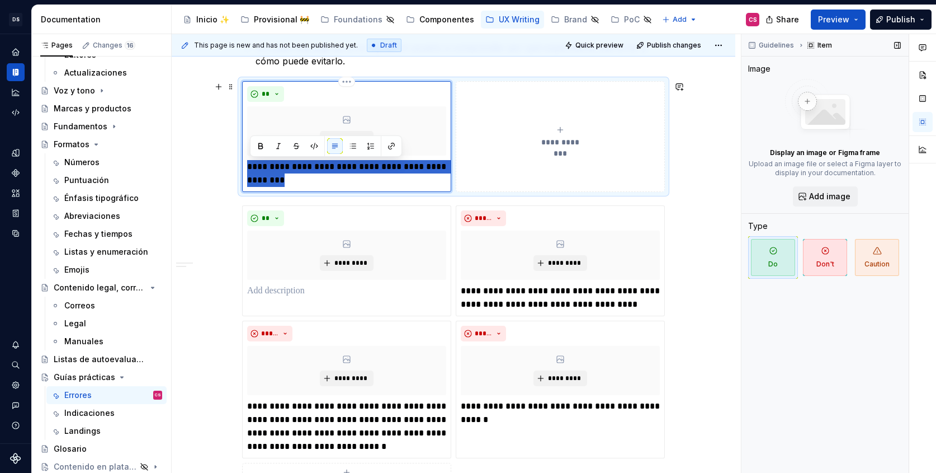
click at [293, 166] on p "**********" at bounding box center [346, 173] width 199 height 27
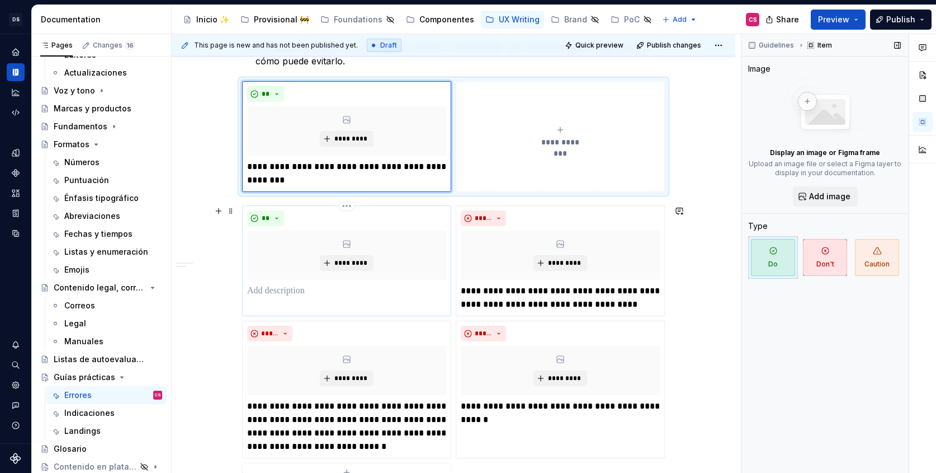
click at [275, 294] on p at bounding box center [346, 290] width 199 height 13
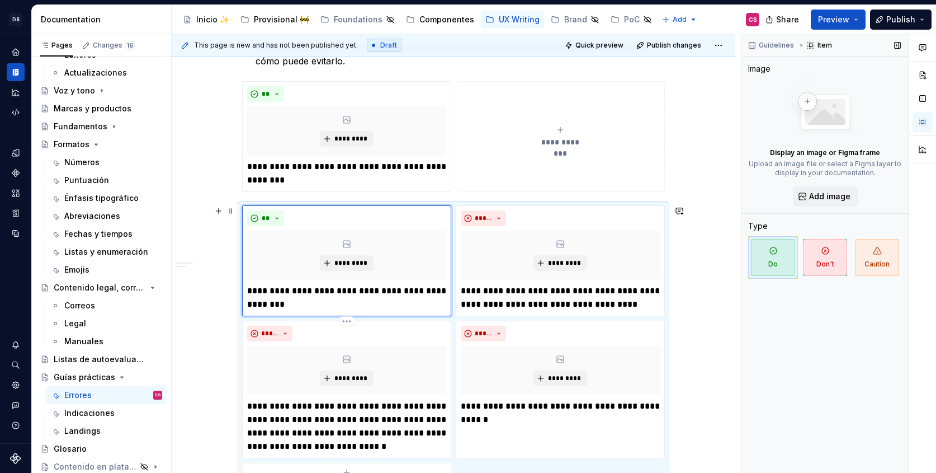
scroll to position [341, 0]
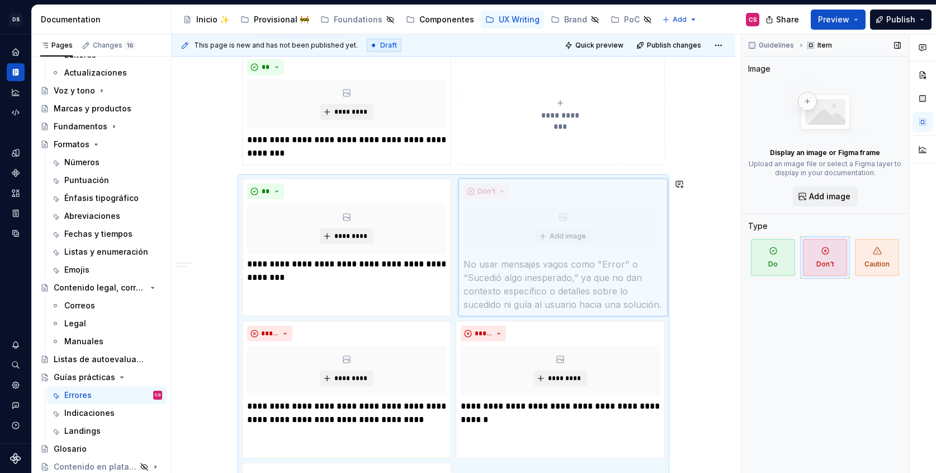
drag, startPoint x: 350, startPoint y: 336, endPoint x: 512, endPoint y: 213, distance: 203.6
click at [511, 213] on body "DS Banco General CS Design system data Documentation Accessibility guide for tr…" at bounding box center [468, 236] width 936 height 473
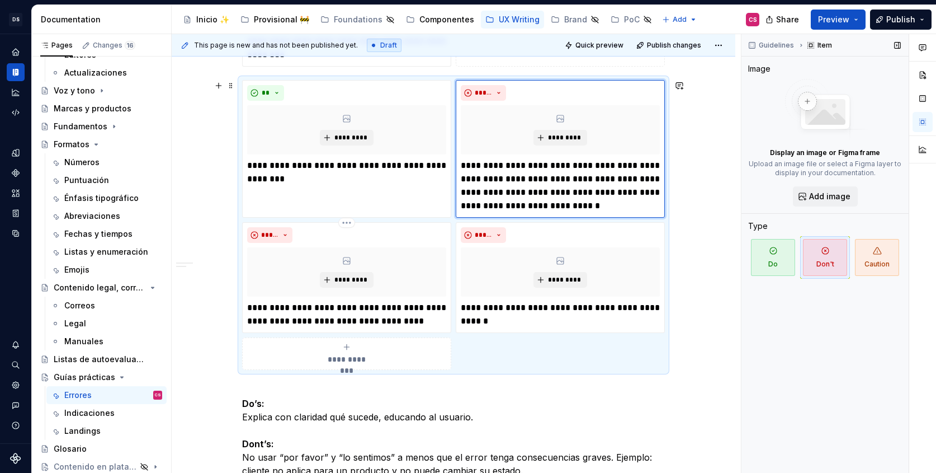
scroll to position [443, 0]
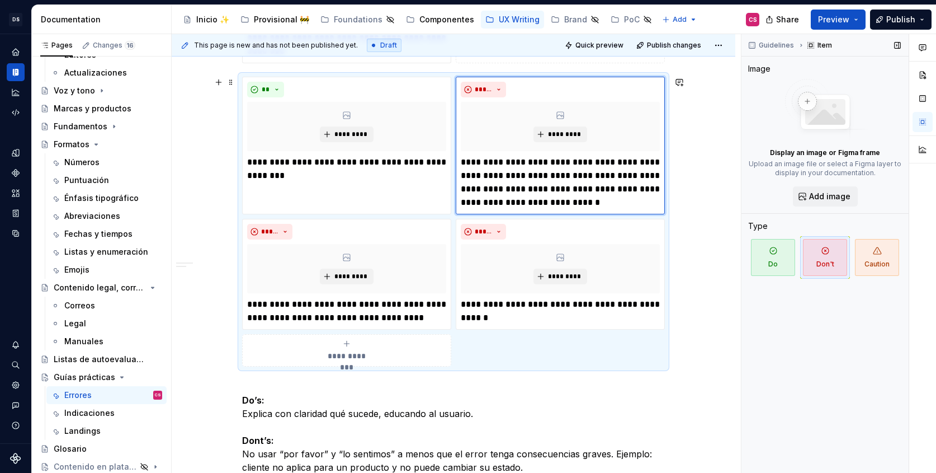
click at [380, 353] on div "**********" at bounding box center [346, 350] width 199 height 22
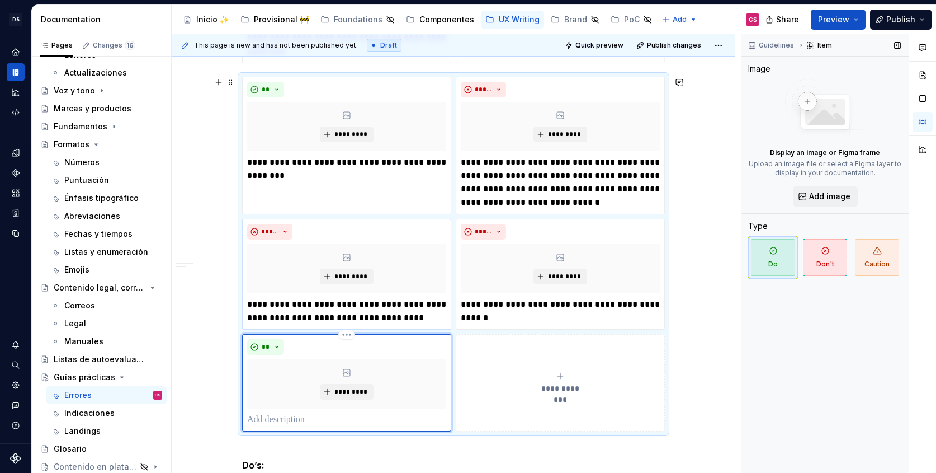
scroll to position [470, 0]
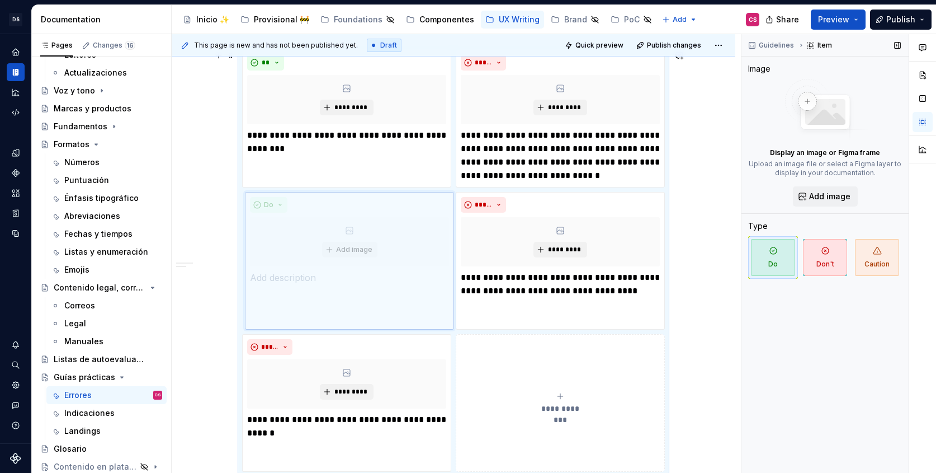
drag, startPoint x: 366, startPoint y: 351, endPoint x: 360, endPoint y: 233, distance: 117.6
click at [360, 233] on body "DS Banco General CS Design system data Documentation Accessibility guide for tr…" at bounding box center [468, 236] width 936 height 473
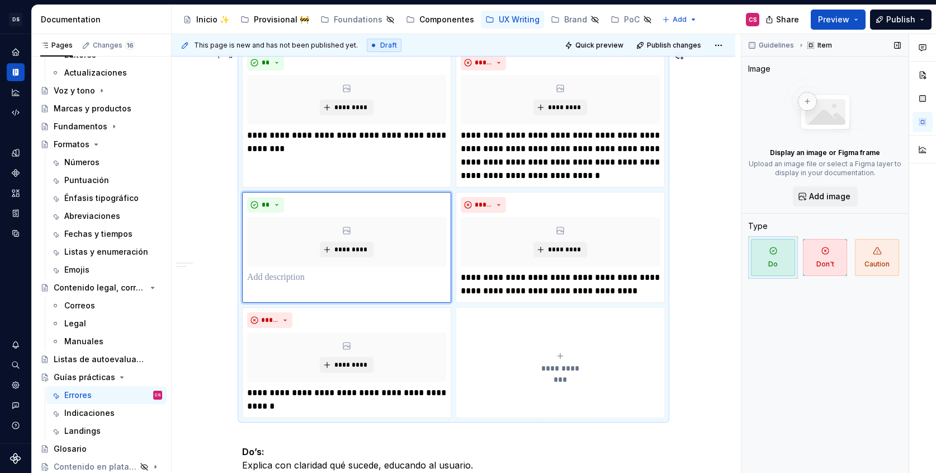
click at [514, 334] on button "**********" at bounding box center [560, 362] width 209 height 111
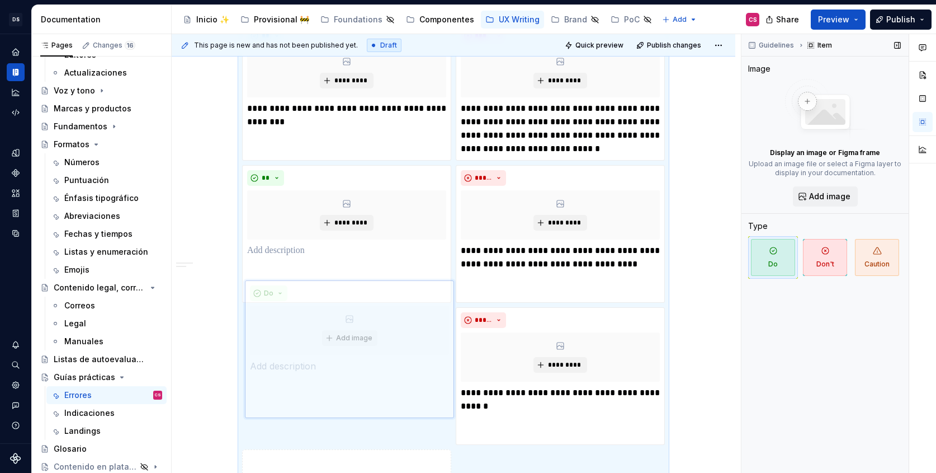
drag, startPoint x: 574, startPoint y: 318, endPoint x: 404, endPoint y: 335, distance: 171.5
click at [404, 335] on body "DS Banco General CS Design system data Documentation Accessibility guide for tr…" at bounding box center [468, 236] width 936 height 473
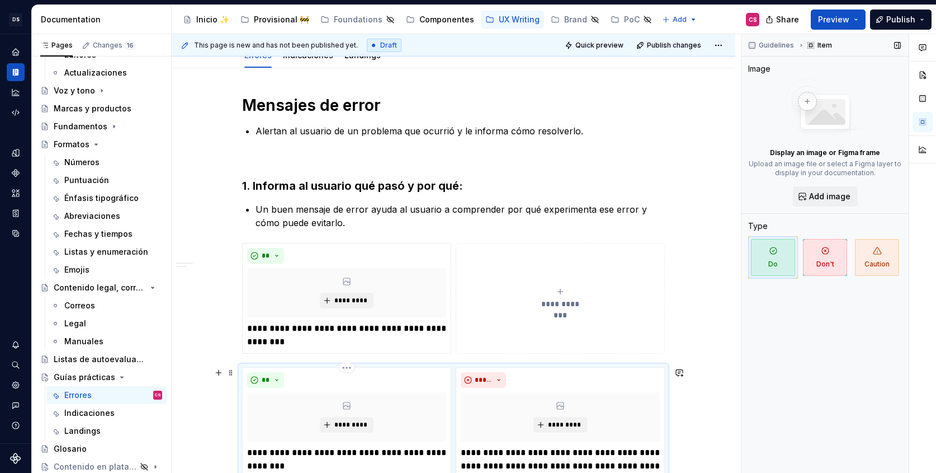
scroll to position [30, 0]
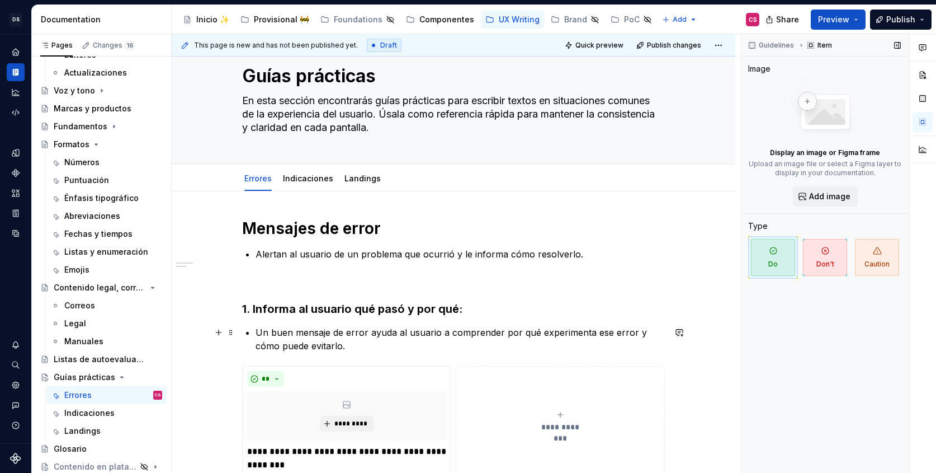
click at [259, 328] on p "Un buen mensaje de error ayuda al usuario a comprender por qué experimenta ese …" at bounding box center [460, 338] width 409 height 27
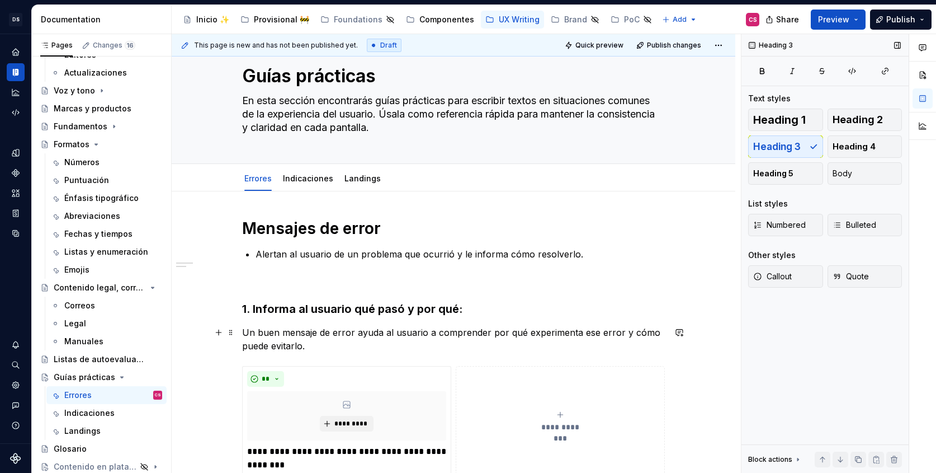
click at [336, 343] on p "Un buen mensaje de error ayuda al usuario a comprender por qué experimenta ese …" at bounding box center [453, 338] width 423 height 27
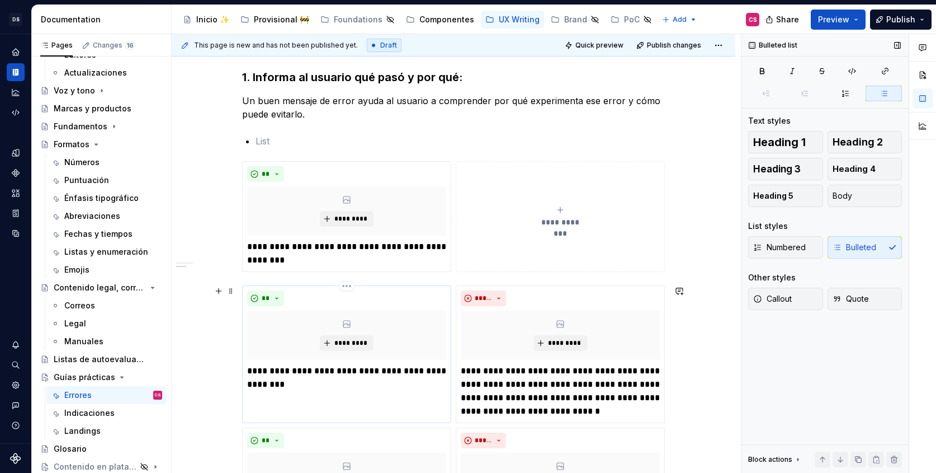
scroll to position [244, 0]
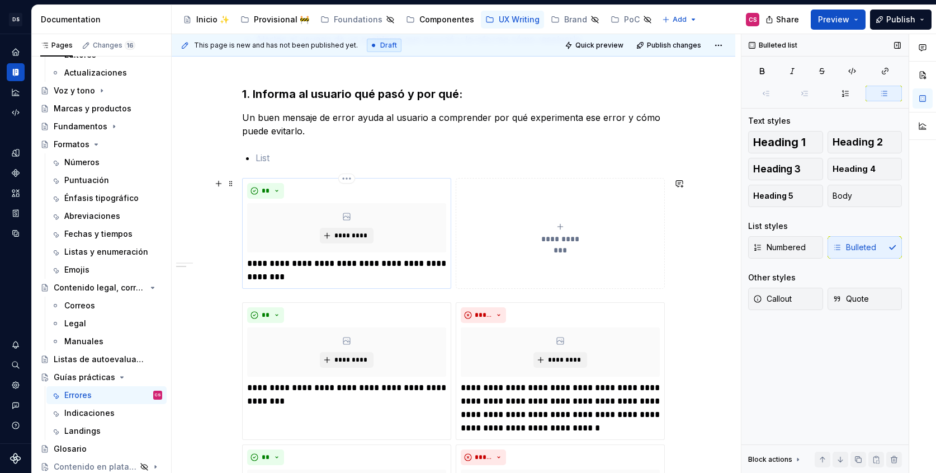
click at [291, 276] on p "**********" at bounding box center [346, 270] width 199 height 27
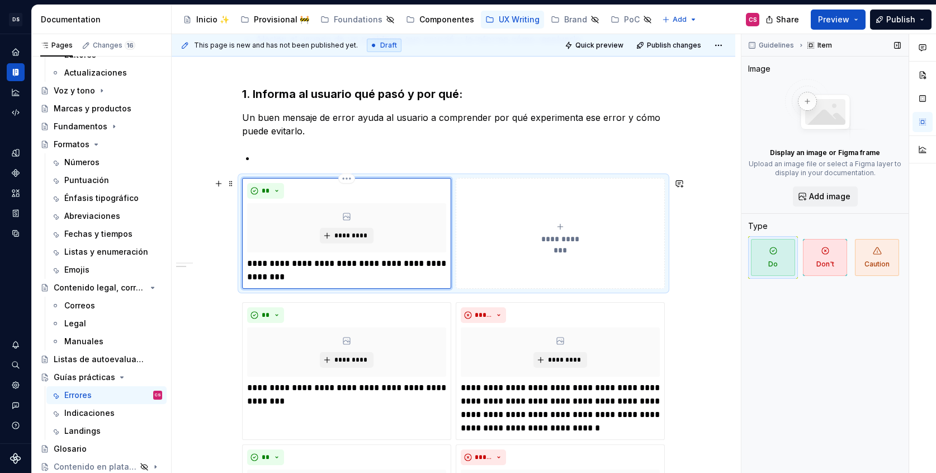
click at [291, 276] on p "**********" at bounding box center [346, 270] width 199 height 27
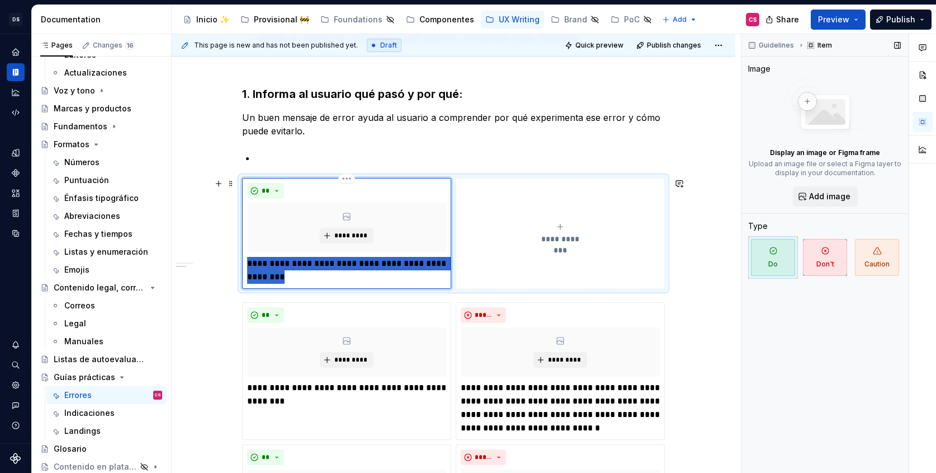
click at [291, 276] on p "**********" at bounding box center [346, 270] width 199 height 27
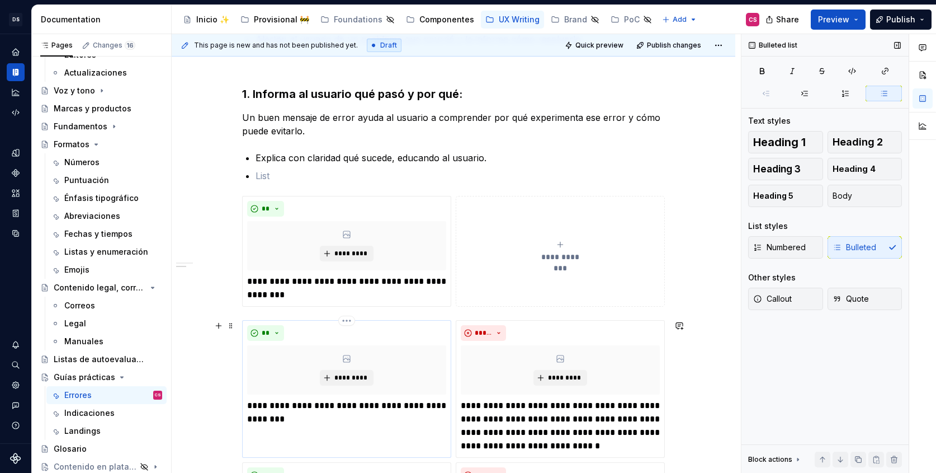
click at [264, 401] on p "**********" at bounding box center [346, 412] width 199 height 27
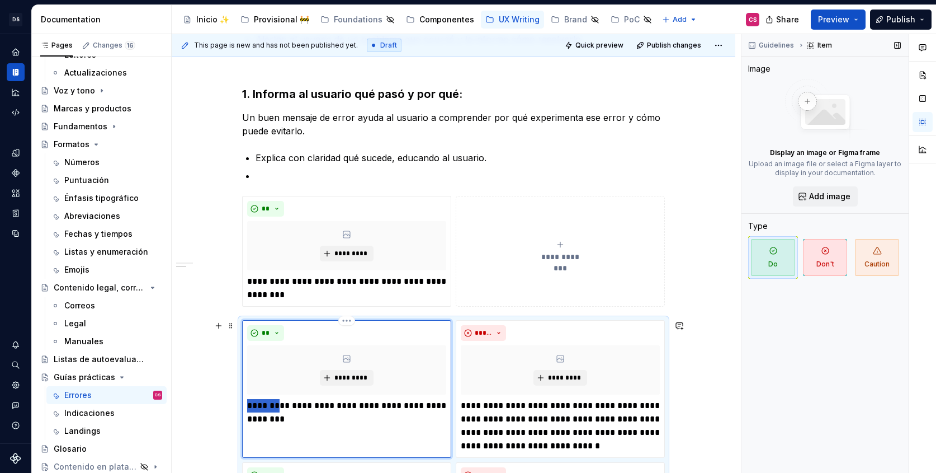
click at [264, 401] on p "**********" at bounding box center [346, 412] width 199 height 27
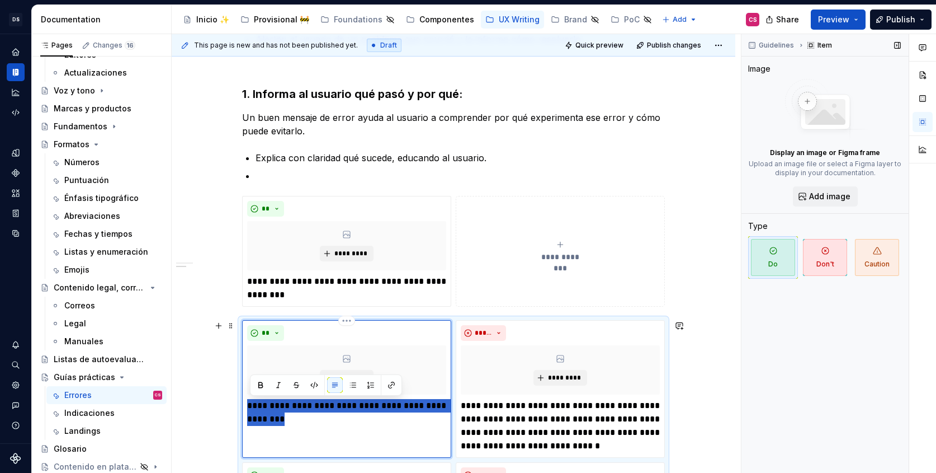
click at [264, 401] on p "**********" at bounding box center [346, 412] width 199 height 27
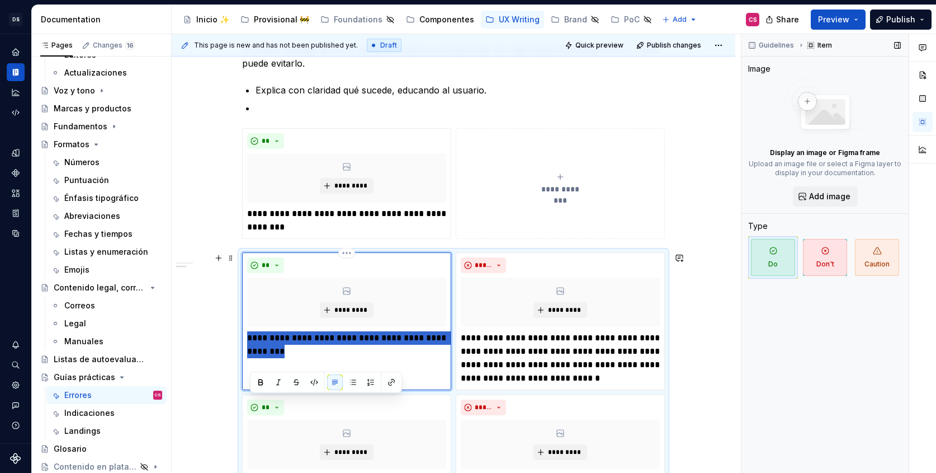
scroll to position [314, 0]
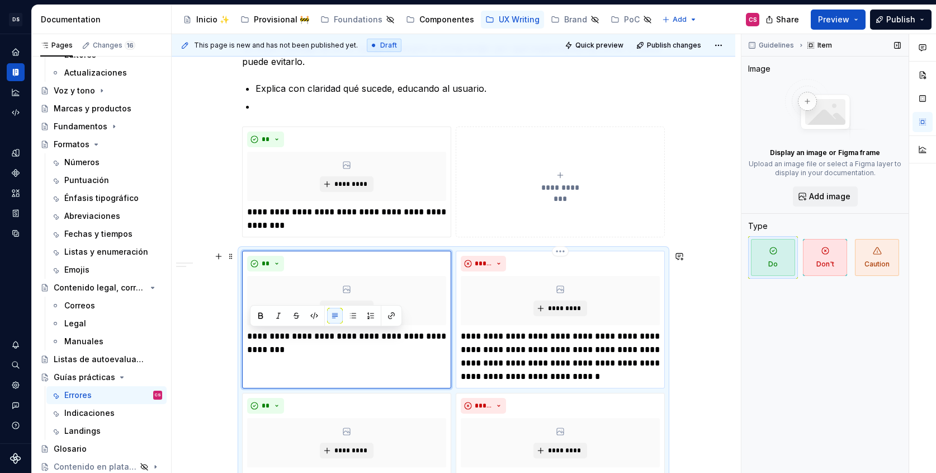
click at [499, 358] on p "**********" at bounding box center [560, 356] width 199 height 54
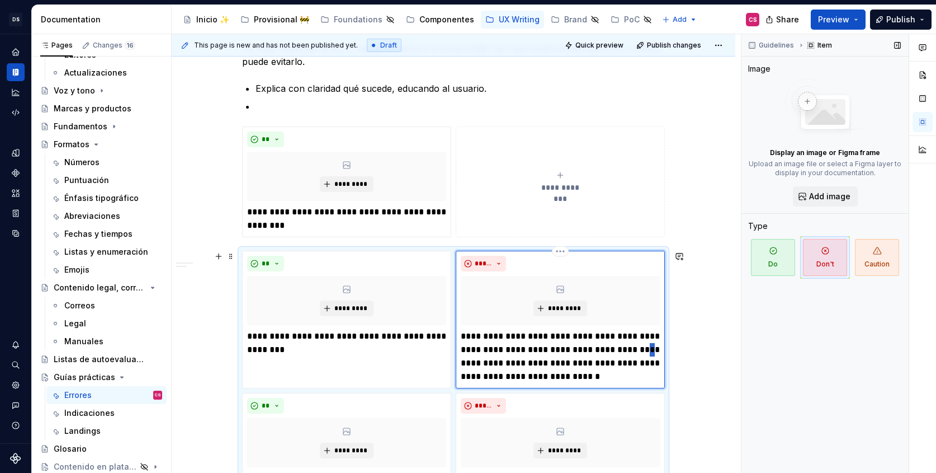
click at [499, 358] on p "**********" at bounding box center [560, 356] width 199 height 54
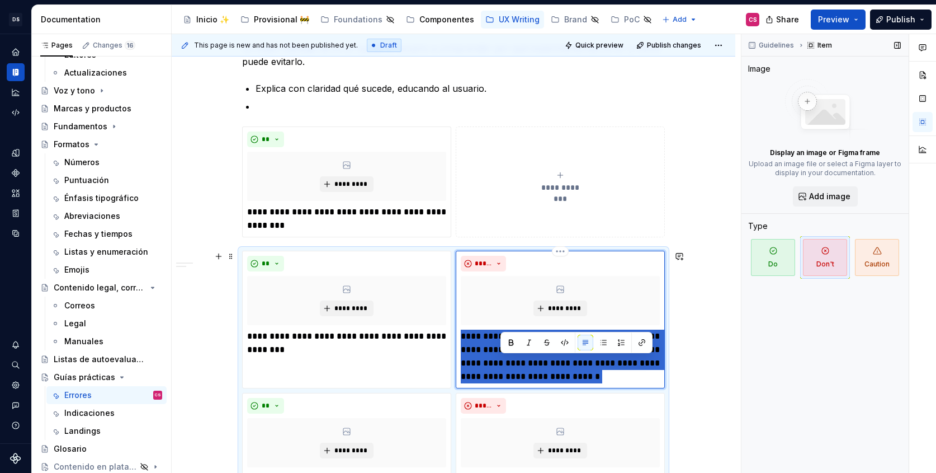
click at [499, 358] on p "**********" at bounding box center [560, 356] width 199 height 54
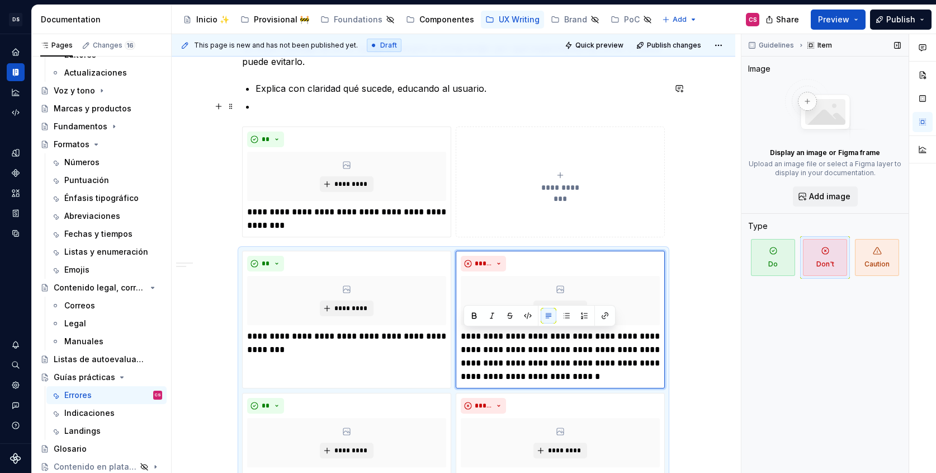
click at [328, 103] on p at bounding box center [460, 106] width 409 height 13
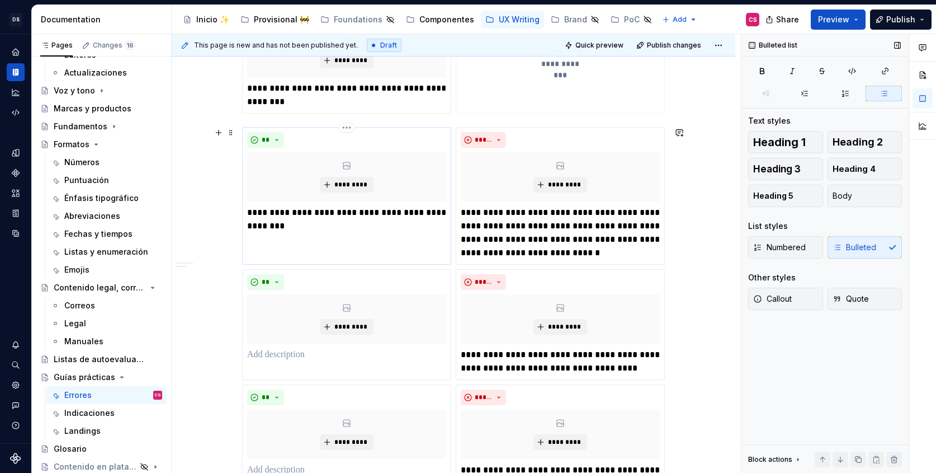
scroll to position [470, 0]
click at [496, 349] on p "**********" at bounding box center [560, 360] width 199 height 27
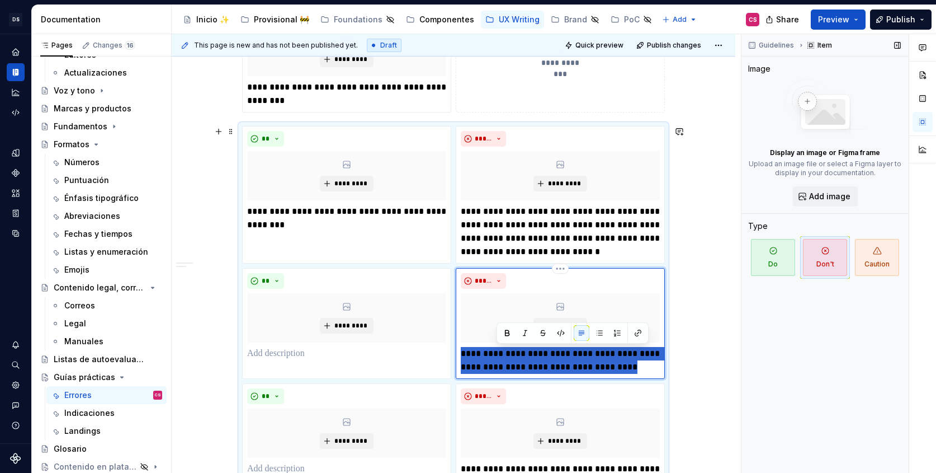
click at [496, 349] on p "**********" at bounding box center [560, 360] width 199 height 27
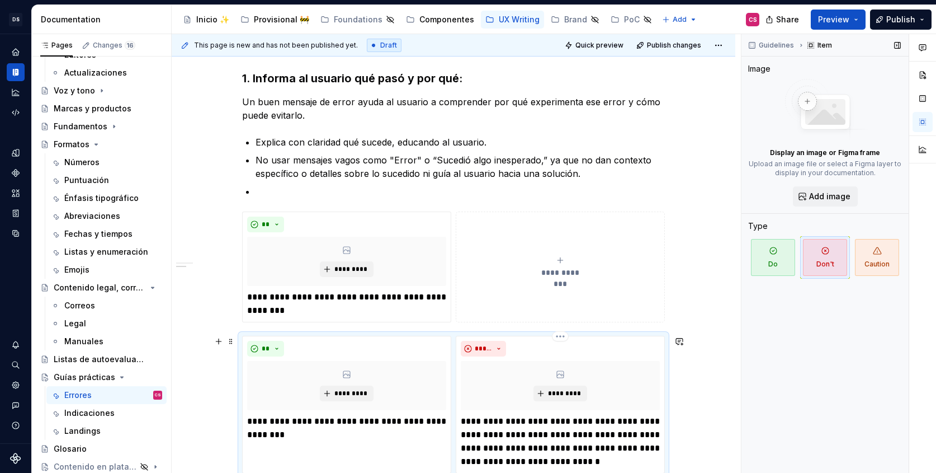
scroll to position [224, 0]
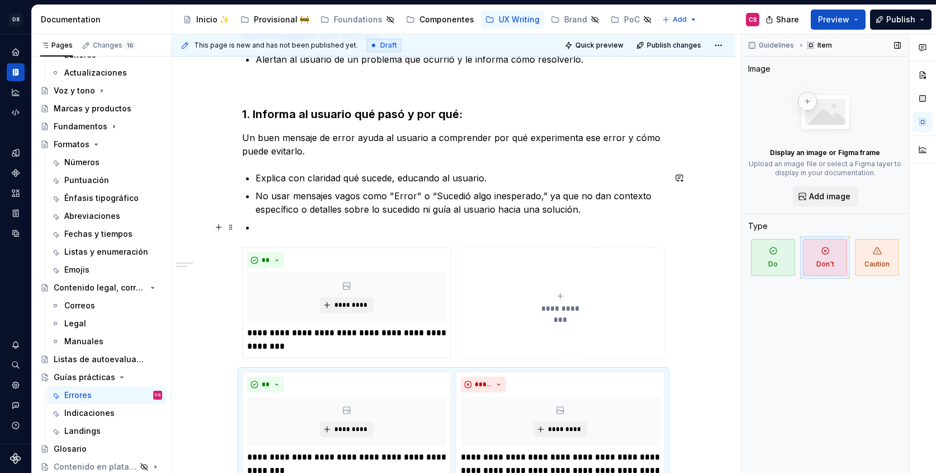
click at [331, 229] on p at bounding box center [460, 226] width 409 height 13
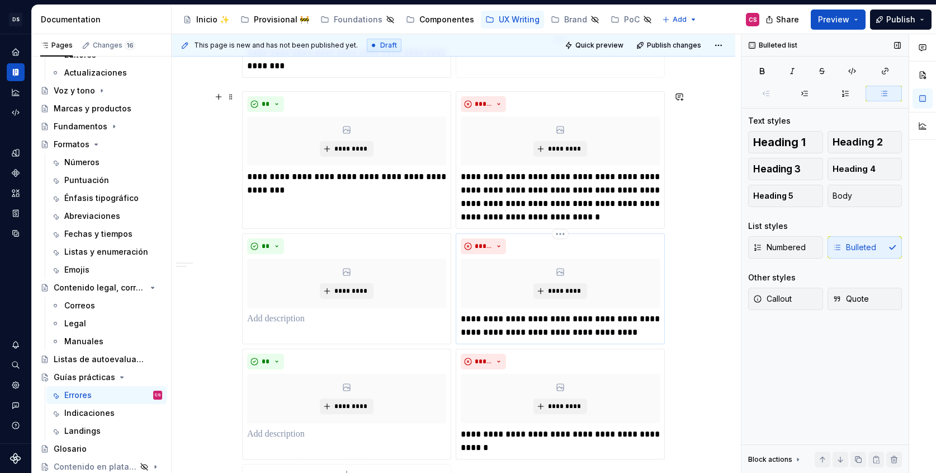
scroll to position [639, 0]
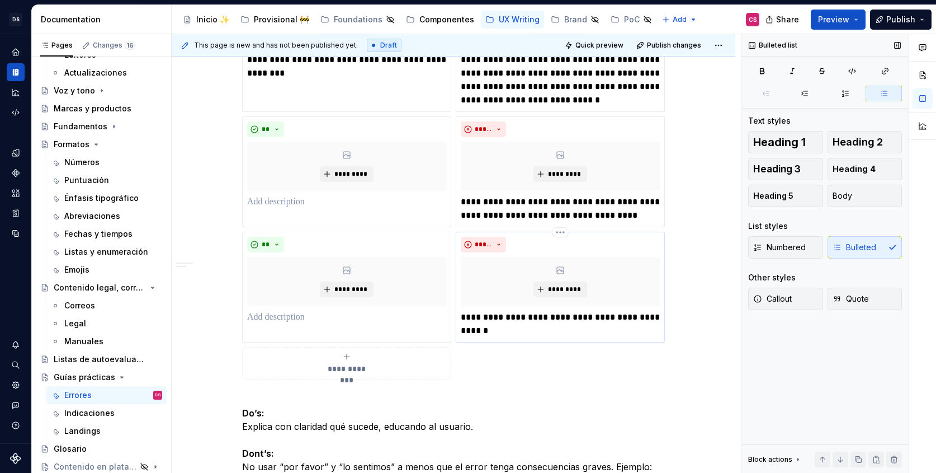
click at [527, 315] on p "**********" at bounding box center [560, 323] width 199 height 27
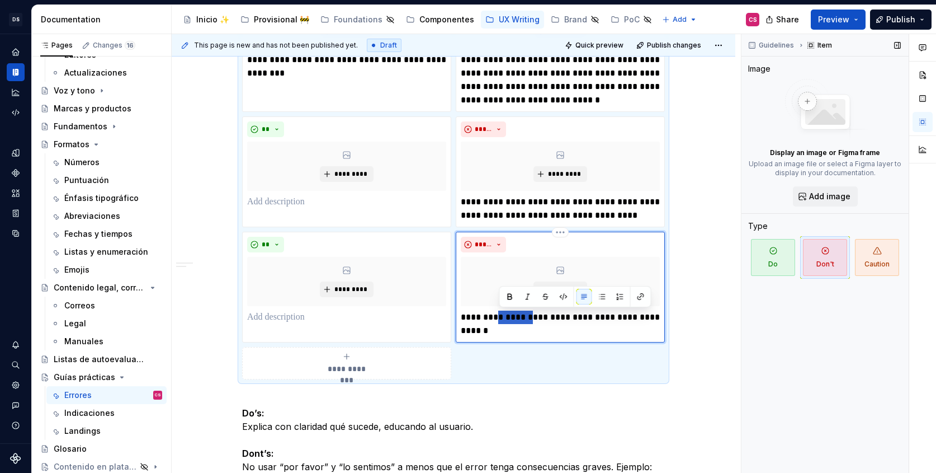
click at [527, 315] on p "**********" at bounding box center [560, 323] width 199 height 27
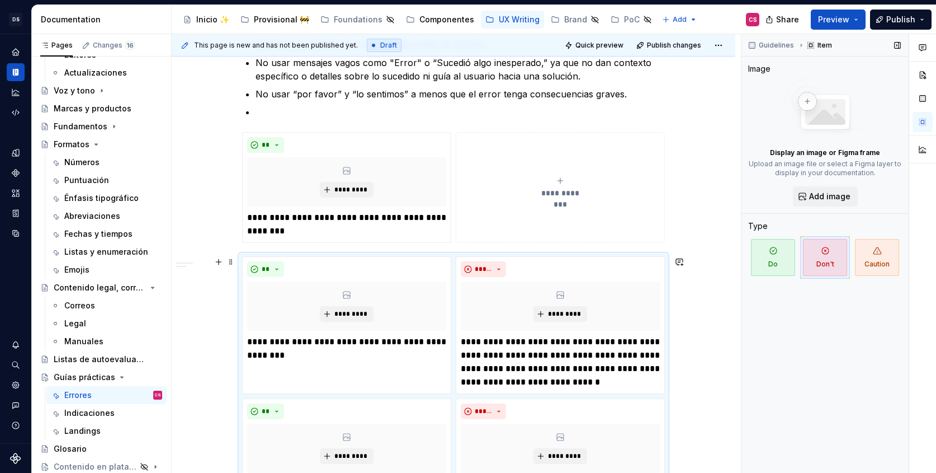
scroll to position [324, 0]
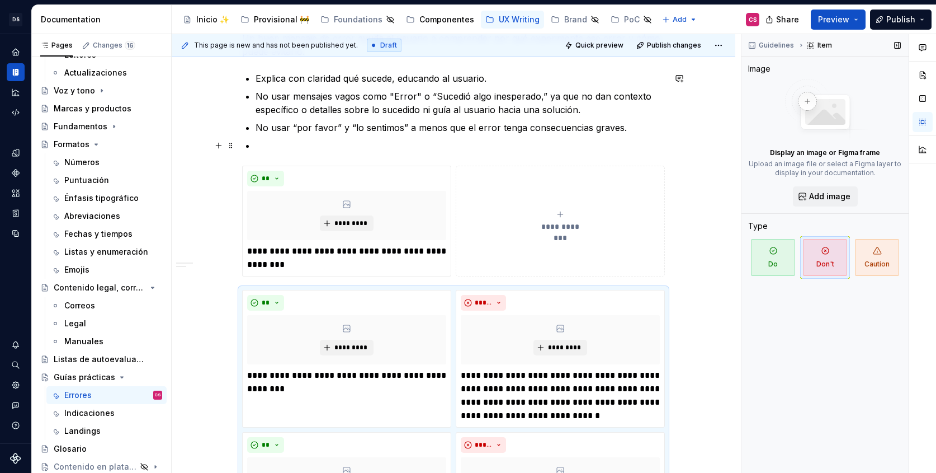
click at [303, 135] on ul "Explica con claridad qué sucede, educando al usuario. No usar mensajes vagos co…" at bounding box center [460, 112] width 409 height 81
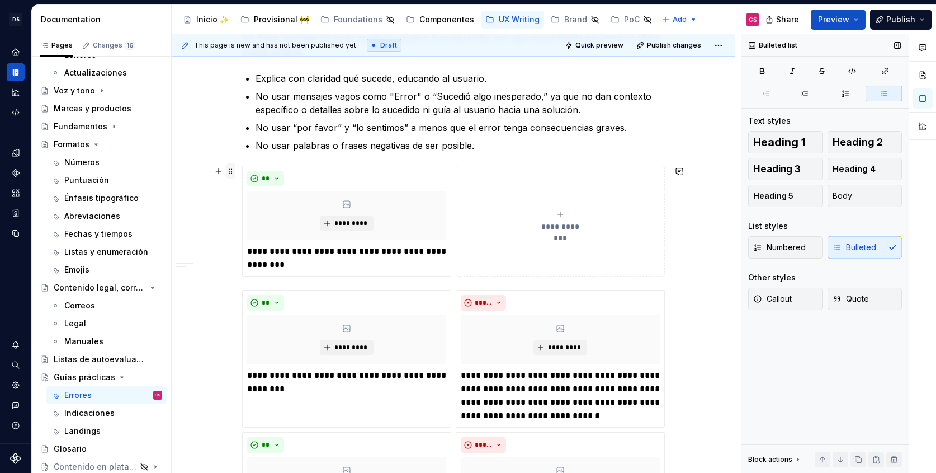
click at [233, 173] on span at bounding box center [231, 171] width 9 height 16
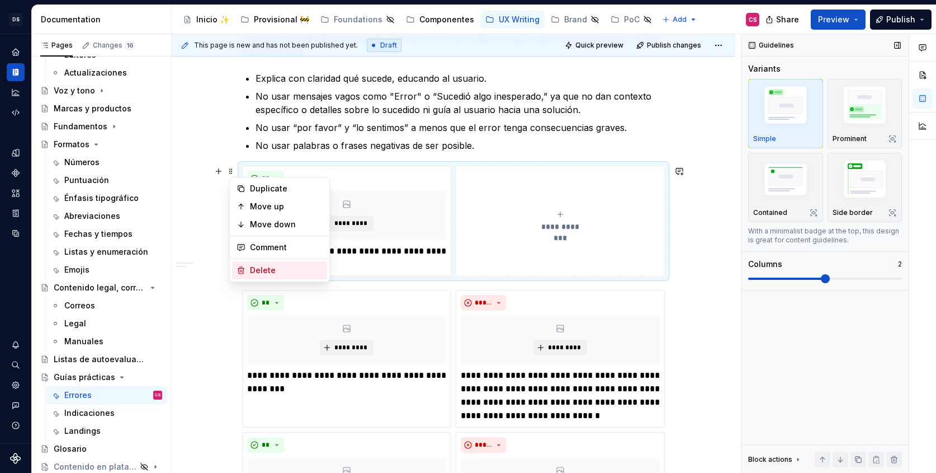
click at [264, 271] on div "Delete" at bounding box center [286, 270] width 73 height 11
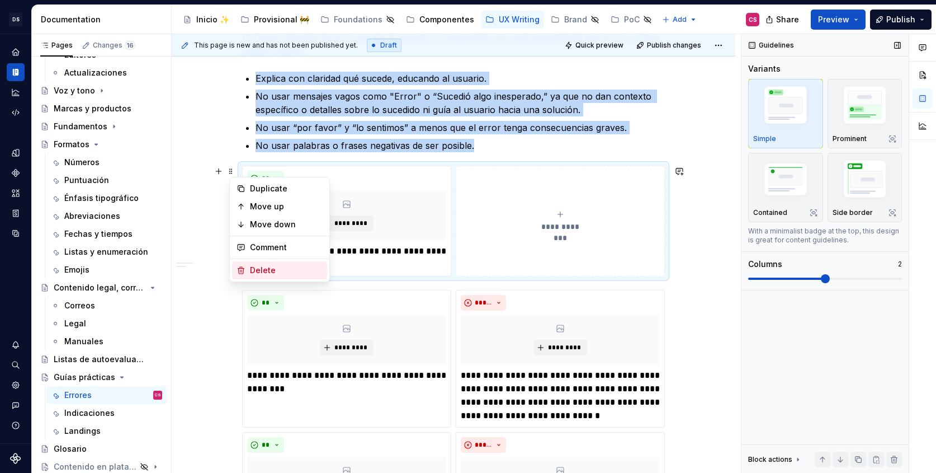
scroll to position [421, 0]
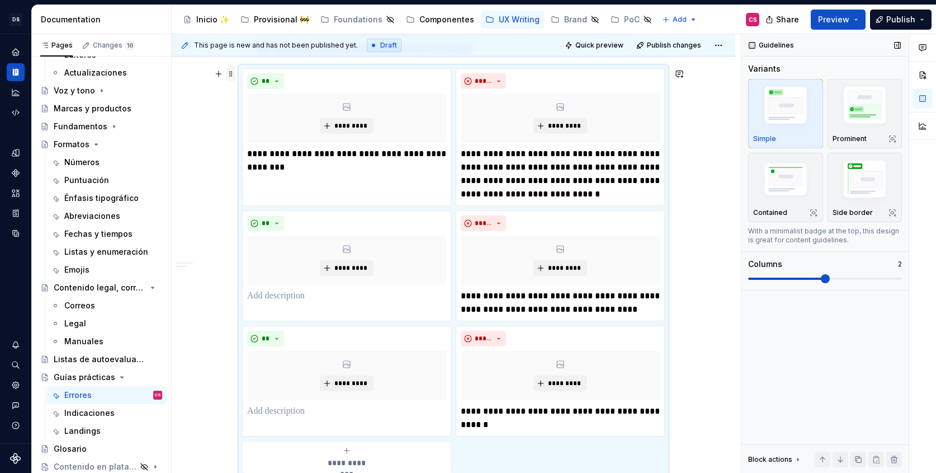
click at [235, 72] on span at bounding box center [231, 74] width 9 height 16
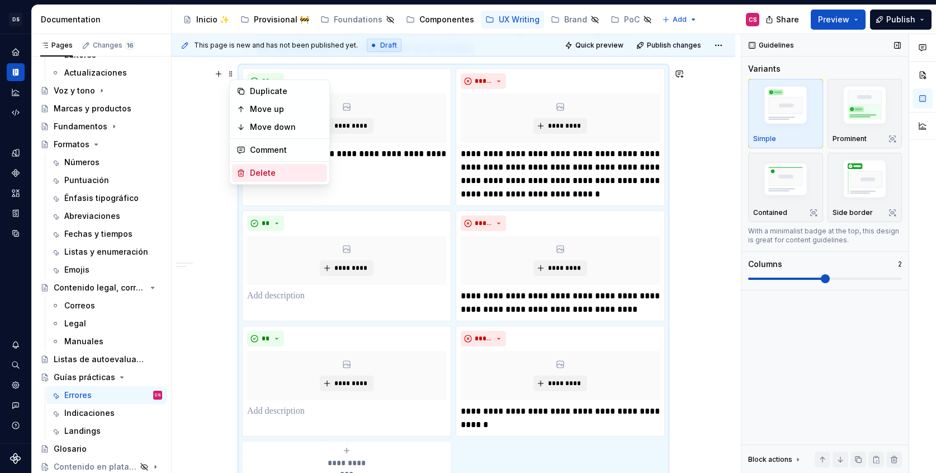
click at [248, 170] on div "Delete" at bounding box center [279, 173] width 95 height 18
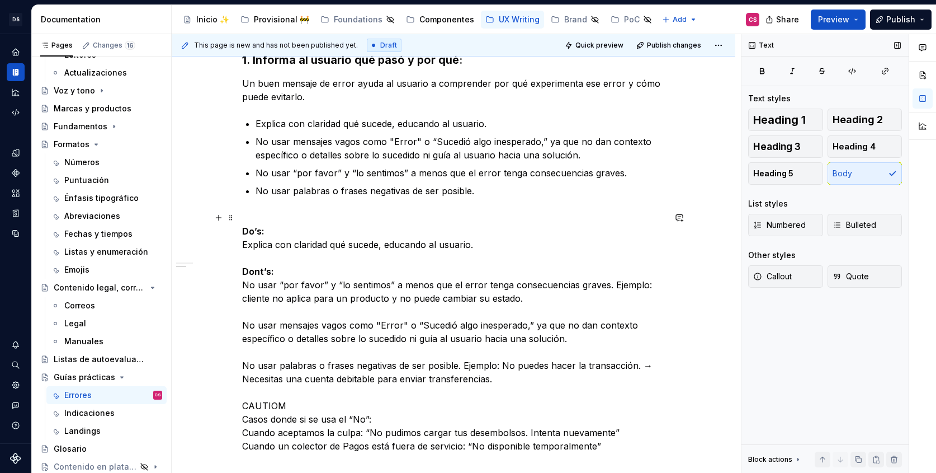
scroll to position [280, 0]
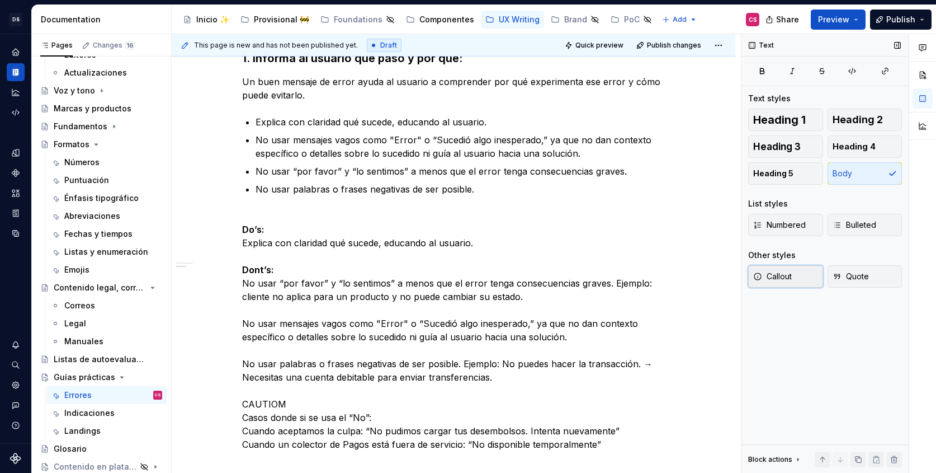
click at [798, 274] on button "Callout" at bounding box center [785, 276] width 75 height 22
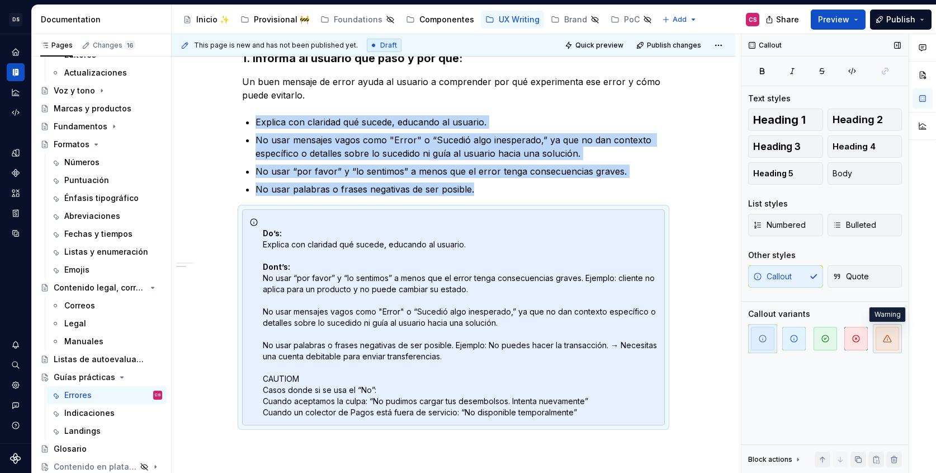
click at [882, 332] on span "button" at bounding box center [887, 338] width 23 height 23
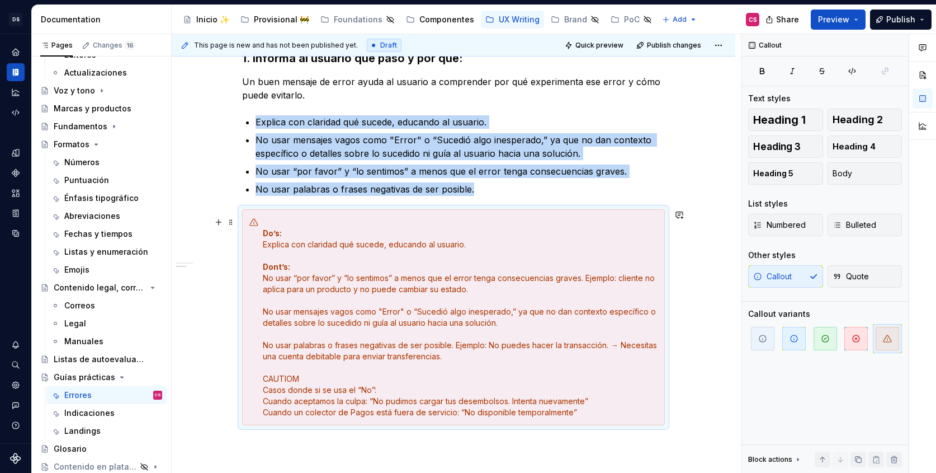
click at [301, 377] on div "Do’s: Explica con claridad qué sucede, educando al usuario. Dont’s: No usar “po…" at bounding box center [460, 316] width 395 height 201
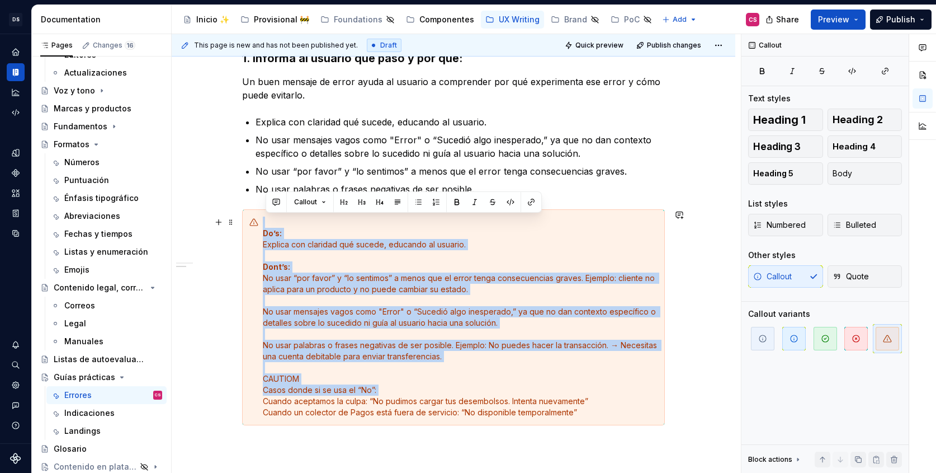
drag, startPoint x: 266, startPoint y: 399, endPoint x: 264, endPoint y: 219, distance: 180.1
click at [264, 219] on div "Do’s: Explica con claridad qué sucede, educando al usuario. Dont’s: No usar “po…" at bounding box center [453, 317] width 423 height 216
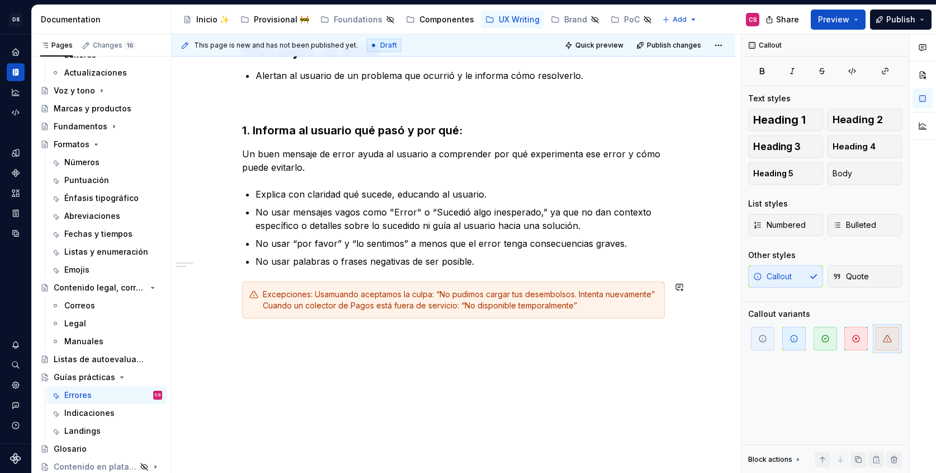
scroll to position [219, 0]
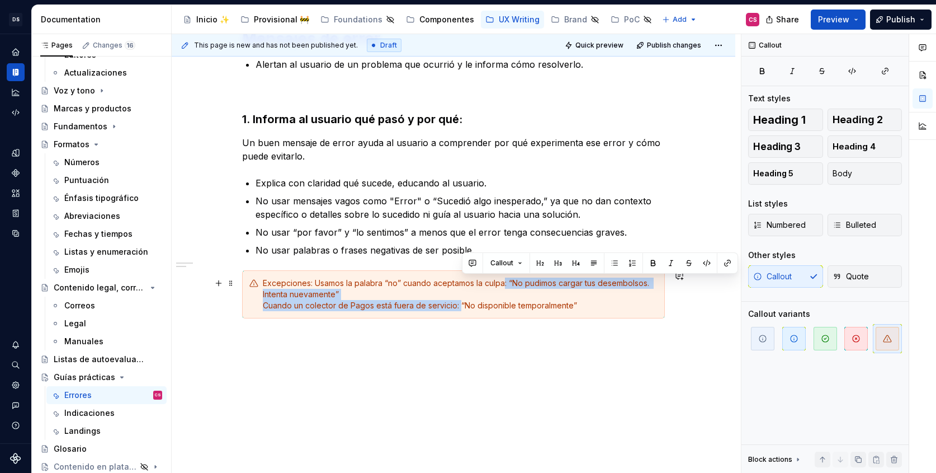
drag, startPoint x: 507, startPoint y: 284, endPoint x: 464, endPoint y: 300, distance: 46.7
click at [464, 300] on div "Excepciones: Usamos la palabra “no” cuando aceptamos la culpa: “No pudimos carg…" at bounding box center [460, 294] width 395 height 34
click at [464, 298] on div "Excepciones: Usamos la palabra “no” cuando aceptamos la culpa: “No pudimos carg…" at bounding box center [460, 294] width 395 height 34
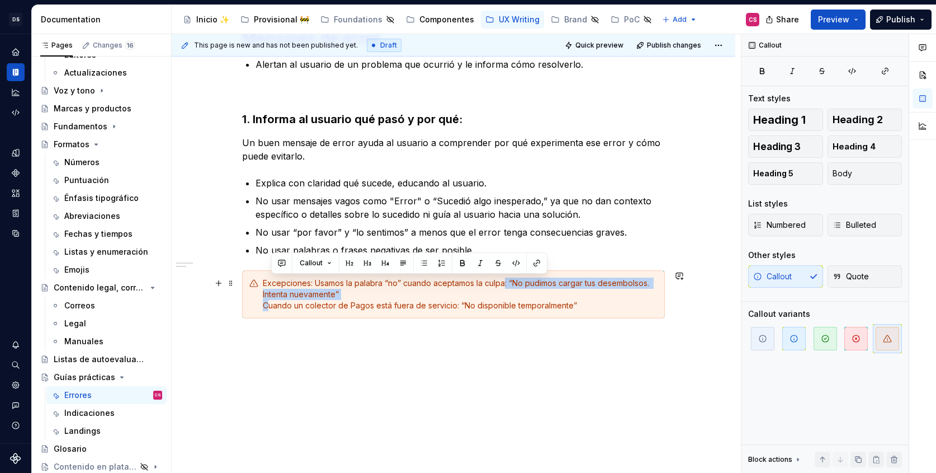
drag, startPoint x: 506, startPoint y: 281, endPoint x: 270, endPoint y: 303, distance: 236.4
click at [270, 303] on div "Excepciones: Usamos la palabra “no” cuando aceptamos la culpa: “No pudimos carg…" at bounding box center [460, 294] width 395 height 34
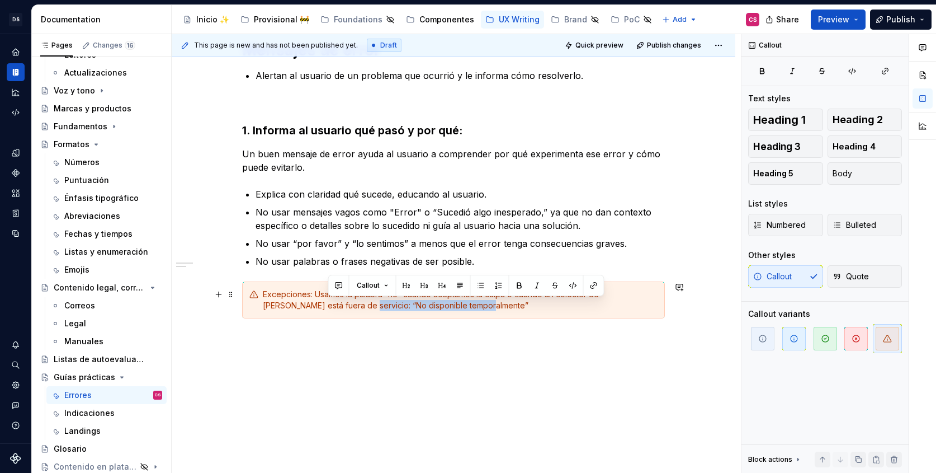
drag, startPoint x: 327, startPoint y: 305, endPoint x: 470, endPoint y: 304, distance: 143.2
click at [470, 304] on div "Excepciones: Usamos la palabra “no” cuando aceptamos la culpa o cuando un colec…" at bounding box center [460, 300] width 395 height 22
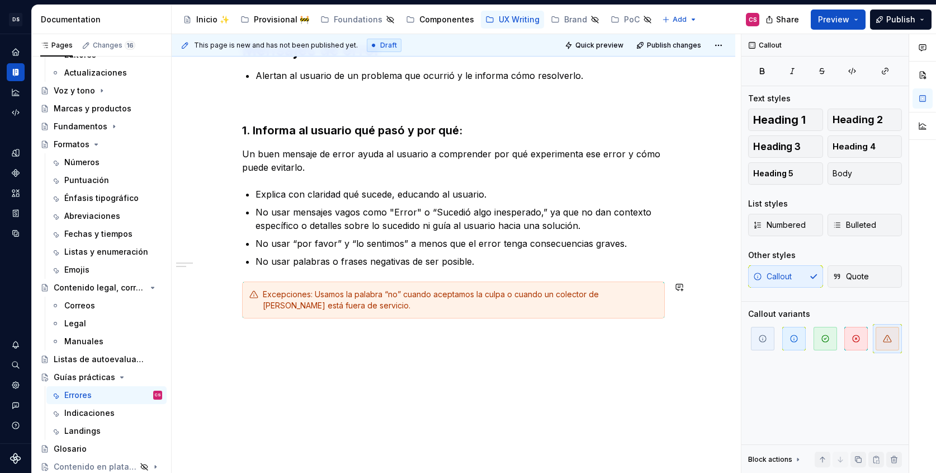
click at [354, 410] on div "Mensajes de error Alertan al usuario de un problema que ocurrió y le informa có…" at bounding box center [454, 243] width 564 height 461
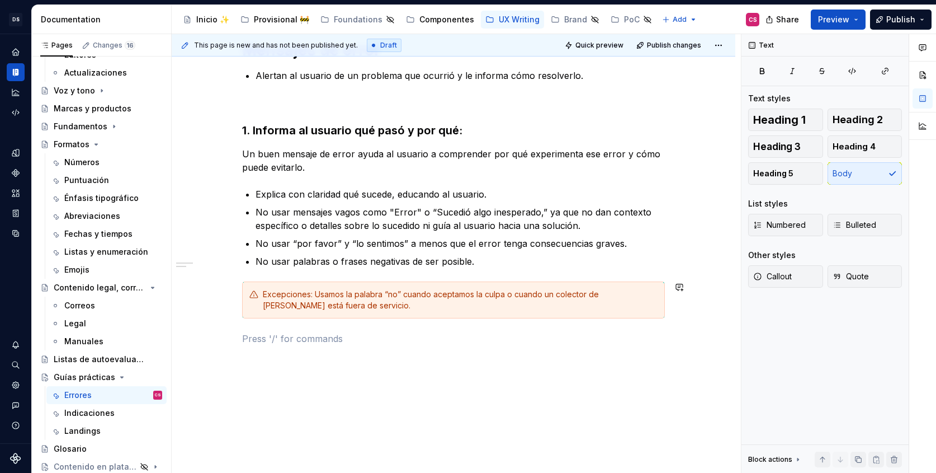
click at [354, 410] on div "Mensajes de error Alertan al usuario de un problema que ocurrió y le informa có…" at bounding box center [454, 257] width 564 height 488
click at [501, 256] on p "No usar palabras o frases negativas de ser posible." at bounding box center [460, 260] width 409 height 13
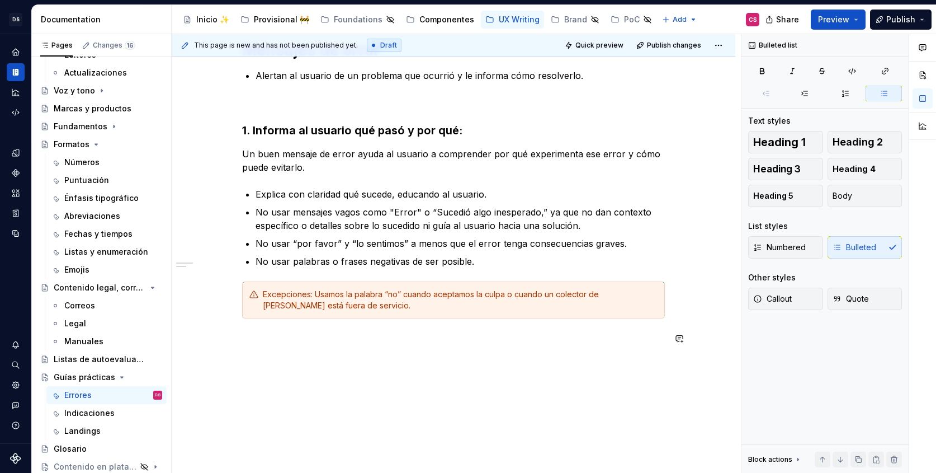
click at [356, 391] on div "Mensajes de error Alertan al usuario de un problema que ocurrió y le informa có…" at bounding box center [454, 257] width 564 height 488
click at [351, 195] on p "Explica con claridad qué sucede, educando al usuario." at bounding box center [460, 193] width 409 height 13
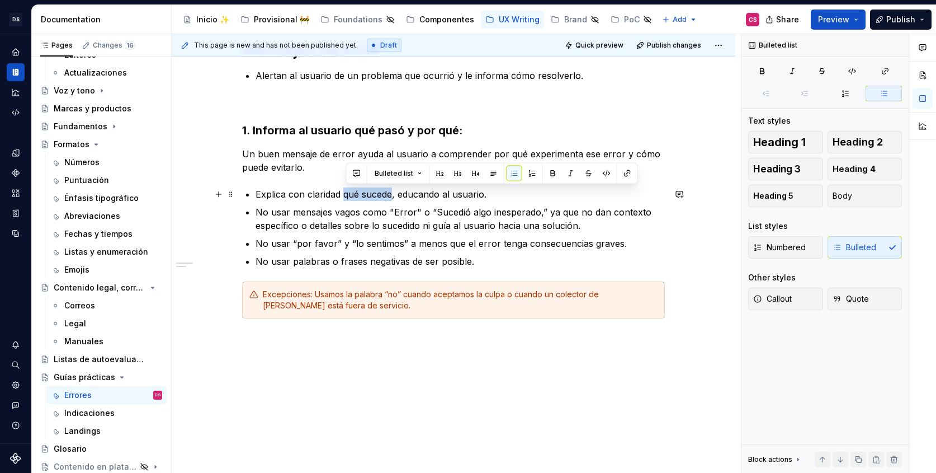
drag, startPoint x: 351, startPoint y: 195, endPoint x: 370, endPoint y: 195, distance: 19.6
click at [370, 195] on p "Explica con claridad qué sucede, educando al usuario." at bounding box center [460, 193] width 409 height 13
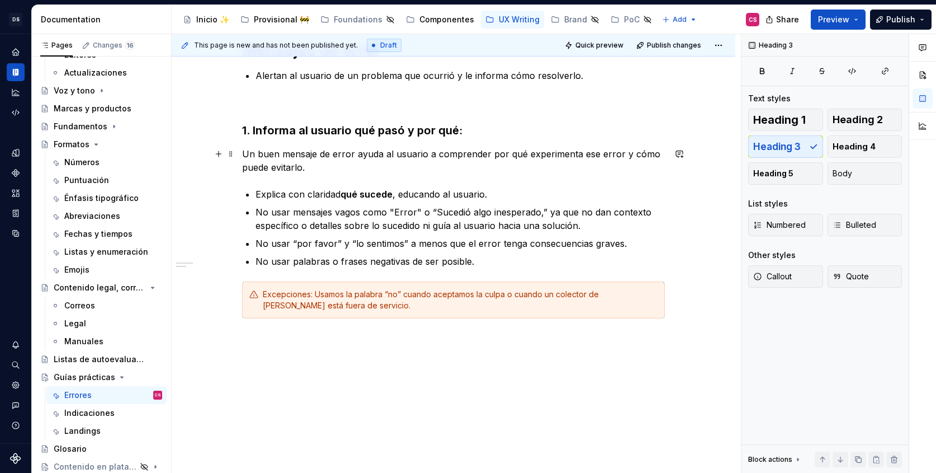
click at [279, 154] on p "Un buen mensaje de error ayuda al usuario a comprender por qué experimenta ese …" at bounding box center [453, 160] width 423 height 27
click at [445, 154] on p "Un buen mensaje de error ayuda al usuario a comprender por qué experimenta ese …" at bounding box center [453, 160] width 423 height 27
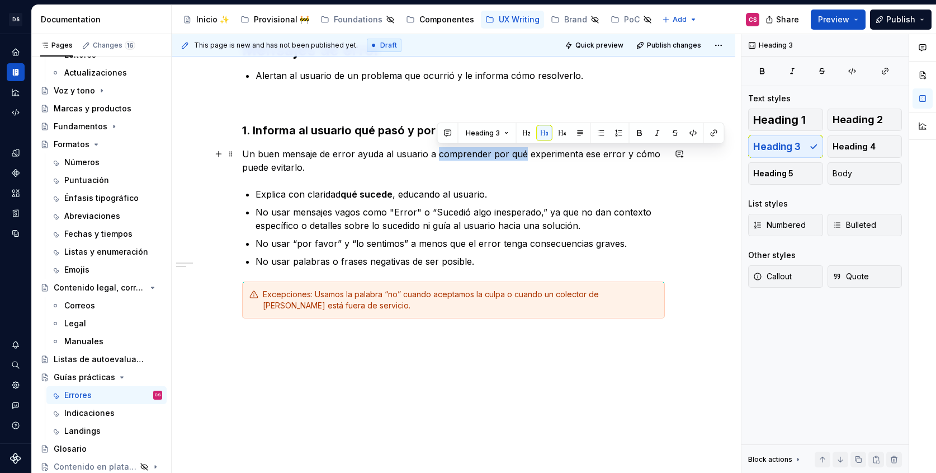
drag, startPoint x: 445, startPoint y: 154, endPoint x: 512, endPoint y: 155, distance: 67.7
click at [512, 155] on p "Un buen mensaje de error ayuda al usuario a comprender por qué experimenta ese …" at bounding box center [453, 160] width 423 height 27
click at [641, 154] on p "Un buen mensaje de error ayuda al usuario a comprender por qué experimenta ese …" at bounding box center [453, 160] width 423 height 27
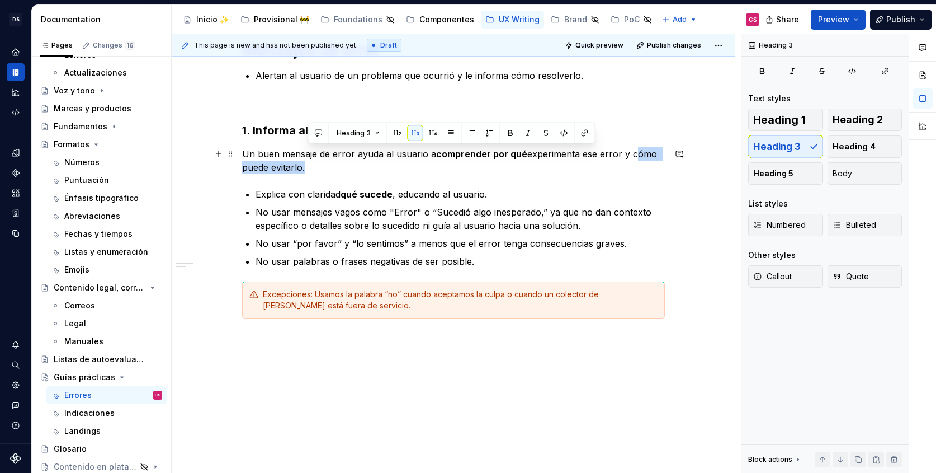
drag, startPoint x: 641, startPoint y: 154, endPoint x: 301, endPoint y: 169, distance: 340.9
click at [301, 169] on p "Un buen mensaje de error ayuda al usuario a comprender por qué experimenta ese …" at bounding box center [453, 160] width 423 height 27
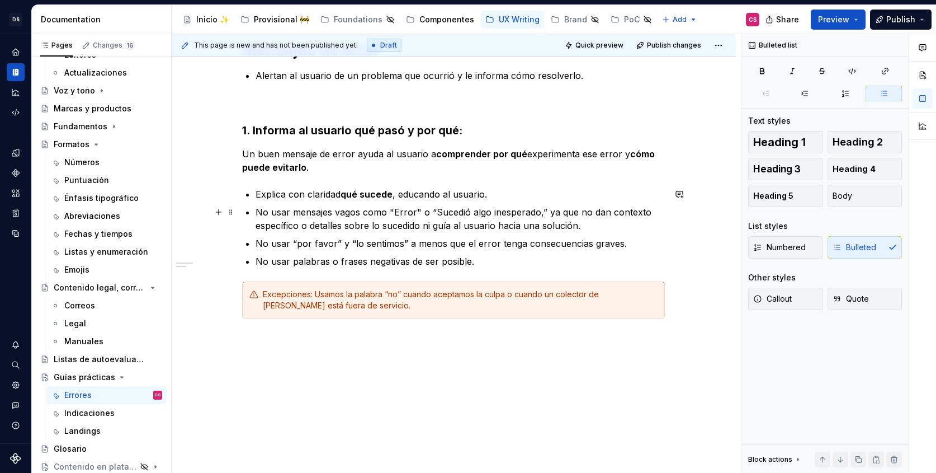
click at [364, 228] on p "No usar mensajes vagos como "Error" o “Sucedió algo inesperado,” ya que no dan …" at bounding box center [460, 218] width 409 height 27
click at [304, 209] on p "No usar mensajes vagos como "Error" o “Sucedió algo inesperado,” ya que no dan …" at bounding box center [460, 218] width 409 height 27
drag, startPoint x: 304, startPoint y: 209, endPoint x: 320, endPoint y: 211, distance: 16.3
click at [320, 211] on p "No usar mensajes vagos como "Error" o “Sucedió algo inesperado,” ya que no dan …" at bounding box center [460, 218] width 409 height 27
click at [259, 209] on p "No usar mensajes vagos como "Error" o “Sucedió algo inesperado,” ya que no dan …" at bounding box center [460, 218] width 409 height 27
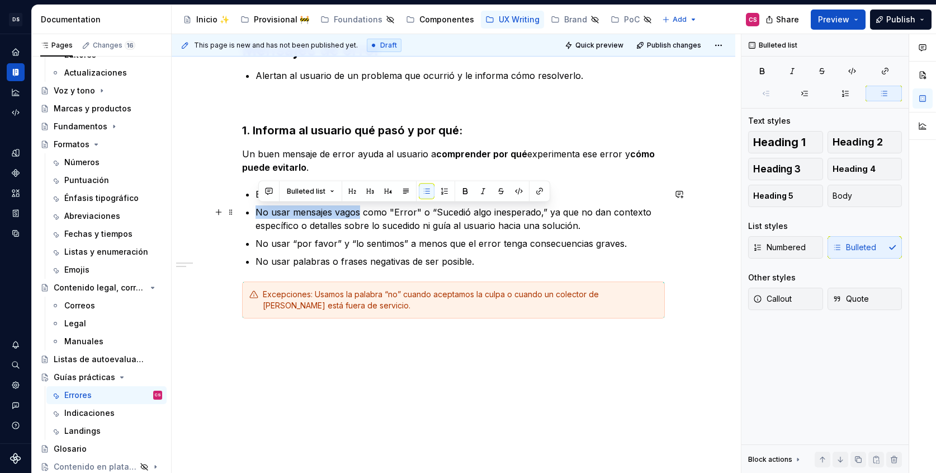
drag, startPoint x: 259, startPoint y: 209, endPoint x: 340, endPoint y: 209, distance: 80.5
click at [340, 209] on p "No usar mensajes vagos como "Error" o “Sucedió algo inesperado,” ya que no dan …" at bounding box center [460, 218] width 409 height 27
click at [261, 245] on p "No usar “por favor” y “lo sentimos” a menos que el error tenga consecuencias gr…" at bounding box center [460, 243] width 409 height 13
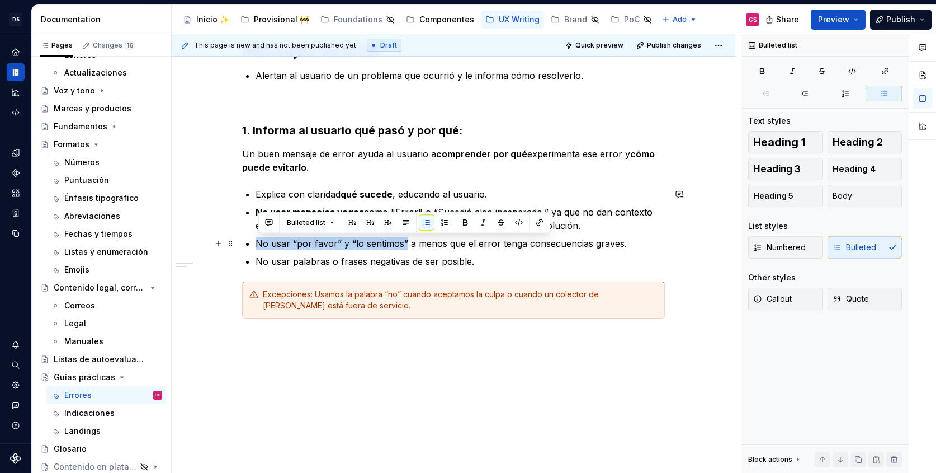
drag, startPoint x: 261, startPoint y: 245, endPoint x: 404, endPoint y: 240, distance: 143.3
click at [404, 240] on p "No usar “por favor” y “lo sentimos” a menos que el error tenga consecuencias gr…" at bounding box center [460, 243] width 409 height 13
click at [300, 261] on p "No usar palabras o frases negativas de ser posible." at bounding box center [460, 260] width 409 height 13
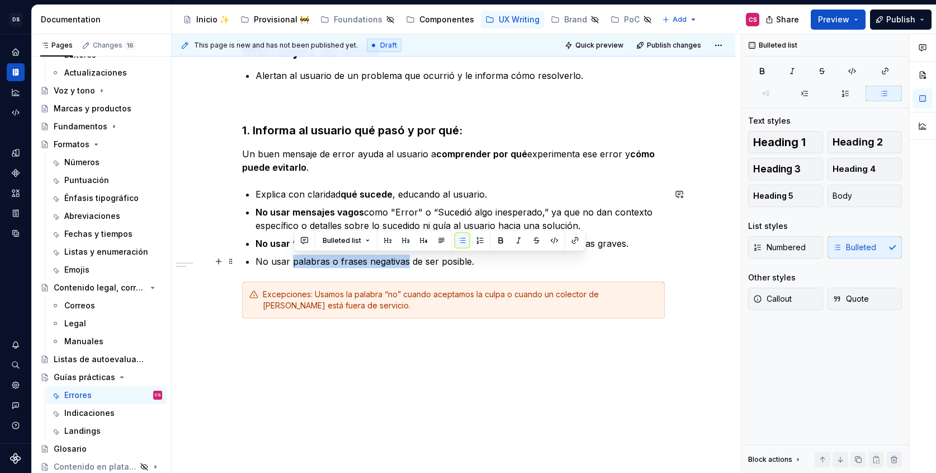
drag, startPoint x: 300, startPoint y: 261, endPoint x: 380, endPoint y: 262, distance: 80.0
click at [380, 262] on p "No usar palabras o frases negativas de ser posible." at bounding box center [460, 260] width 409 height 13
click at [261, 234] on ul "Explica con claridad qué sucede , educando al usuario. No usar mensajes vagos c…" at bounding box center [460, 227] width 409 height 81
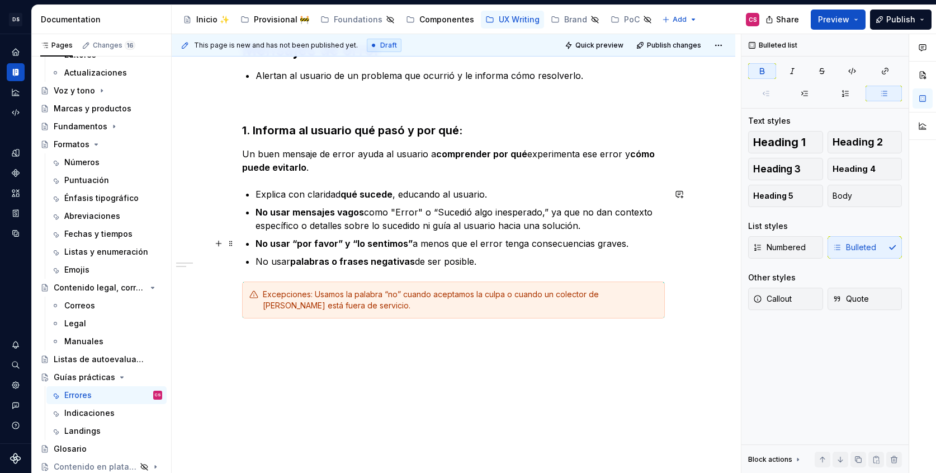
click at [262, 239] on strong "No usar “por favor” y “lo sentimos”" at bounding box center [334, 243] width 157 height 11
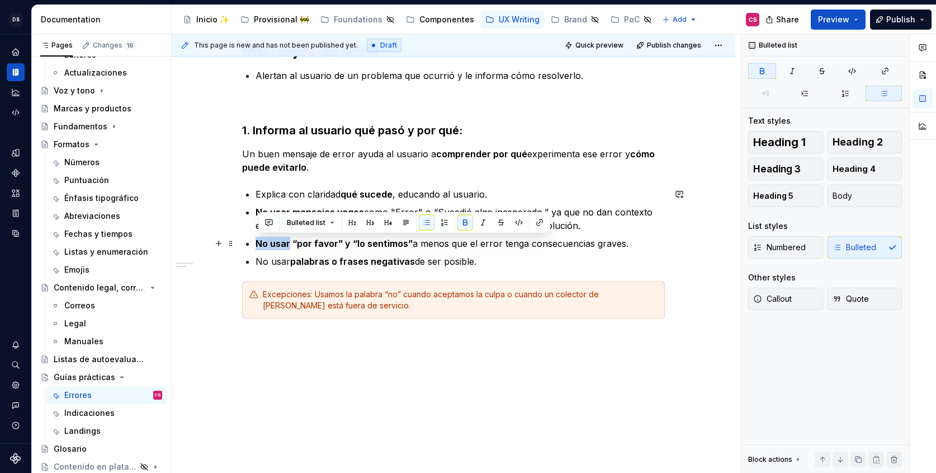
drag, startPoint x: 262, startPoint y: 239, endPoint x: 280, endPoint y: 239, distance: 17.9
click at [280, 239] on strong "No usar “por favor” y “lo sentimos”" at bounding box center [334, 243] width 157 height 11
click at [291, 264] on p "No usar palabras o frases negativas de ser posible." at bounding box center [460, 260] width 409 height 13
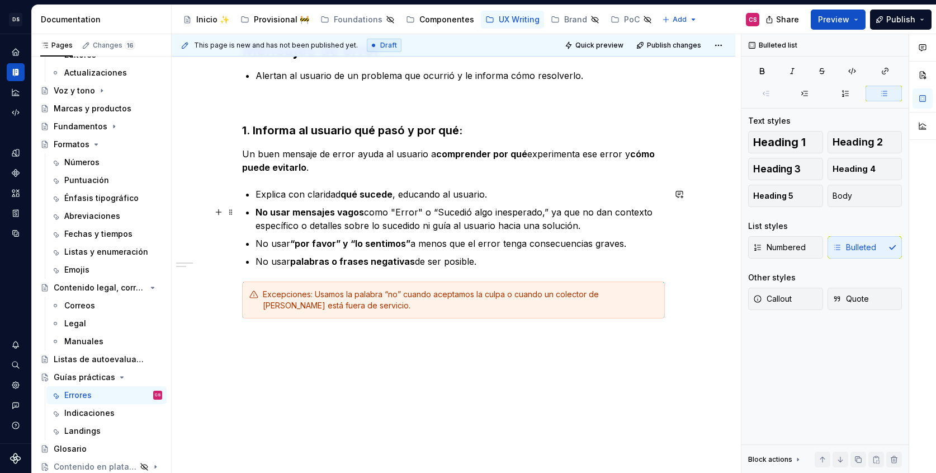
click at [260, 211] on strong "No usar mensajes vagos" at bounding box center [310, 211] width 108 height 11
drag, startPoint x: 260, startPoint y: 211, endPoint x: 278, endPoint y: 211, distance: 17.9
click at [278, 211] on strong "No usar mensajes vagos" at bounding box center [310, 211] width 108 height 11
click at [312, 299] on div "Excepciones: Usamos la palabra “no” cuando aceptamos la culpa o cuando un colec…" at bounding box center [460, 300] width 395 height 22
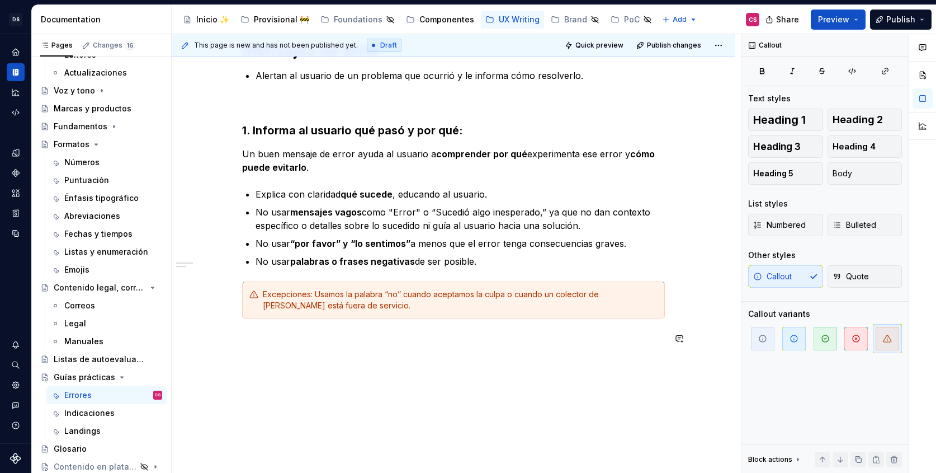
click at [314, 399] on div "Mensajes de error Alertan al usuario de un problema que ocurrió y le informa có…" at bounding box center [454, 257] width 564 height 488
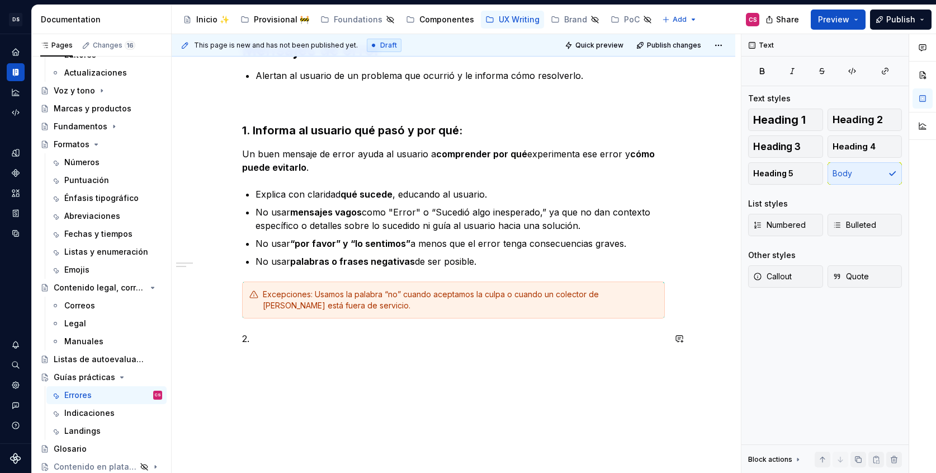
type textarea "*"
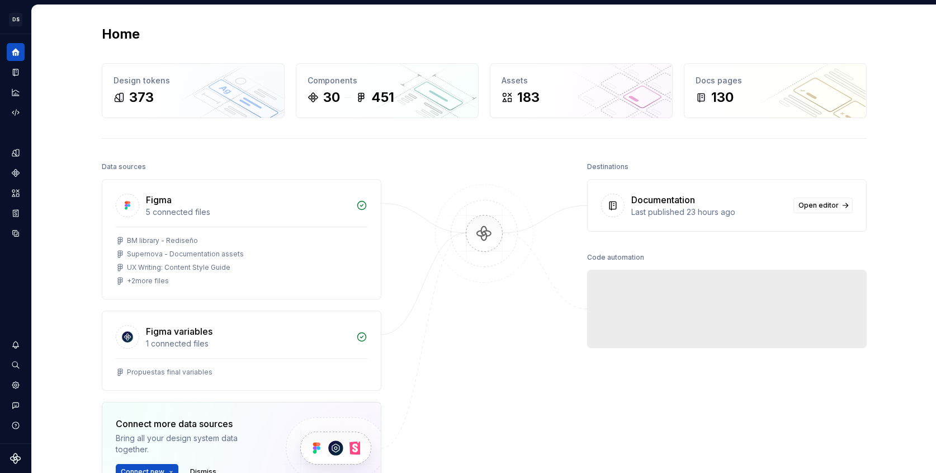
click at [32, 34] on div "Home Design tokens 373 Components 30 451 Assets 183 Docs pages 130 Data sources…" at bounding box center [484, 310] width 904 height 610
click at [15, 65] on div "Documentation" at bounding box center [16, 72] width 18 height 18
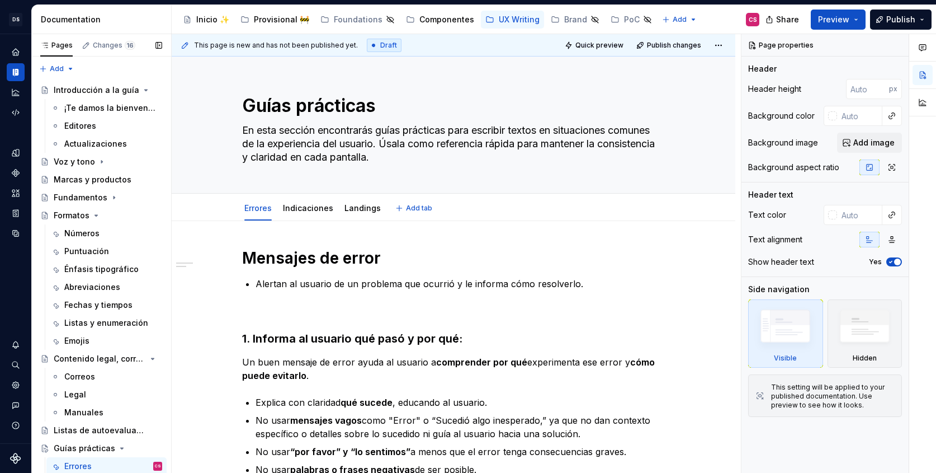
type textarea "*"
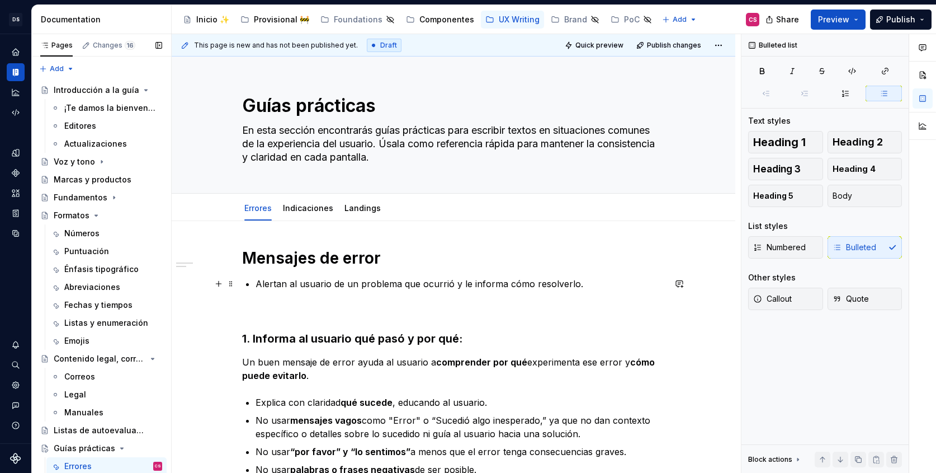
click at [259, 285] on p "Alertan al usuario de un problema que ocurrió y le informa cómo resolverlo." at bounding box center [460, 283] width 409 height 13
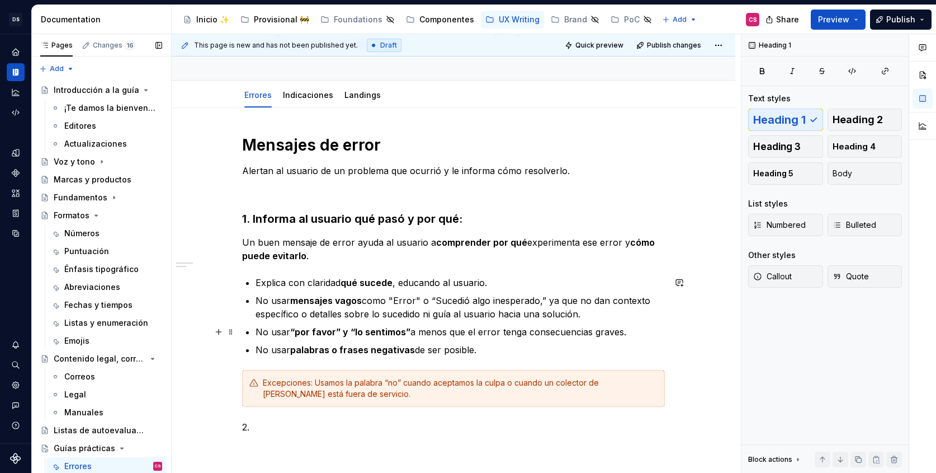
scroll to position [116, 0]
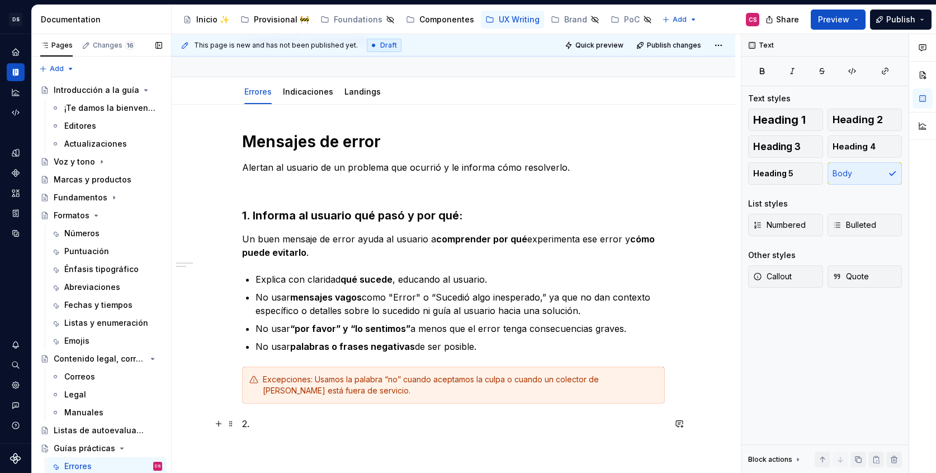
click at [254, 426] on p "2." at bounding box center [453, 423] width 423 height 13
click at [437, 214] on strong "1. Informa al usuario qué pasó y por qué:" at bounding box center [352, 215] width 220 height 13
click at [461, 215] on strong "1. Informa al usuario qué pasó y por qué:" at bounding box center [352, 215] width 220 height 13
click at [259, 424] on p "2." at bounding box center [453, 423] width 423 height 13
click at [780, 150] on span "Heading 3" at bounding box center [777, 146] width 48 height 11
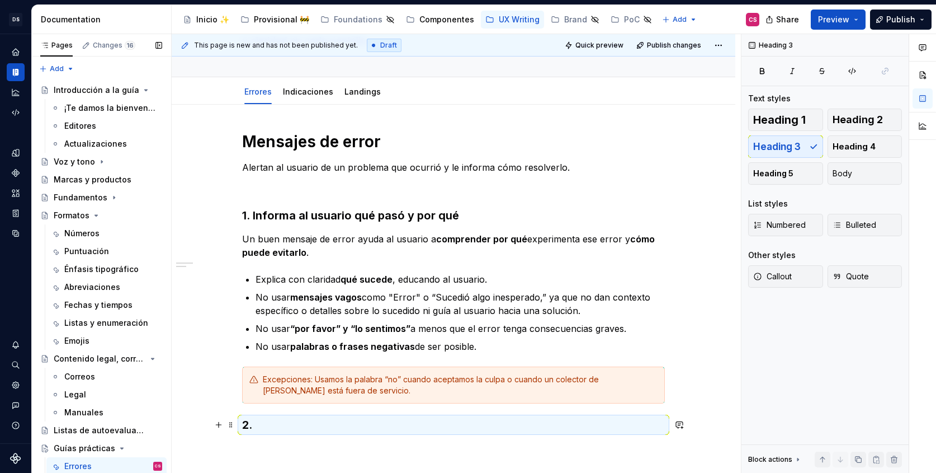
click at [341, 425] on h3 "2." at bounding box center [453, 425] width 423 height 16
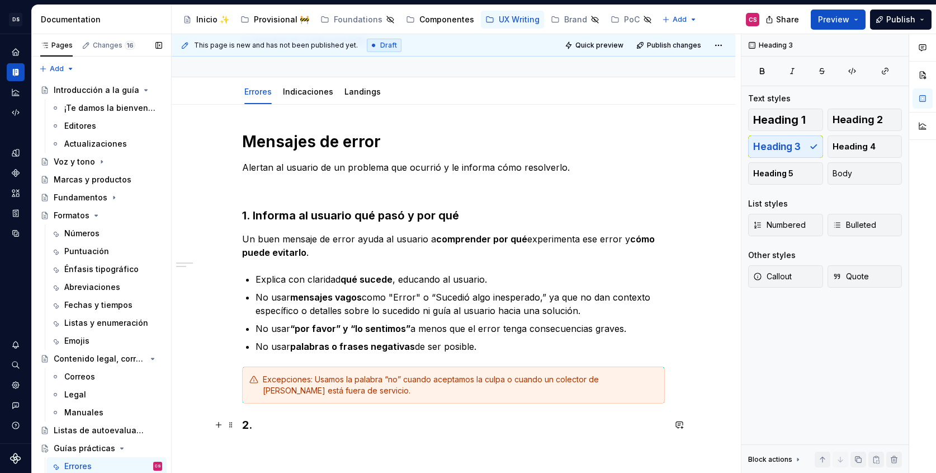
click at [331, 421] on h3 "2." at bounding box center [453, 425] width 423 height 16
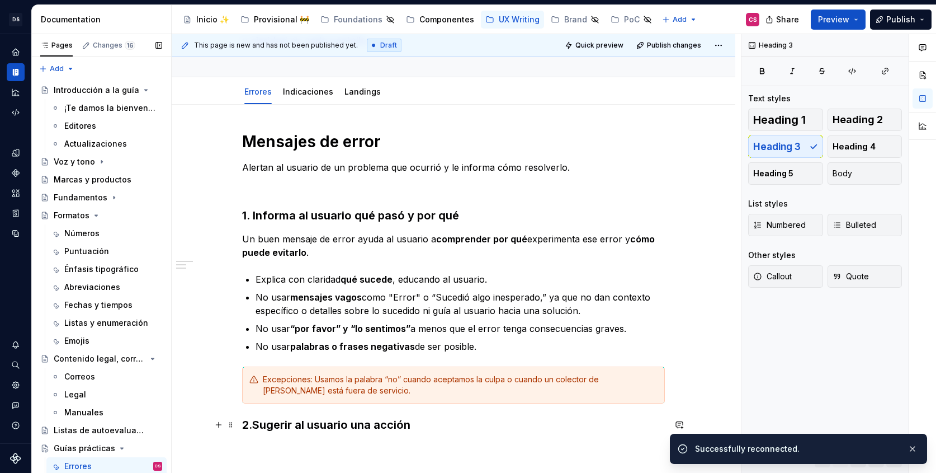
click at [256, 424] on h3 "2.Sugerir al usuario una acción" at bounding box center [453, 425] width 423 height 16
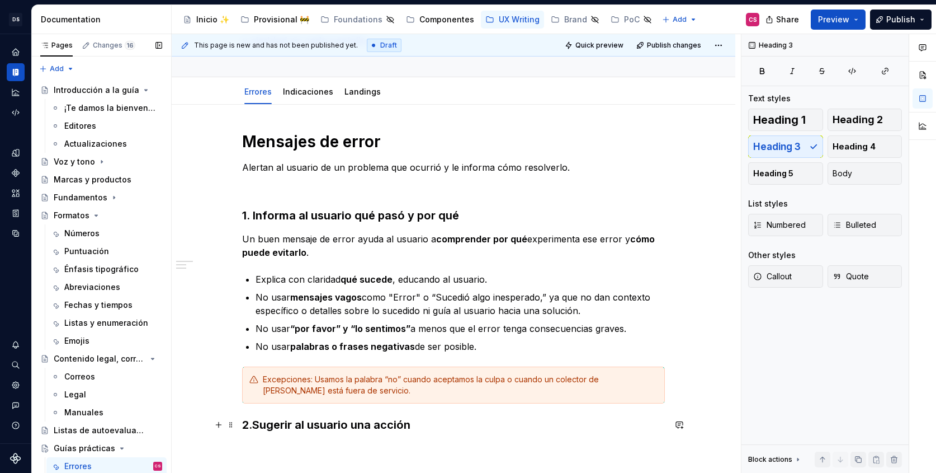
scroll to position [130, 0]
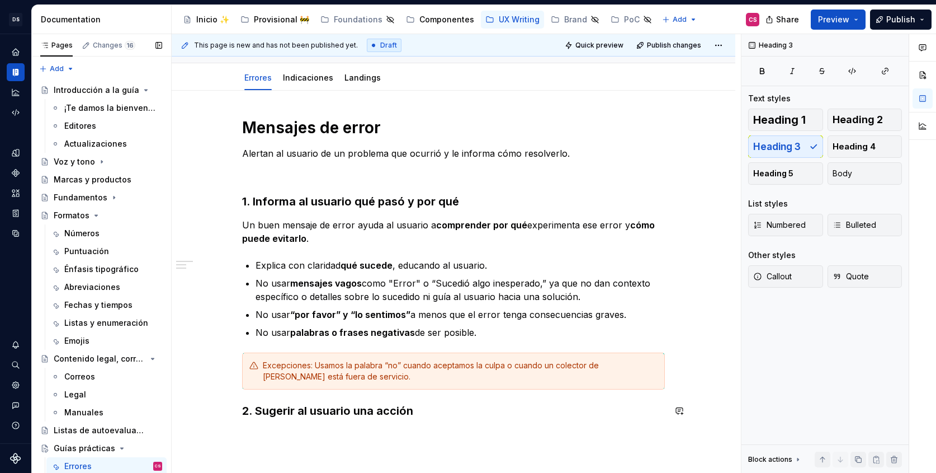
click at [452, 410] on h3 "2. Sugerir al usuario una acción" at bounding box center [453, 411] width 423 height 16
click at [303, 440] on p at bounding box center [453, 433] width 423 height 13
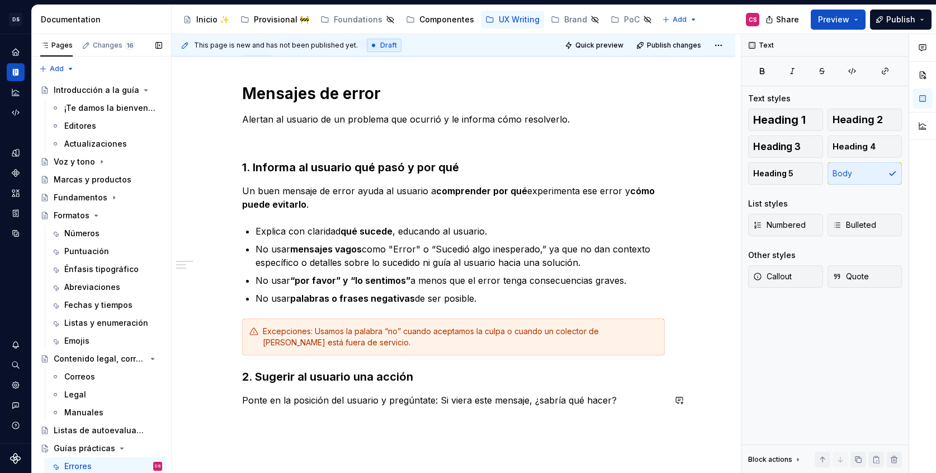
scroll to position [176, 0]
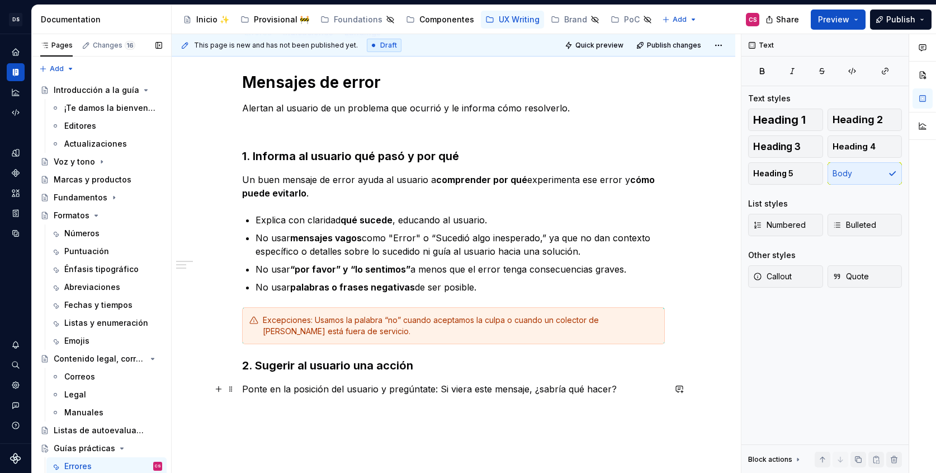
click at [442, 388] on p "Ponte en la posición del usuario y pregúntate: Si viera este mensaje, ¿sabría q…" at bounding box center [453, 388] width 423 height 13
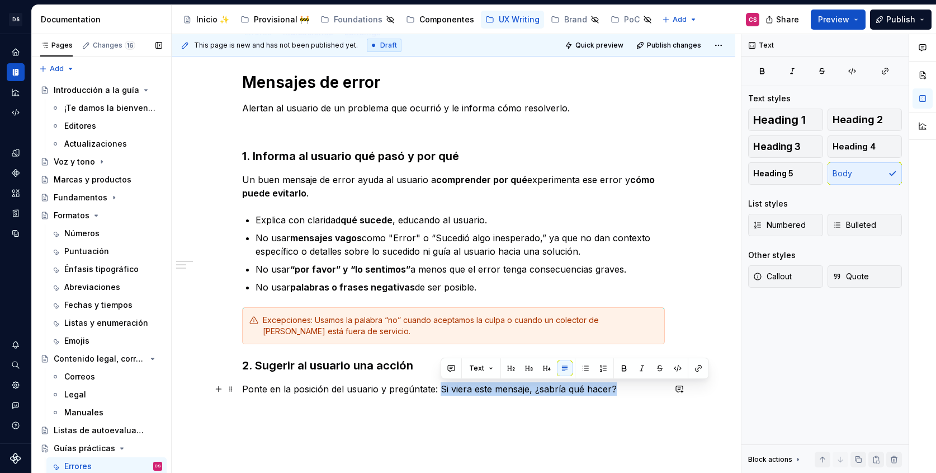
drag, startPoint x: 442, startPoint y: 388, endPoint x: 612, endPoint y: 393, distance: 170.1
click at [612, 393] on p "Ponte en la posición del usuario y pregúntate: Si viera este mensaje, ¿sabría q…" at bounding box center [453, 388] width 423 height 13
click at [636, 400] on div "Mensajes de error Alertan al usuario de un problema que ocurrió y le informa có…" at bounding box center [453, 240] width 423 height 337
click at [629, 404] on div "Mensajes de error Alertan al usuario de un problema que ocurrió y le informa có…" at bounding box center [453, 240] width 423 height 337
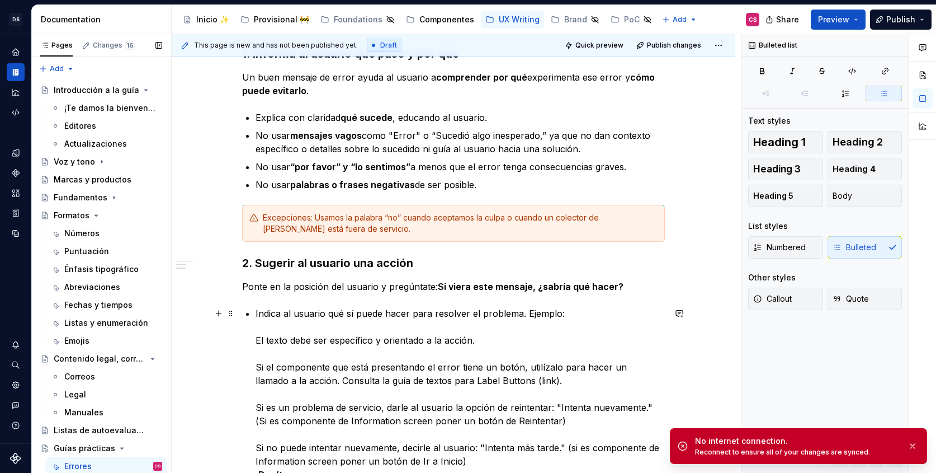
scroll to position [283, 0]
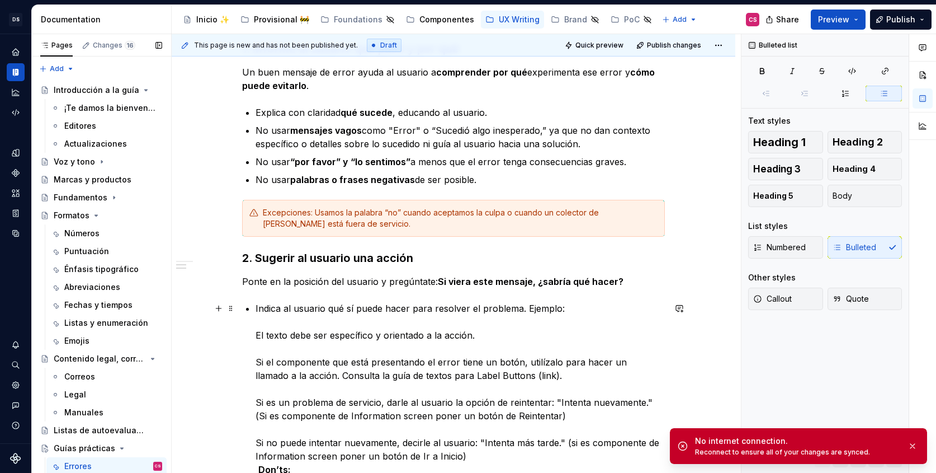
click at [251, 331] on div "Mensajes de error Alertan al usuario de un problema que ocurrió y le informa có…" at bounding box center [453, 227] width 423 height 525
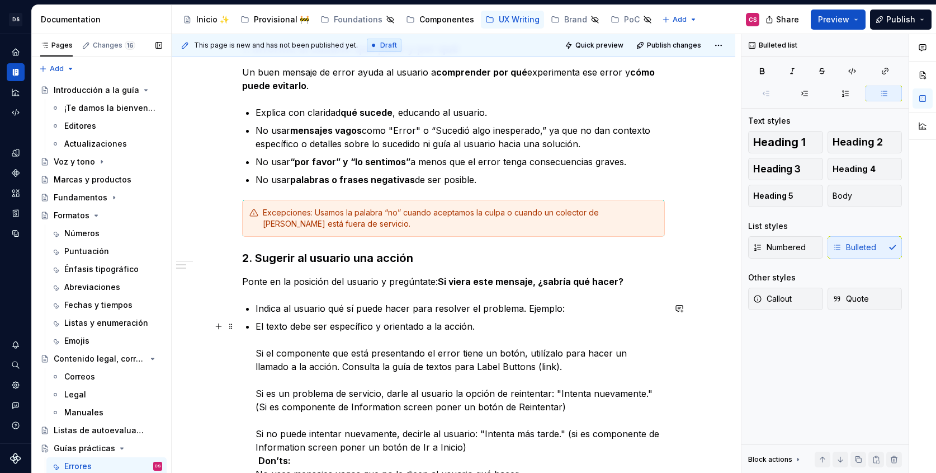
click at [256, 355] on div "Mensajes de error Alertan al usuario de un problema que ocurrió y le informa có…" at bounding box center [453, 223] width 423 height 516
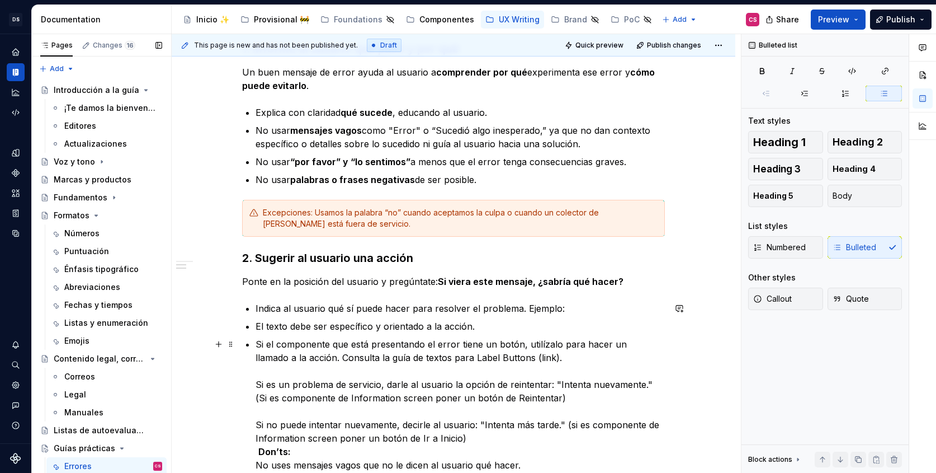
click at [258, 383] on p "Si el componente que está presentando el error tiene un botón, utilízalo para h…" at bounding box center [460, 404] width 409 height 134
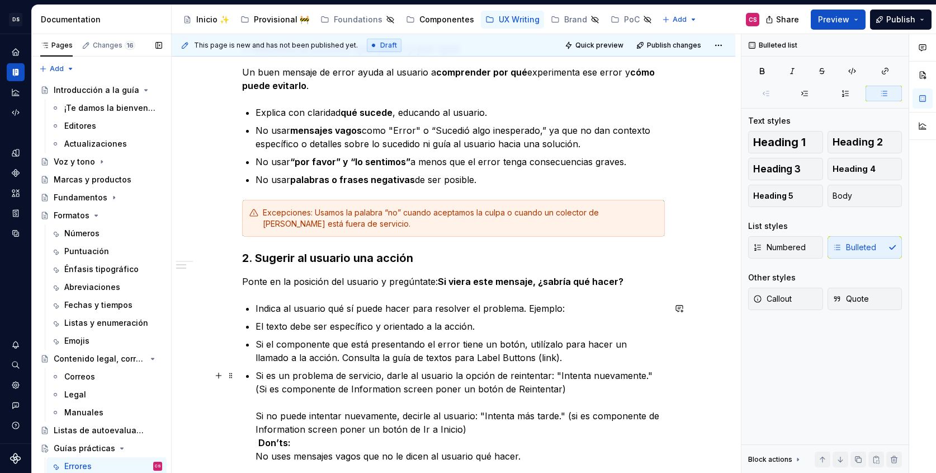
click at [256, 414] on div "Mensajes de error Alertan al usuario de un problema que ocurrió y le informa có…" at bounding box center [453, 214] width 423 height 498
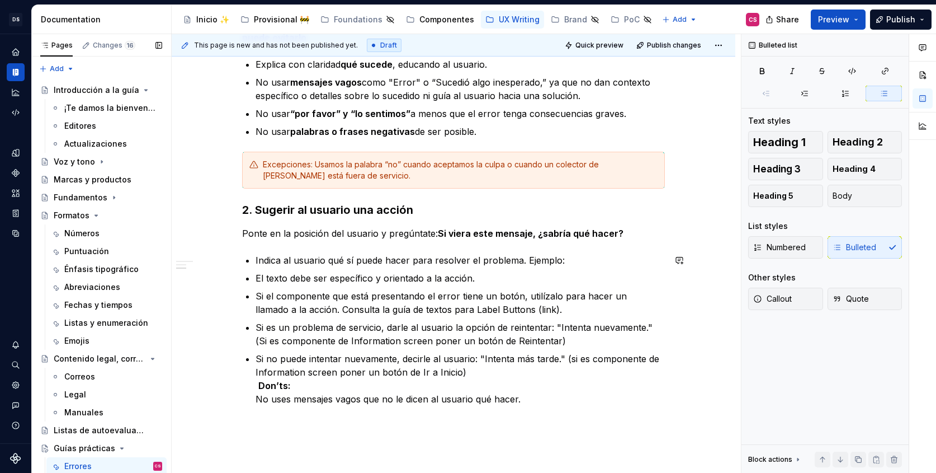
scroll to position [418, 0]
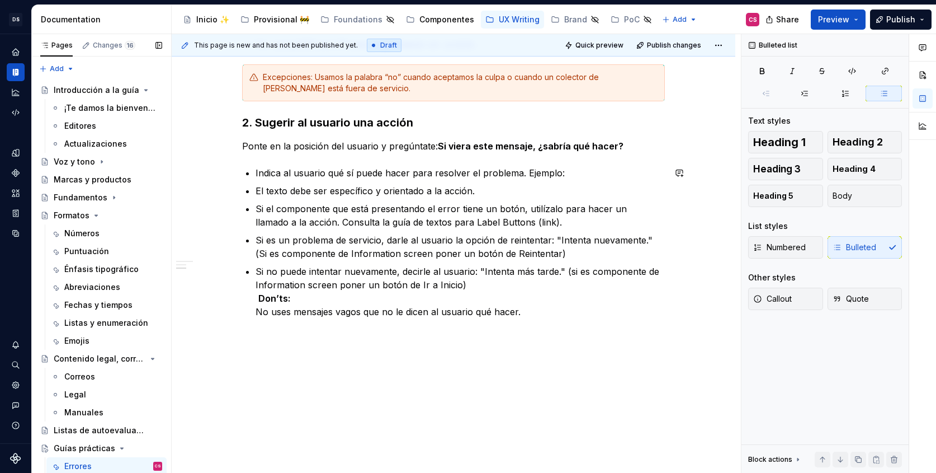
click at [324, 364] on div "Mensajes de error Alertan al usuario de un problema que ocurrió y le informa có…" at bounding box center [454, 138] width 564 height 671
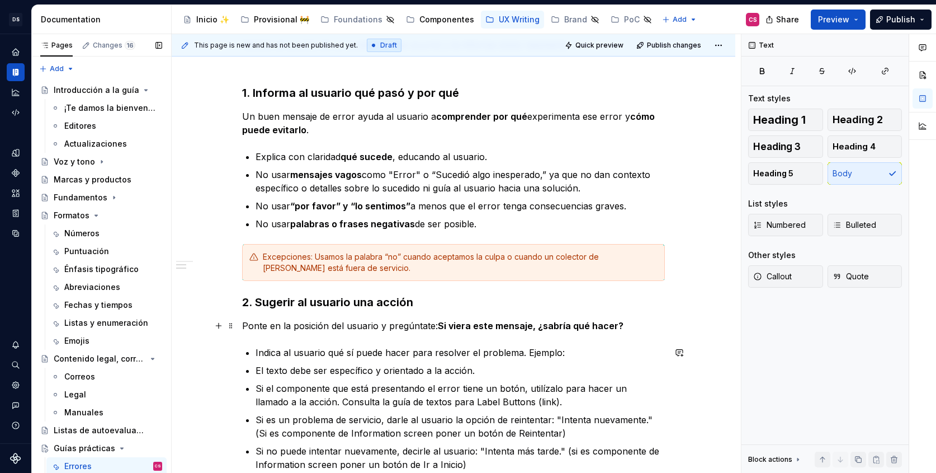
scroll to position [119, 0]
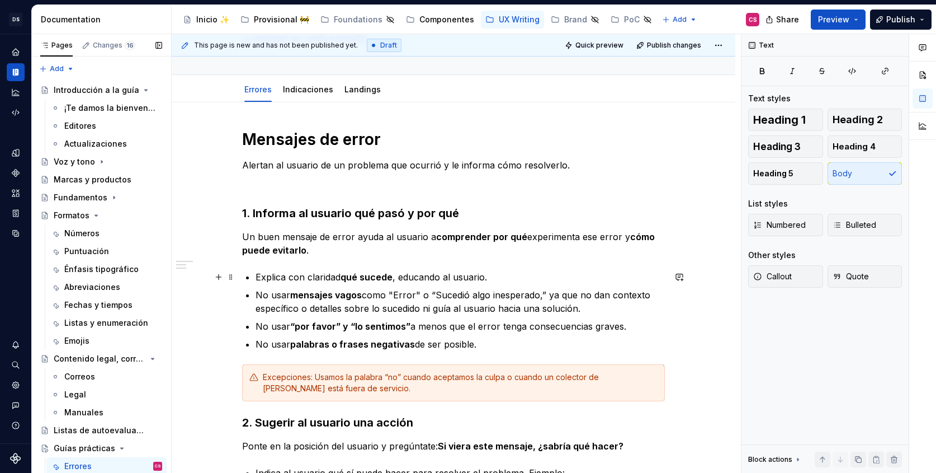
click at [285, 280] on p "Explica con claridad qué sucede , educando al usuario." at bounding box center [460, 276] width 409 height 13
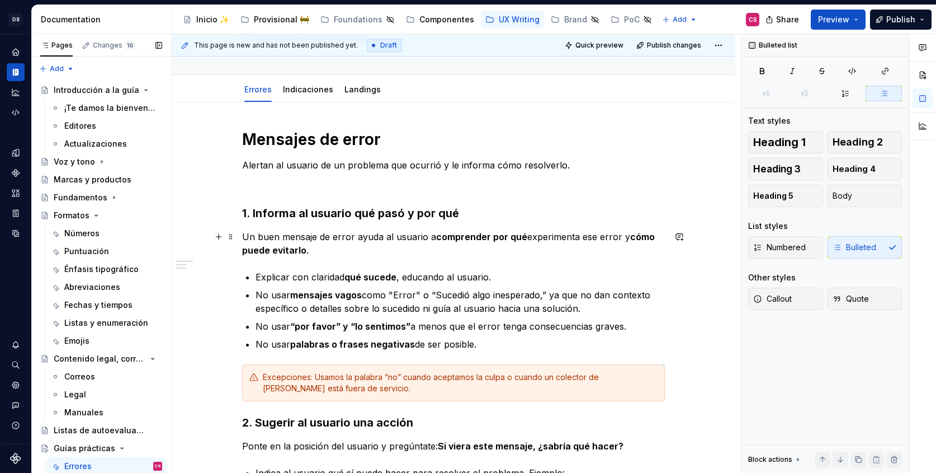
click at [422, 250] on p "Un buen mensaje de error ayuda al usuario a comprender por qué experimenta ese …" at bounding box center [453, 243] width 423 height 27
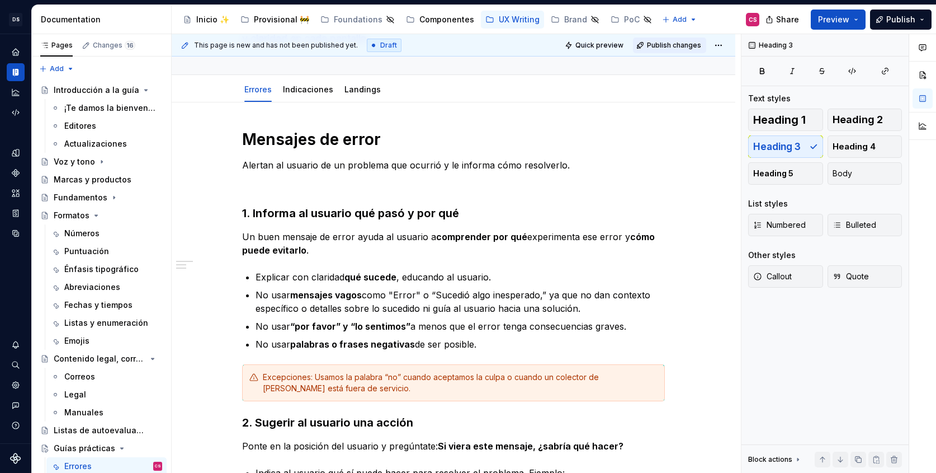
click at [677, 41] on span "Publish changes" at bounding box center [674, 45] width 54 height 9
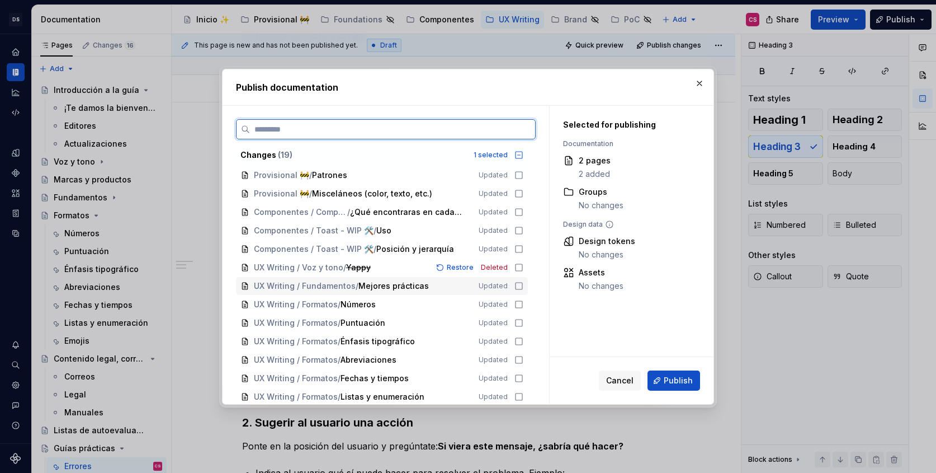
click at [523, 284] on icon at bounding box center [519, 285] width 9 height 9
click at [522, 303] on icon at bounding box center [519, 304] width 9 height 9
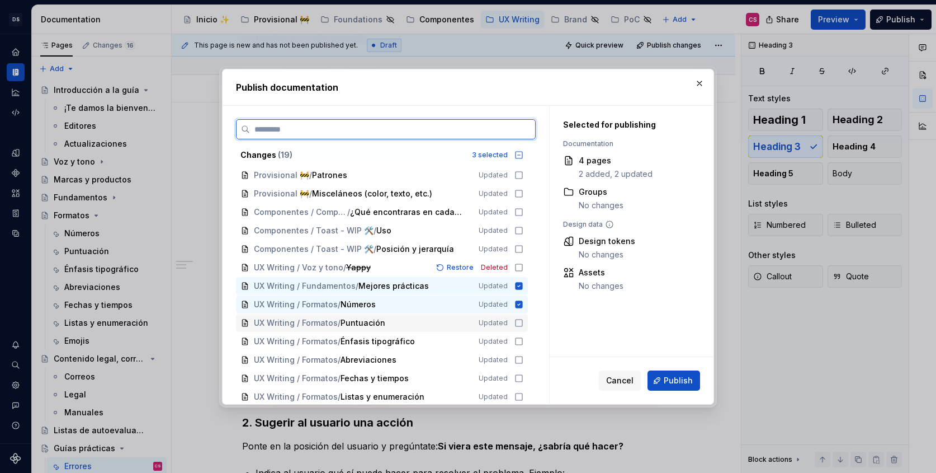
click at [523, 323] on icon at bounding box center [519, 322] width 9 height 9
click at [528, 341] on div "UX Writing / Formatos / Énfasis tipográfico Updated" at bounding box center [382, 341] width 292 height 18
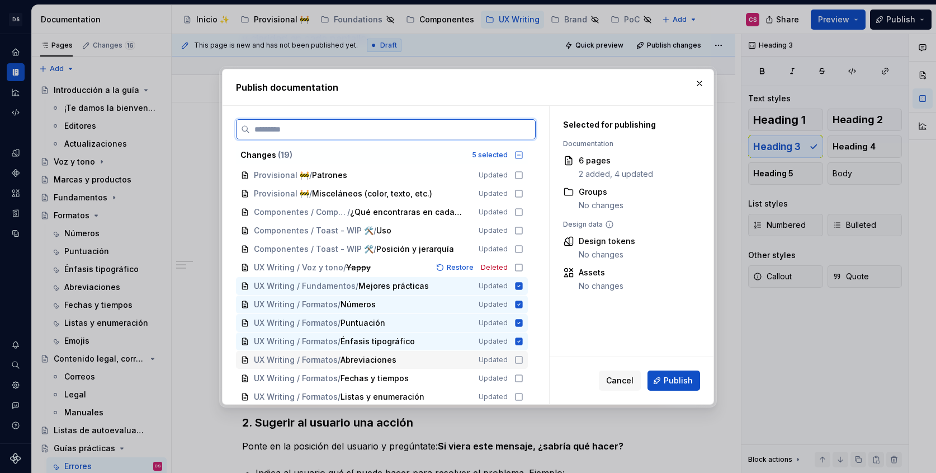
click at [523, 361] on icon at bounding box center [519, 359] width 9 height 9
click at [523, 376] on icon at bounding box center [519, 378] width 9 height 9
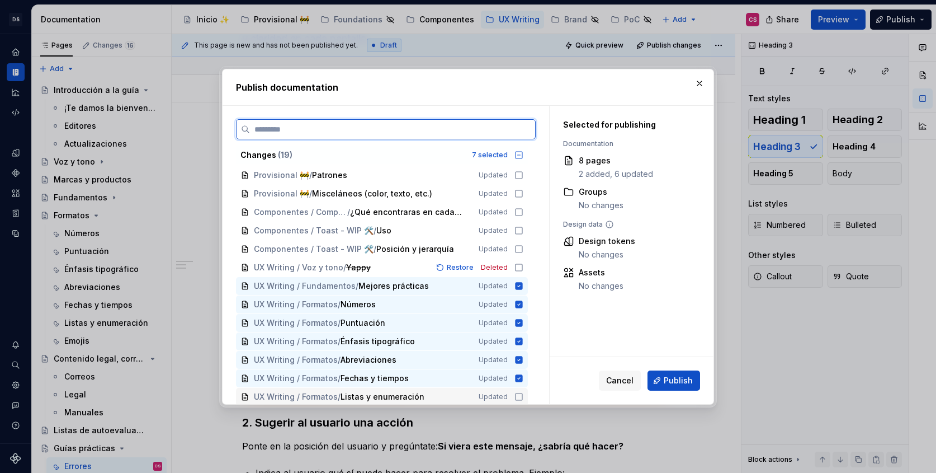
click at [523, 393] on icon at bounding box center [519, 396] width 9 height 9
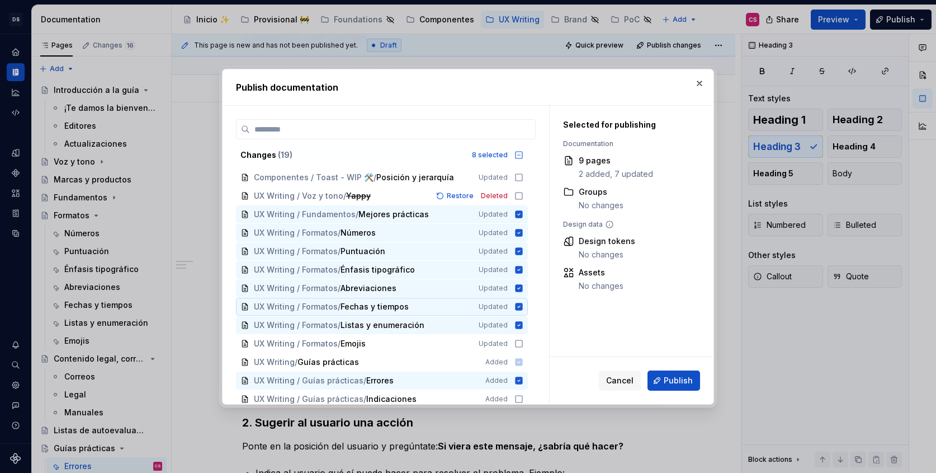
scroll to position [79, 0]
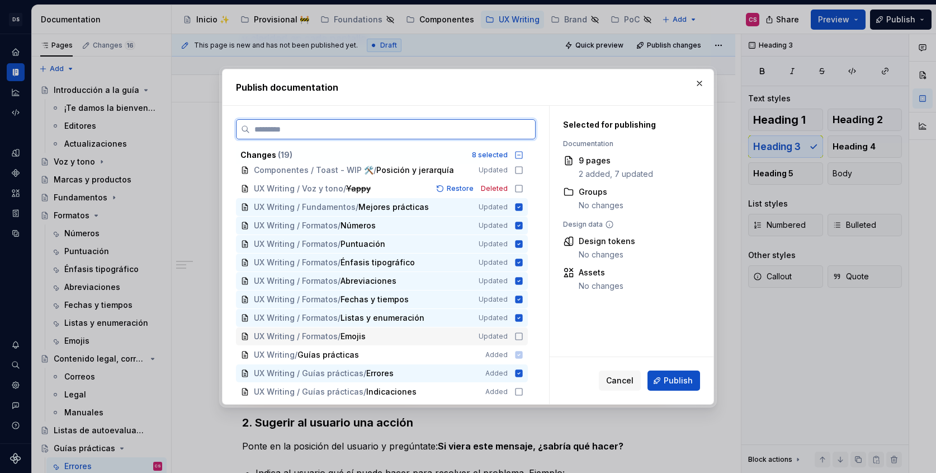
click at [522, 334] on icon at bounding box center [519, 336] width 9 height 9
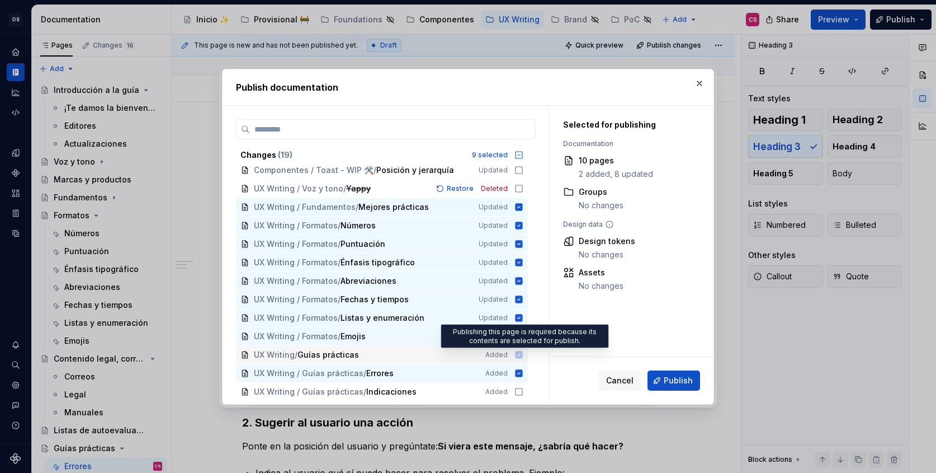
click at [523, 355] on icon at bounding box center [519, 354] width 7 height 7
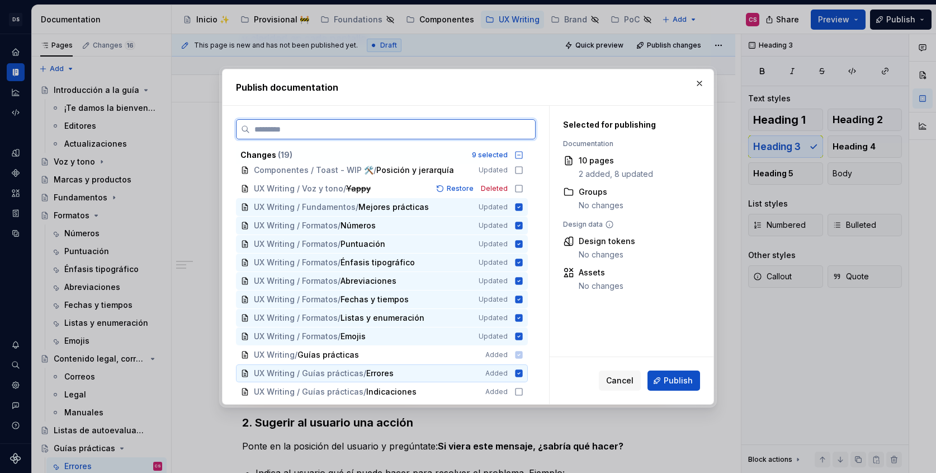
click at [523, 372] on icon at bounding box center [519, 372] width 7 height 7
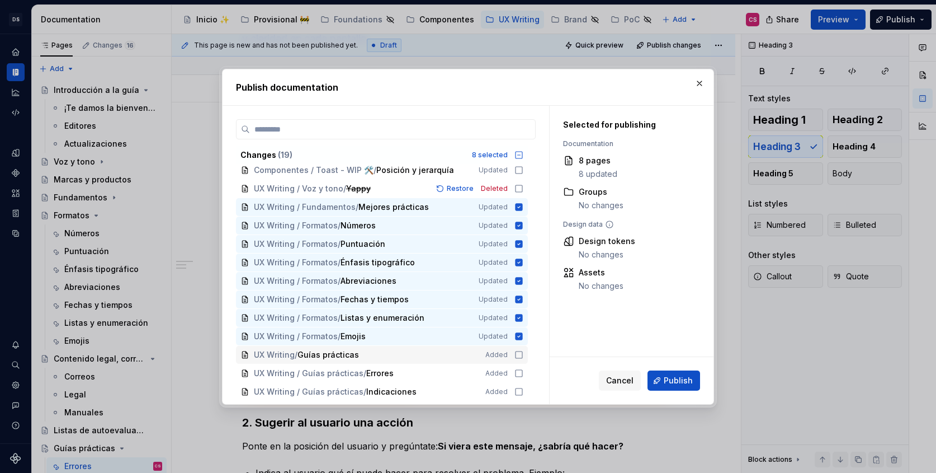
scroll to position [113, 0]
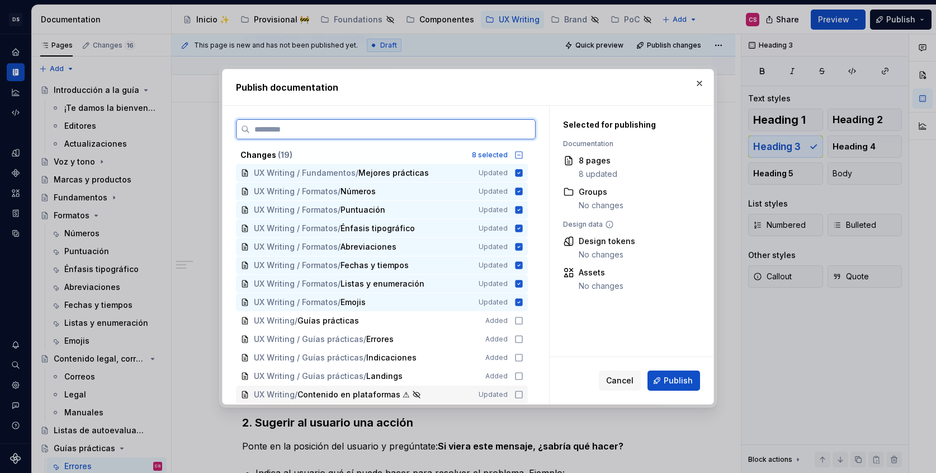
click at [523, 397] on icon at bounding box center [519, 394] width 9 height 9
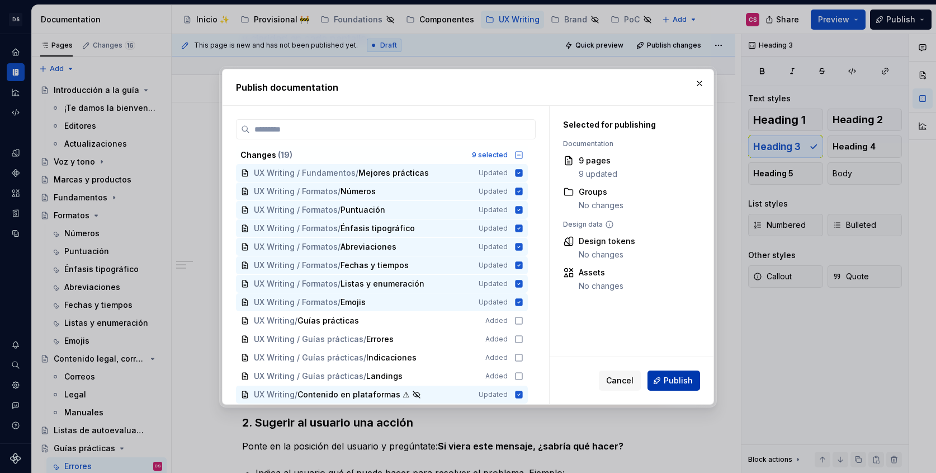
click at [681, 386] on button "Publish" at bounding box center [674, 380] width 53 height 20
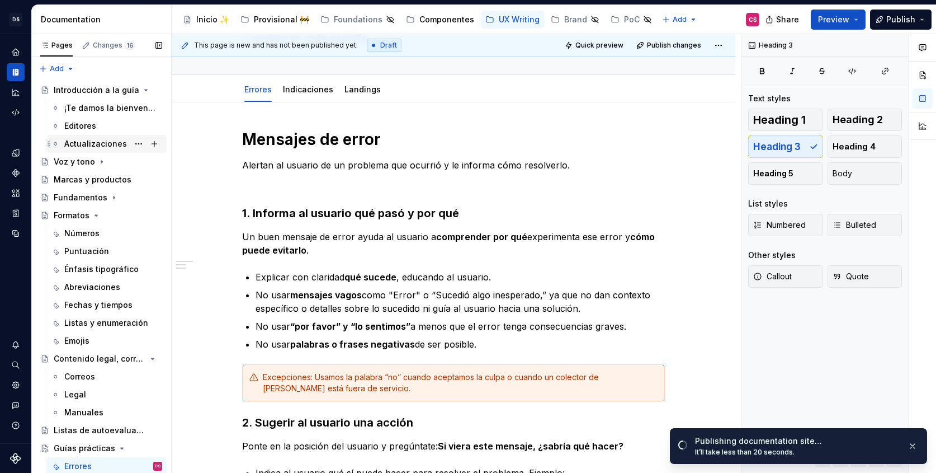
click at [96, 140] on div "Actualizaciones" at bounding box center [95, 143] width 63 height 11
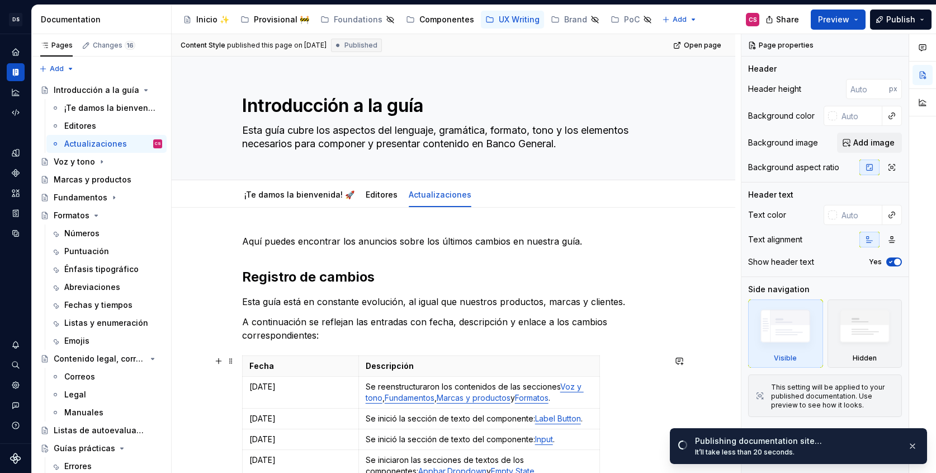
type textarea "*"
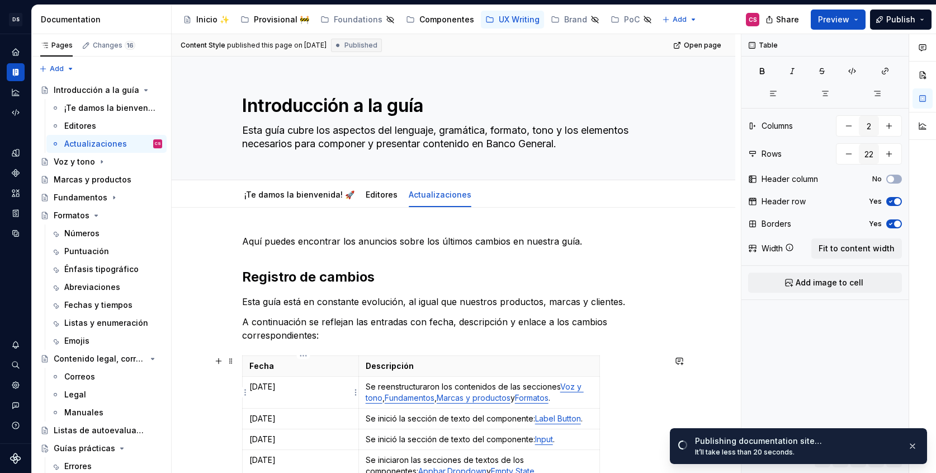
click at [251, 388] on td "10 SEP 2025" at bounding box center [301, 392] width 116 height 32
click at [245, 393] on html "DS Banco General CS Design system data Documentation Accessibility guide for tr…" at bounding box center [468, 236] width 936 height 473
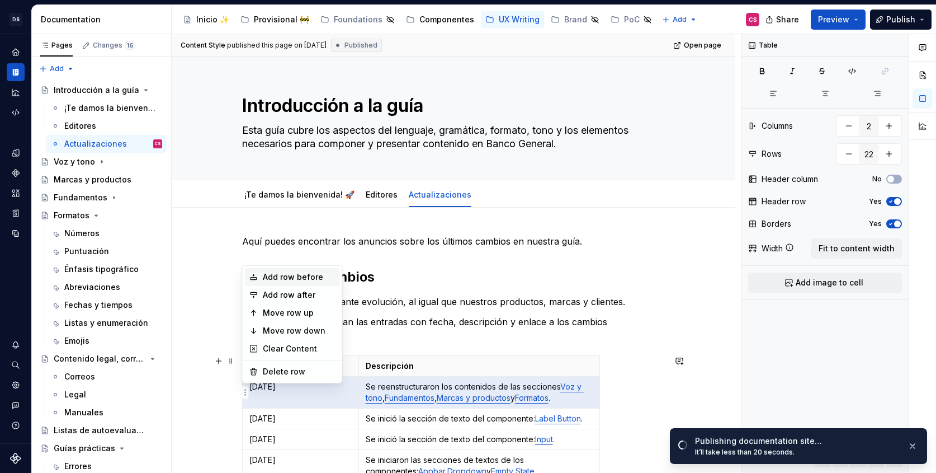
click at [272, 281] on div "Add row before" at bounding box center [299, 276] width 73 height 11
type input "23"
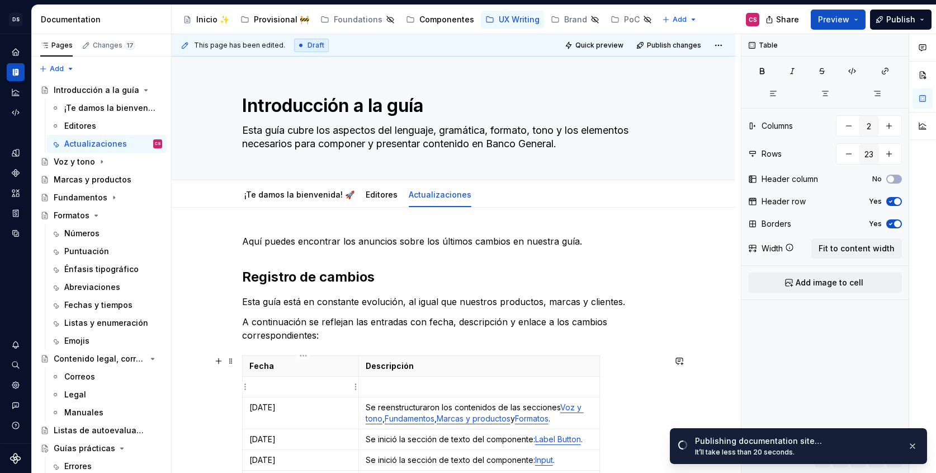
click at [275, 390] on p at bounding box center [300, 386] width 102 height 11
click at [397, 404] on p "Se reenstructuraron los contenidos de las secciones Voz y tono , Fundamentos , …" at bounding box center [479, 413] width 227 height 22
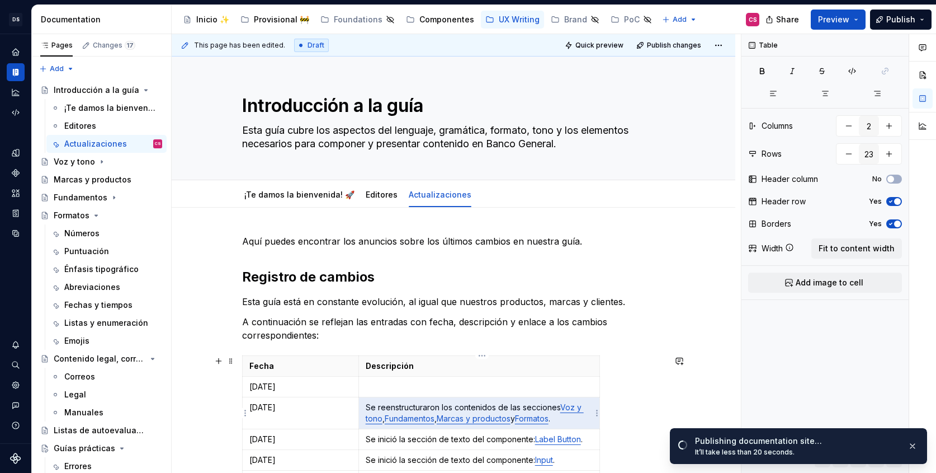
click at [397, 404] on p "Se reenstructuraron los contenidos de las secciones Voz y tono , Fundamentos , …" at bounding box center [479, 413] width 227 height 22
click at [436, 404] on p "Se reenstructuraron los contenidos de las secciones Voz y tono , Fundamentos , …" at bounding box center [479, 413] width 227 height 22
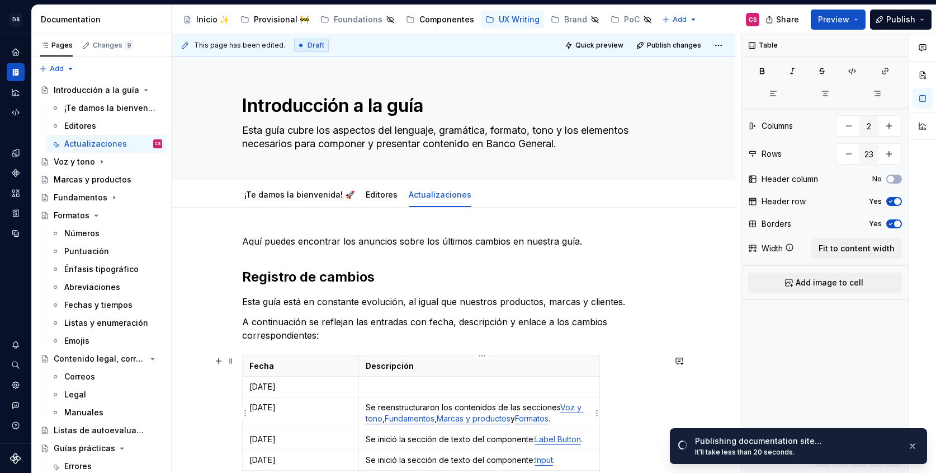
click at [371, 406] on p "Se reenstructuraron los contenidos de las secciones Voz y tono , Fundamentos , …" at bounding box center [479, 413] width 227 height 22
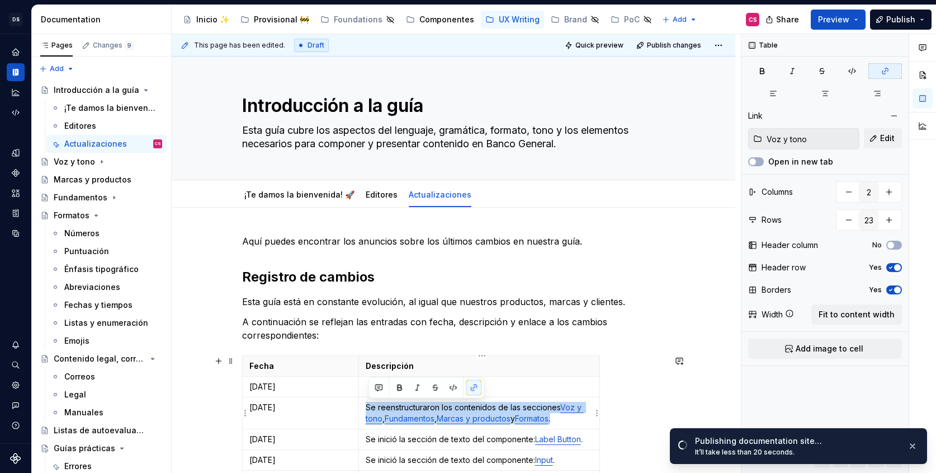
drag, startPoint x: 371, startPoint y: 406, endPoint x: 565, endPoint y: 417, distance: 194.9
click at [565, 417] on p "Se reenstructuraron los contenidos de las secciones Voz y tono , Fundamentos , …" at bounding box center [479, 413] width 227 height 22
copy p "Se reenstructuraron los contenidos de las secciones Voz y tono , Fundamentos , …"
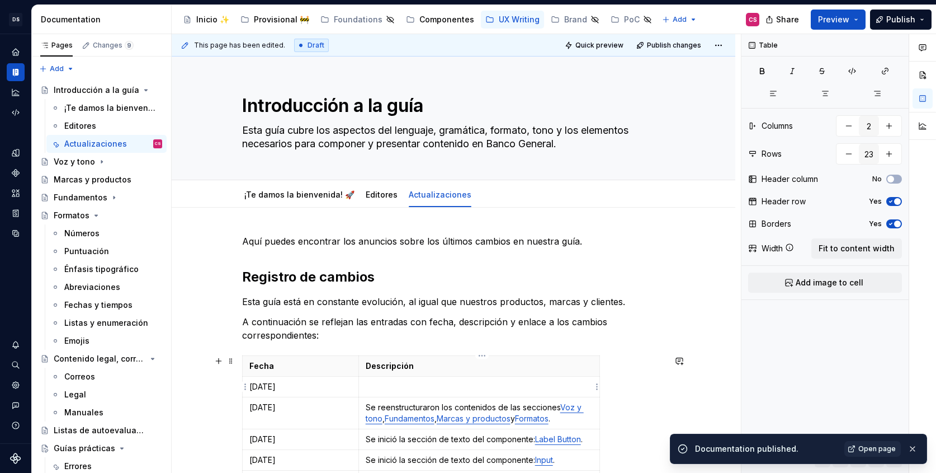
click at [516, 393] on td at bounding box center [478, 386] width 241 height 21
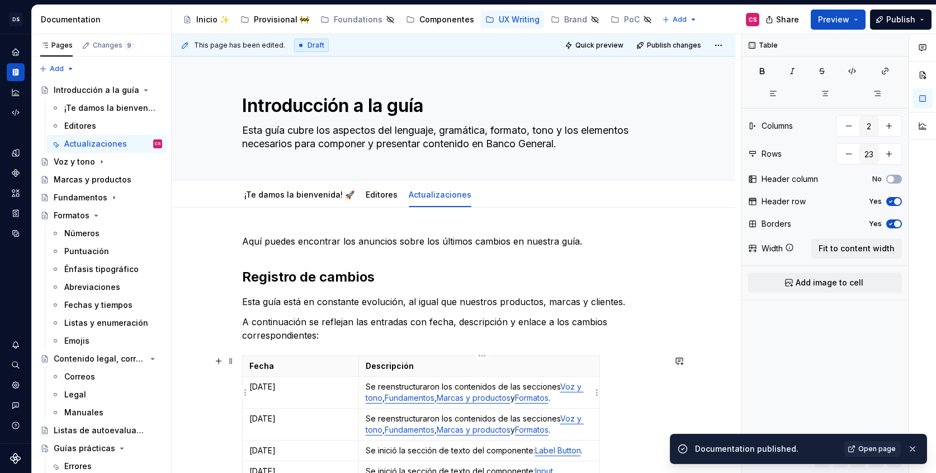
click at [390, 389] on p "Se reenstructuraron los contenidos de las secciones Voz y tono , Fundamentos , …" at bounding box center [479, 392] width 227 height 22
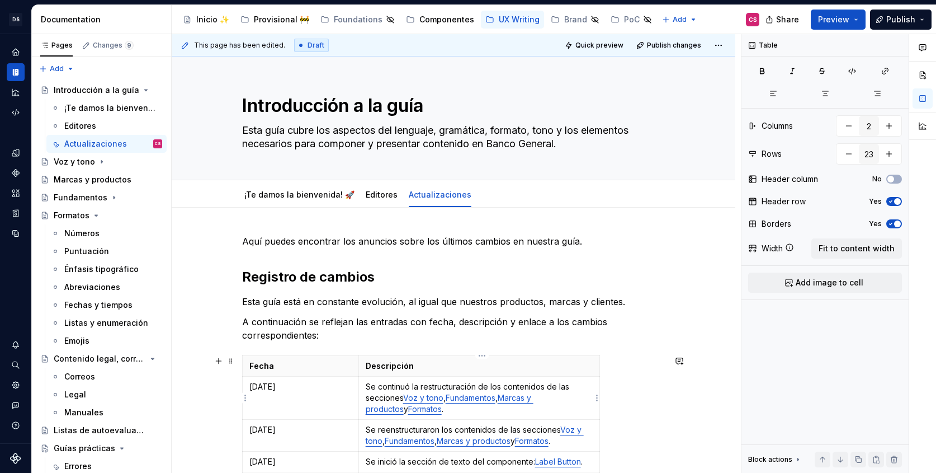
click at [496, 386] on p "Se continuó la restructuración de los contenidos de las secciones Voz y tono , …" at bounding box center [479, 398] width 227 height 34
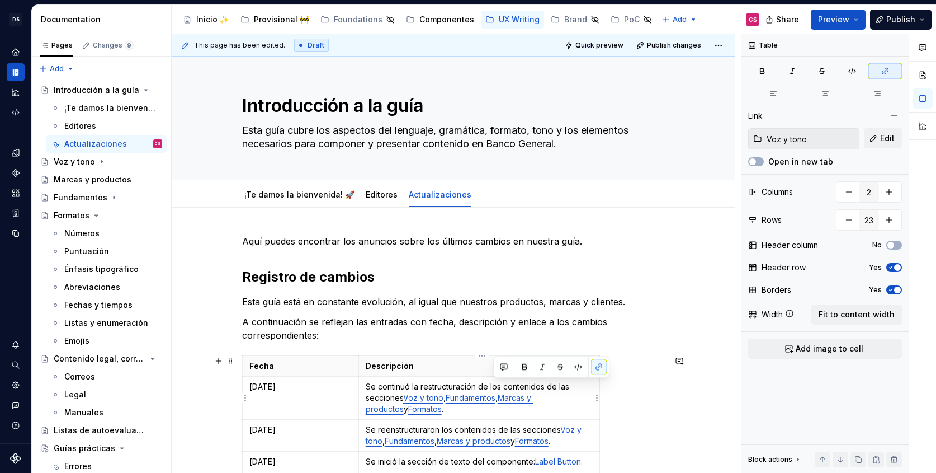
drag, startPoint x: 496, startPoint y: 386, endPoint x: 587, endPoint y: 397, distance: 91.2
click at [587, 397] on p "Se continuó la restructuración de los contenidos de las secciones Voz y tono , …" at bounding box center [479, 398] width 227 height 34
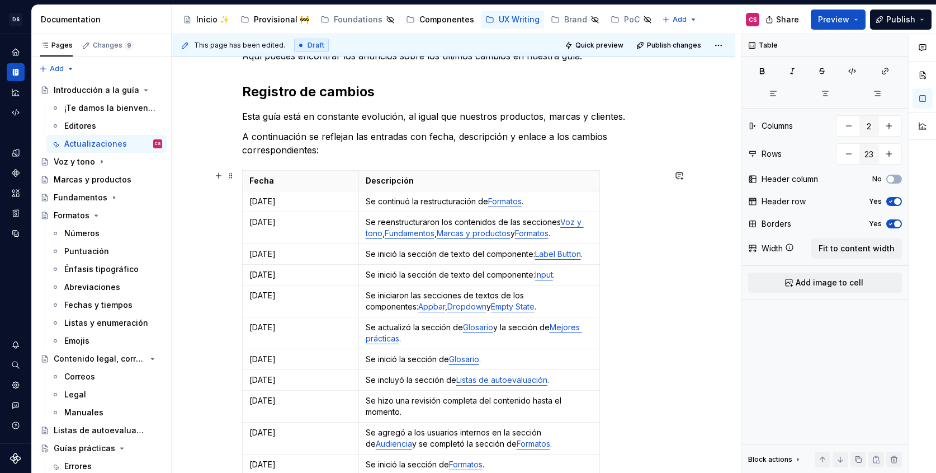
scroll to position [275, 0]
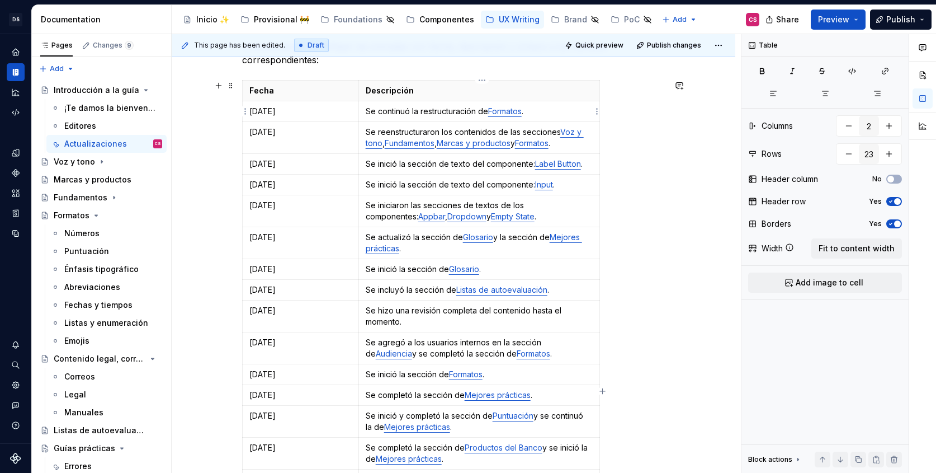
click at [507, 110] on link "Formatos" at bounding box center [505, 111] width 34 height 10
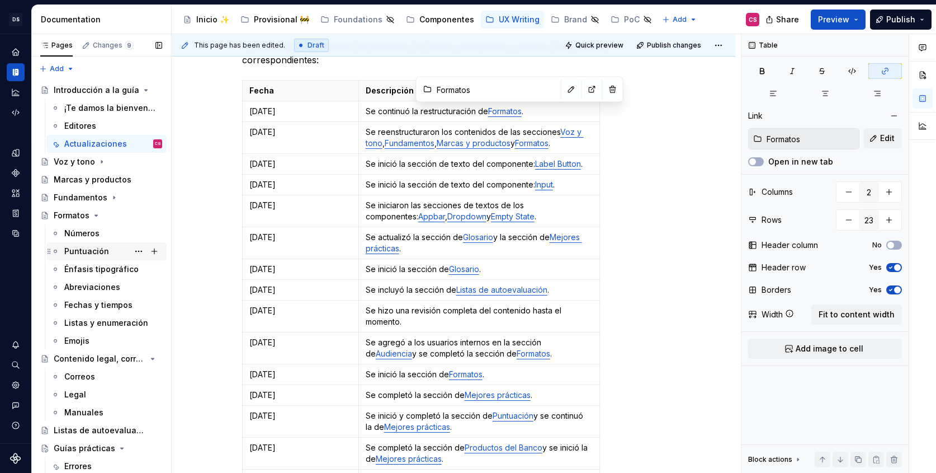
click at [89, 252] on div "Puntuación" at bounding box center [86, 251] width 45 height 11
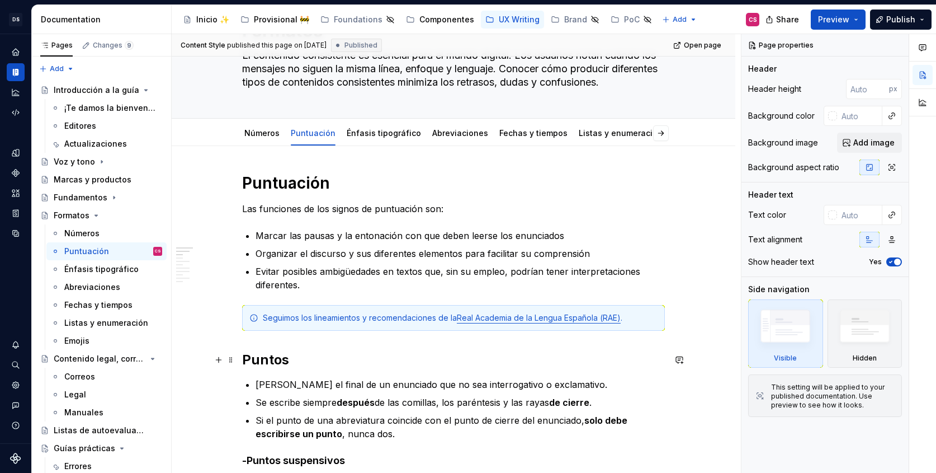
scroll to position [77, 0]
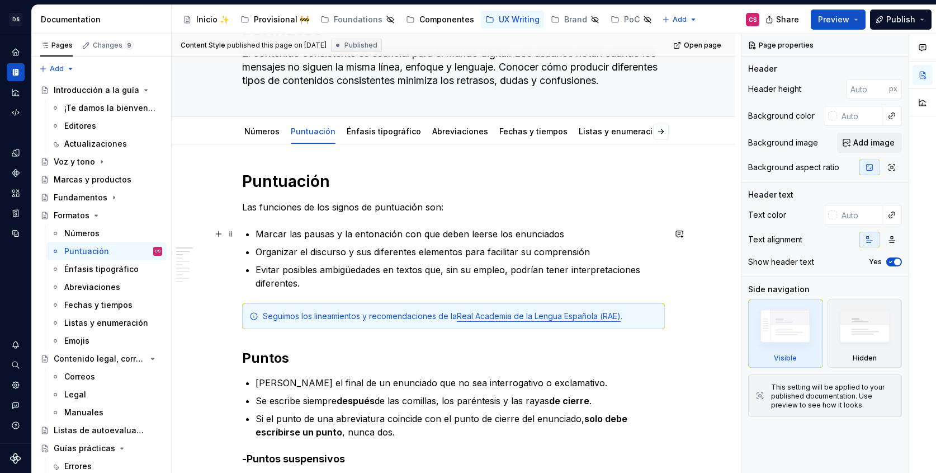
type textarea "*"
click at [582, 228] on p "Marcar las pausas y la entonación con que deben leerse los enunciados" at bounding box center [460, 233] width 409 height 13
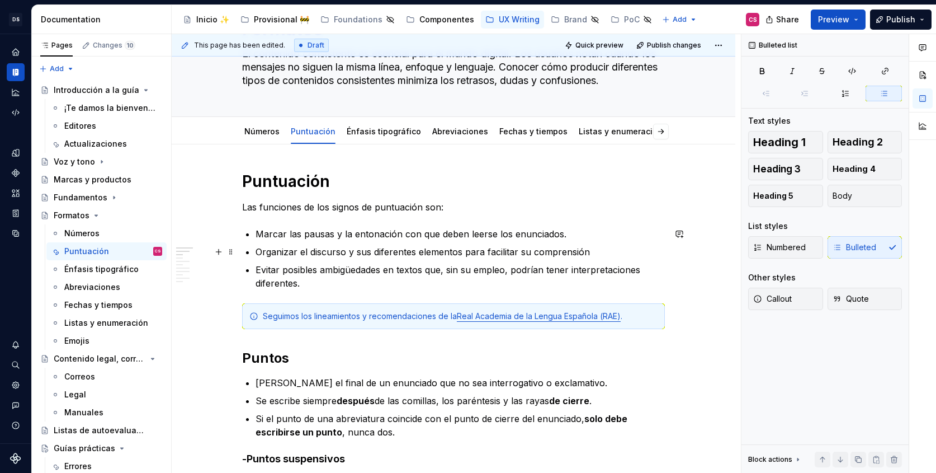
click at [615, 251] on p "Organizar el discurso y sus diferentes elementos para facilitar su comprensión" at bounding box center [460, 251] width 409 height 13
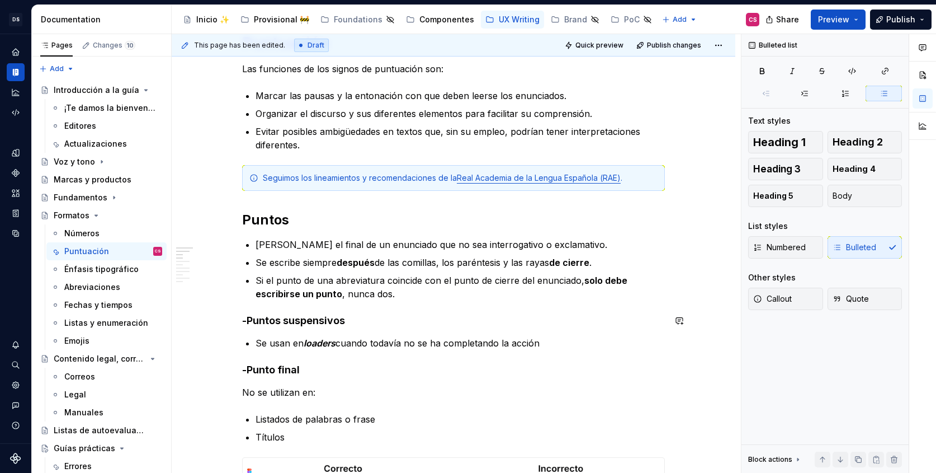
scroll to position [218, 0]
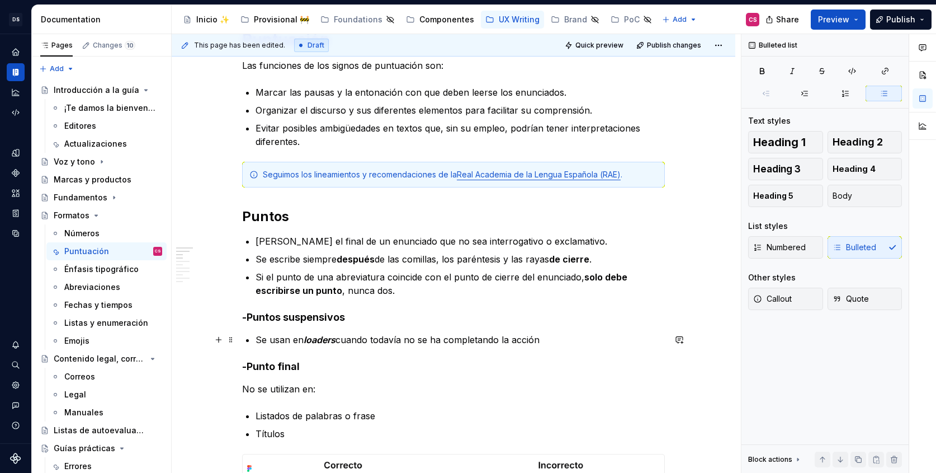
click at [560, 337] on p "Se usan en loaders cuando todavía no se ha completando la acción" at bounding box center [460, 339] width 409 height 13
click at [383, 416] on p "Listados de palabras o frase" at bounding box center [460, 415] width 409 height 13
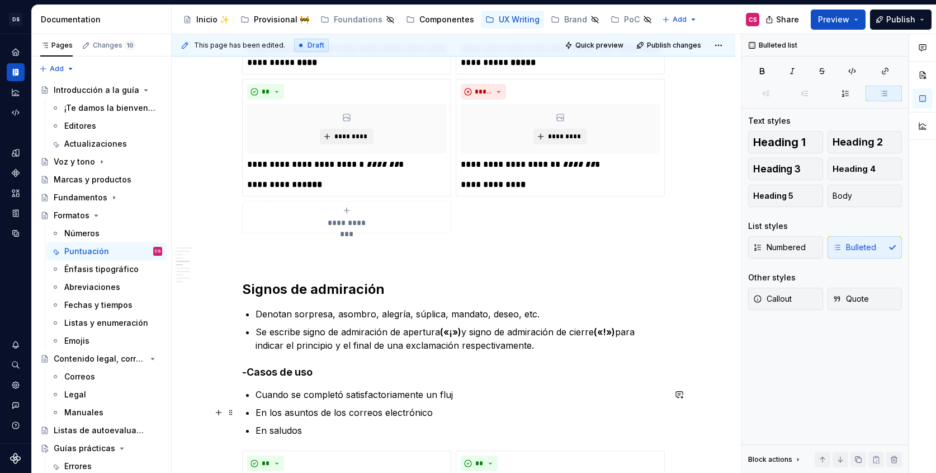
scroll to position [908, 0]
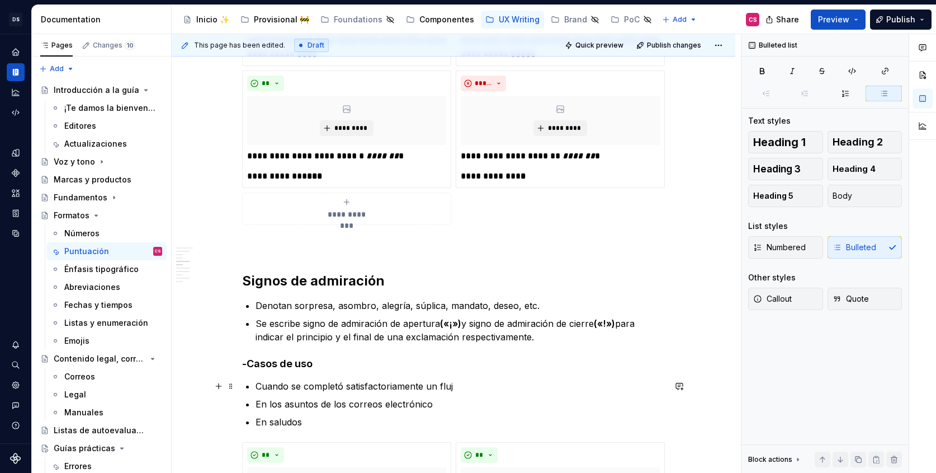
click at [465, 382] on p "Cuando se completó satisfactoriamente un fluj" at bounding box center [460, 385] width 409 height 13
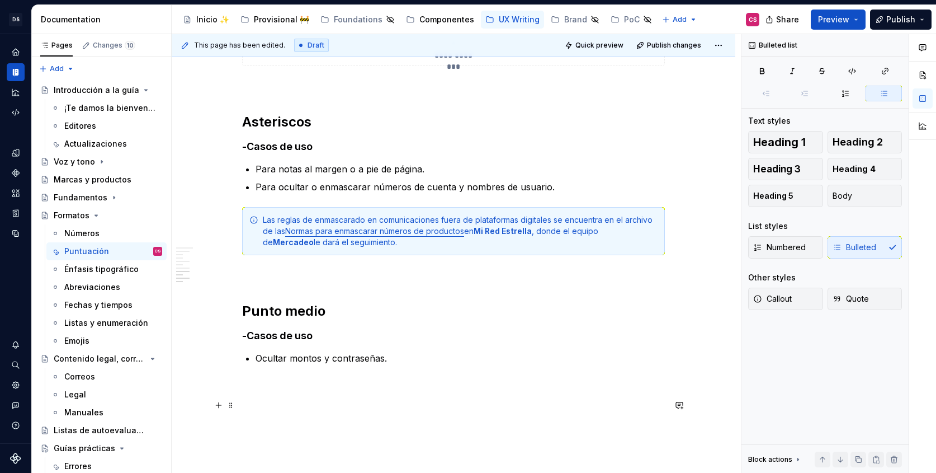
scroll to position [1739, 0]
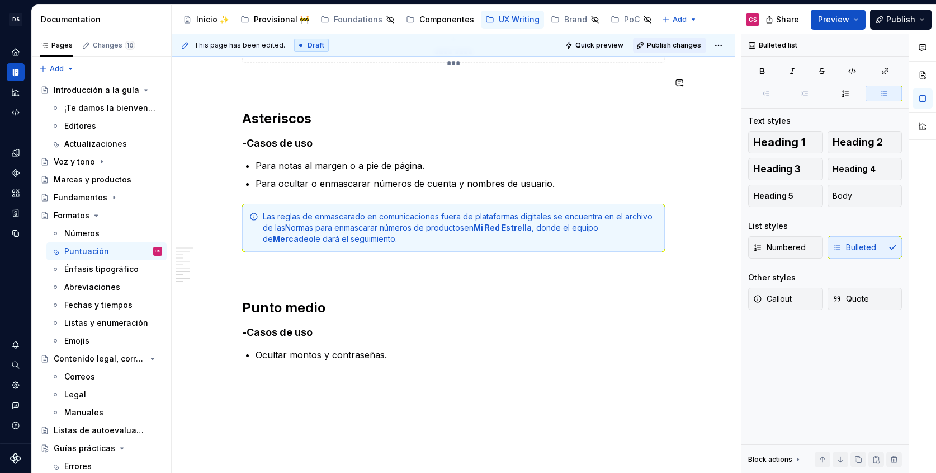
click at [667, 46] on span "Publish changes" at bounding box center [674, 45] width 54 height 9
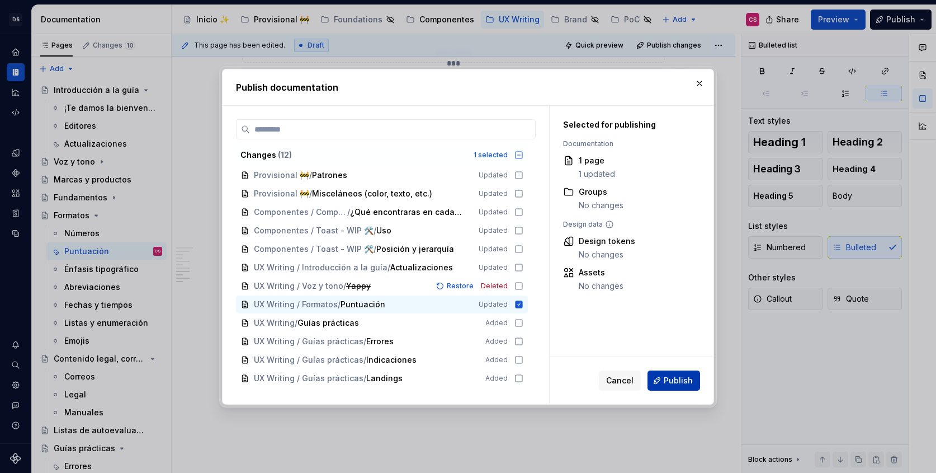
drag, startPoint x: 683, startPoint y: 383, endPoint x: 673, endPoint y: 380, distance: 11.0
click at [673, 380] on span "Publish" at bounding box center [678, 380] width 29 height 11
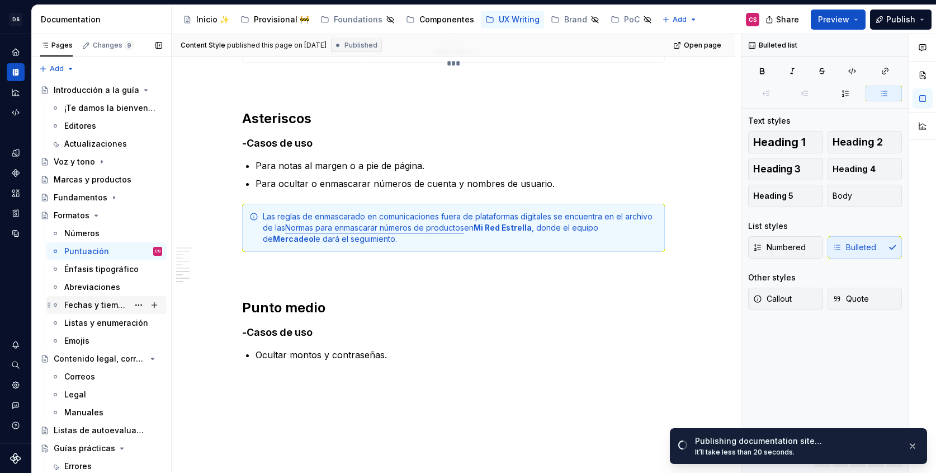
click at [97, 306] on div "Fechas y tiempos" at bounding box center [96, 304] width 64 height 11
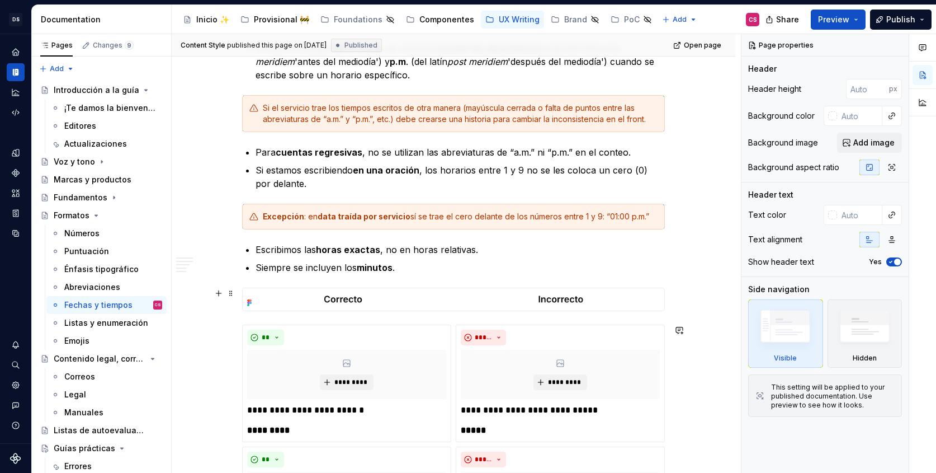
scroll to position [653, 0]
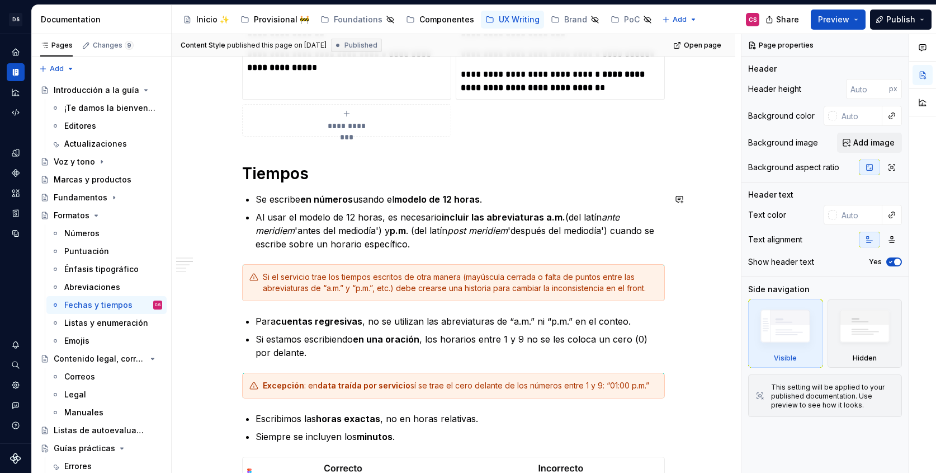
type textarea "*"
click at [272, 174] on h1 "Tiempos" at bounding box center [453, 173] width 423 height 20
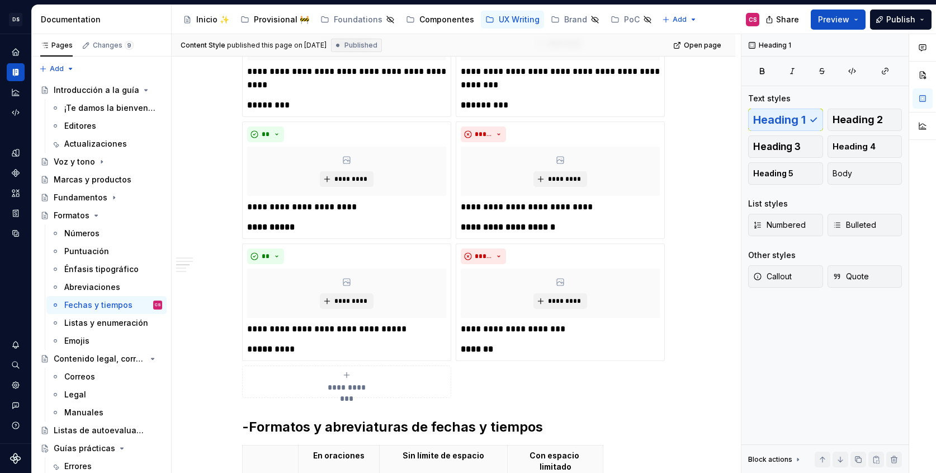
scroll to position [1577, 0]
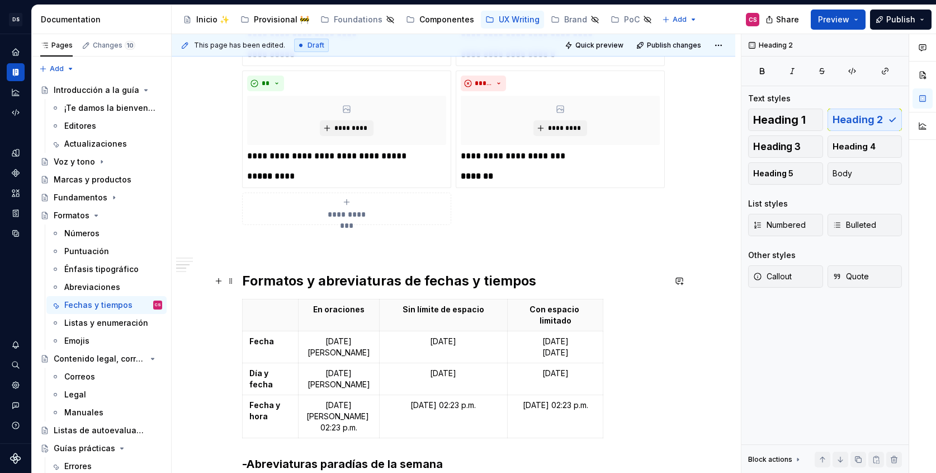
click at [273, 280] on h2 "Formatos y abreviaturas de fechas y tiempos" at bounding box center [453, 281] width 423 height 18
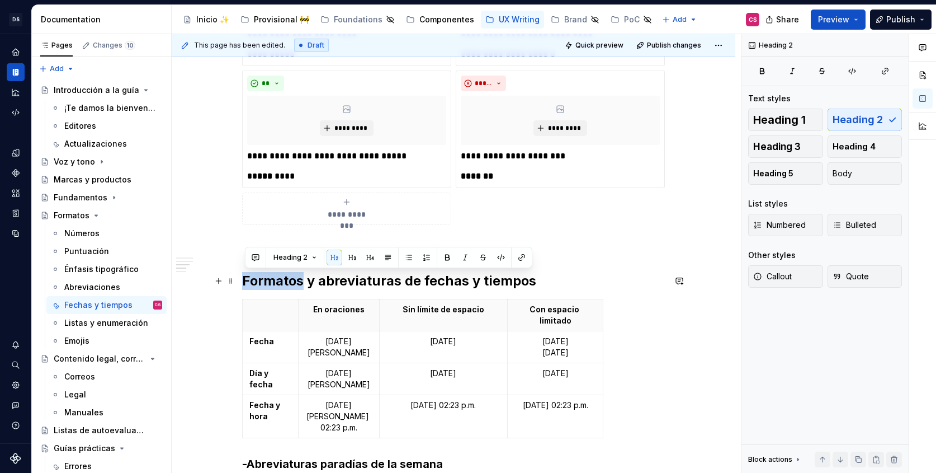
click at [273, 280] on h2 "Formatos y abreviaturas de fechas y tiempos" at bounding box center [453, 281] width 423 height 18
click at [786, 124] on span "Heading 1" at bounding box center [779, 119] width 53 height 11
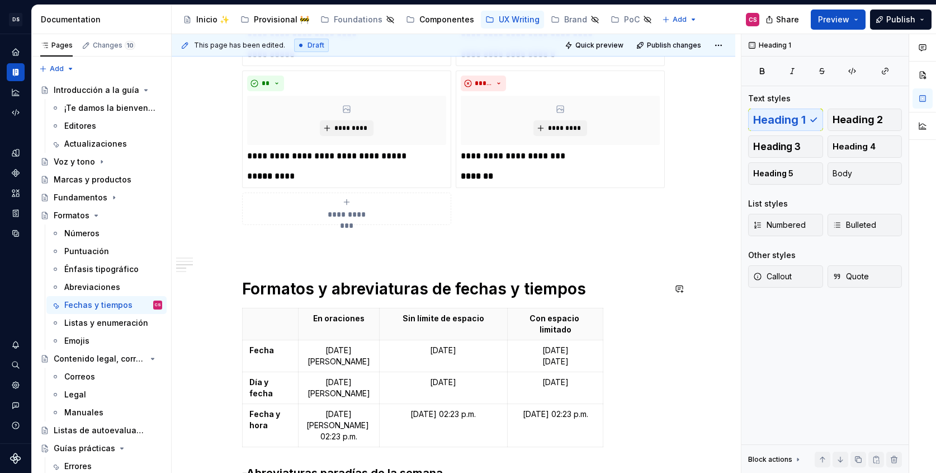
click at [544, 242] on p at bounding box center [453, 244] width 423 height 13
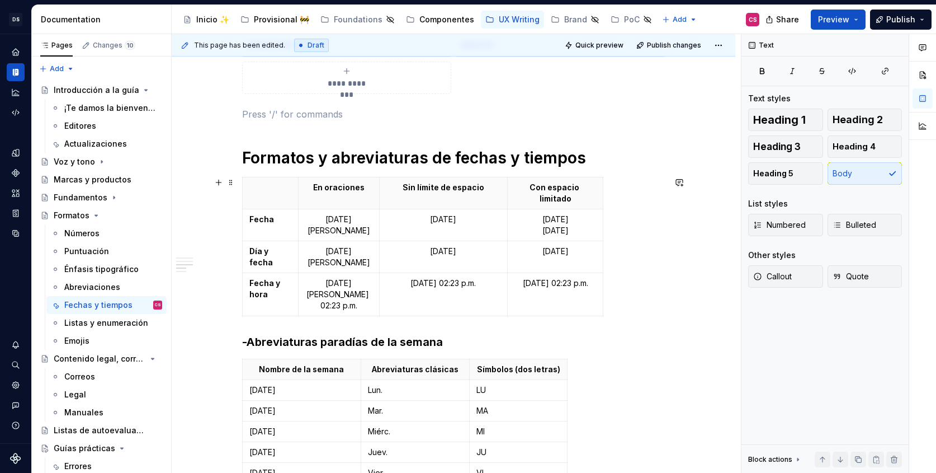
scroll to position [1725, 0]
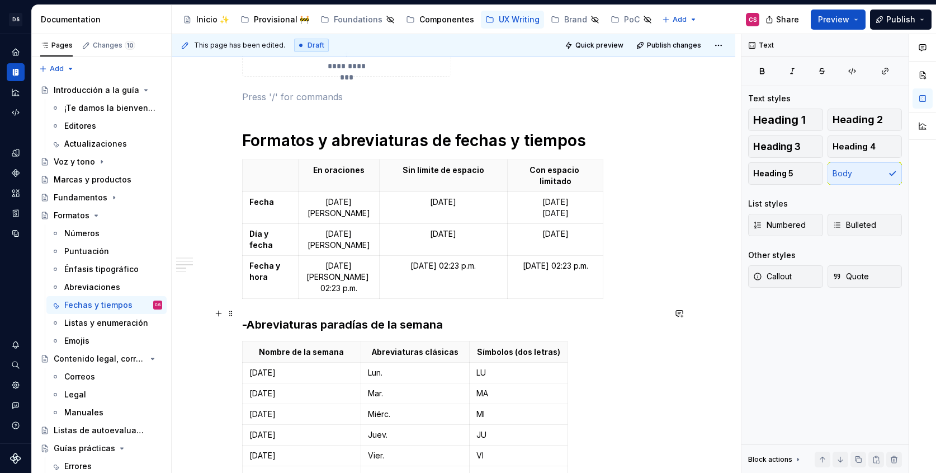
click at [374, 318] on strong "días de la semana" at bounding box center [394, 324] width 98 height 13
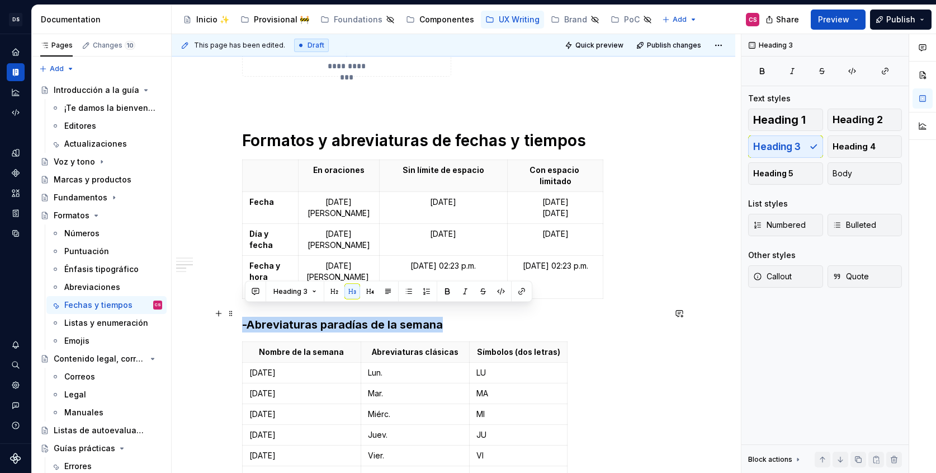
click at [374, 318] on strong "días de la semana" at bounding box center [394, 324] width 98 height 13
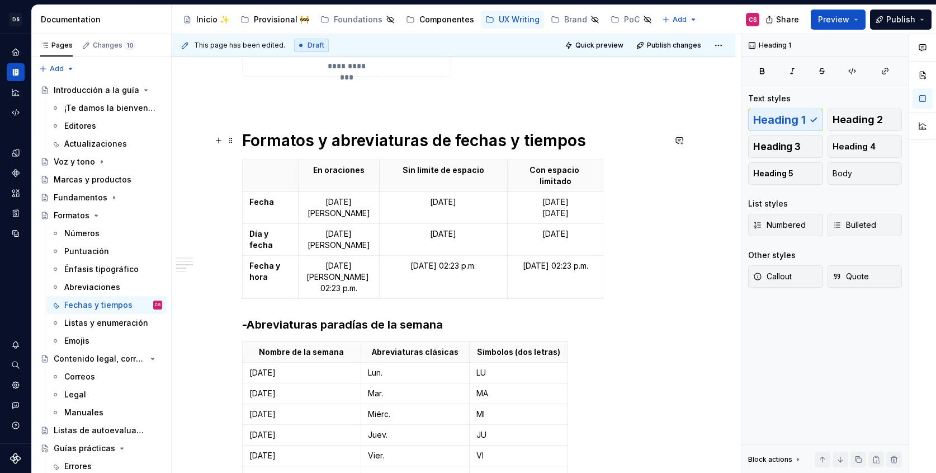
click at [600, 144] on h1 "Formatos y abreviaturas de fechas y tiempos" at bounding box center [453, 140] width 423 height 20
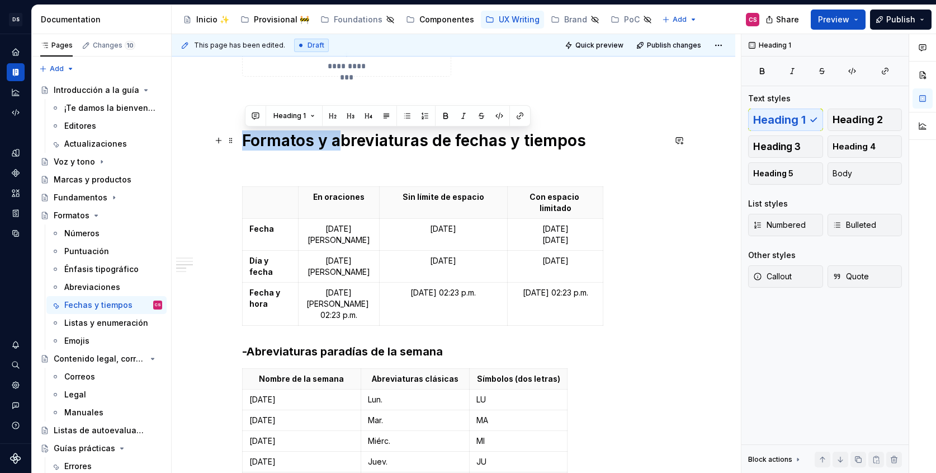
drag, startPoint x: 338, startPoint y: 143, endPoint x: 239, endPoint y: 137, distance: 99.1
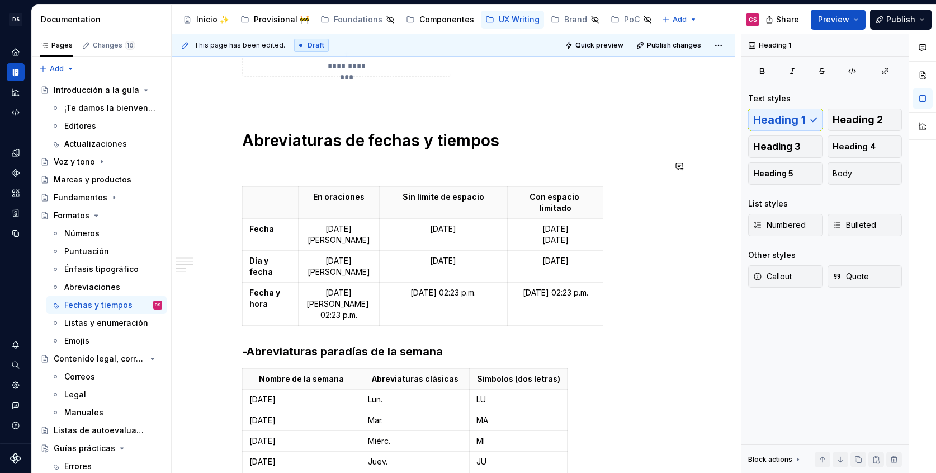
click at [277, 172] on p at bounding box center [453, 165] width 423 height 13
click at [790, 144] on span "Heading 3" at bounding box center [777, 146] width 48 height 11
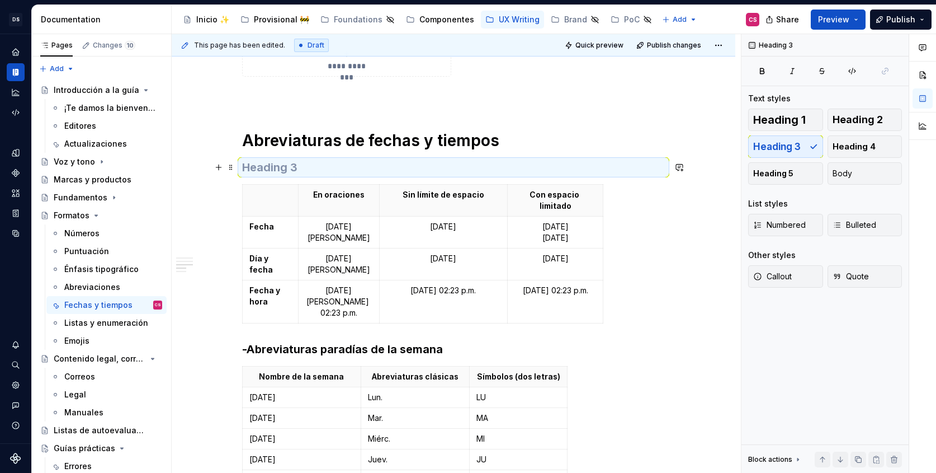
click at [457, 167] on h3 at bounding box center [453, 167] width 423 height 16
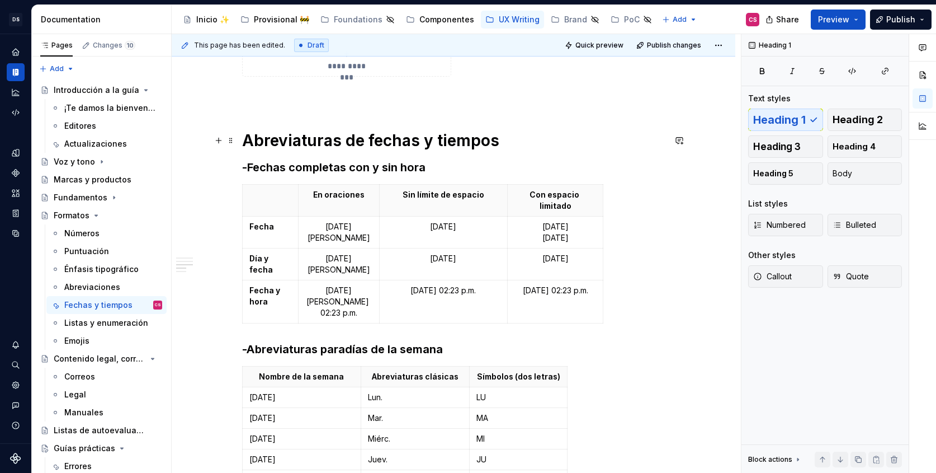
click at [514, 141] on h1 "Abreviaturas de fechas y tiempos" at bounding box center [453, 140] width 423 height 20
click at [283, 343] on h3 "-Abreviaturas para días de la semana" at bounding box center [453, 349] width 423 height 16
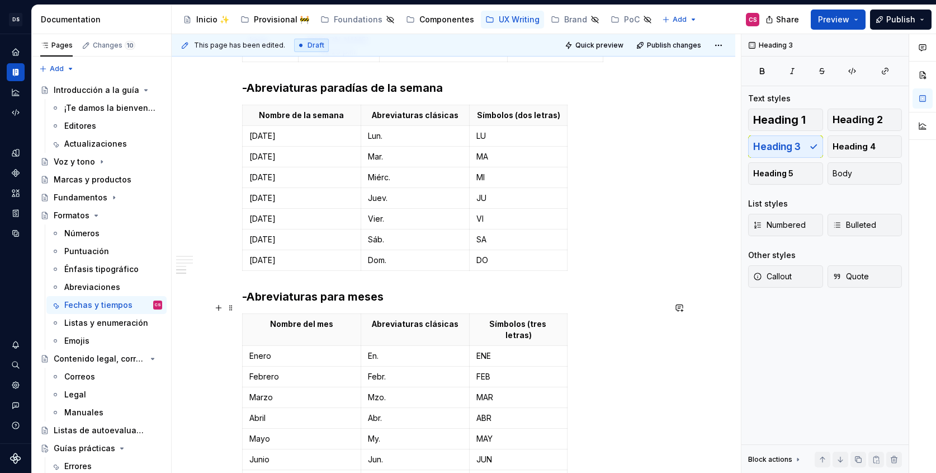
scroll to position [1995, 0]
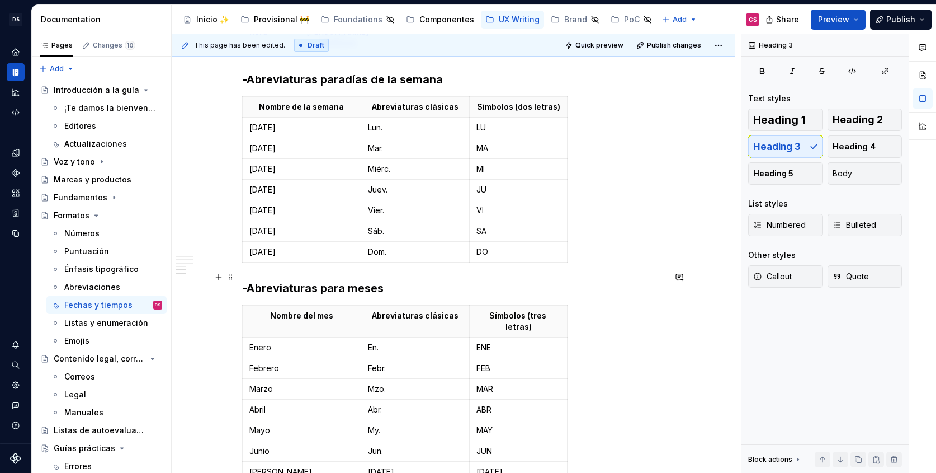
click at [275, 280] on h3 "-Abreviaturas para meses" at bounding box center [453, 288] width 423 height 16
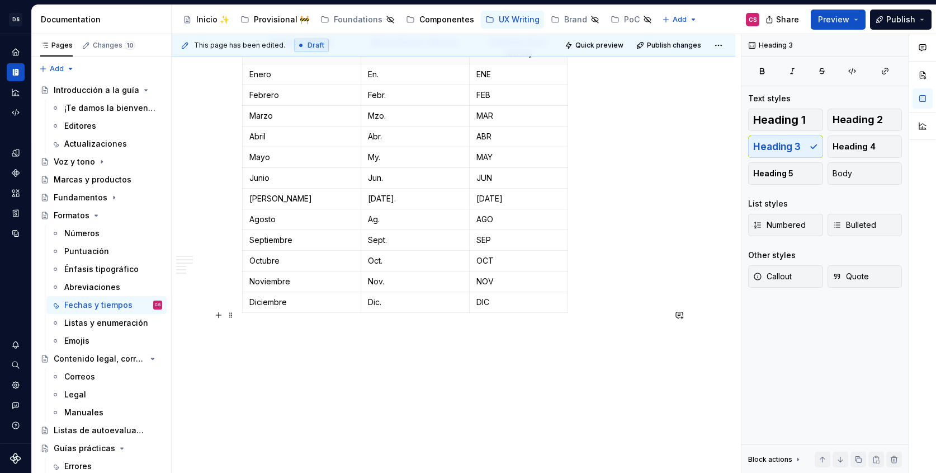
scroll to position [2271, 0]
click at [493, 327] on p at bounding box center [453, 333] width 423 height 13
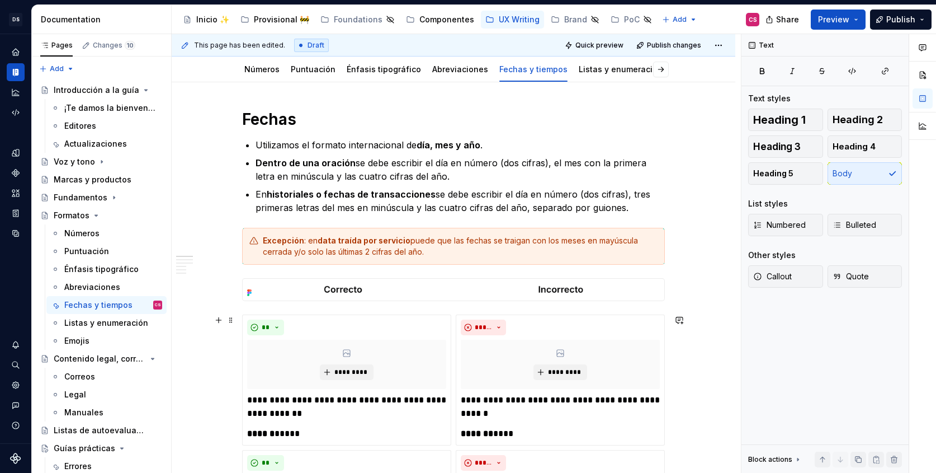
scroll to position [142, 0]
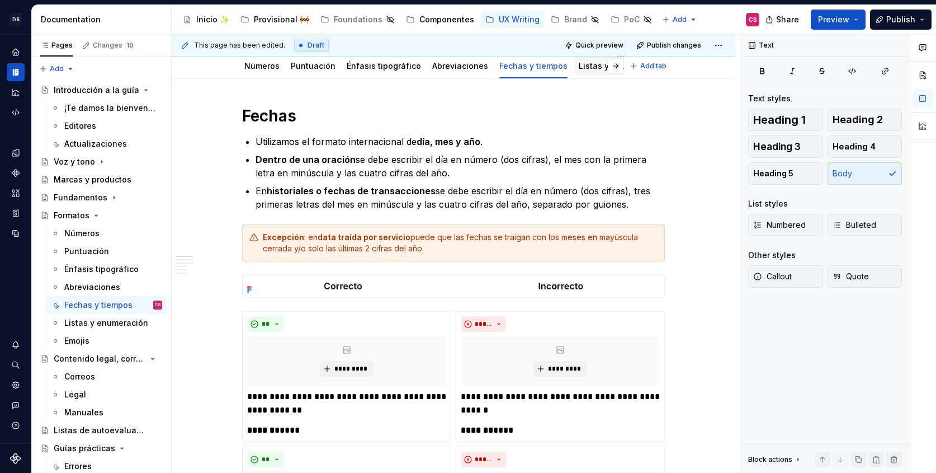
click at [581, 67] on link "Listas y enumeración" at bounding box center [621, 66] width 84 height 10
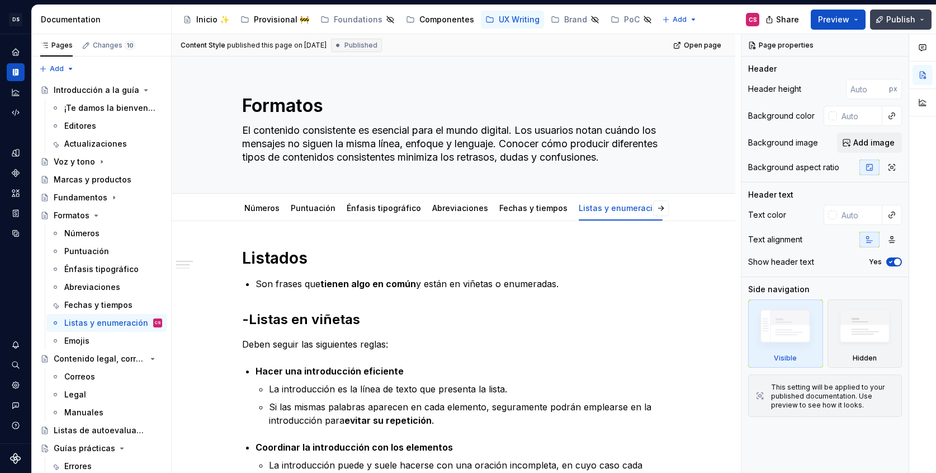
click at [886, 18] on button "Publish" at bounding box center [901, 20] width 62 height 20
click at [98, 306] on div "Fechas y tiempos" at bounding box center [96, 304] width 64 height 11
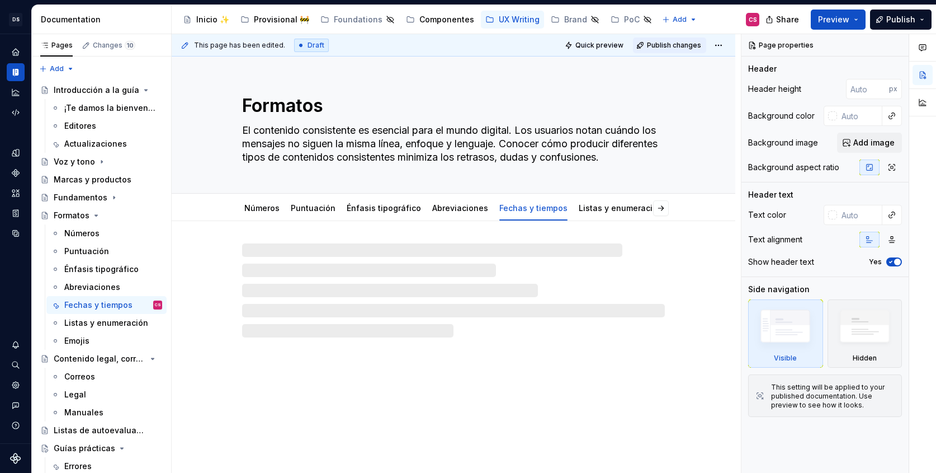
click at [682, 42] on span "Publish changes" at bounding box center [674, 45] width 54 height 9
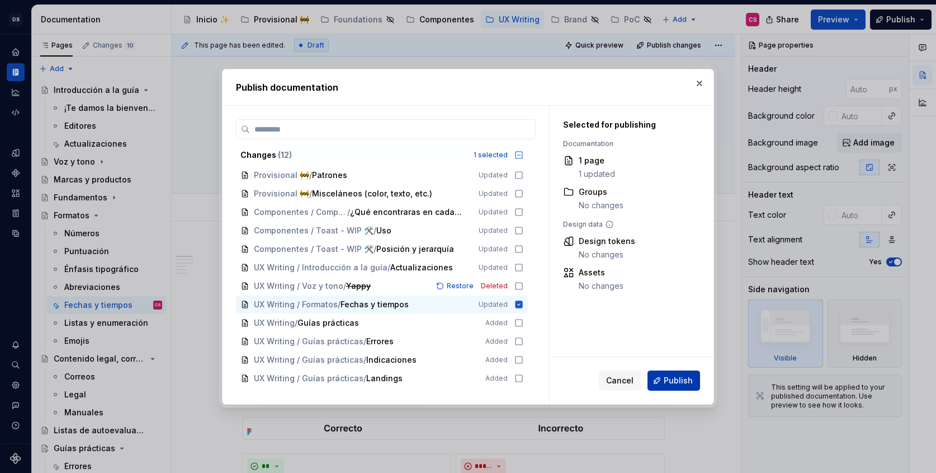
click at [686, 380] on span "Publish" at bounding box center [678, 380] width 29 height 11
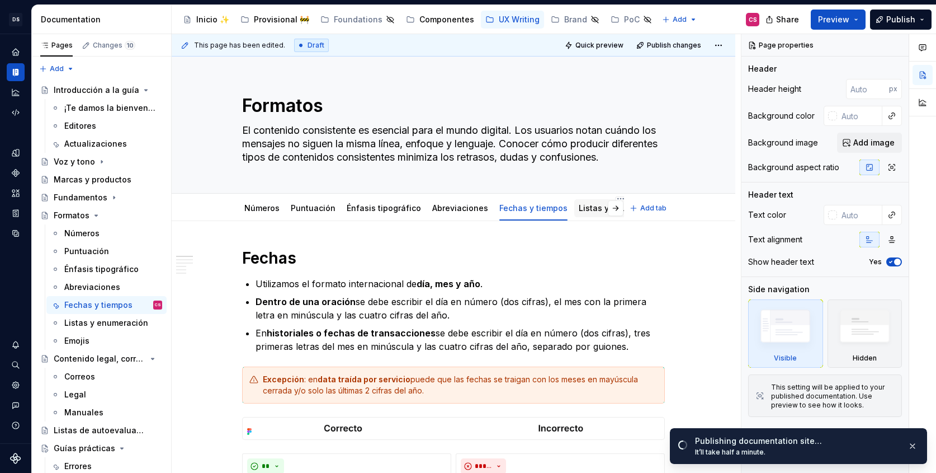
click at [580, 216] on div "Listas y enumeración" at bounding box center [620, 208] width 93 height 18
click at [568, 206] on link "Listas y enumeración" at bounding box center [557, 208] width 84 height 10
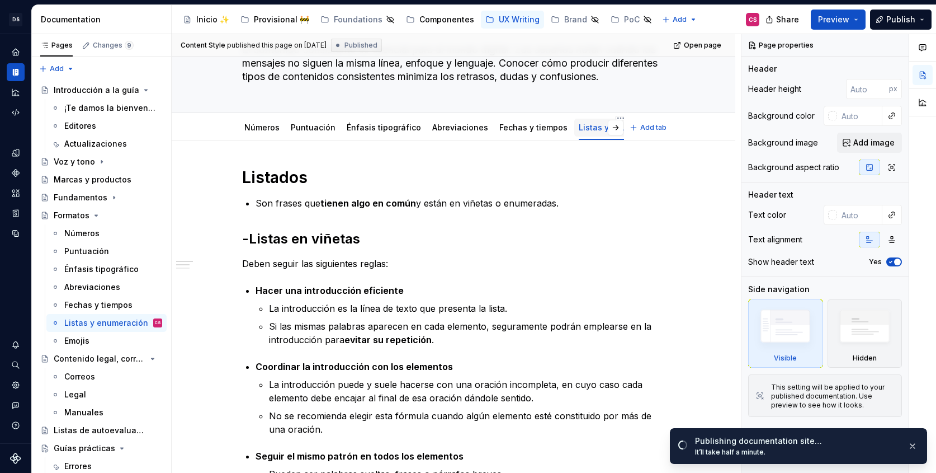
scroll to position [0, 64]
click at [610, 128] on link "Emojis" at bounding box center [622, 127] width 25 height 10
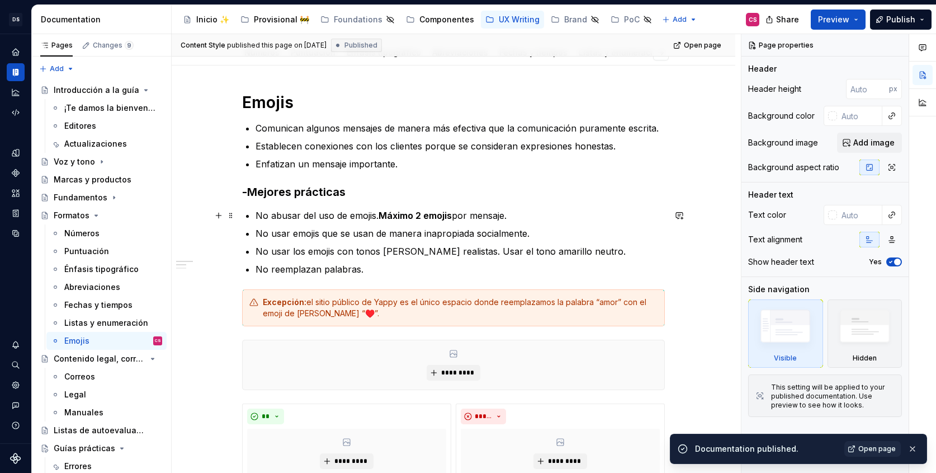
scroll to position [256, 0]
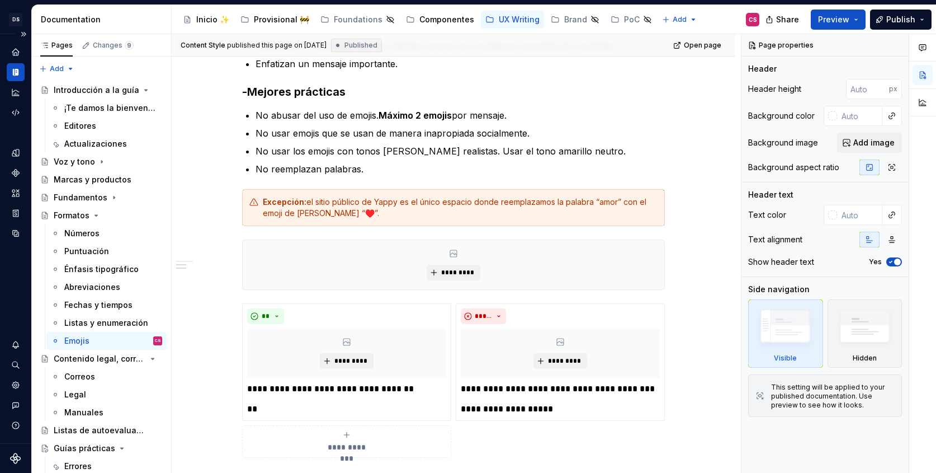
type textarea "*"
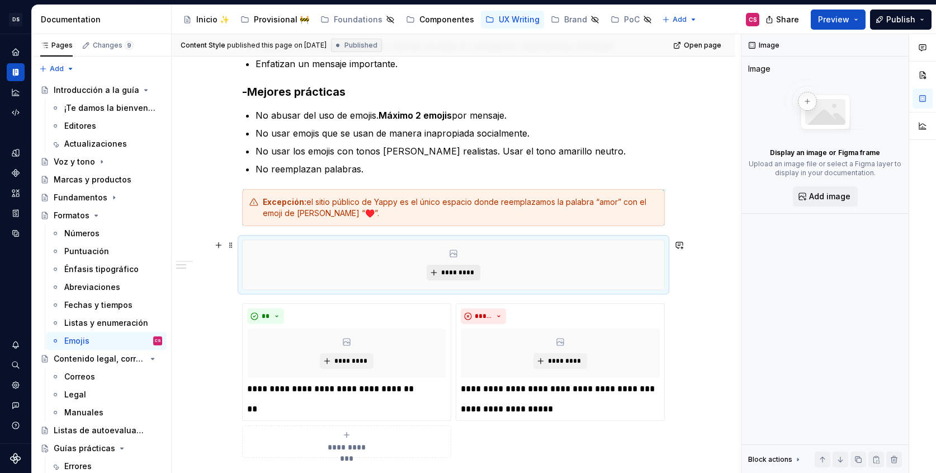
click at [458, 272] on span "*********" at bounding box center [458, 272] width 34 height 9
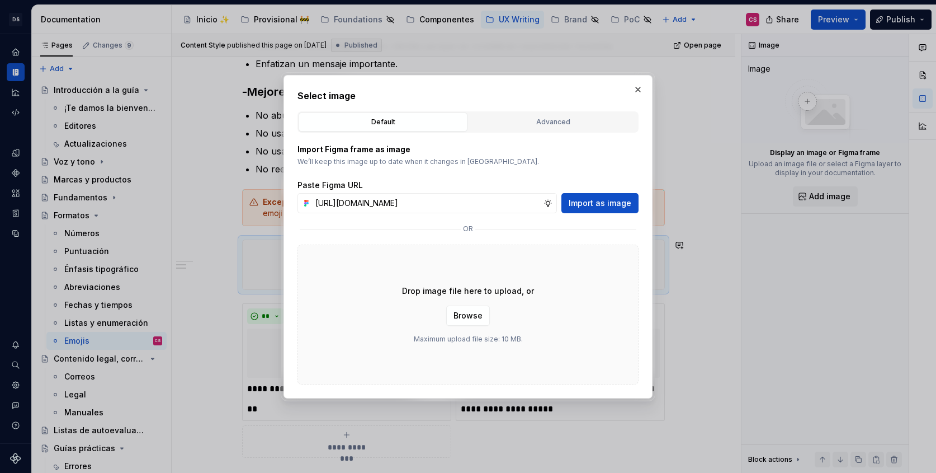
scroll to position [0, 297]
type input "https://www.figma.com/design/jyZh0vEq0kfvCKMtehYy2L/UX-Writing--Content-Style-G…"
click at [611, 199] on span "Import as image" at bounding box center [600, 202] width 63 height 11
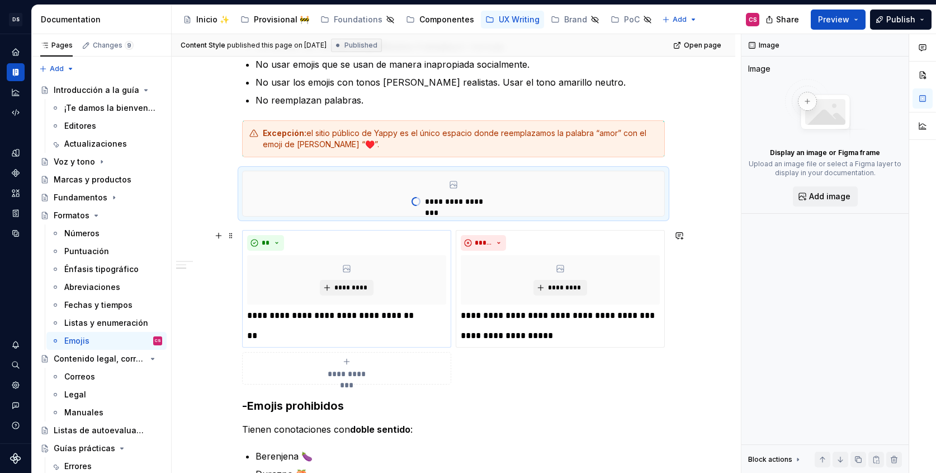
scroll to position [334, 0]
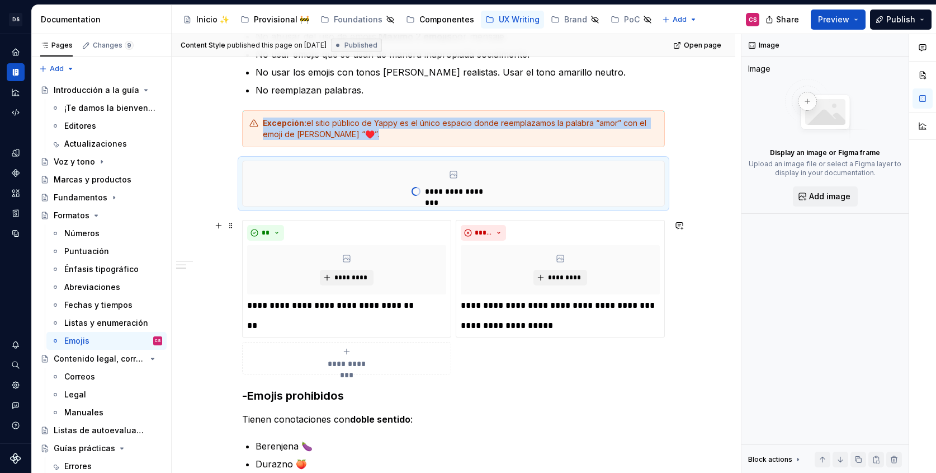
click at [367, 355] on div "**********" at bounding box center [346, 358] width 199 height 22
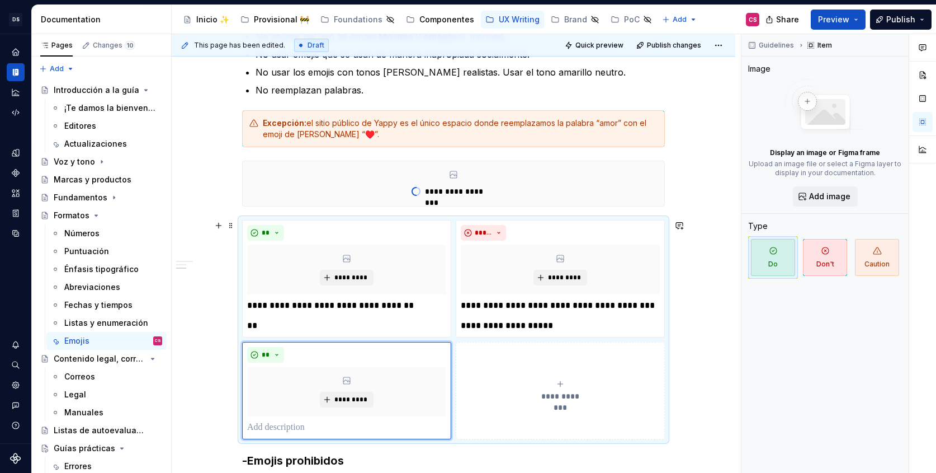
click at [508, 382] on div "**********" at bounding box center [560, 390] width 199 height 22
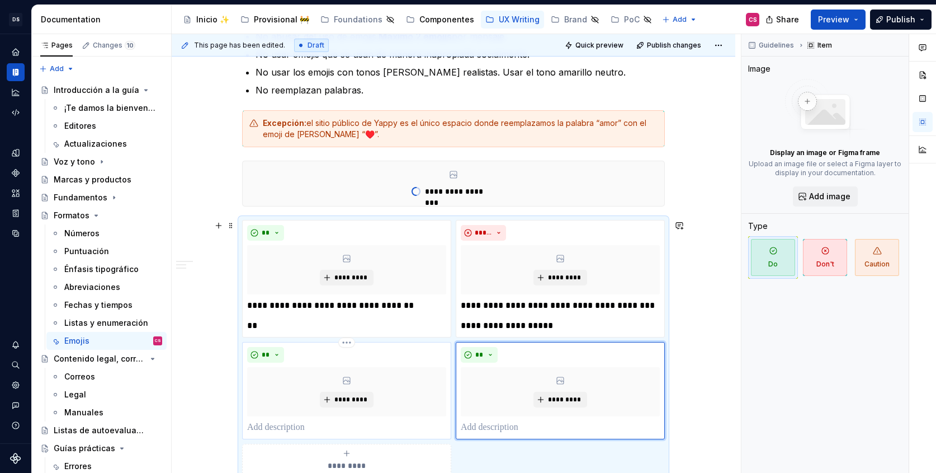
scroll to position [331, 0]
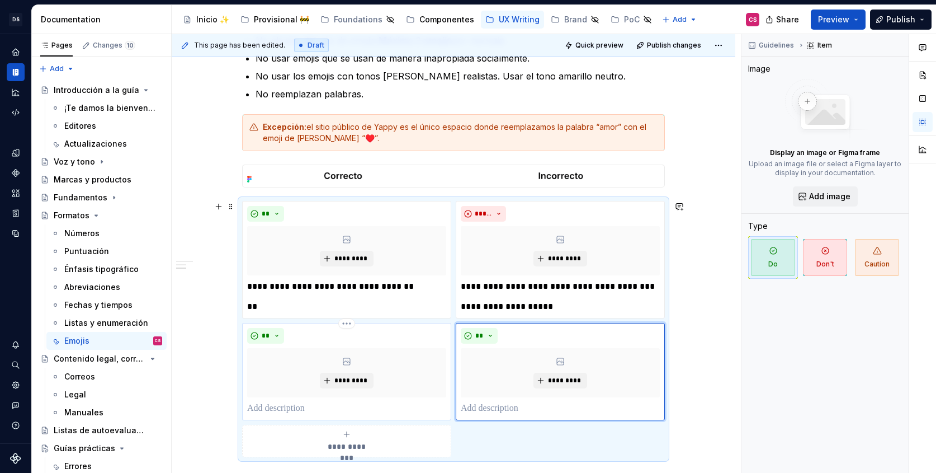
click at [298, 407] on p at bounding box center [346, 408] width 199 height 13
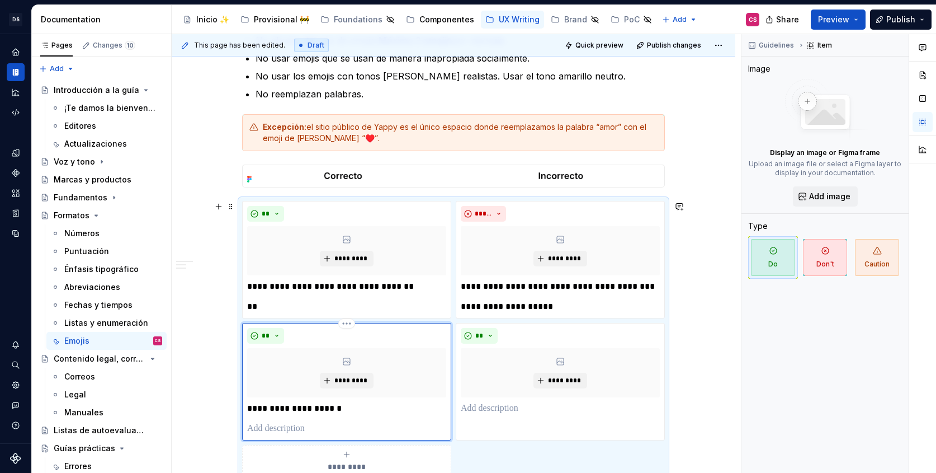
scroll to position [347, 0]
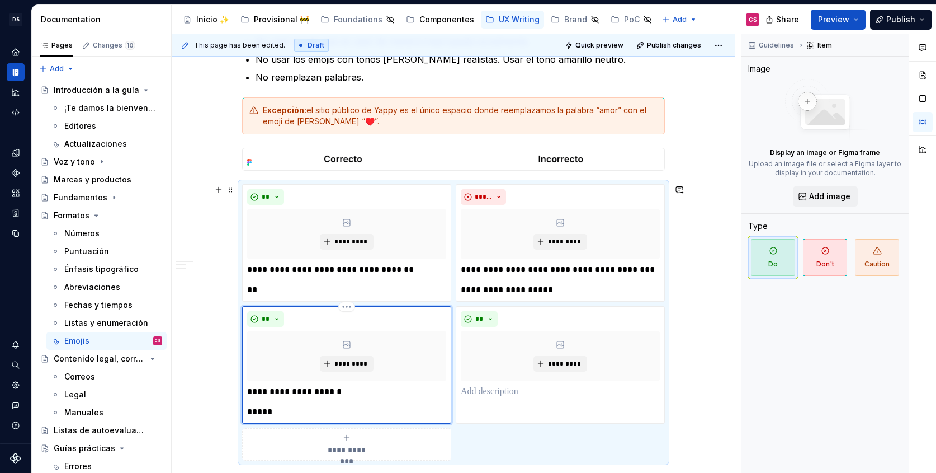
type textarea "*"
click at [253, 412] on p "*****" at bounding box center [346, 411] width 199 height 13
click at [353, 417] on p "******" at bounding box center [346, 411] width 199 height 13
drag, startPoint x: 277, startPoint y: 409, endPoint x: 303, endPoint y: 412, distance: 25.9
click at [303, 412] on p "**********" at bounding box center [346, 411] width 199 height 13
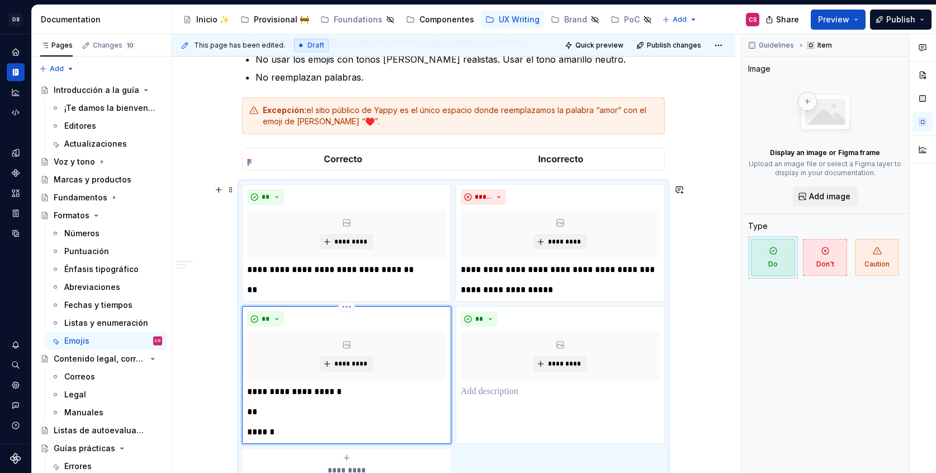
click at [265, 417] on p "**" at bounding box center [346, 411] width 199 height 13
drag, startPoint x: 265, startPoint y: 412, endPoint x: 248, endPoint y: 412, distance: 17.3
click at [248, 412] on div "**********" at bounding box center [346, 375] width 209 height 138
click at [293, 434] on p "******" at bounding box center [346, 431] width 199 height 13
click at [280, 416] on p at bounding box center [346, 411] width 199 height 13
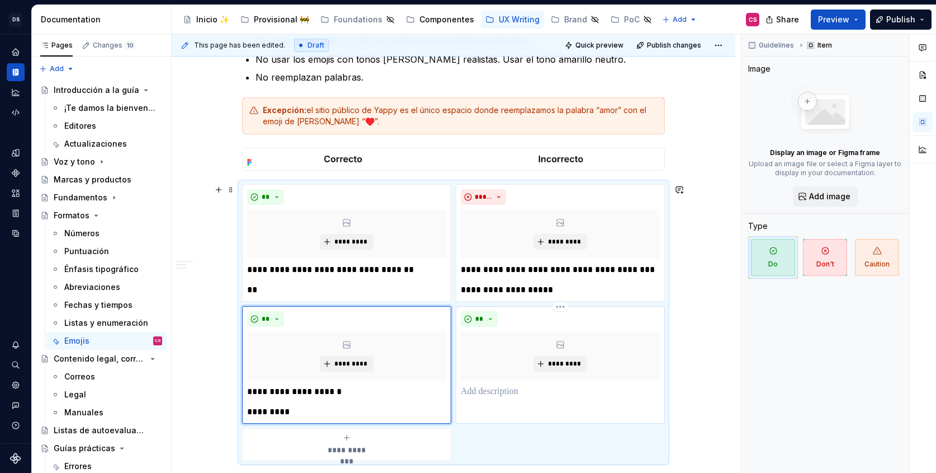
click at [526, 390] on p at bounding box center [560, 391] width 199 height 13
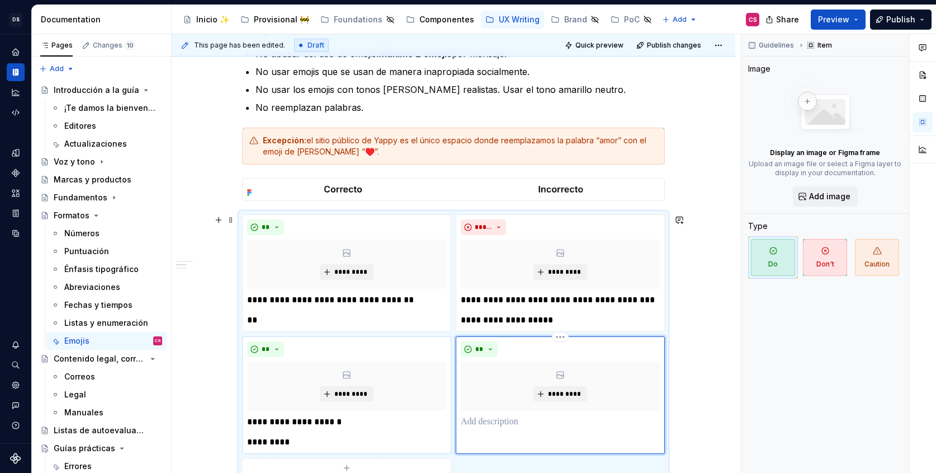
scroll to position [327, 0]
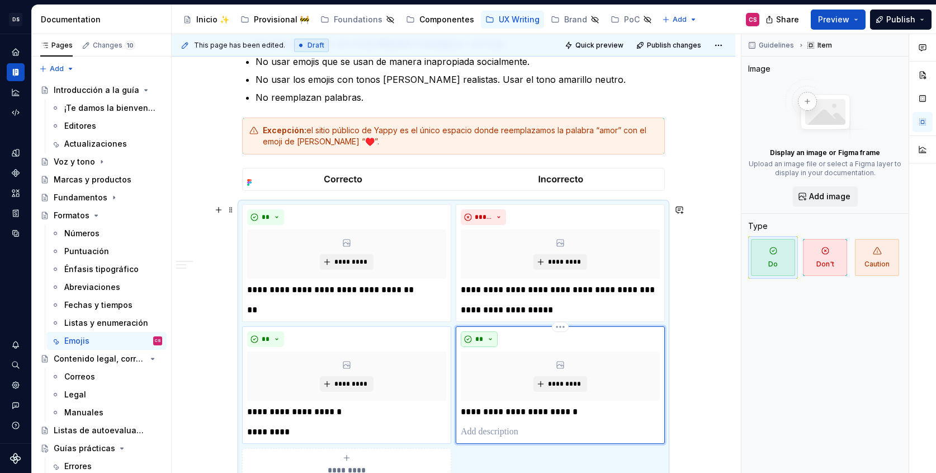
click at [487, 340] on button "**" at bounding box center [479, 339] width 37 height 16
click at [498, 375] on div "Don't" at bounding box center [508, 379] width 21 height 11
click at [483, 431] on p at bounding box center [560, 431] width 199 height 13
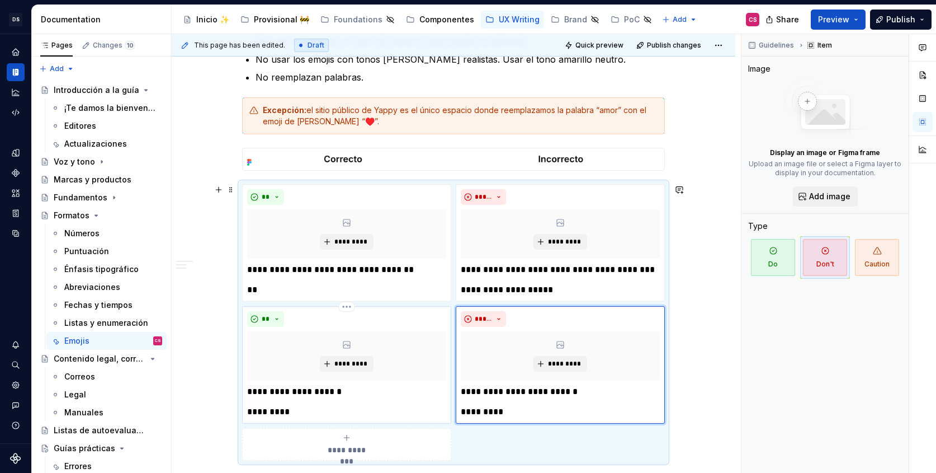
click at [295, 416] on p "*********" at bounding box center [346, 411] width 199 height 13
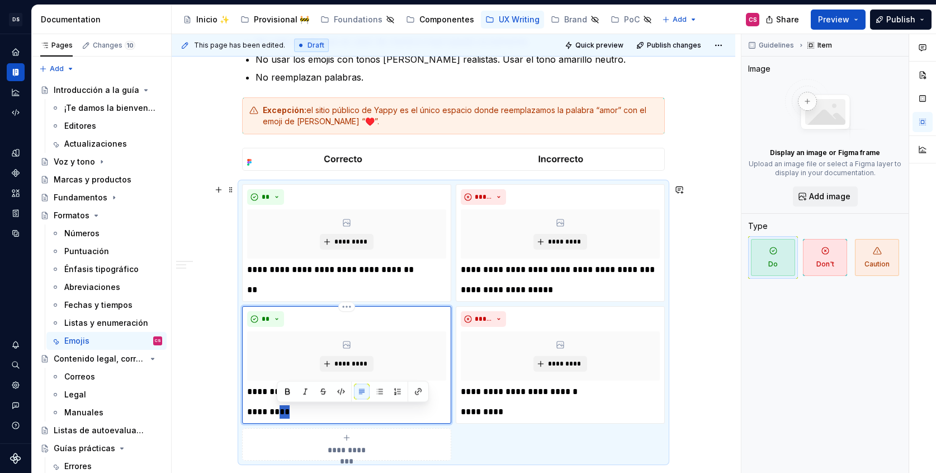
drag, startPoint x: 290, startPoint y: 412, endPoint x: 278, endPoint y: 413, distance: 11.8
click at [278, 413] on p "*********" at bounding box center [346, 411] width 199 height 13
click at [509, 413] on p "*********" at bounding box center [560, 411] width 199 height 13
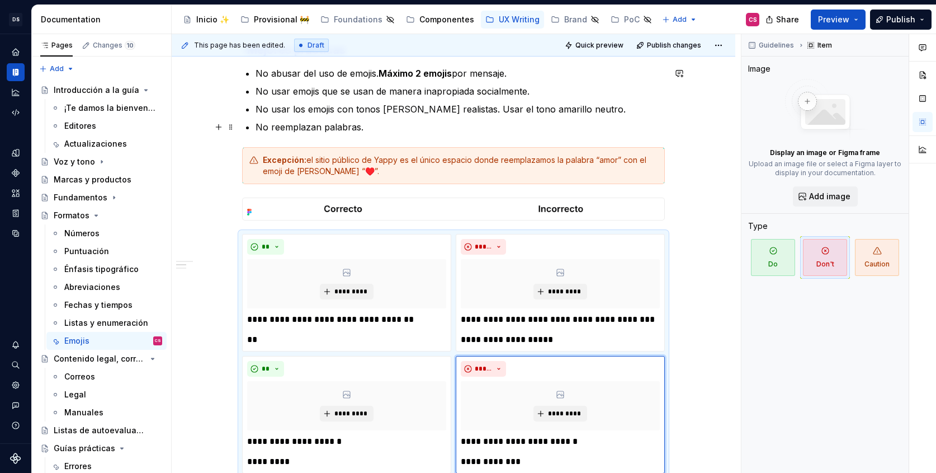
scroll to position [292, 0]
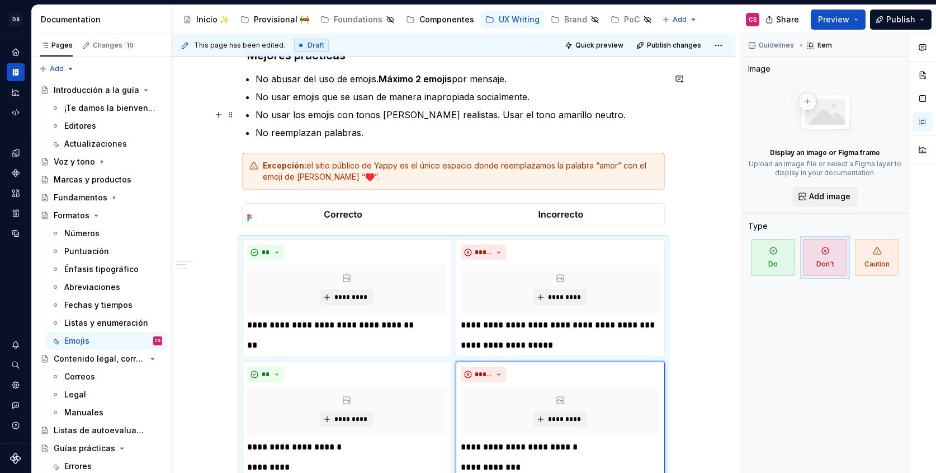
click at [483, 115] on p "No usar los emojis con tonos de piel realistas. Usar el tono amarillo neutro." at bounding box center [460, 114] width 409 height 13
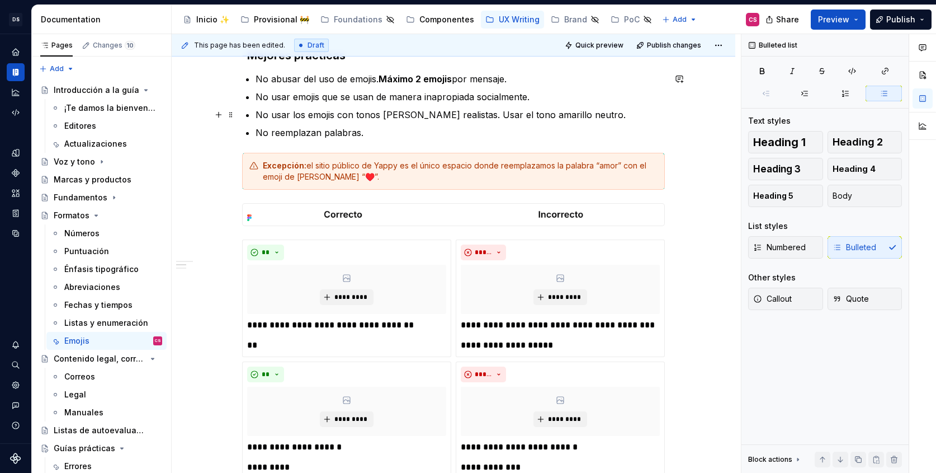
click at [498, 115] on p "No usar los emojis con tonos de piel realistas. Usar el tono amarillo neutro." at bounding box center [460, 114] width 409 height 13
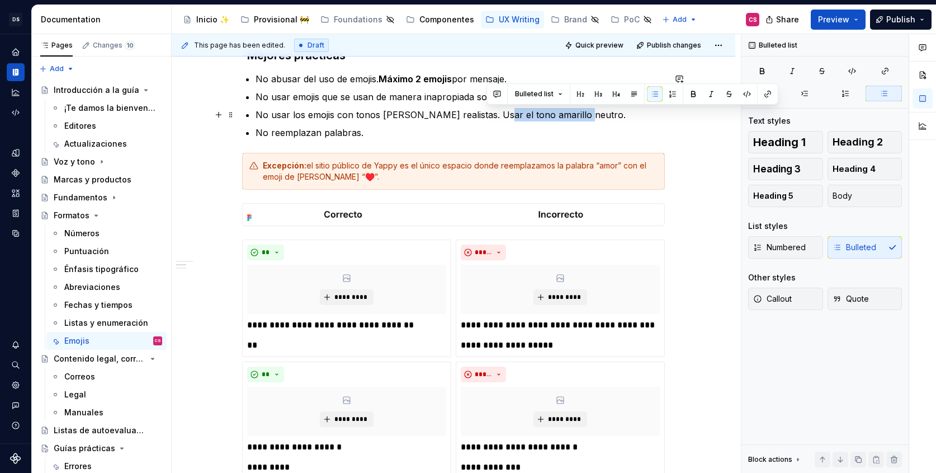
drag, startPoint x: 498, startPoint y: 115, endPoint x: 548, endPoint y: 117, distance: 50.4
click at [548, 117] on p "No usar los emojis con tonos de piel realistas. Usar el tono amarillo neutro." at bounding box center [460, 114] width 409 height 13
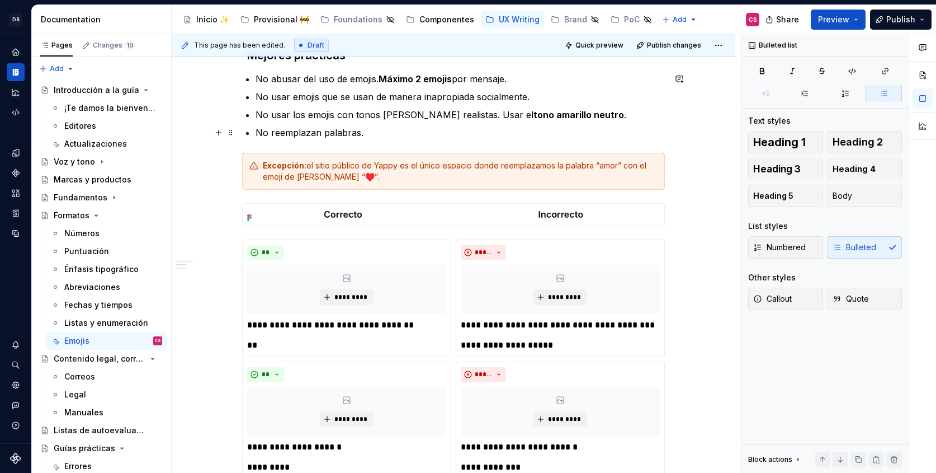
click at [366, 126] on p "No reemplazan palabras." at bounding box center [460, 132] width 409 height 13
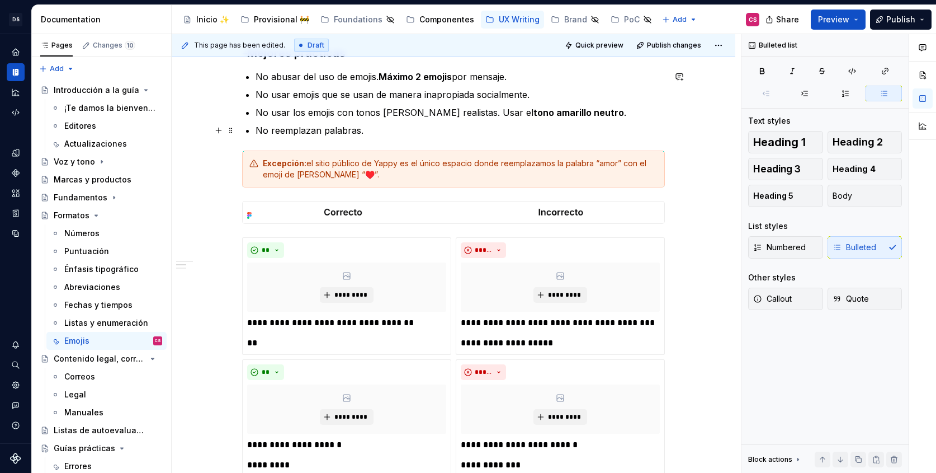
click at [320, 126] on p "No reemplazan palabras." at bounding box center [460, 130] width 409 height 13
click at [360, 131] on p "No reemplazar palabras." at bounding box center [460, 130] width 409 height 13
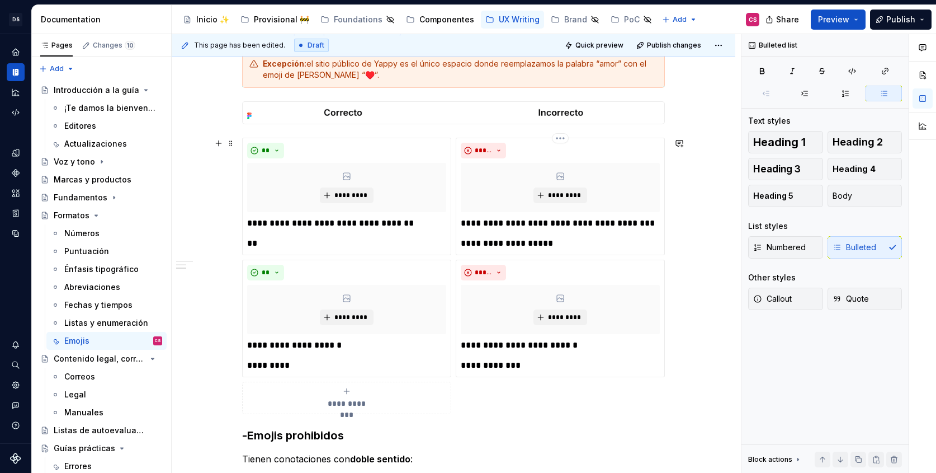
scroll to position [403, 0]
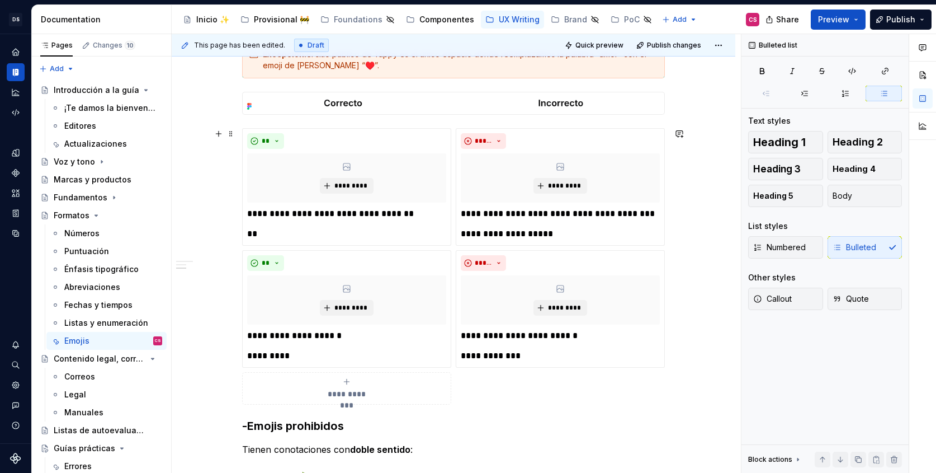
click at [326, 388] on span "**********" at bounding box center [346, 393] width 51 height 11
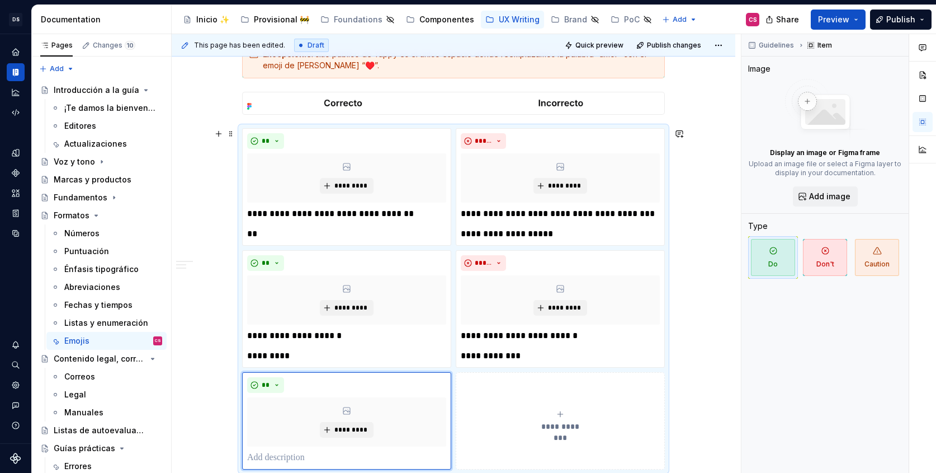
click at [487, 436] on button "**********" at bounding box center [560, 420] width 209 height 97
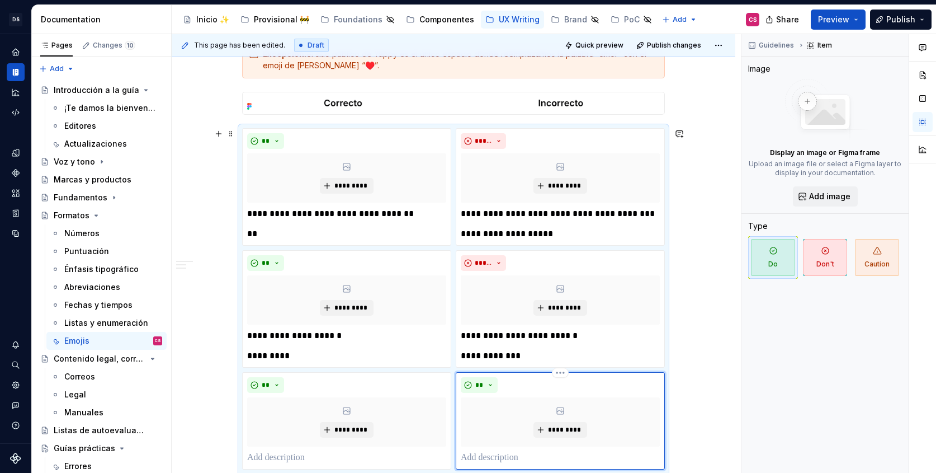
click at [481, 376] on div "** *********" at bounding box center [560, 420] width 209 height 97
click at [483, 386] on span "**" at bounding box center [479, 384] width 9 height 9
click at [488, 423] on div "Suggestions" at bounding box center [488, 425] width 9 height 9
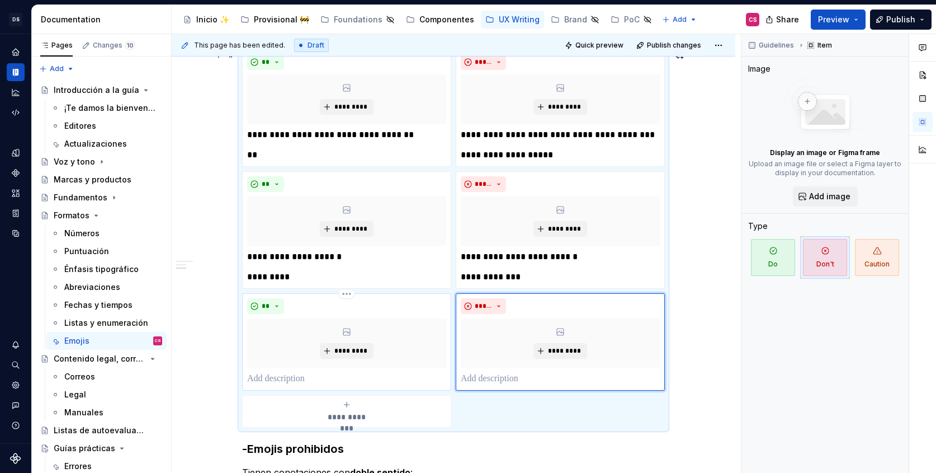
scroll to position [490, 0]
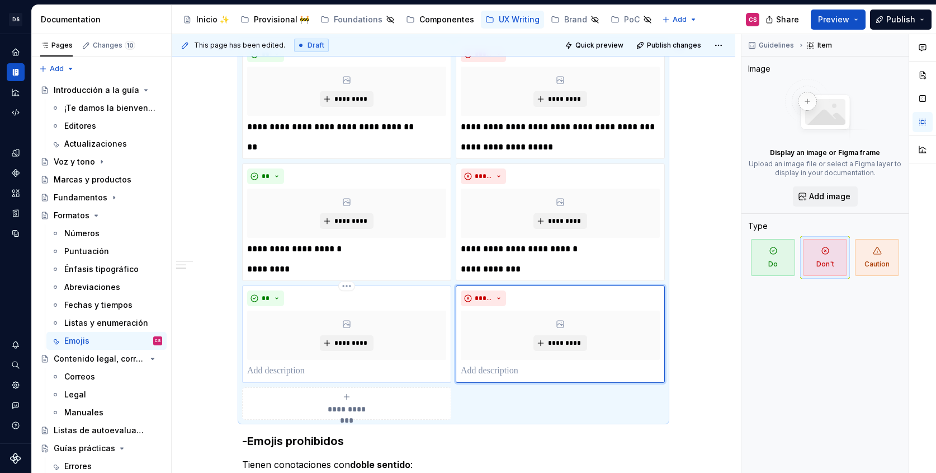
click at [319, 371] on p at bounding box center [346, 370] width 199 height 13
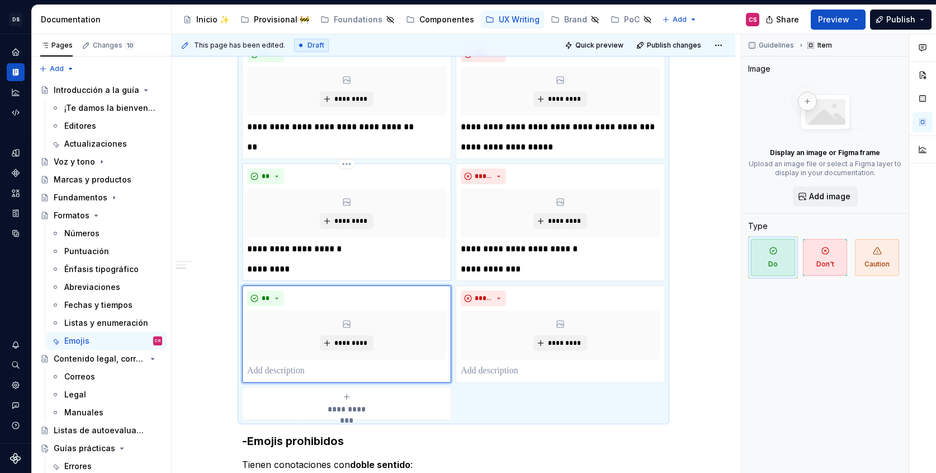
click at [291, 265] on p "*********" at bounding box center [346, 268] width 199 height 13
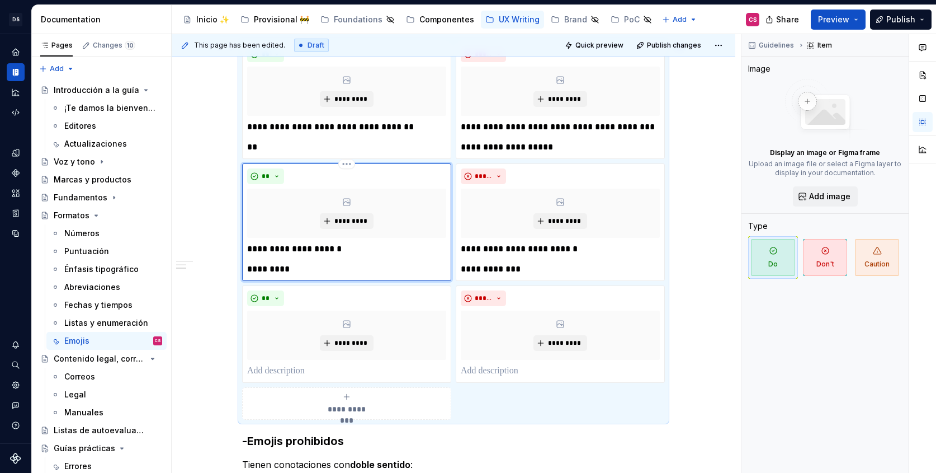
click at [291, 265] on p "*********" at bounding box center [346, 268] width 199 height 13
click at [270, 370] on p at bounding box center [346, 370] width 199 height 13
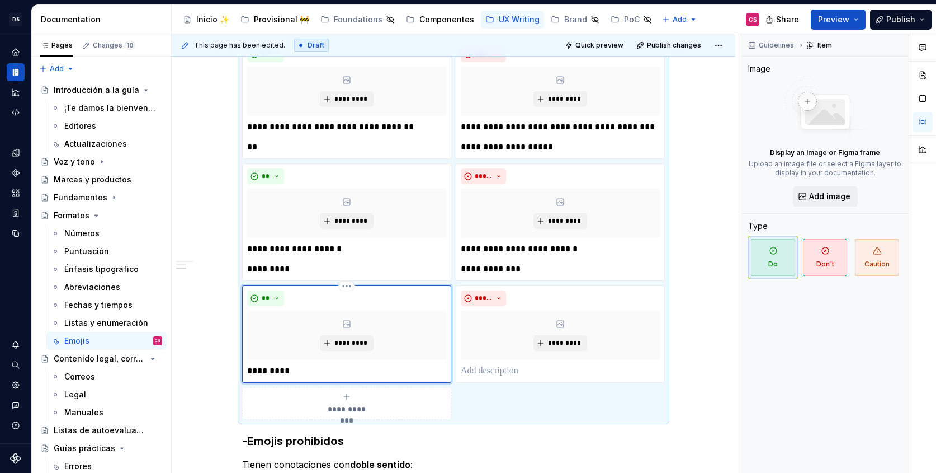
click at [272, 378] on div "** ********* *********" at bounding box center [346, 333] width 209 height 97
click at [272, 369] on p "*********" at bounding box center [346, 370] width 199 height 13
click at [287, 370] on p "**********" at bounding box center [346, 370] width 199 height 13
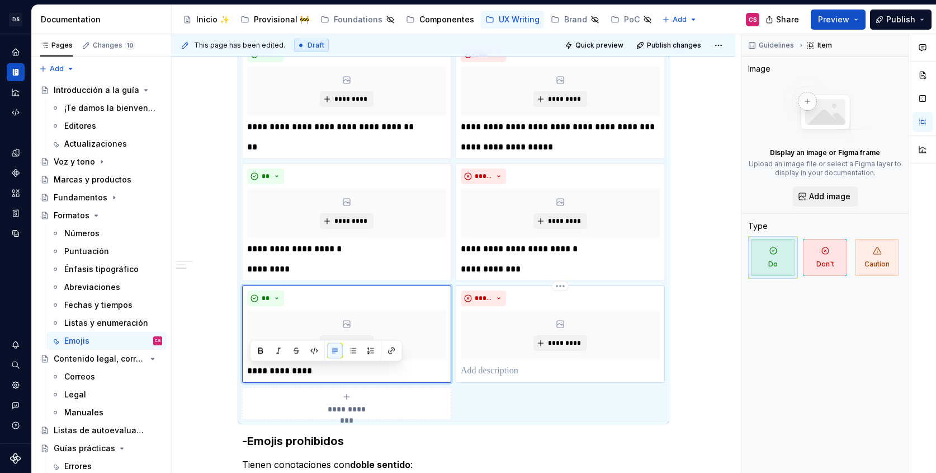
click at [483, 371] on p at bounding box center [560, 370] width 199 height 13
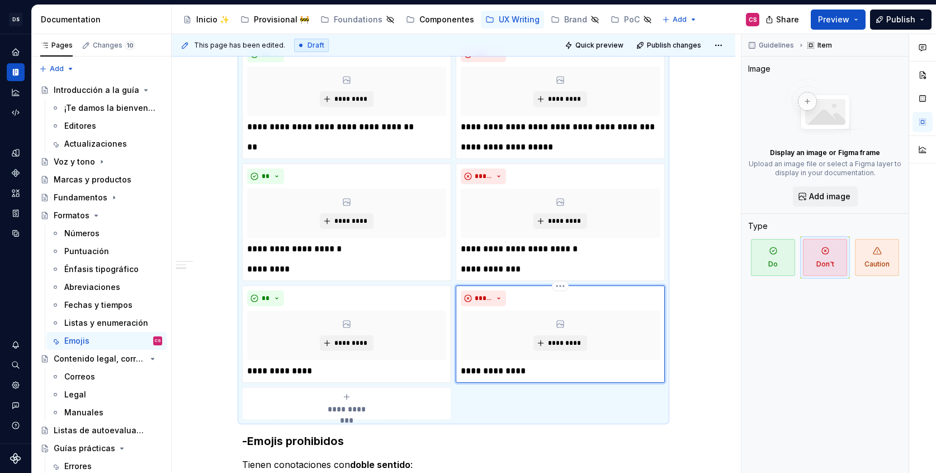
click at [476, 371] on p "**********" at bounding box center [560, 370] width 199 height 13
click at [511, 369] on p "**********" at bounding box center [560, 370] width 199 height 13
click at [480, 373] on p "**********" at bounding box center [560, 370] width 199 height 13
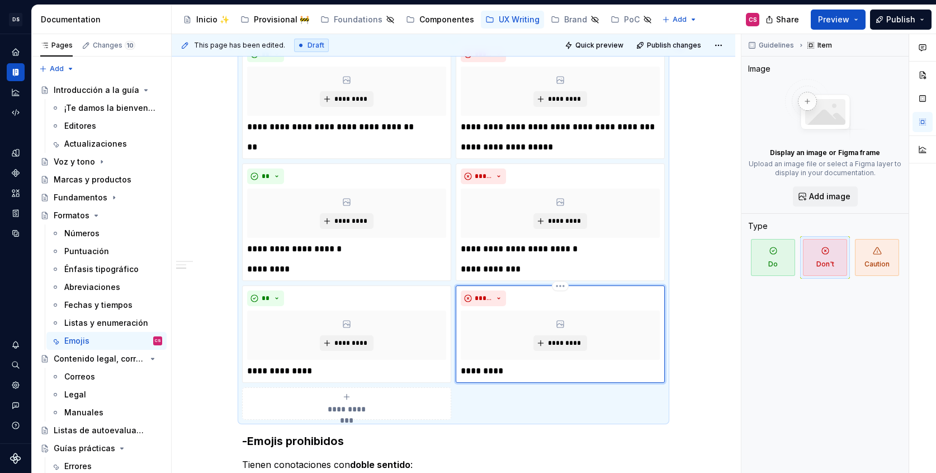
click at [516, 375] on p "*********" at bounding box center [560, 370] width 199 height 13
click at [478, 371] on p "*********" at bounding box center [560, 370] width 199 height 13
click at [495, 397] on div "**********" at bounding box center [453, 230] width 423 height 378
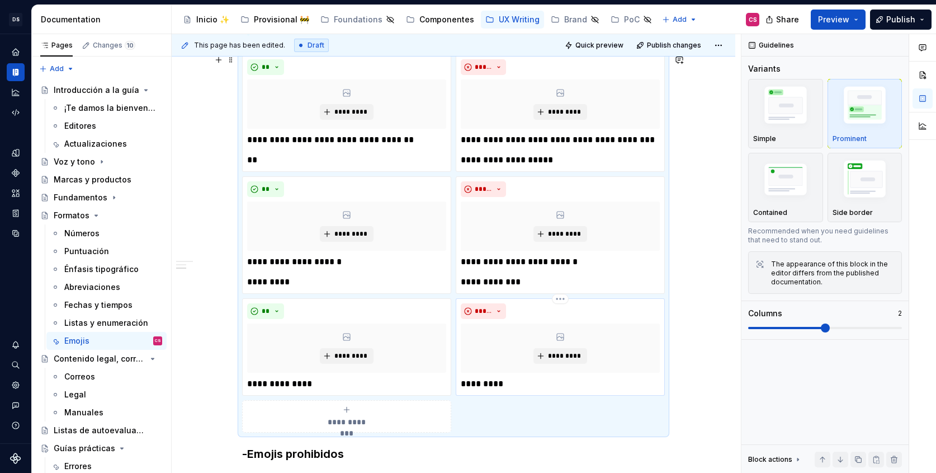
scroll to position [489, 0]
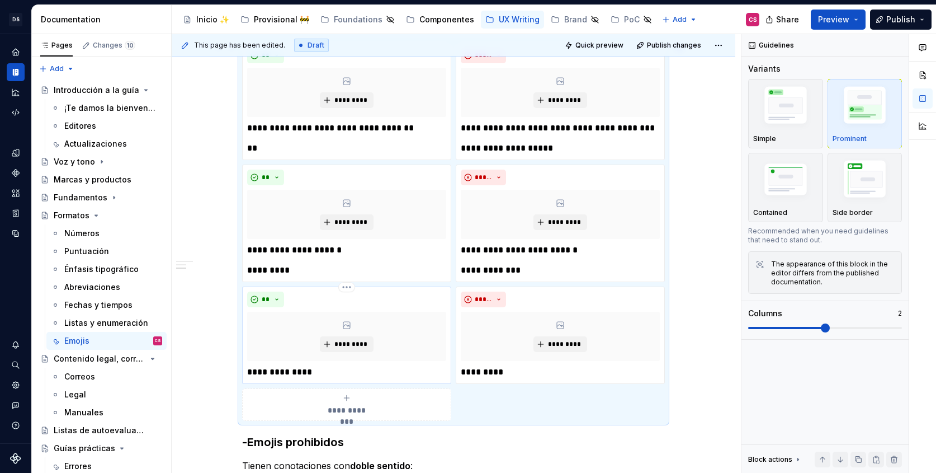
click at [285, 367] on p "**********" at bounding box center [346, 371] width 199 height 13
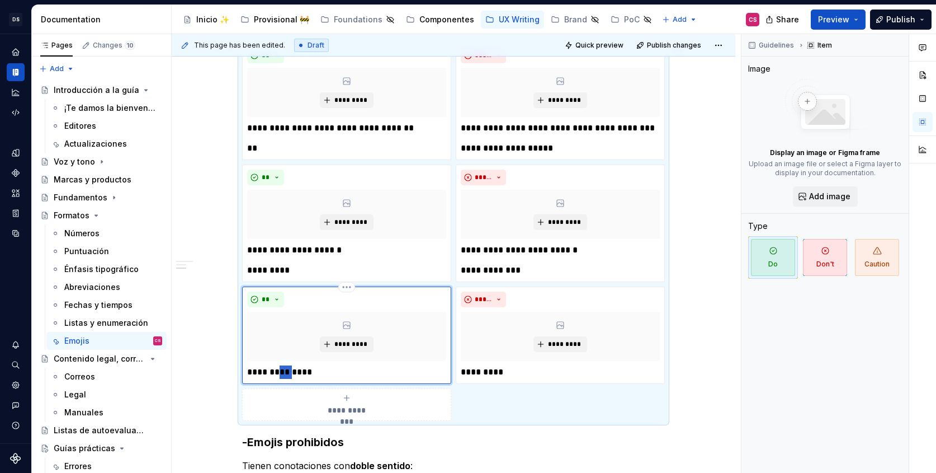
click at [285, 367] on p "**********" at bounding box center [346, 371] width 199 height 13
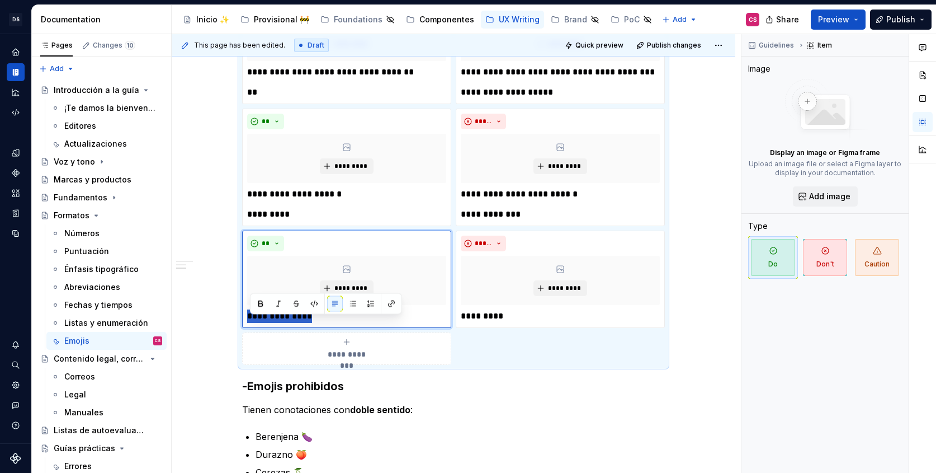
scroll to position [532, 0]
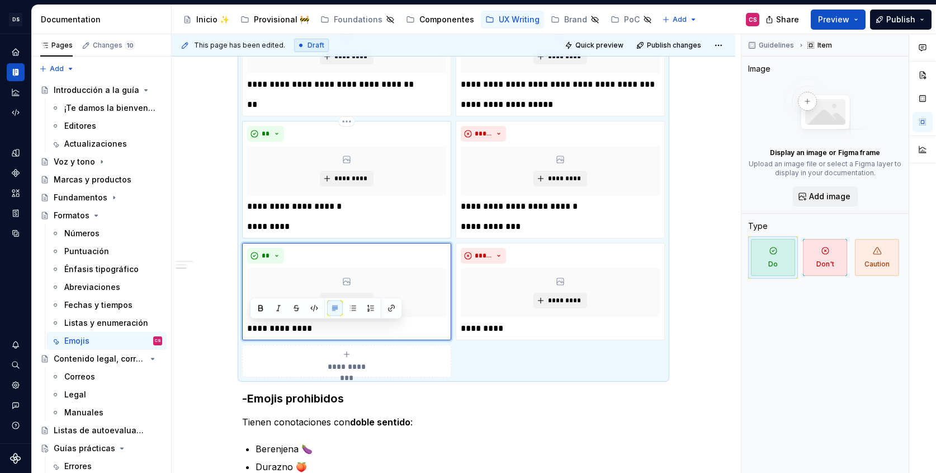
click at [257, 231] on p "*********" at bounding box center [346, 226] width 199 height 13
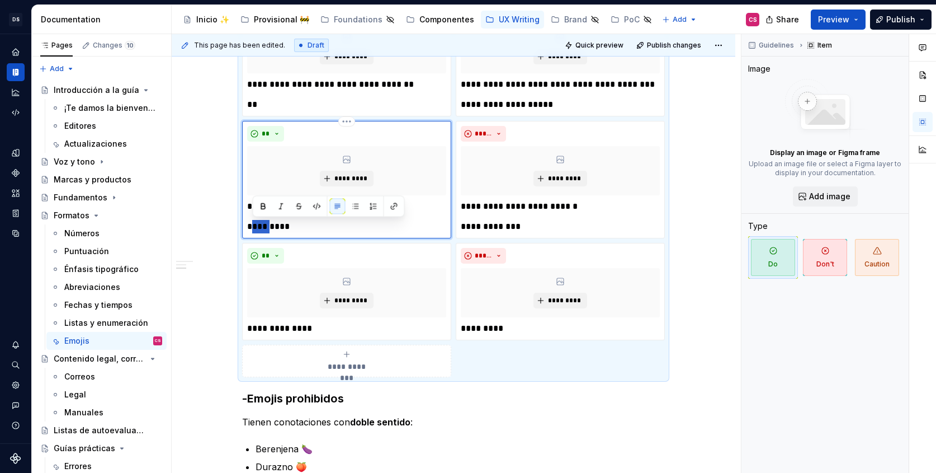
click at [257, 231] on p "*********" at bounding box center [346, 226] width 199 height 13
click at [392, 225] on p "**********" at bounding box center [346, 226] width 199 height 13
click at [252, 225] on p "**********" at bounding box center [346, 226] width 199 height 13
click at [343, 227] on p "**********" at bounding box center [346, 226] width 199 height 13
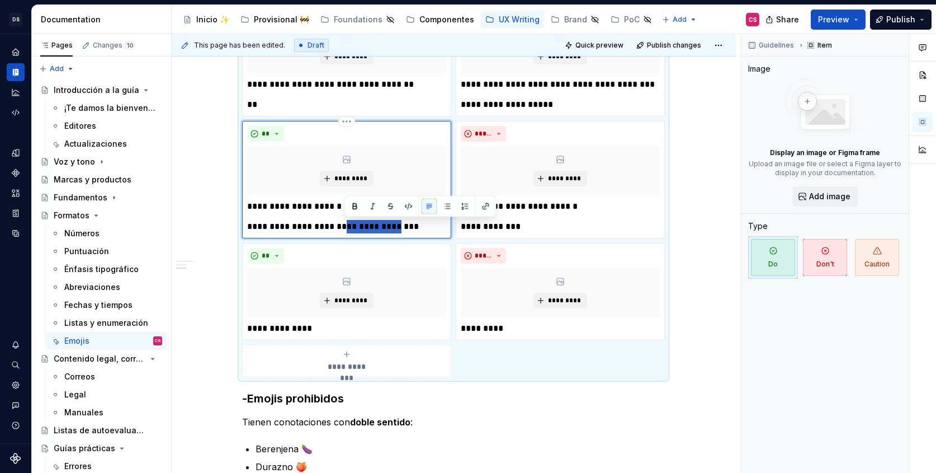
click at [343, 227] on p "**********" at bounding box center [346, 226] width 199 height 13
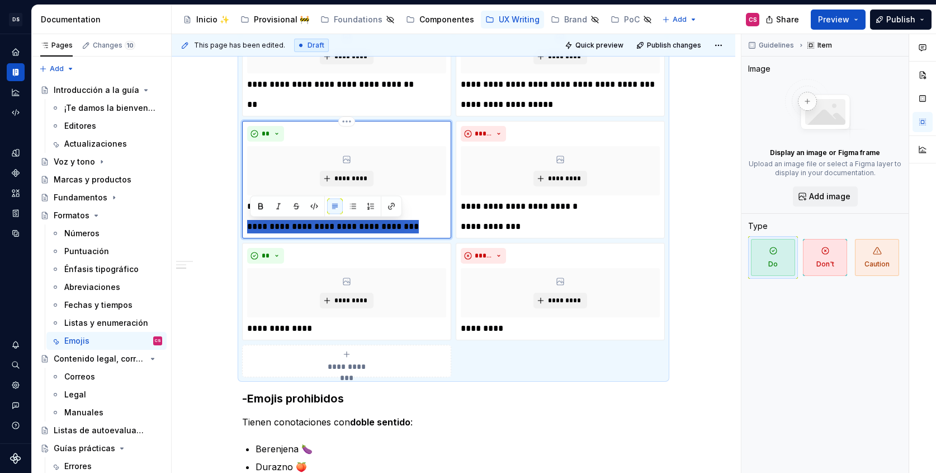
click at [343, 227] on p "**********" at bounding box center [346, 226] width 199 height 13
click at [494, 223] on p "**********" at bounding box center [560, 226] width 199 height 13
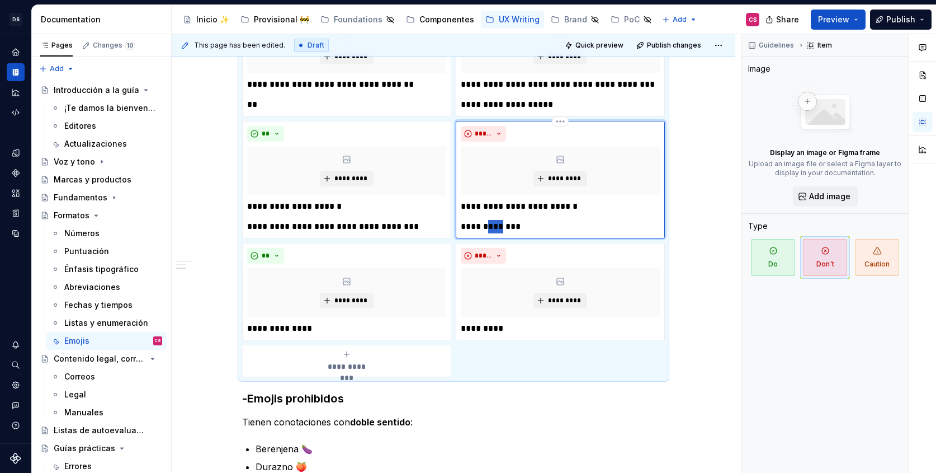
click at [494, 223] on p "**********" at bounding box center [560, 226] width 199 height 13
click at [283, 327] on p "**********" at bounding box center [346, 328] width 199 height 13
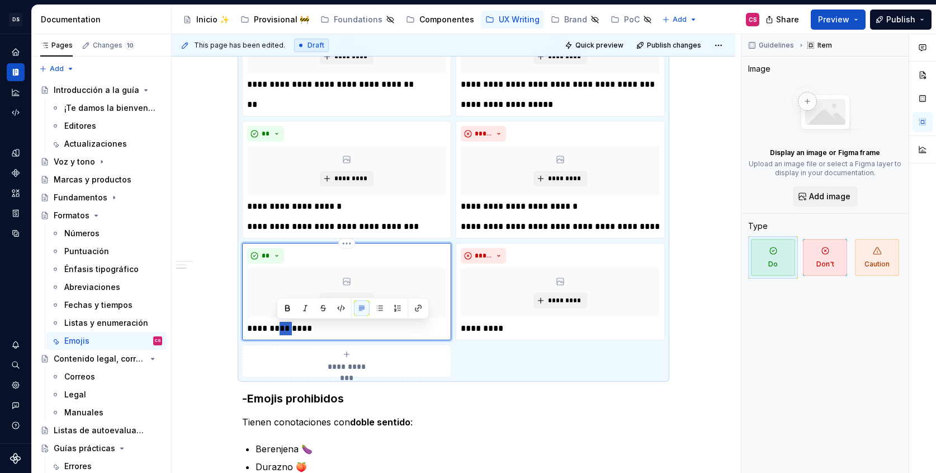
click at [283, 327] on p "**********" at bounding box center [346, 328] width 199 height 13
click at [251, 329] on p "**********" at bounding box center [346, 328] width 199 height 13
click at [397, 331] on p "**********" at bounding box center [346, 328] width 199 height 13
click at [416, 327] on p "**********" at bounding box center [346, 328] width 199 height 13
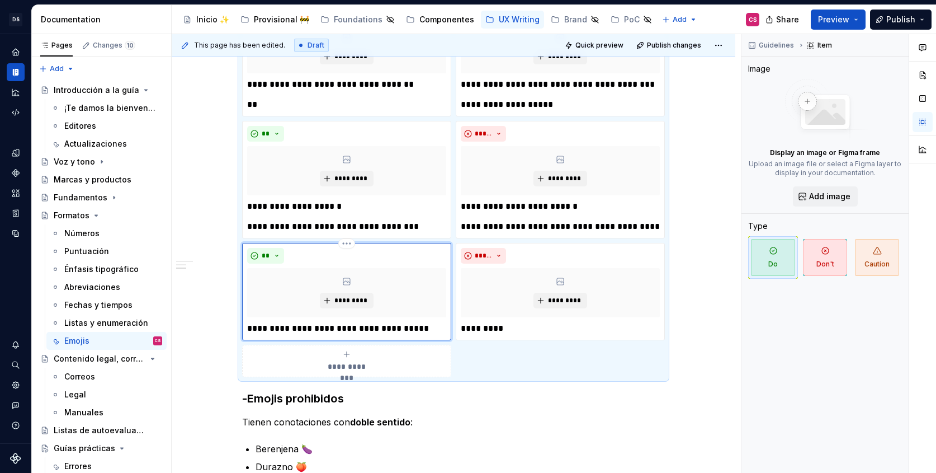
click at [416, 327] on p "**********" at bounding box center [346, 328] width 199 height 13
click at [483, 328] on p "*********" at bounding box center [560, 328] width 199 height 13
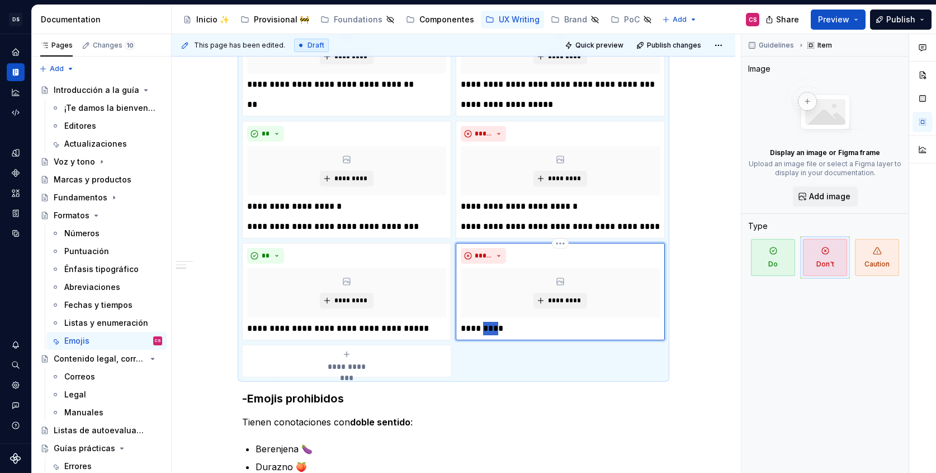
click at [483, 328] on p "*********" at bounding box center [560, 328] width 199 height 13
click at [614, 329] on p "**********" at bounding box center [560, 328] width 199 height 13
drag, startPoint x: 614, startPoint y: 329, endPoint x: 625, endPoint y: 329, distance: 11.2
click at [625, 329] on p "**********" at bounding box center [560, 328] width 199 height 13
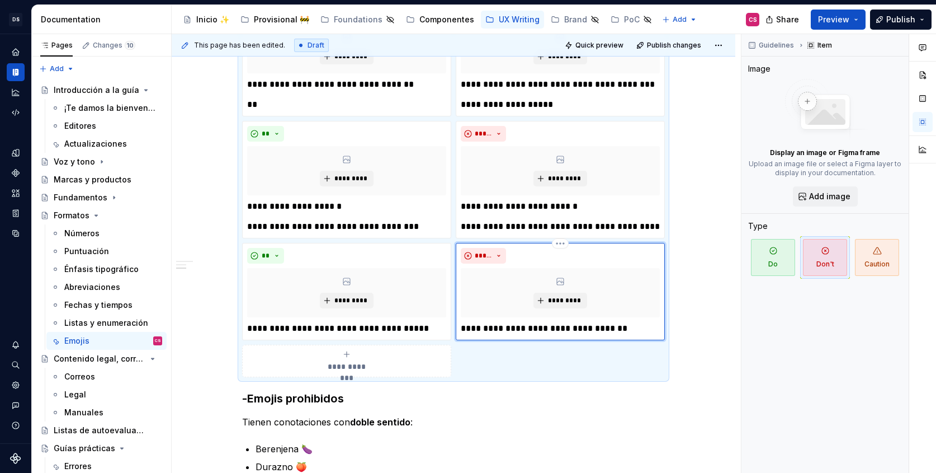
click at [581, 328] on p "**********" at bounding box center [560, 328] width 199 height 13
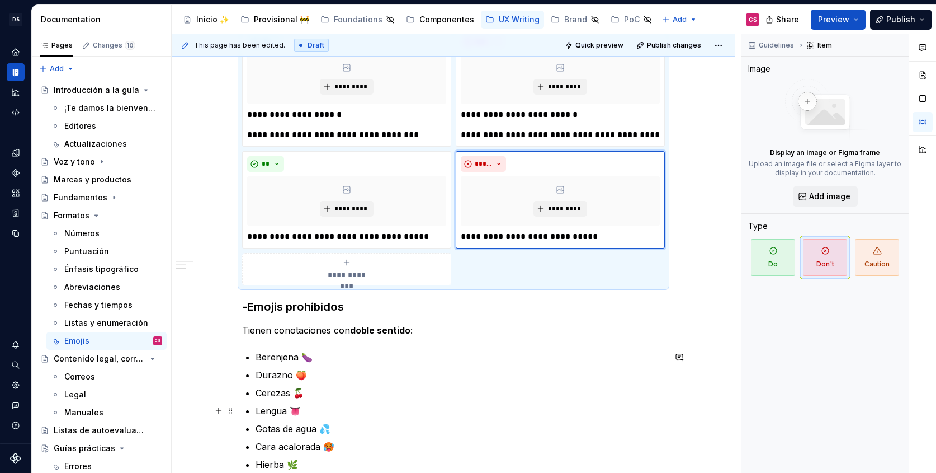
scroll to position [636, 0]
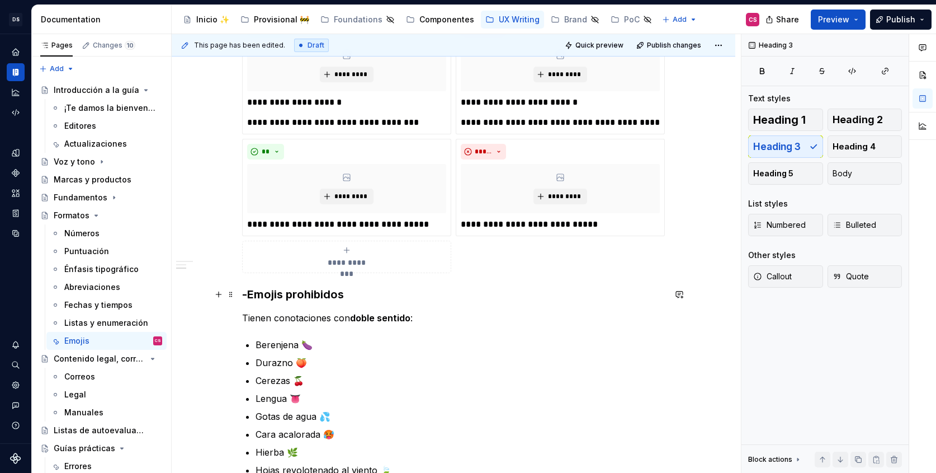
click at [245, 296] on h3 "-Emojis prohibidos" at bounding box center [453, 294] width 423 height 16
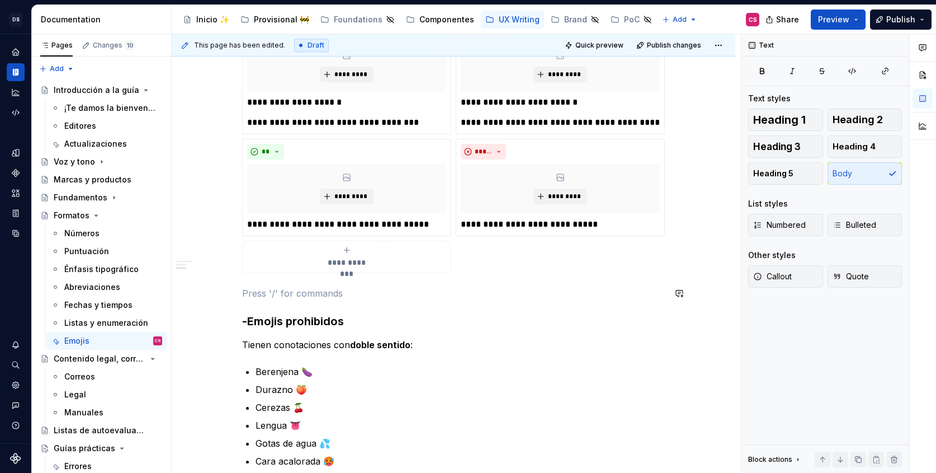
click at [271, 286] on div "**********" at bounding box center [453, 233] width 423 height 1245
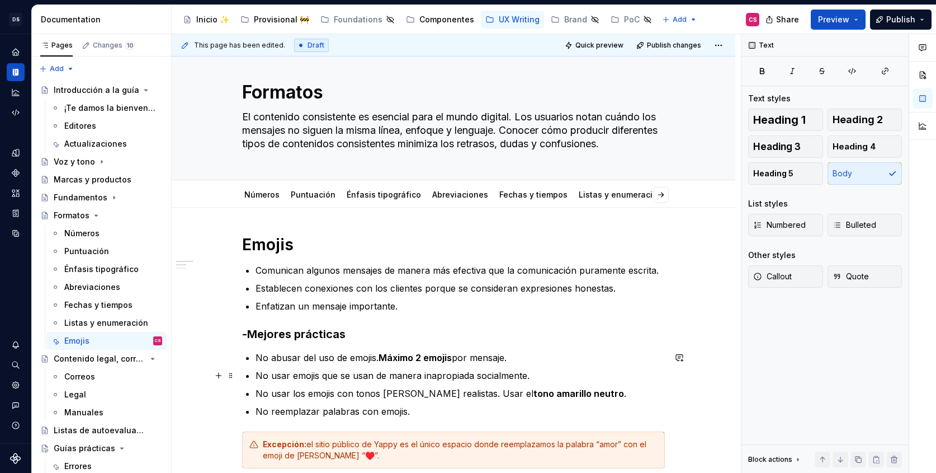
scroll to position [0, 0]
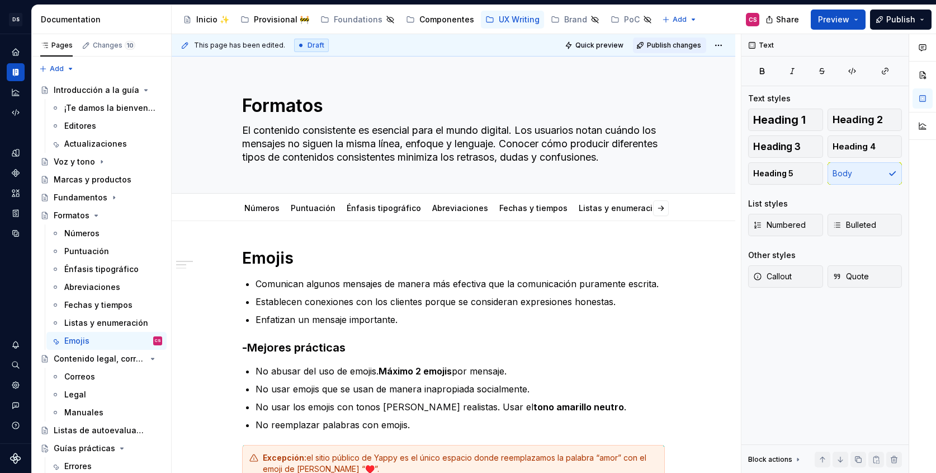
click at [666, 45] on span "Publish changes" at bounding box center [674, 45] width 54 height 9
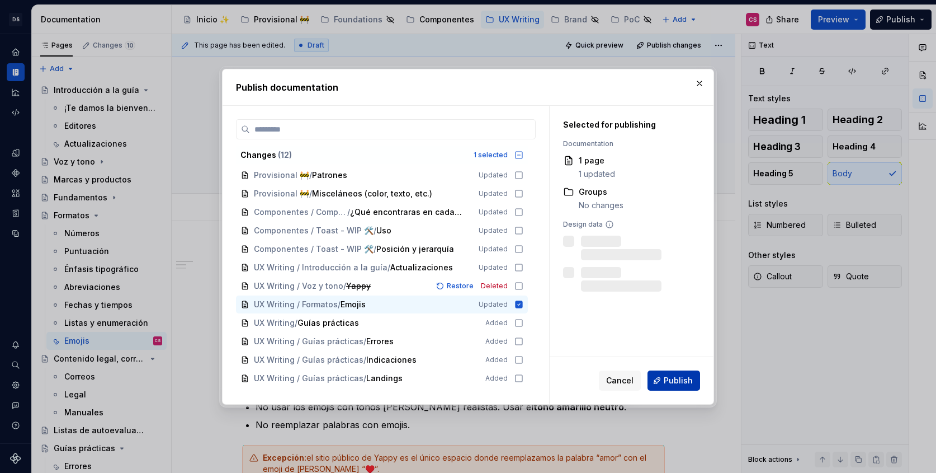
click at [662, 379] on button "Publish" at bounding box center [674, 380] width 53 height 20
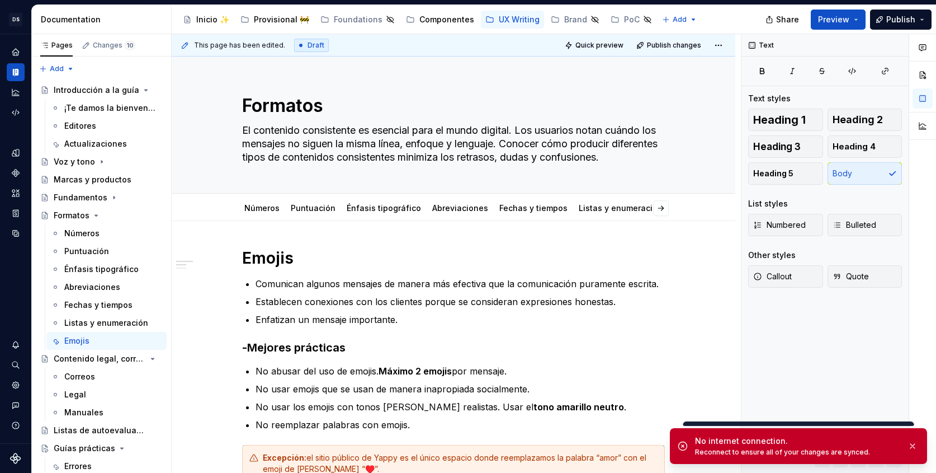
type textarea "*"
